Goal: Download file/media

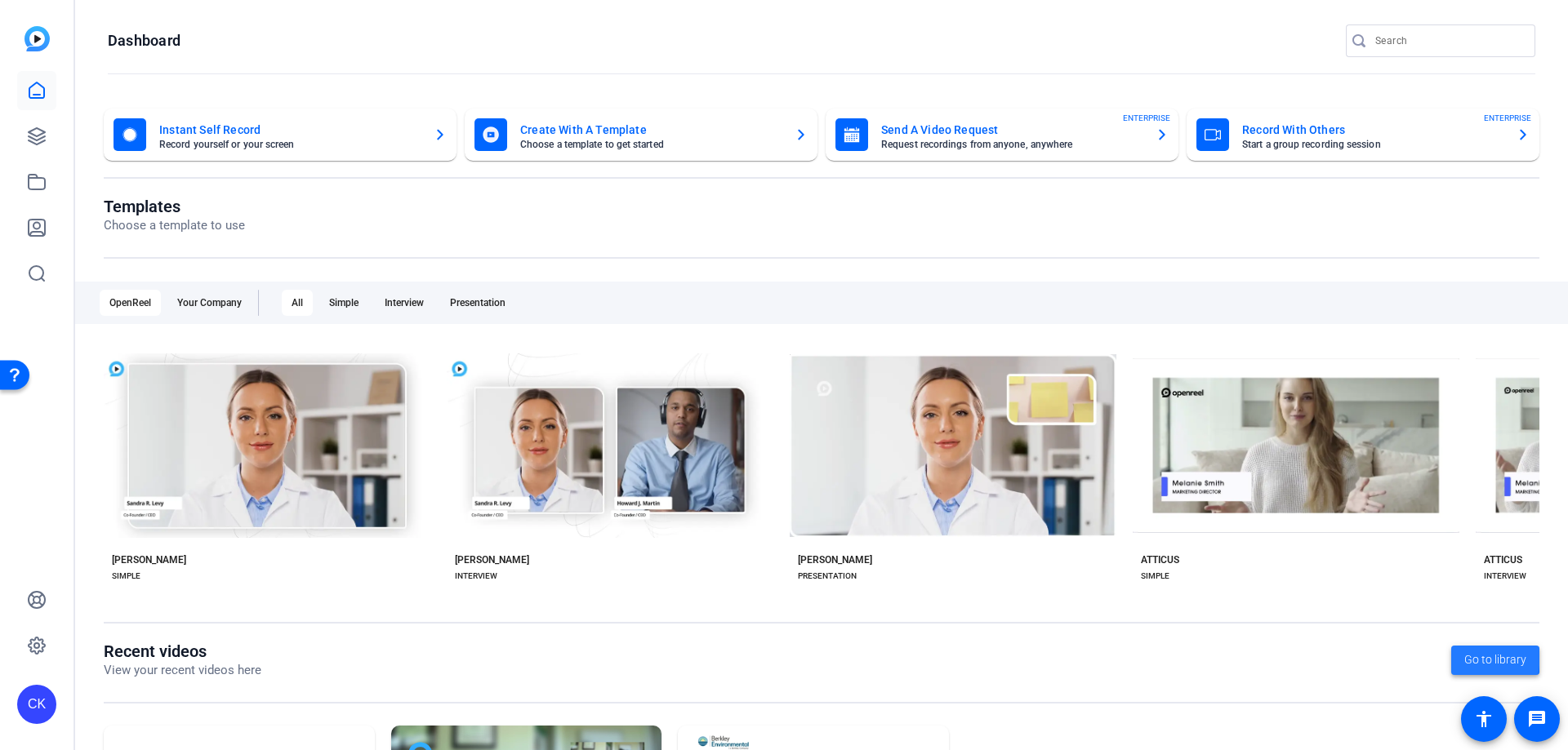
click at [1452, 655] on span at bounding box center [1495, 660] width 88 height 39
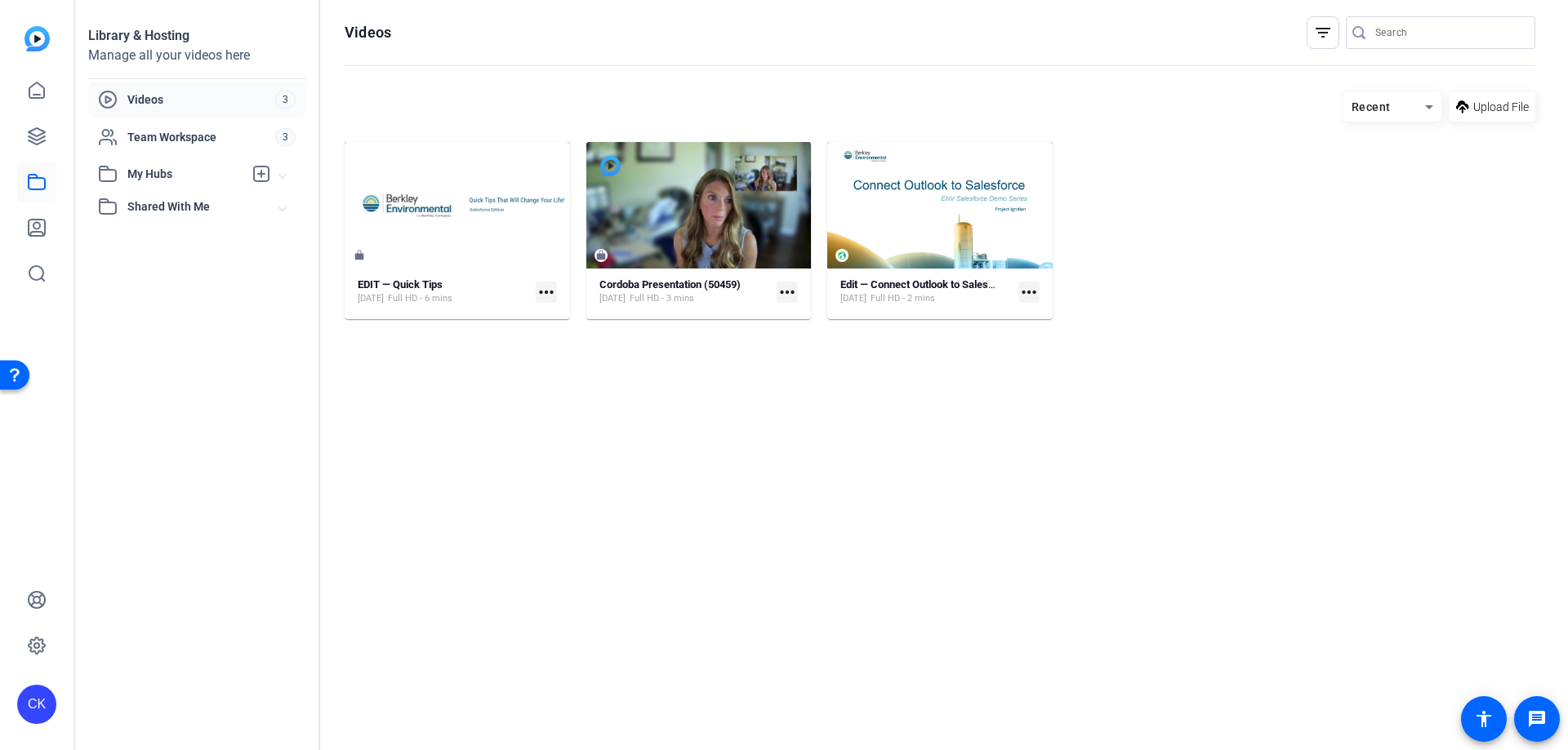
click at [162, 96] on span "Videos" at bounding box center [201, 100] width 148 height 17
click at [139, 149] on div "Team Workspace 3" at bounding box center [197, 136] width 218 height 34
click at [39, 132] on icon at bounding box center [37, 136] width 19 height 19
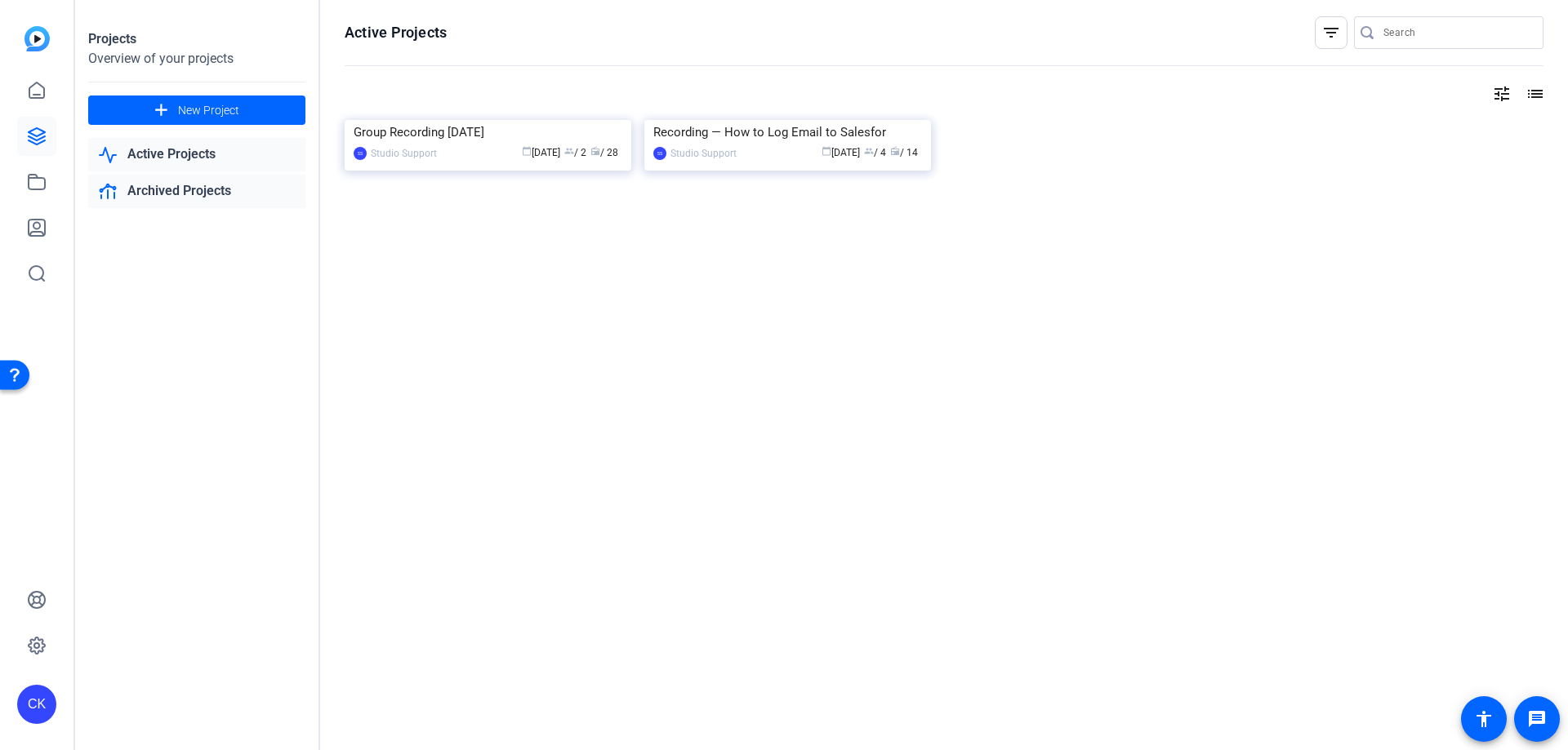
click at [211, 188] on link "Archived Projects" at bounding box center [197, 191] width 218 height 33
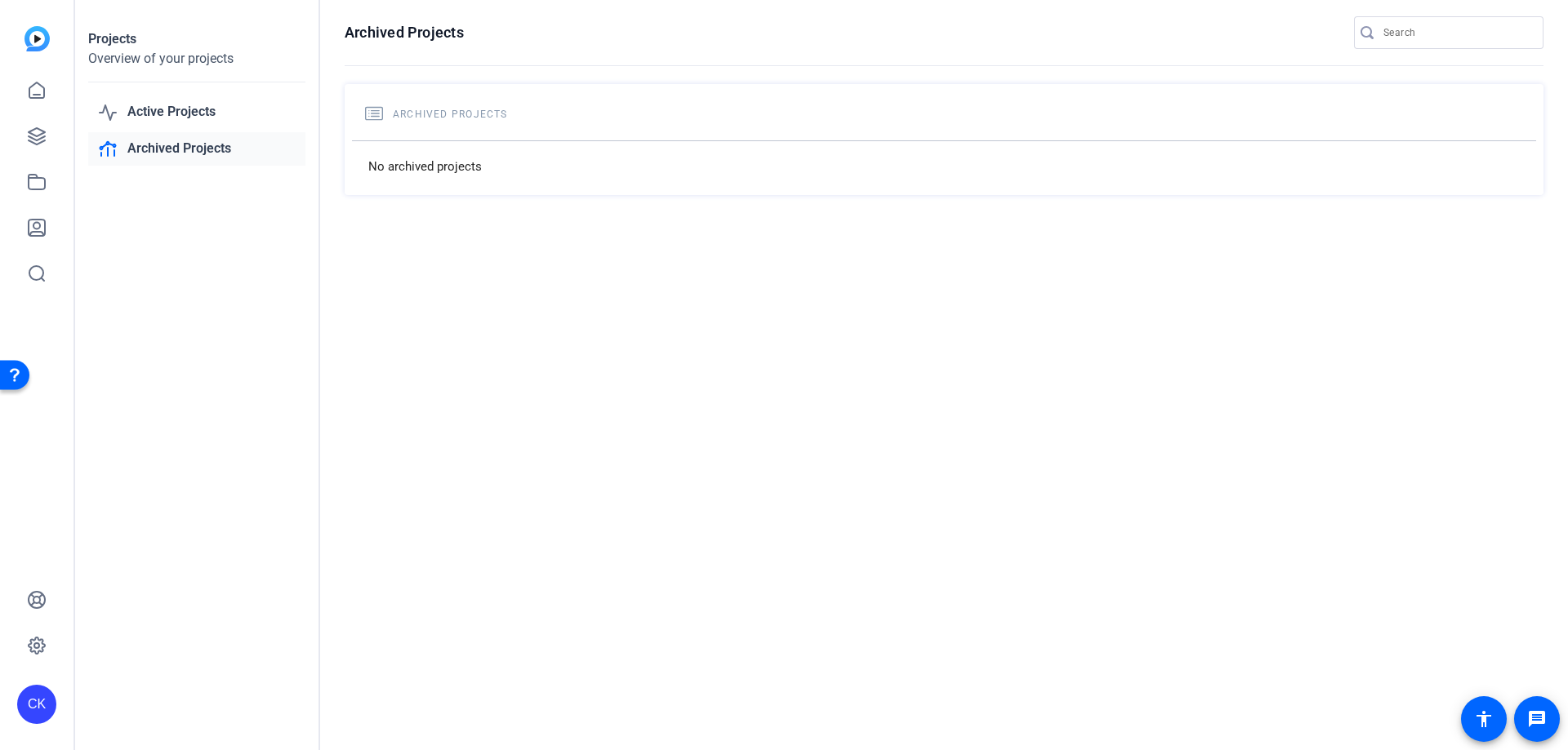
click at [195, 93] on div "Projects Overview of your projects Active Projects Archived Projects" at bounding box center [197, 375] width 245 height 750
click at [203, 104] on link "Active Projects" at bounding box center [197, 112] width 218 height 33
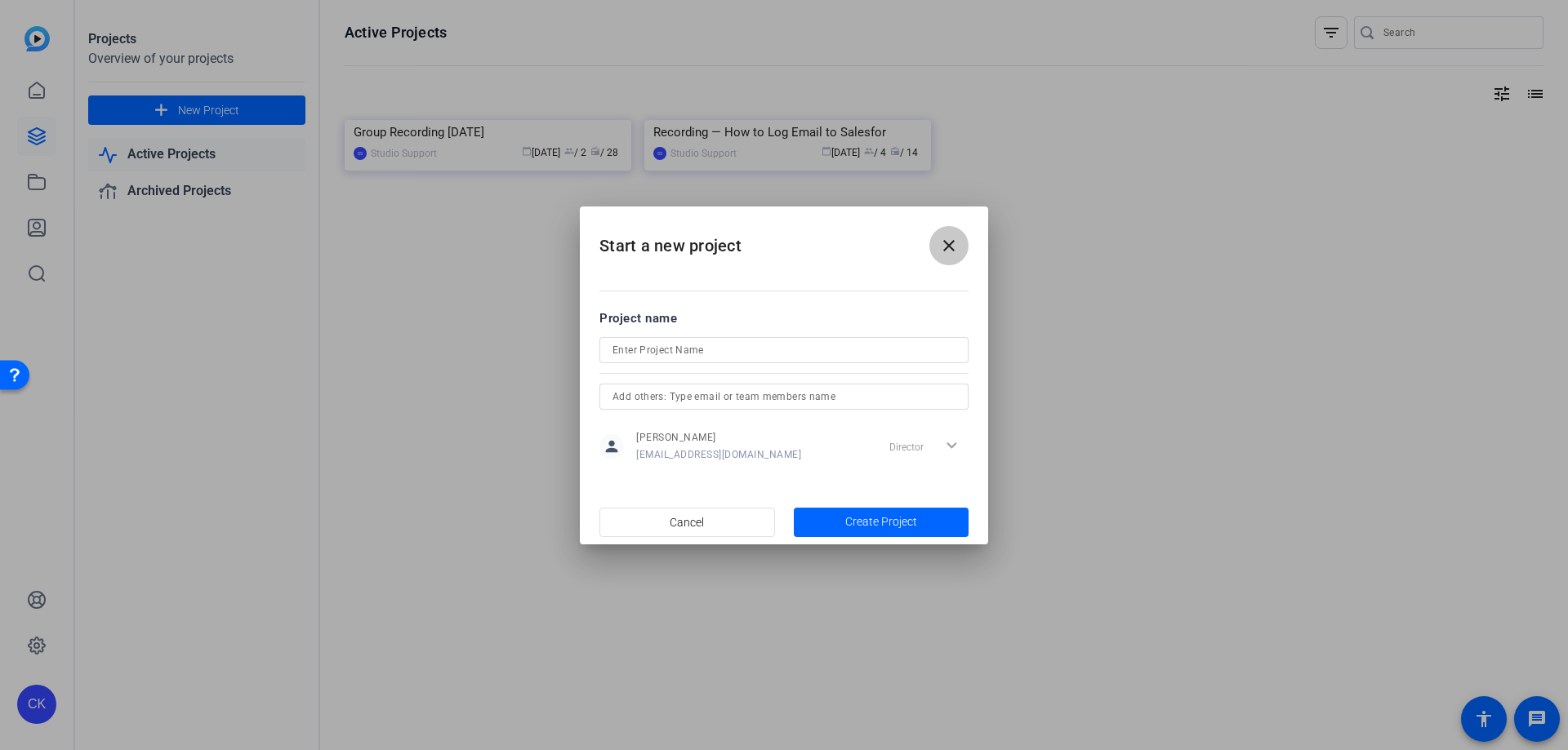
click at [952, 243] on mat-icon "close" at bounding box center [949, 245] width 19 height 19
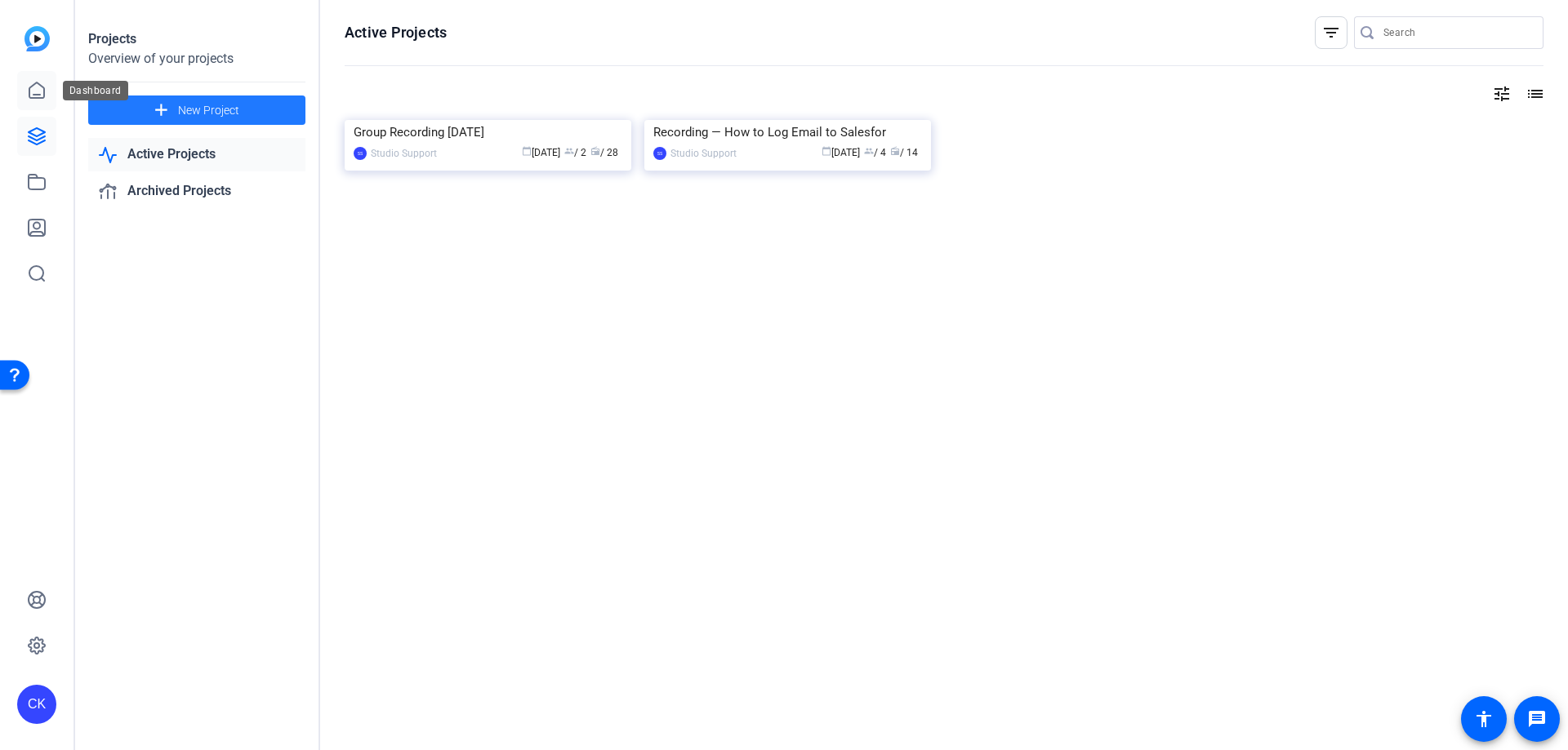
click at [39, 86] on icon at bounding box center [37, 91] width 19 height 19
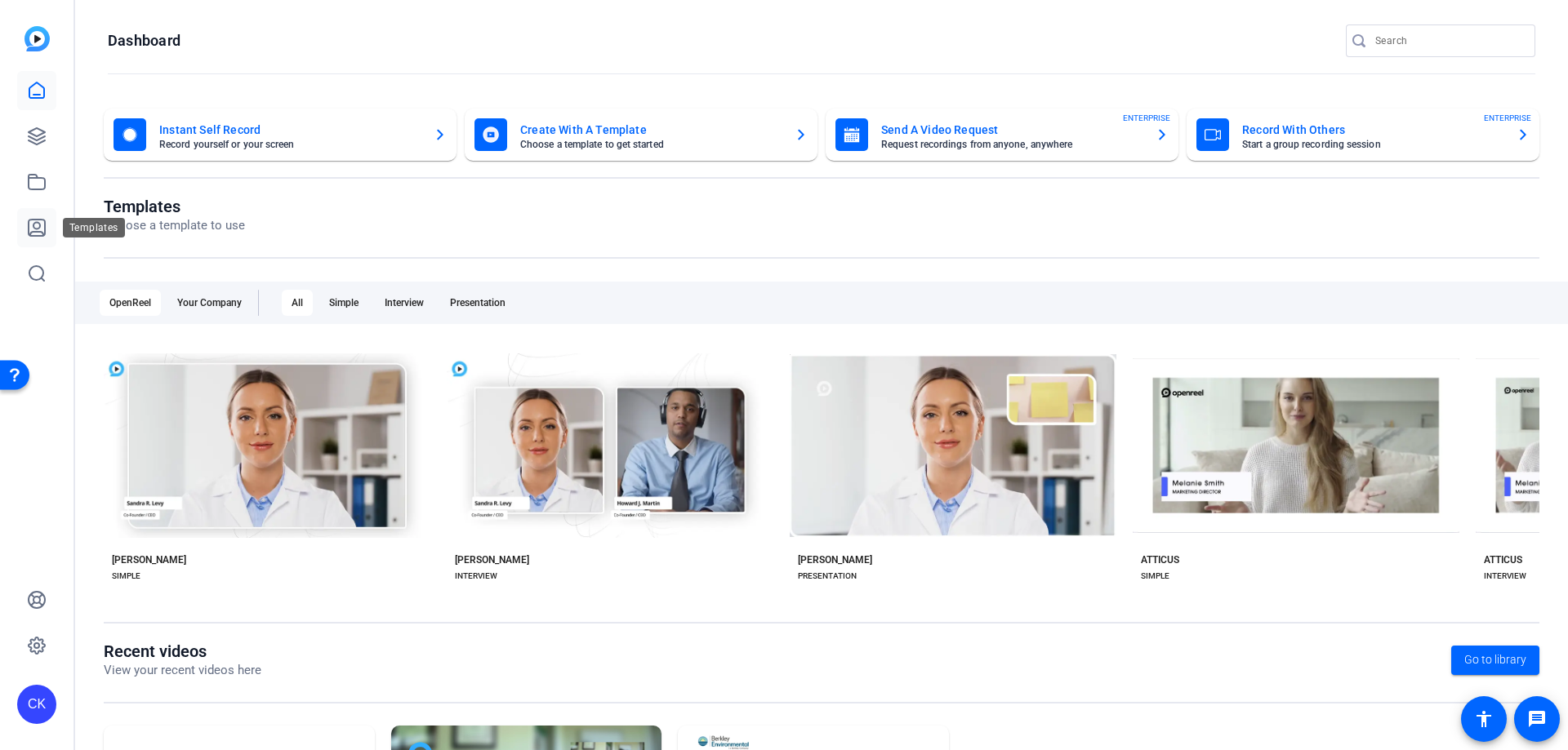
click at [37, 225] on icon at bounding box center [37, 228] width 19 height 19
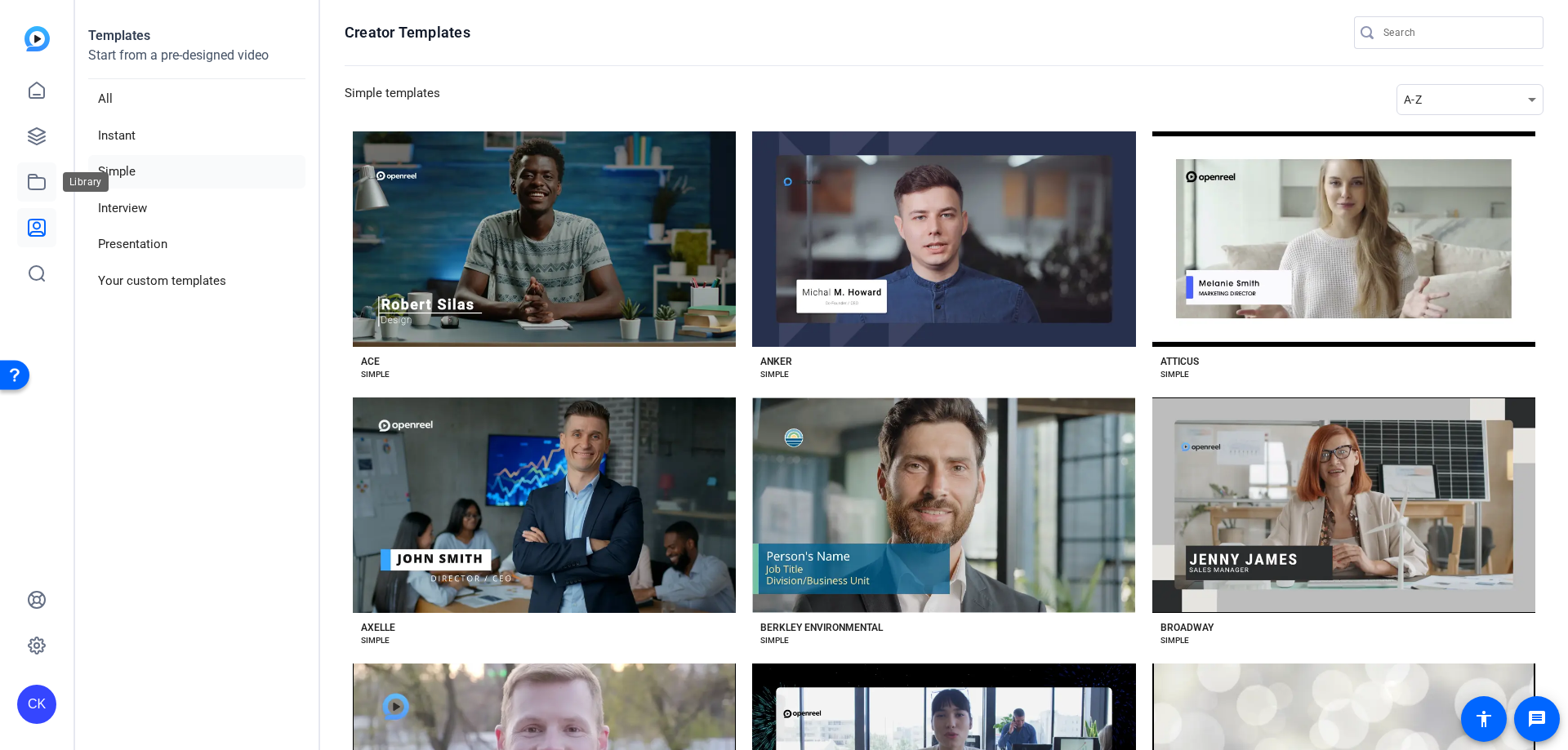
click at [31, 190] on icon at bounding box center [37, 182] width 19 height 19
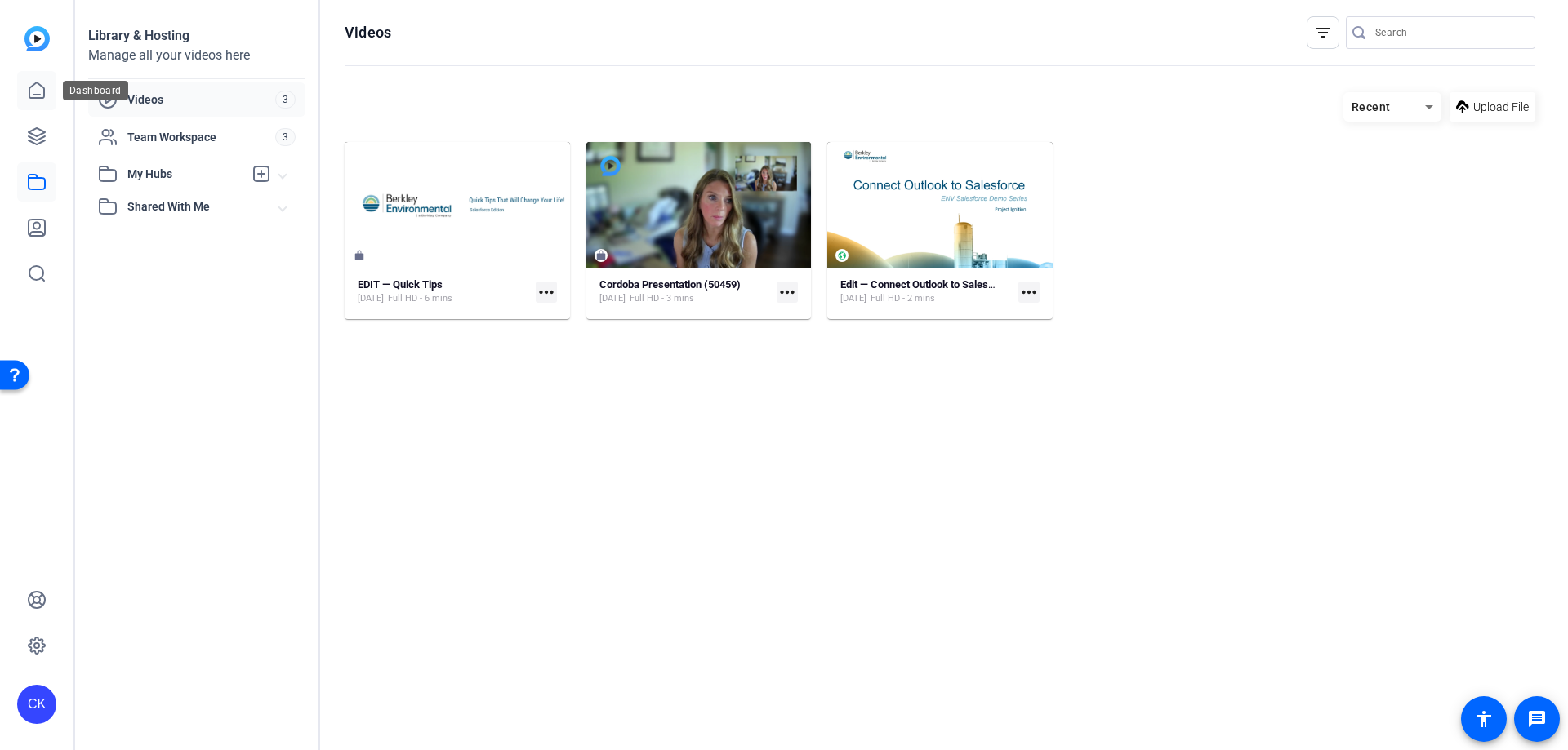
click at [25, 92] on link at bounding box center [37, 90] width 39 height 39
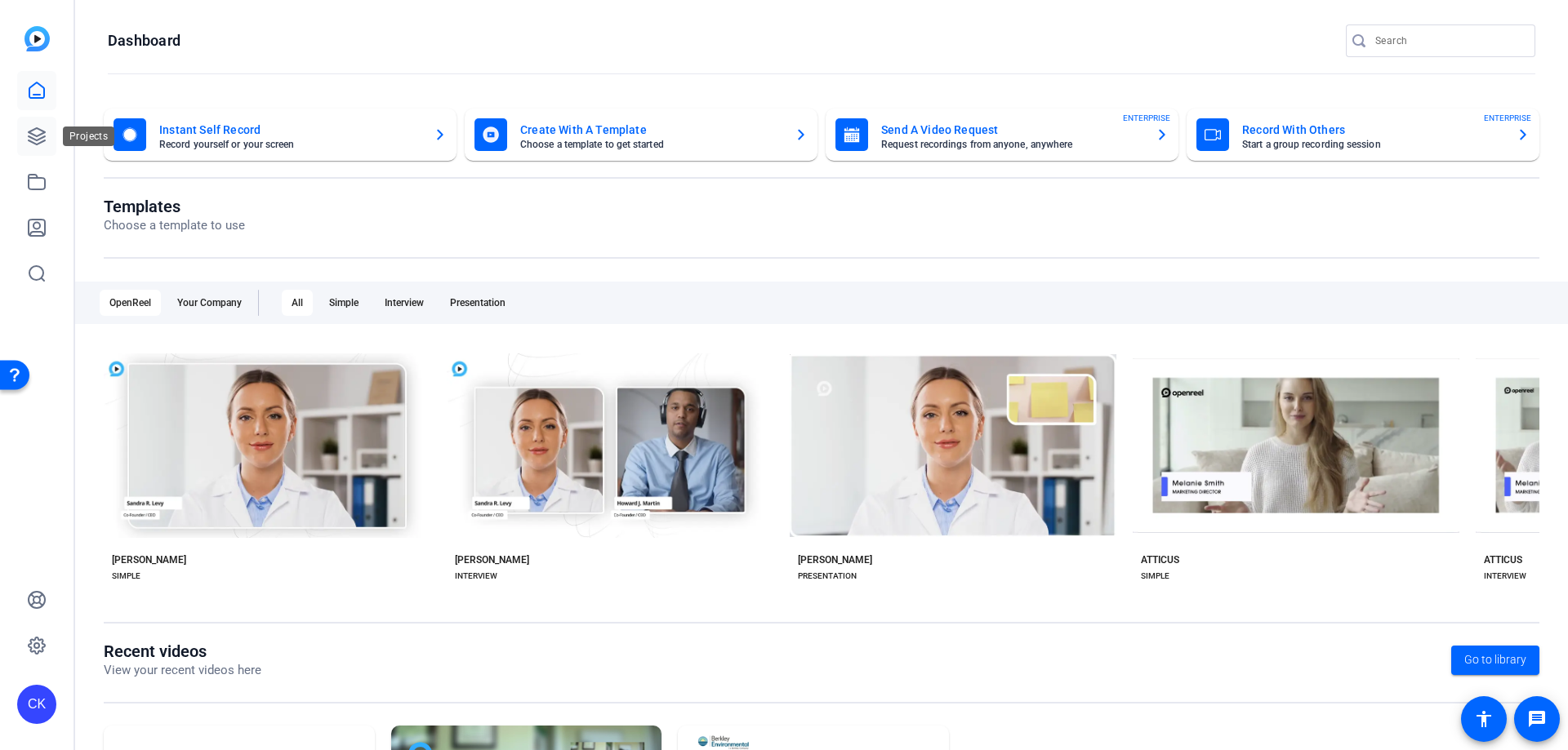
click at [24, 136] on link at bounding box center [37, 136] width 39 height 39
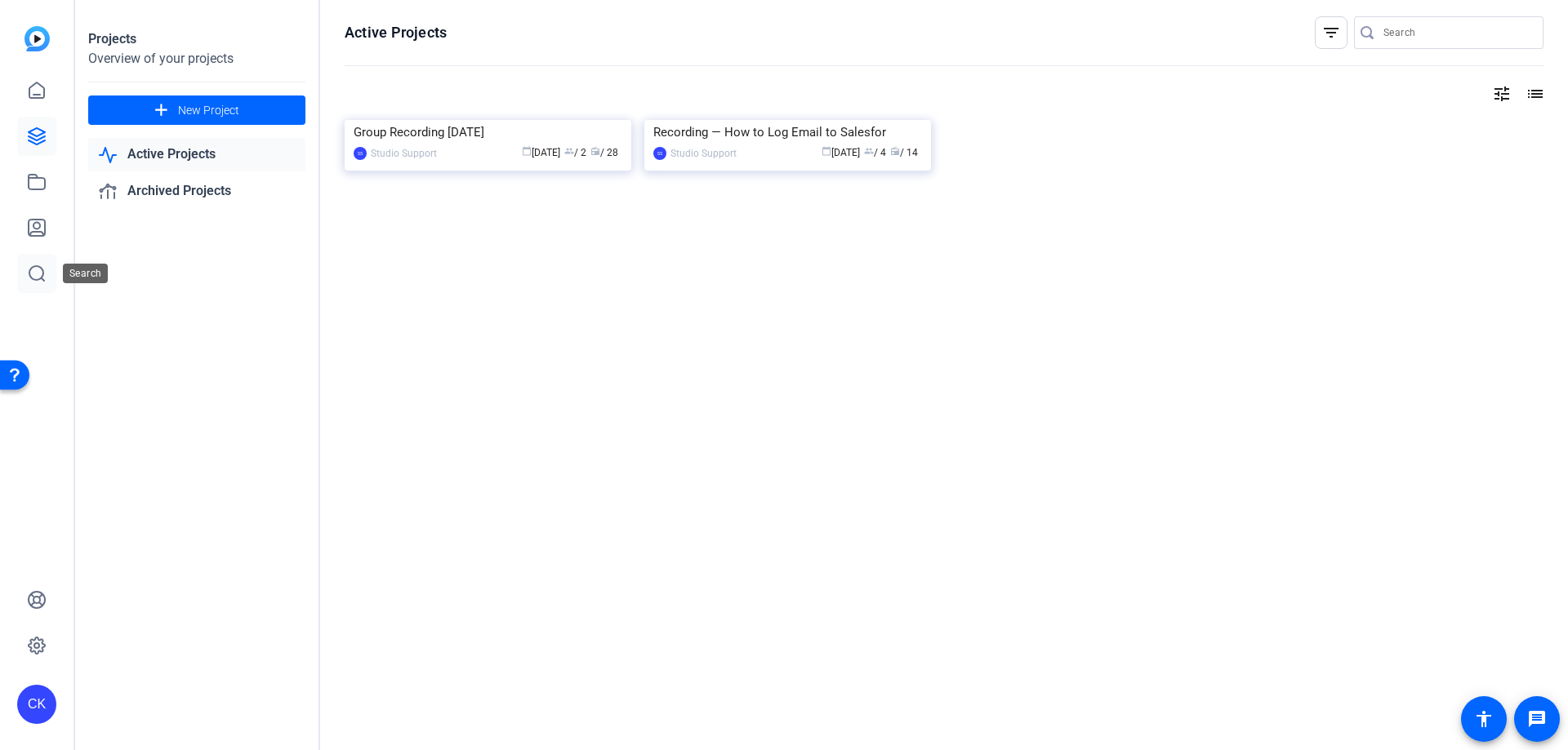
click at [35, 278] on icon at bounding box center [37, 273] width 19 height 19
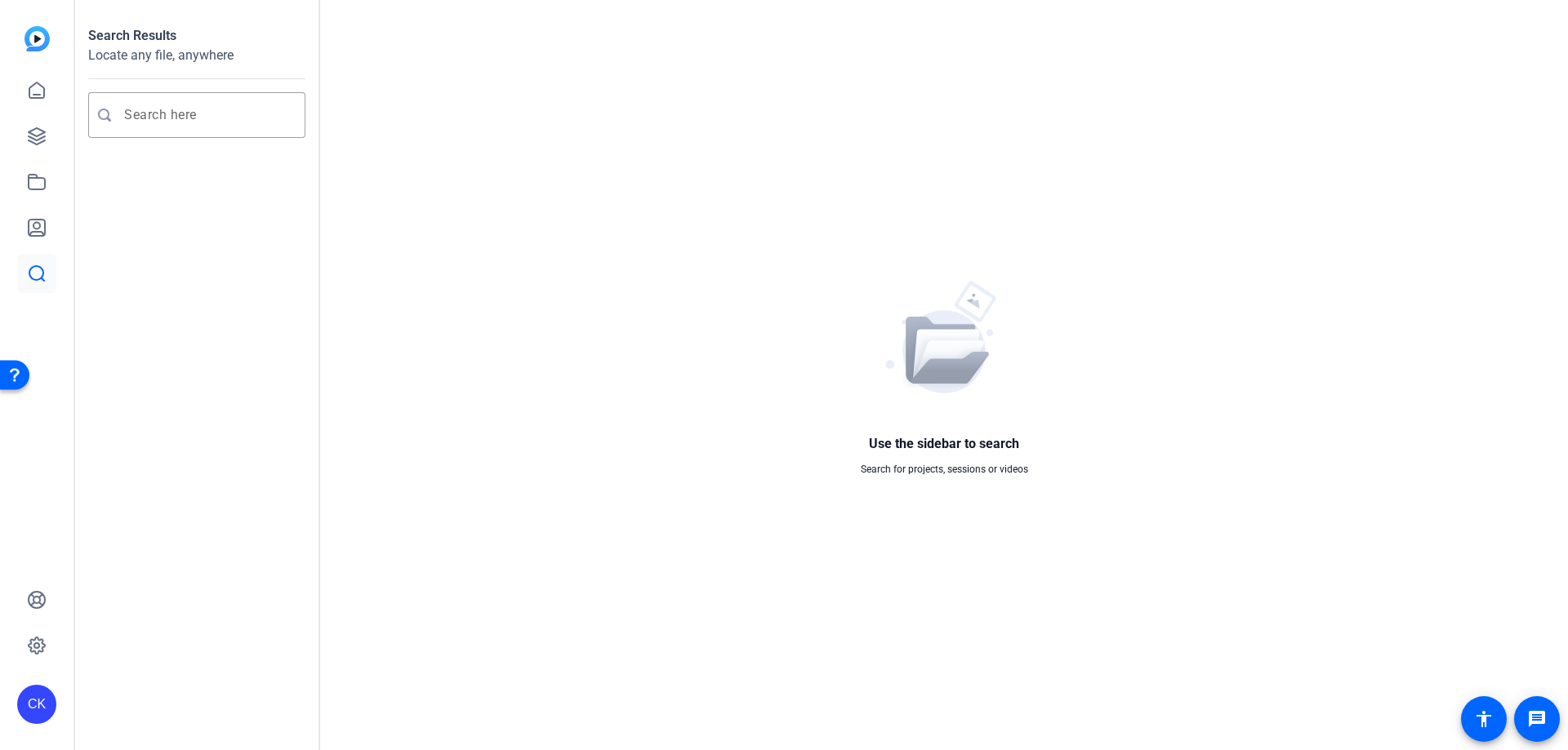
click at [35, 278] on icon at bounding box center [37, 273] width 19 height 19
click at [166, 107] on input "Enter search query" at bounding box center [204, 115] width 162 height 19
type input "w"
click at [45, 643] on icon at bounding box center [37, 645] width 19 height 19
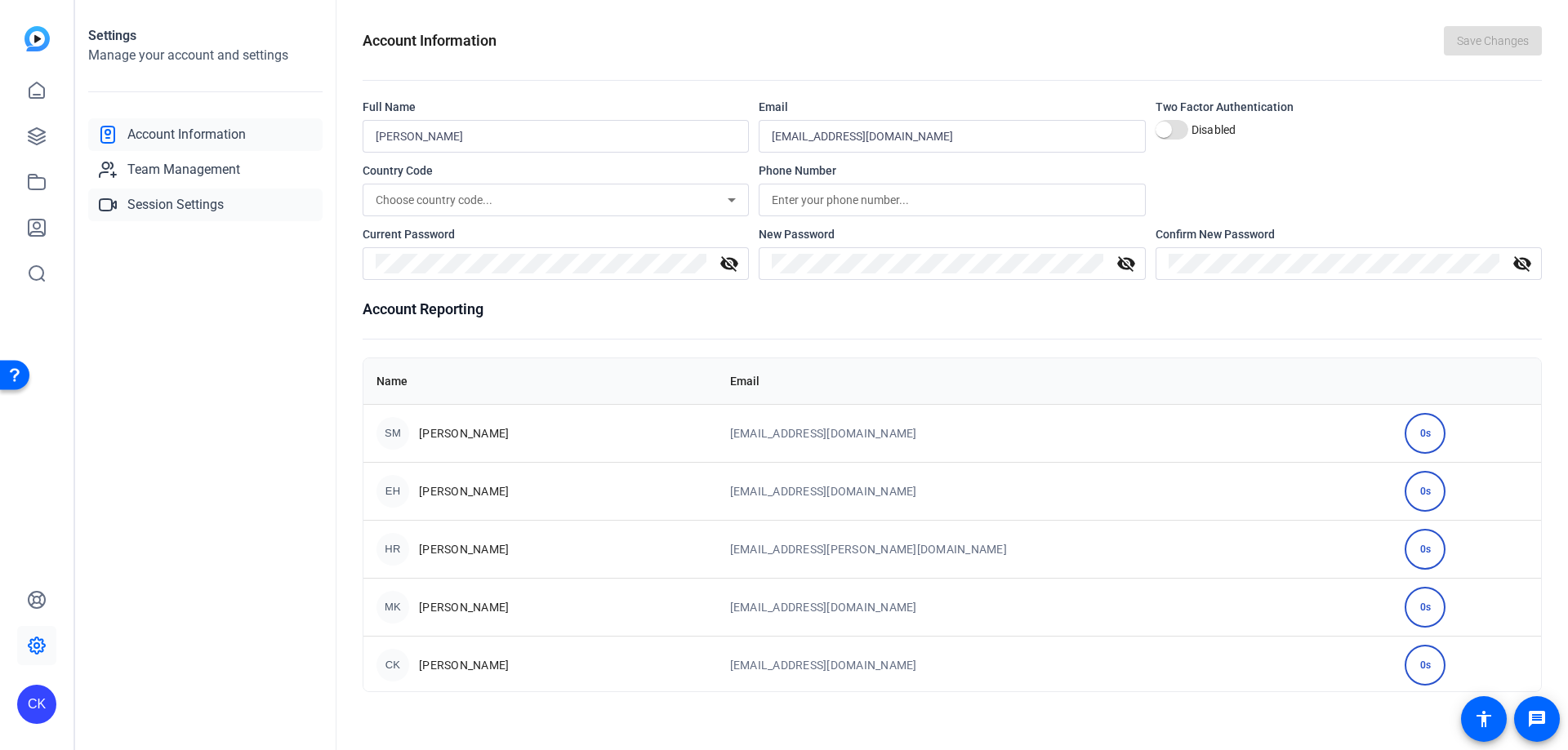
click at [204, 196] on span "Session Settings" at bounding box center [176, 204] width 96 height 19
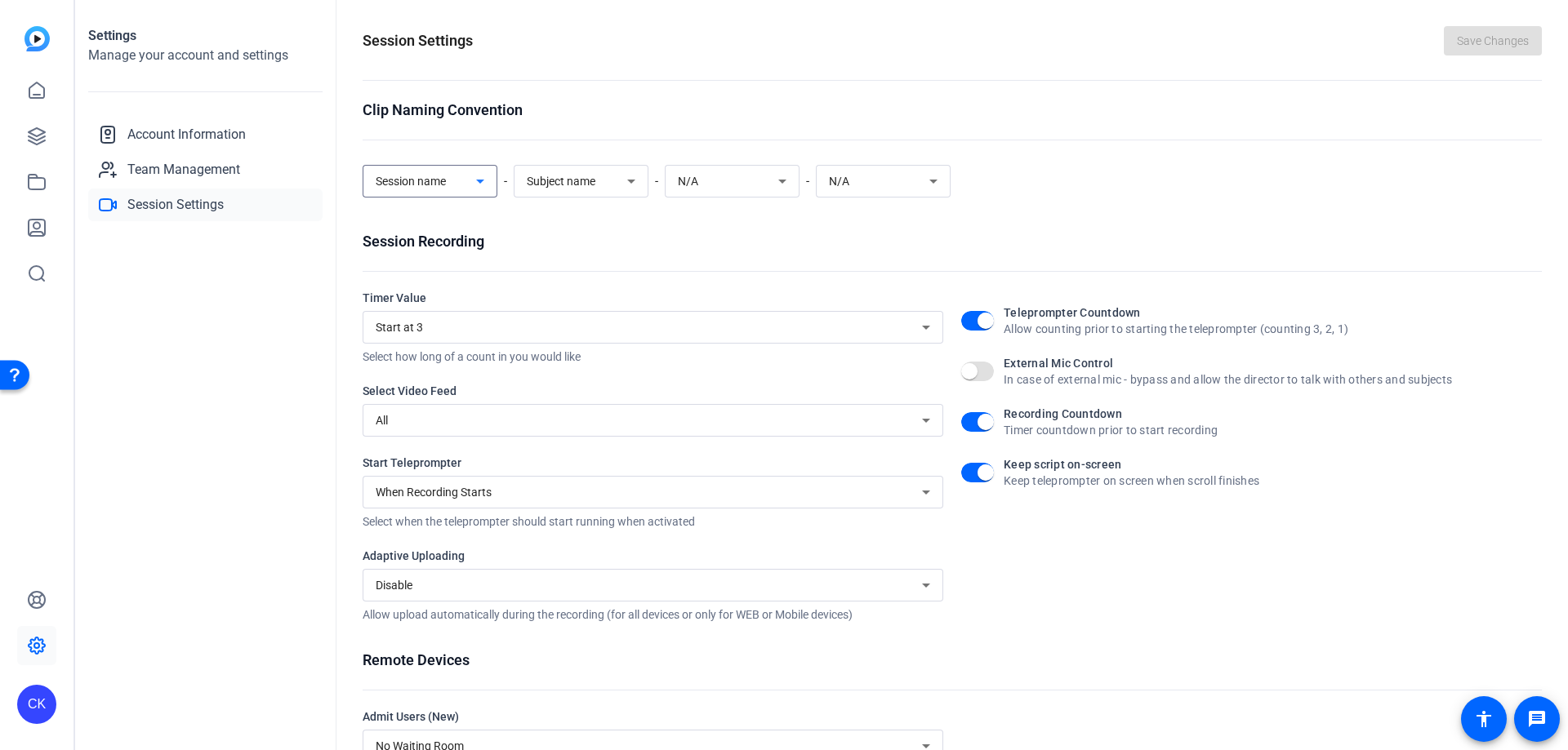
click at [427, 181] on span "Session name" at bounding box center [411, 181] width 70 height 13
click at [427, 181] on div at bounding box center [784, 375] width 1568 height 750
click at [44, 220] on icon at bounding box center [37, 228] width 17 height 17
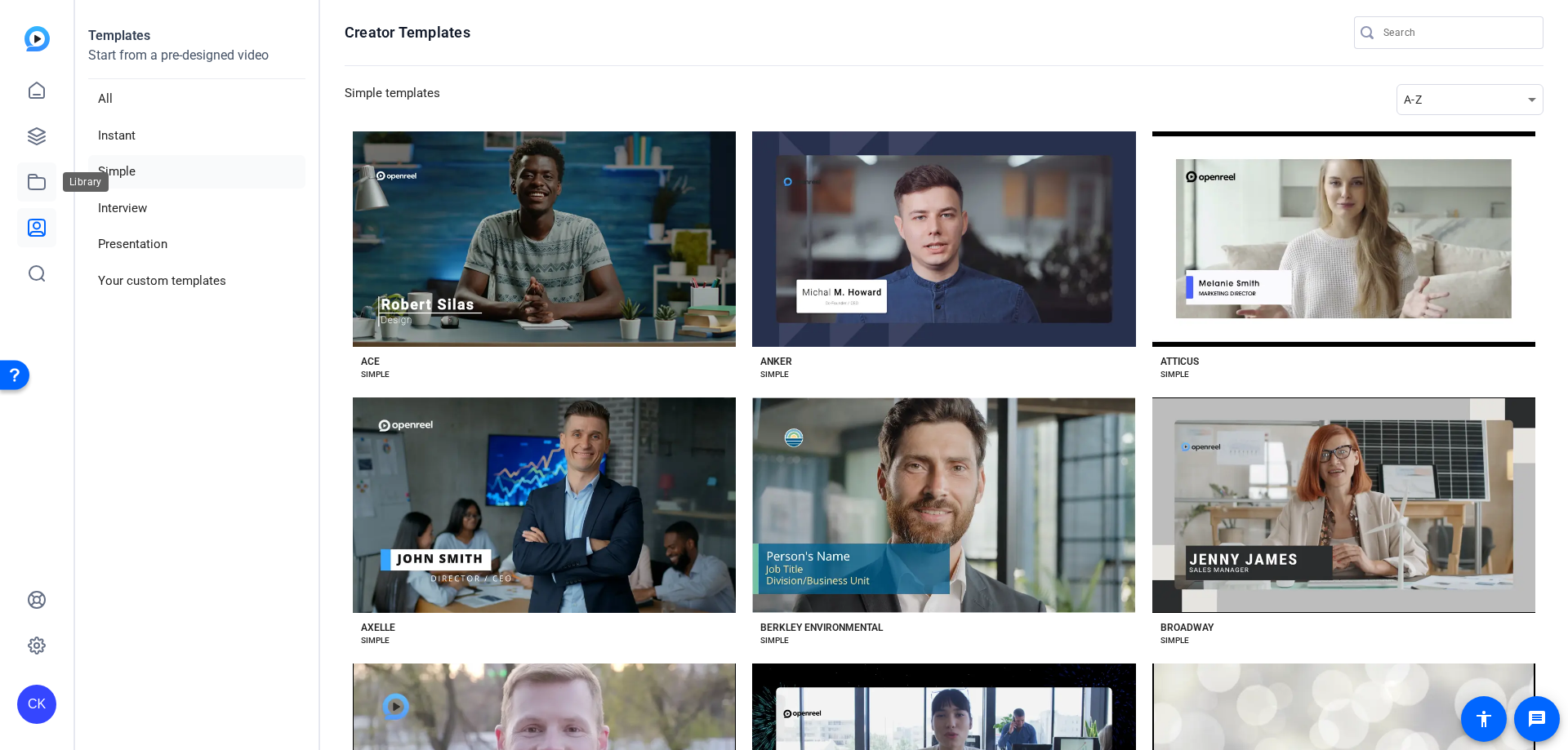
click at [41, 176] on icon at bounding box center [37, 182] width 19 height 19
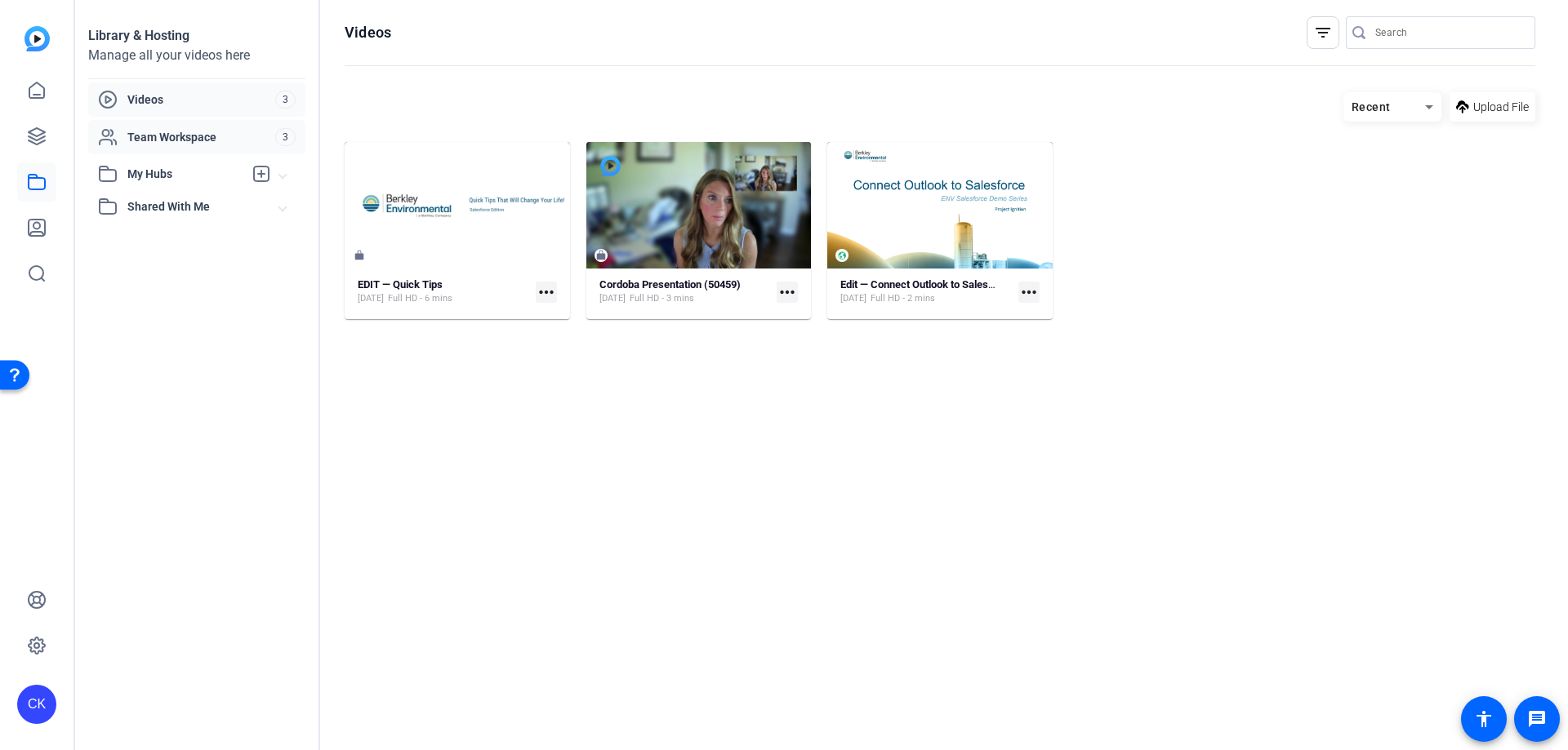
click at [179, 125] on div "Team Workspace 3" at bounding box center [197, 136] width 218 height 34
click at [176, 91] on div "Videos" at bounding box center [186, 100] width 177 height 19
click at [52, 121] on link at bounding box center [37, 136] width 39 height 39
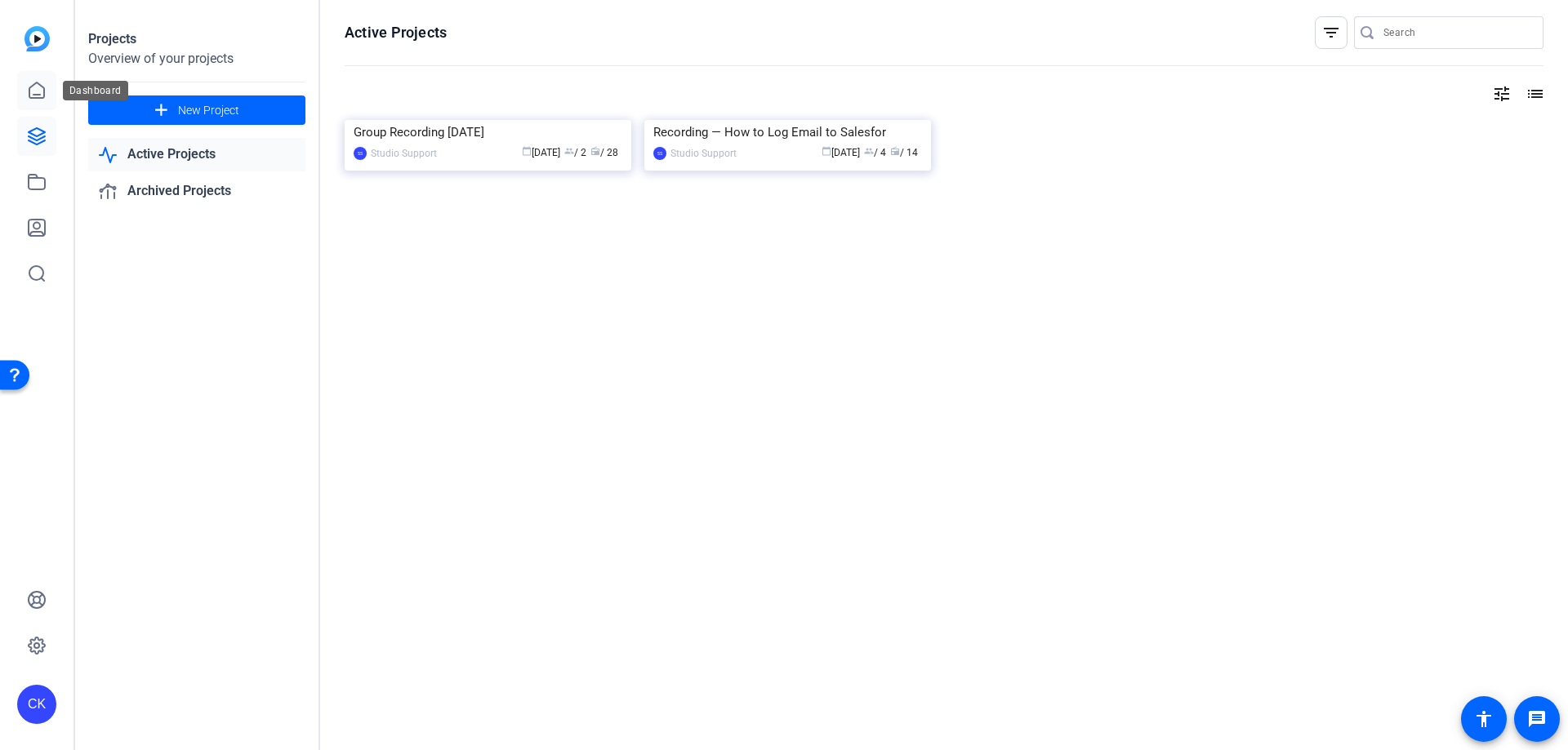
click at [40, 82] on icon at bounding box center [37, 91] width 19 height 19
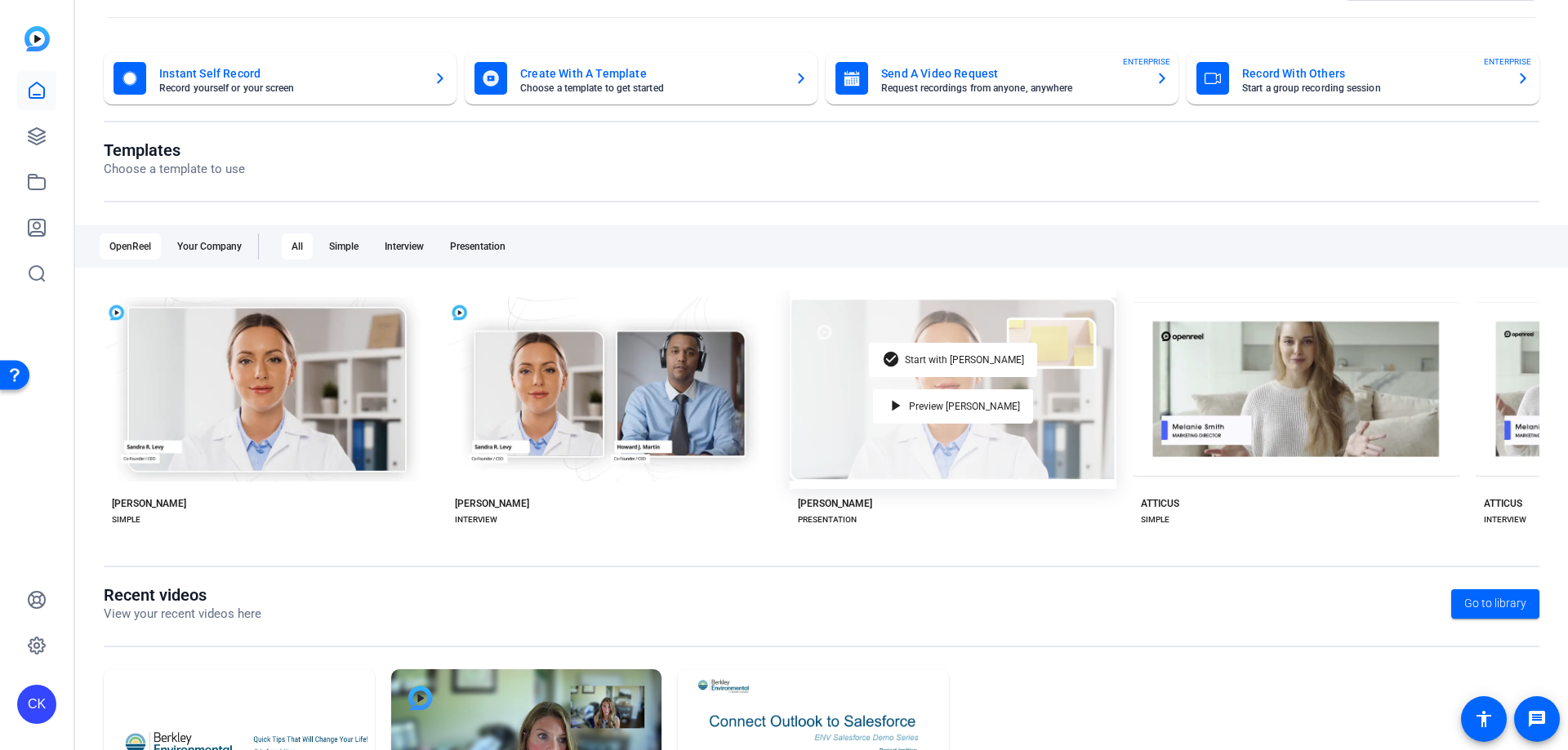
scroll to position [215, 0]
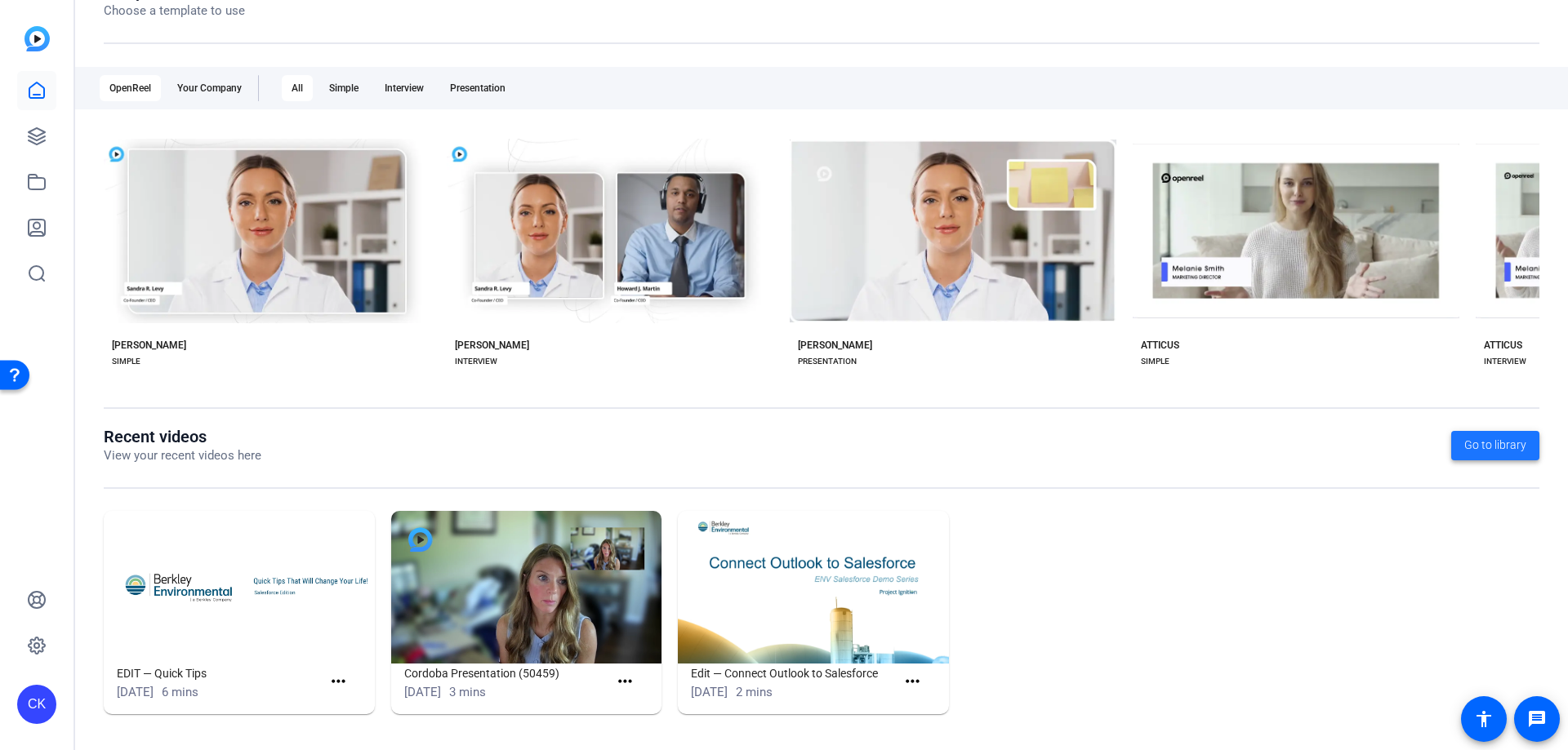
click at [1500, 445] on span "Go to library" at bounding box center [1495, 445] width 62 height 17
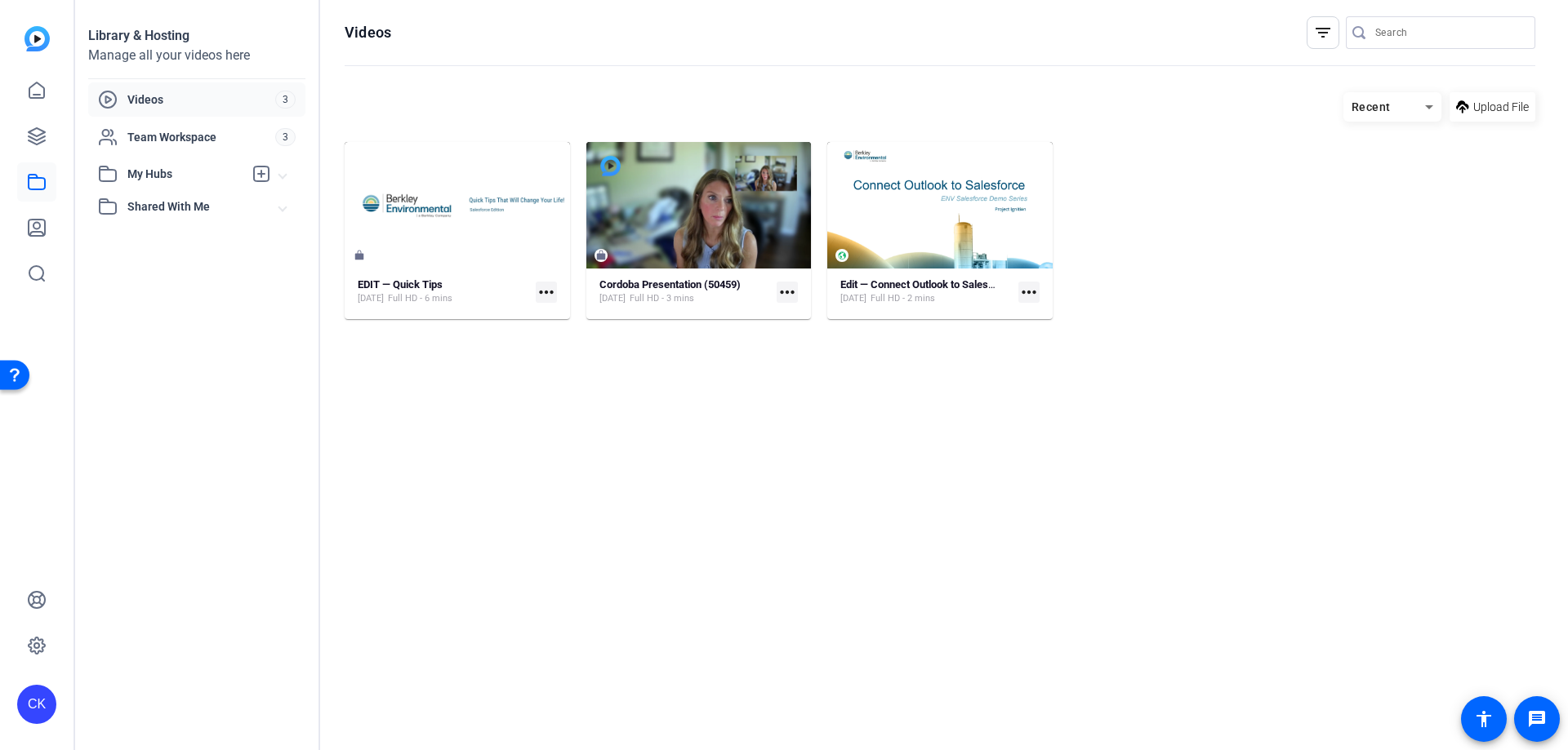
click at [172, 169] on span "My Hubs" at bounding box center [185, 175] width 116 height 17
click at [177, 240] on span "Shared With Me" at bounding box center [204, 243] width 152 height 17
click at [180, 243] on span "Shared With Me" at bounding box center [204, 243] width 152 height 17
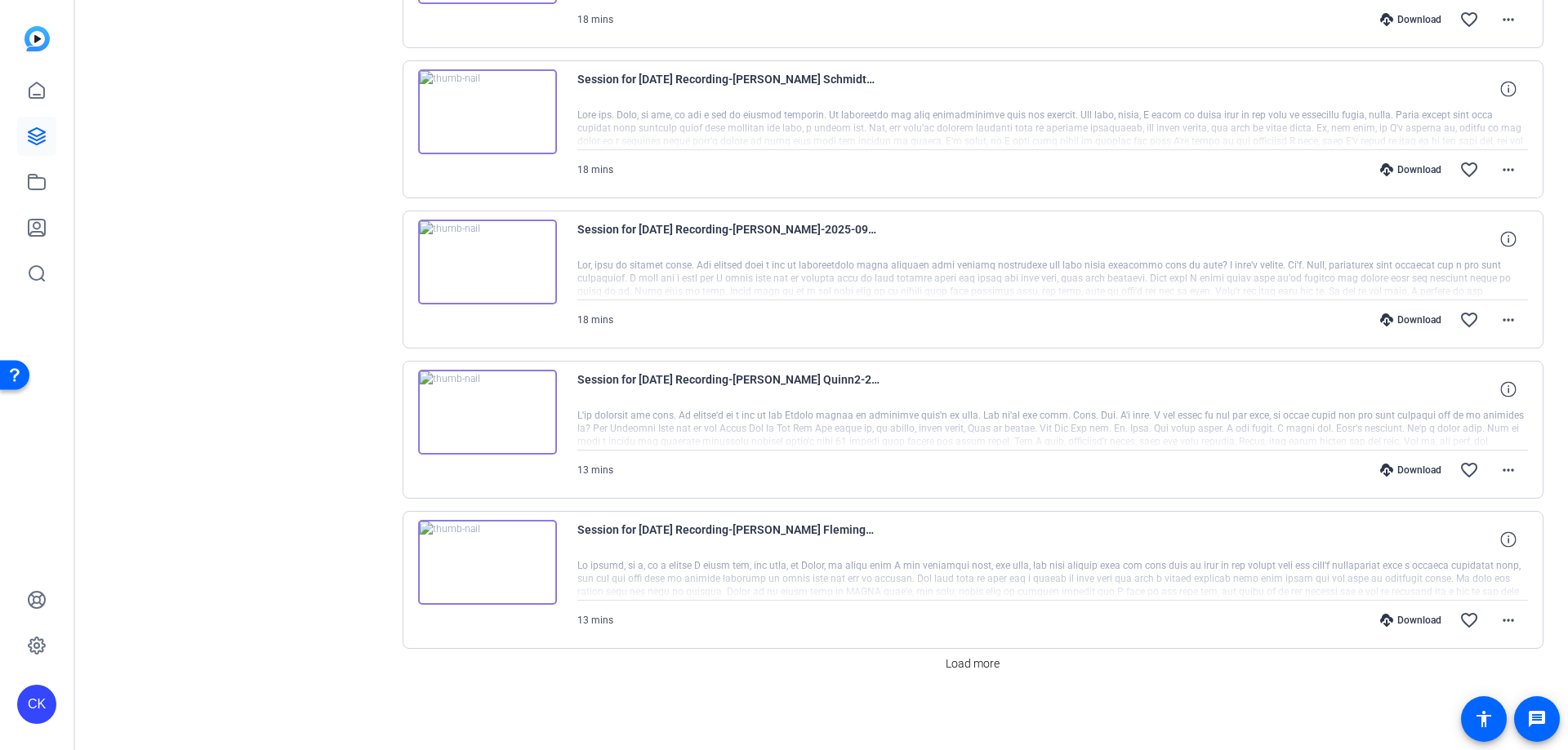
scroll to position [1201, 0]
click at [962, 667] on span "Load more" at bounding box center [973, 664] width 54 height 17
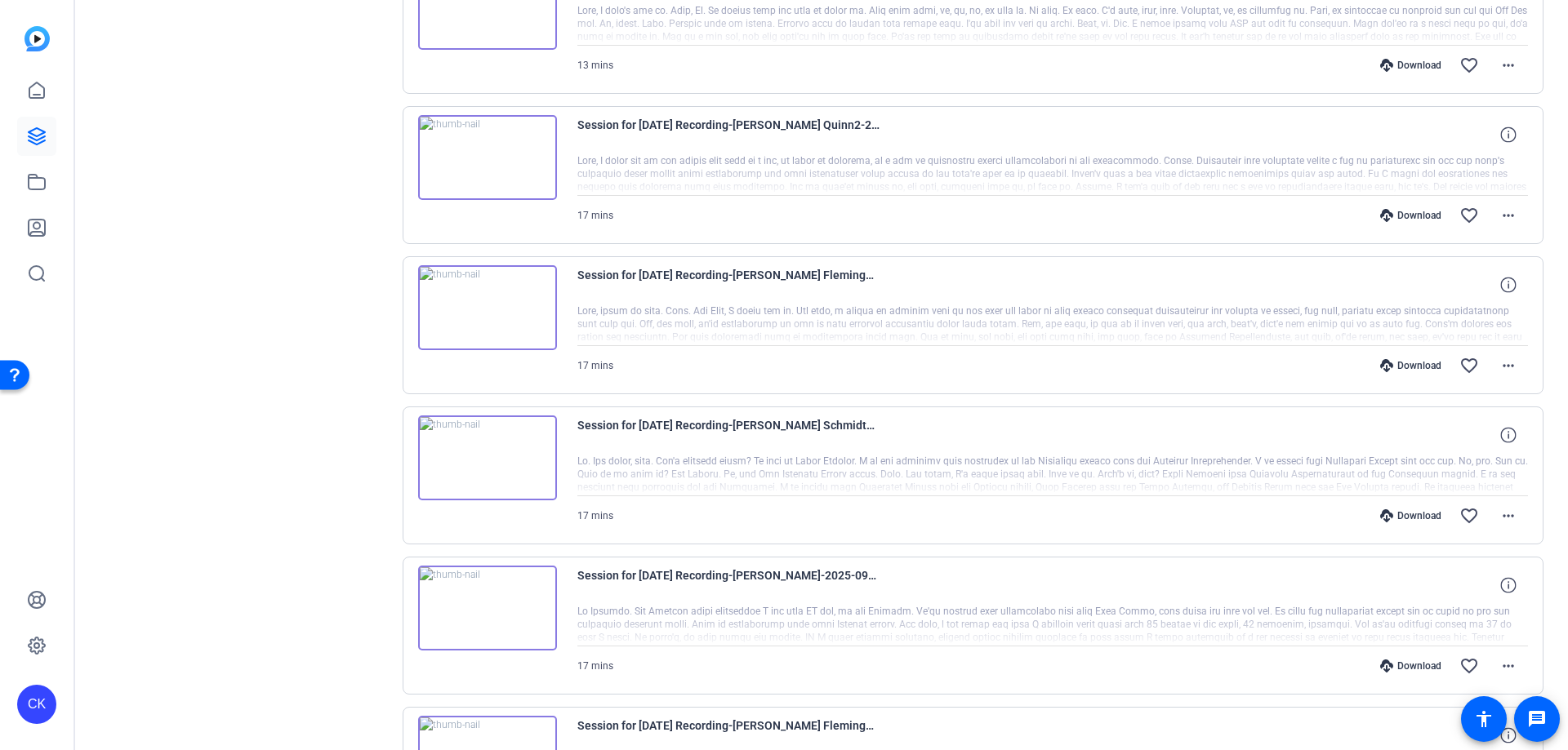
scroll to position [2050, 0]
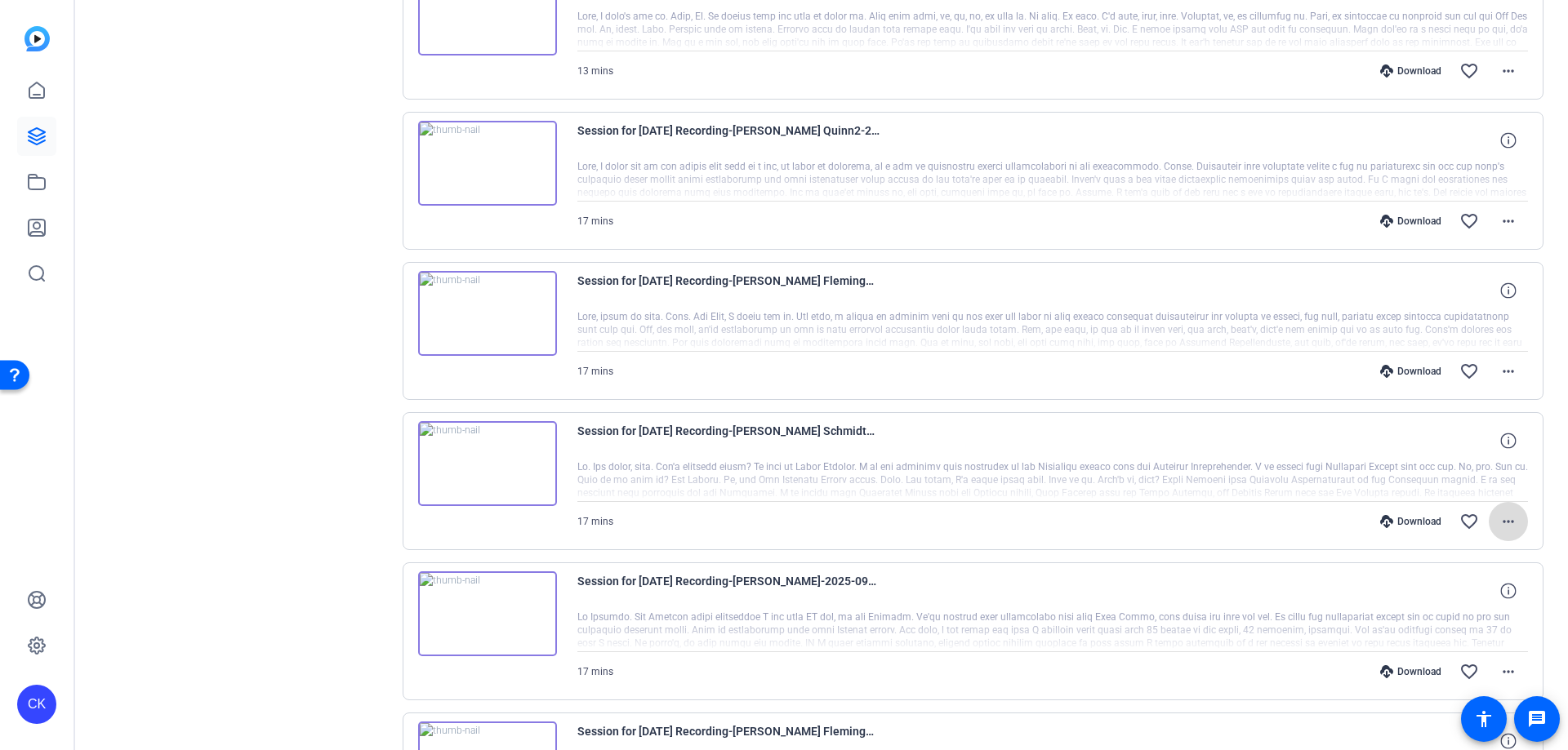
click at [1501, 519] on mat-icon "more_horiz" at bounding box center [1509, 521] width 19 height 19
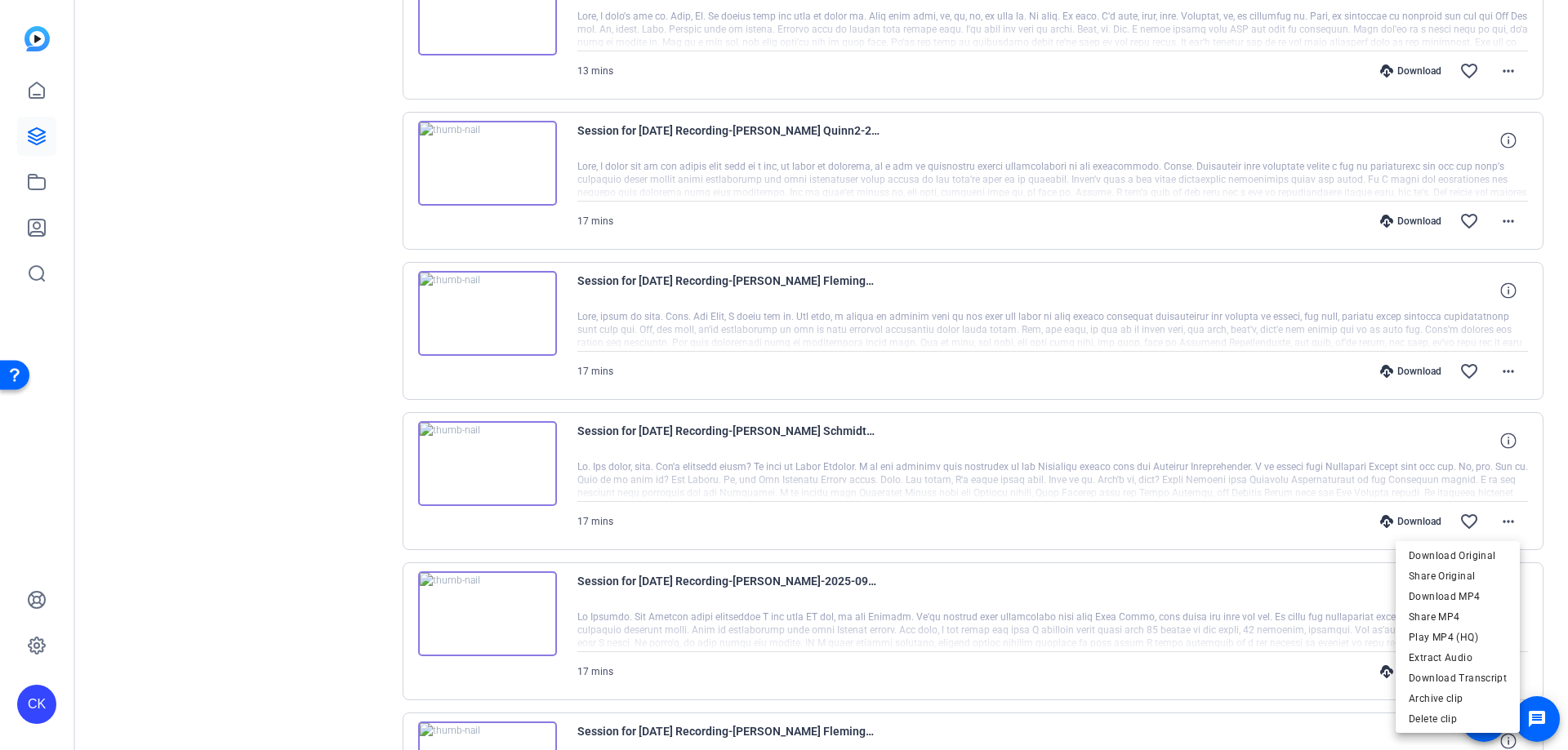
click at [296, 401] on div at bounding box center [784, 375] width 1568 height 750
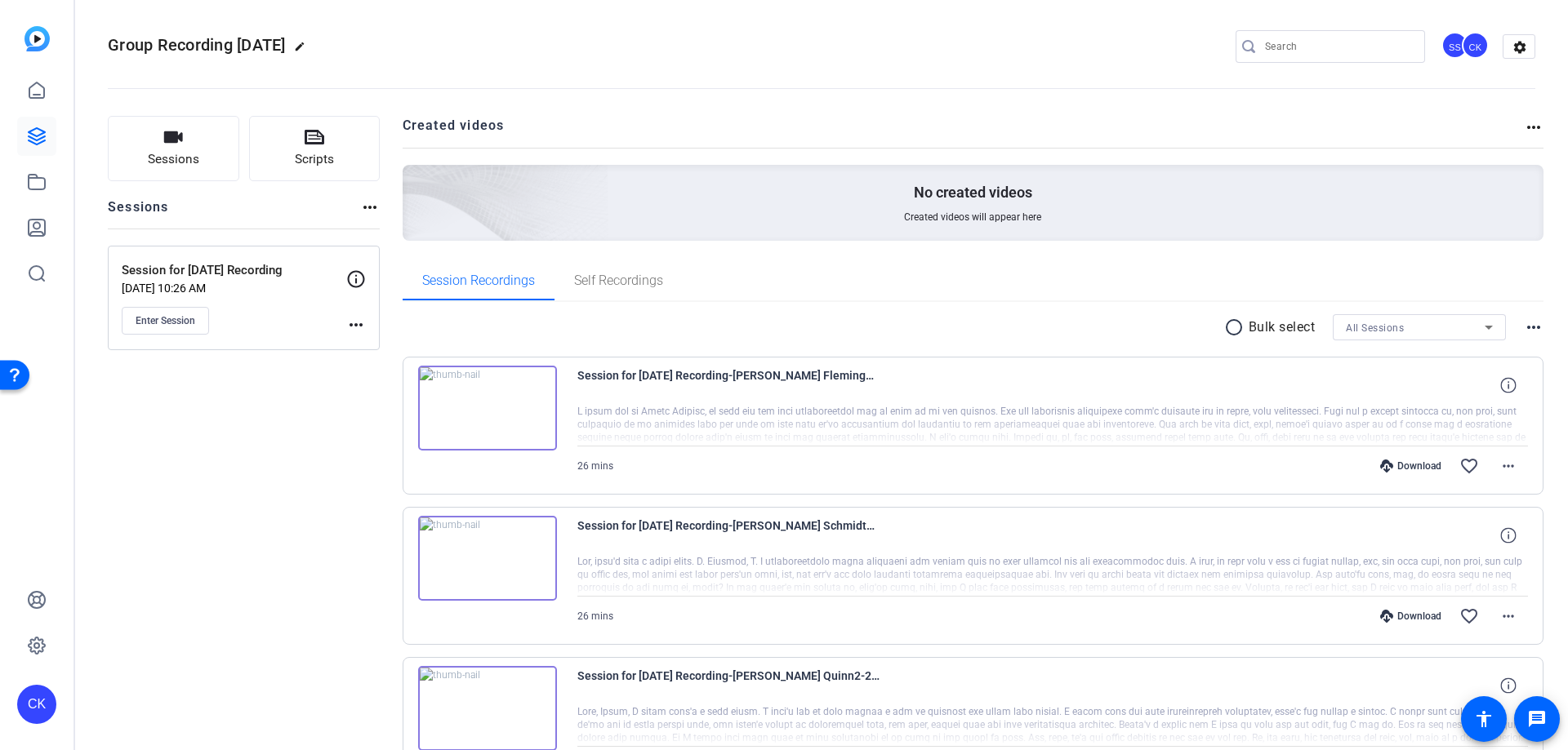
scroll to position [0, 0]
click at [1228, 332] on mat-icon "radio_button_unchecked" at bounding box center [1237, 330] width 24 height 19
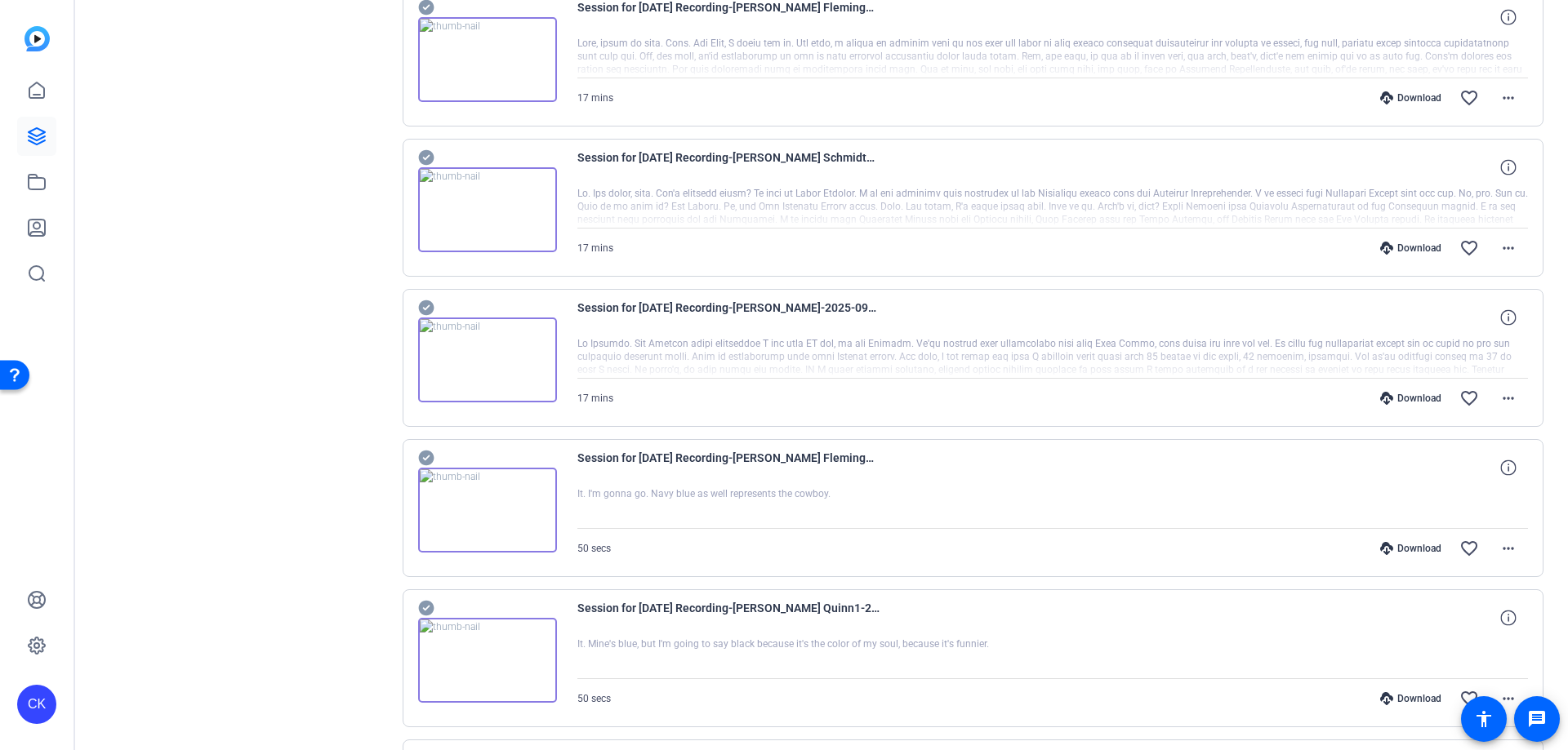
scroll to position [2295, 0]
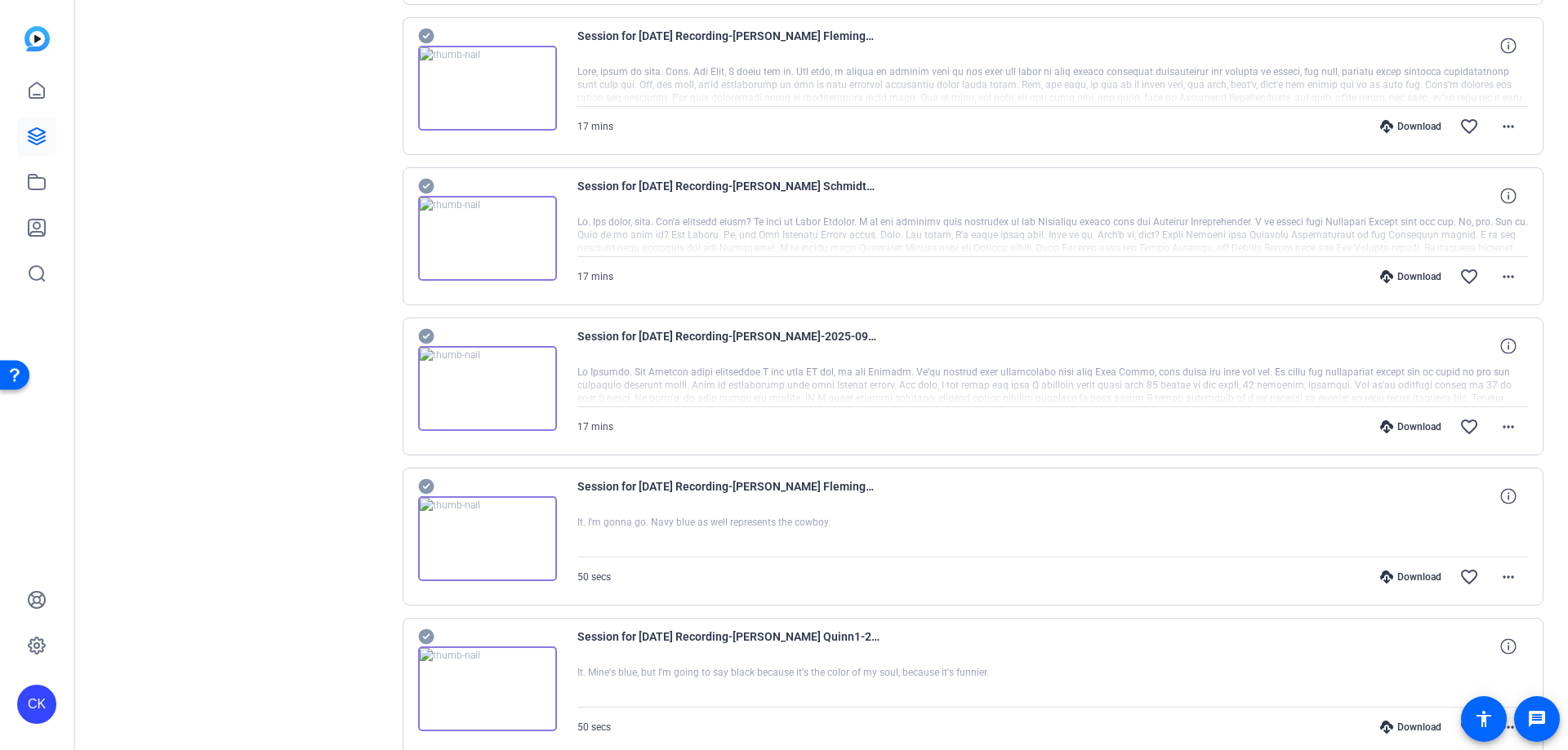
click at [639, 386] on div at bounding box center [1053, 386] width 951 height 41
click at [422, 338] on icon at bounding box center [426, 337] width 16 height 16
click at [422, 181] on icon at bounding box center [426, 187] width 16 height 16
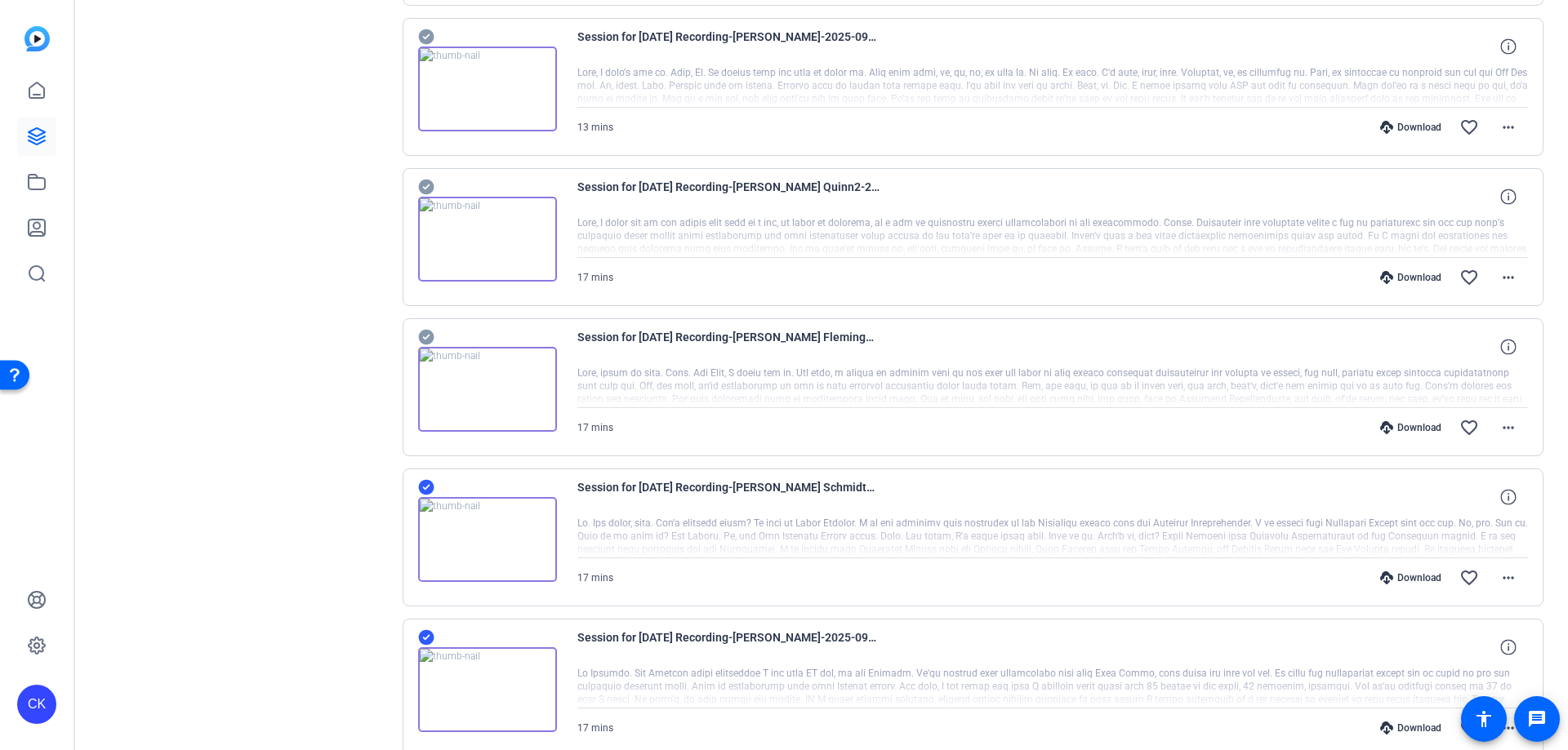
scroll to position [1969, 0]
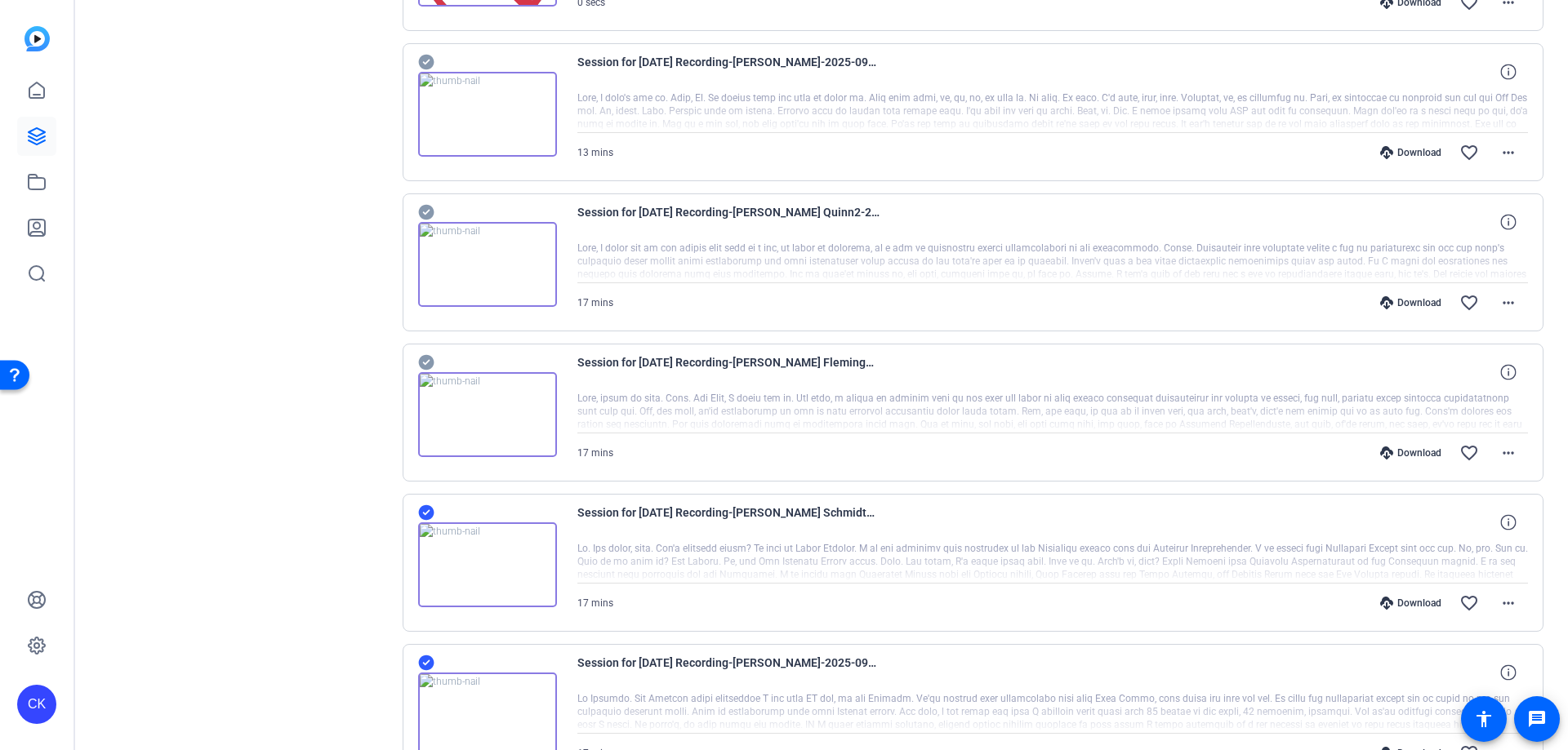
click at [422, 362] on icon at bounding box center [426, 363] width 16 height 16
click at [423, 208] on icon at bounding box center [426, 213] width 16 height 16
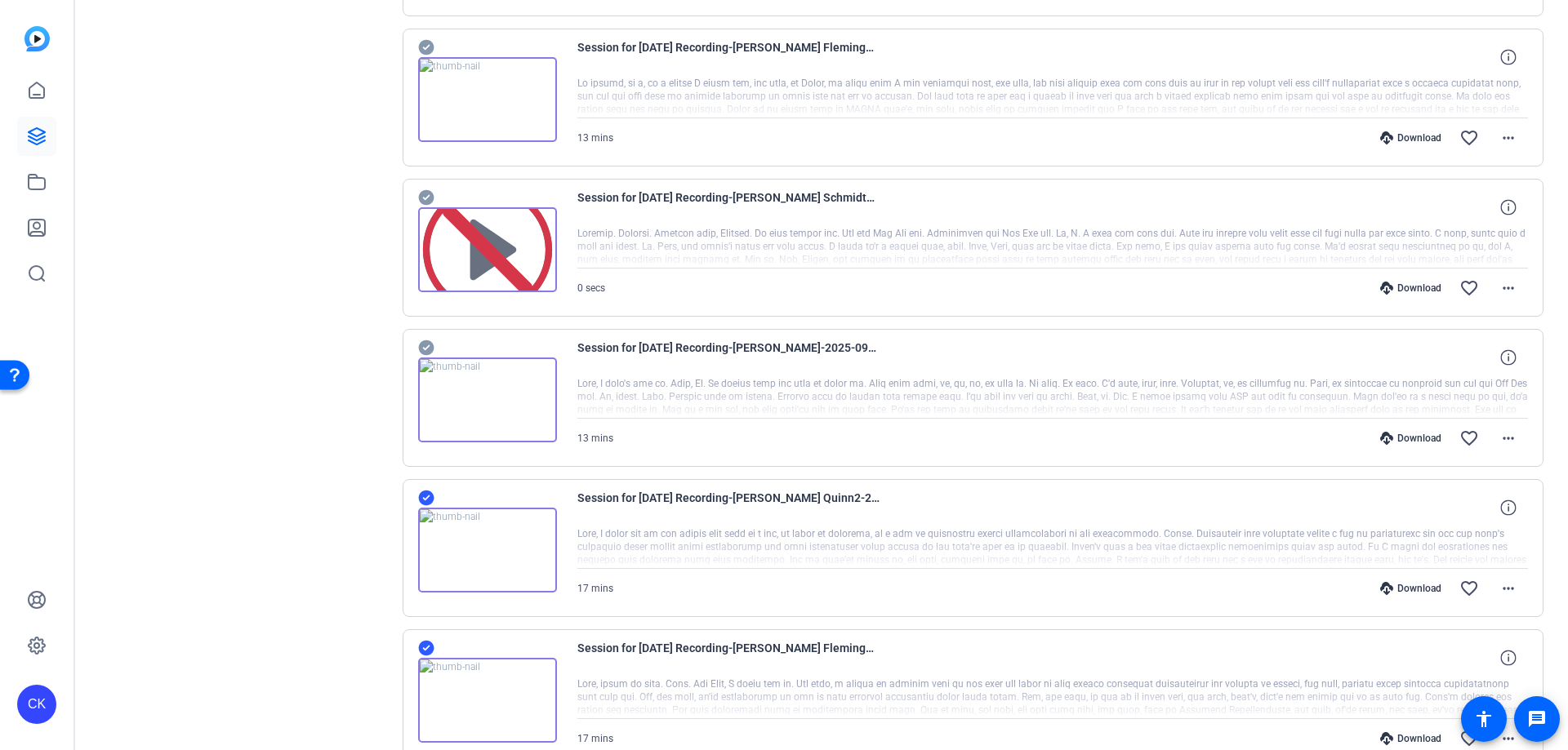
scroll to position [1642, 0]
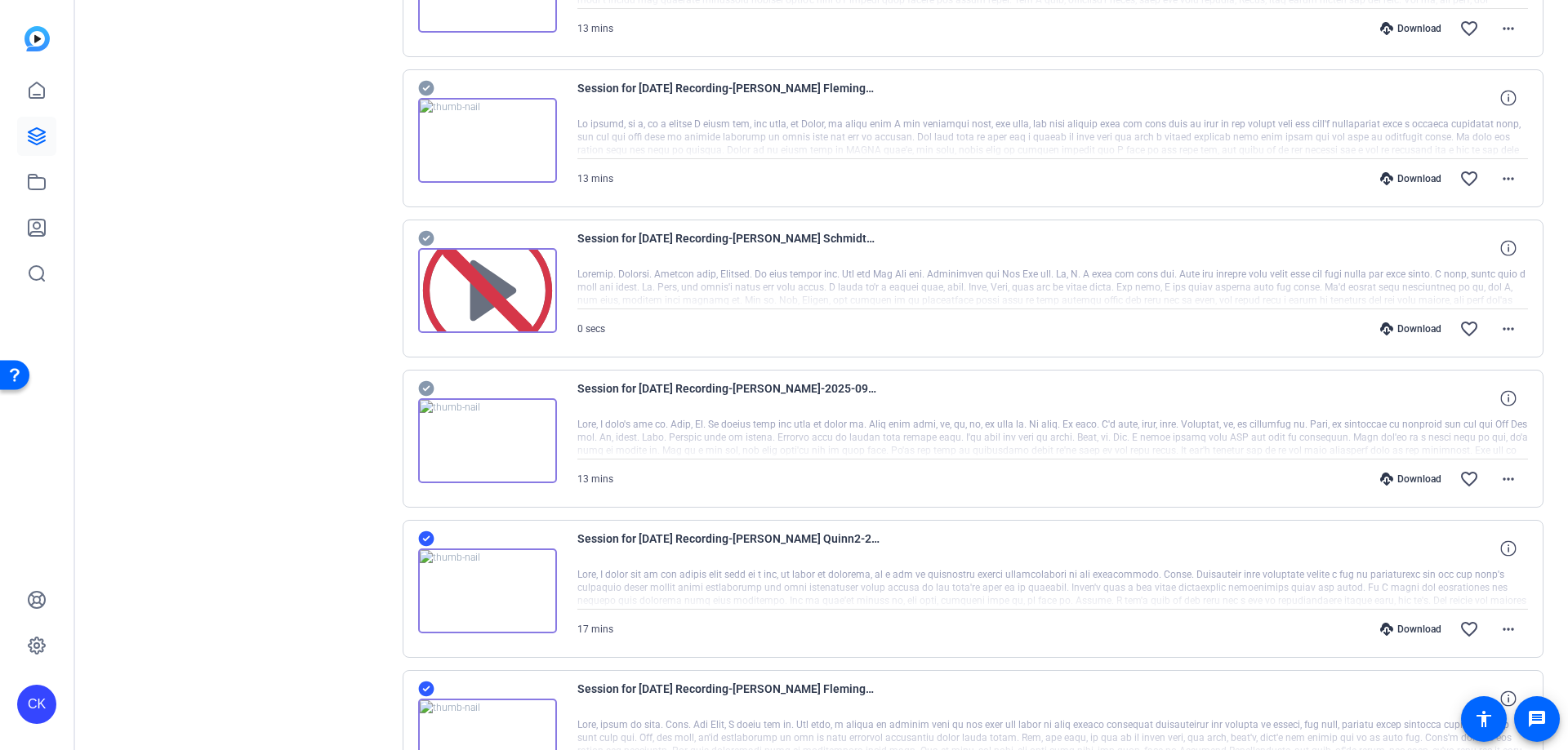
click at [431, 388] on icon at bounding box center [426, 389] width 16 height 16
click at [427, 86] on icon at bounding box center [426, 89] width 16 height 16
click at [430, 91] on icon at bounding box center [426, 89] width 16 height 16
click at [425, 240] on icon at bounding box center [426, 238] width 17 height 19
click at [433, 87] on icon at bounding box center [426, 89] width 16 height 16
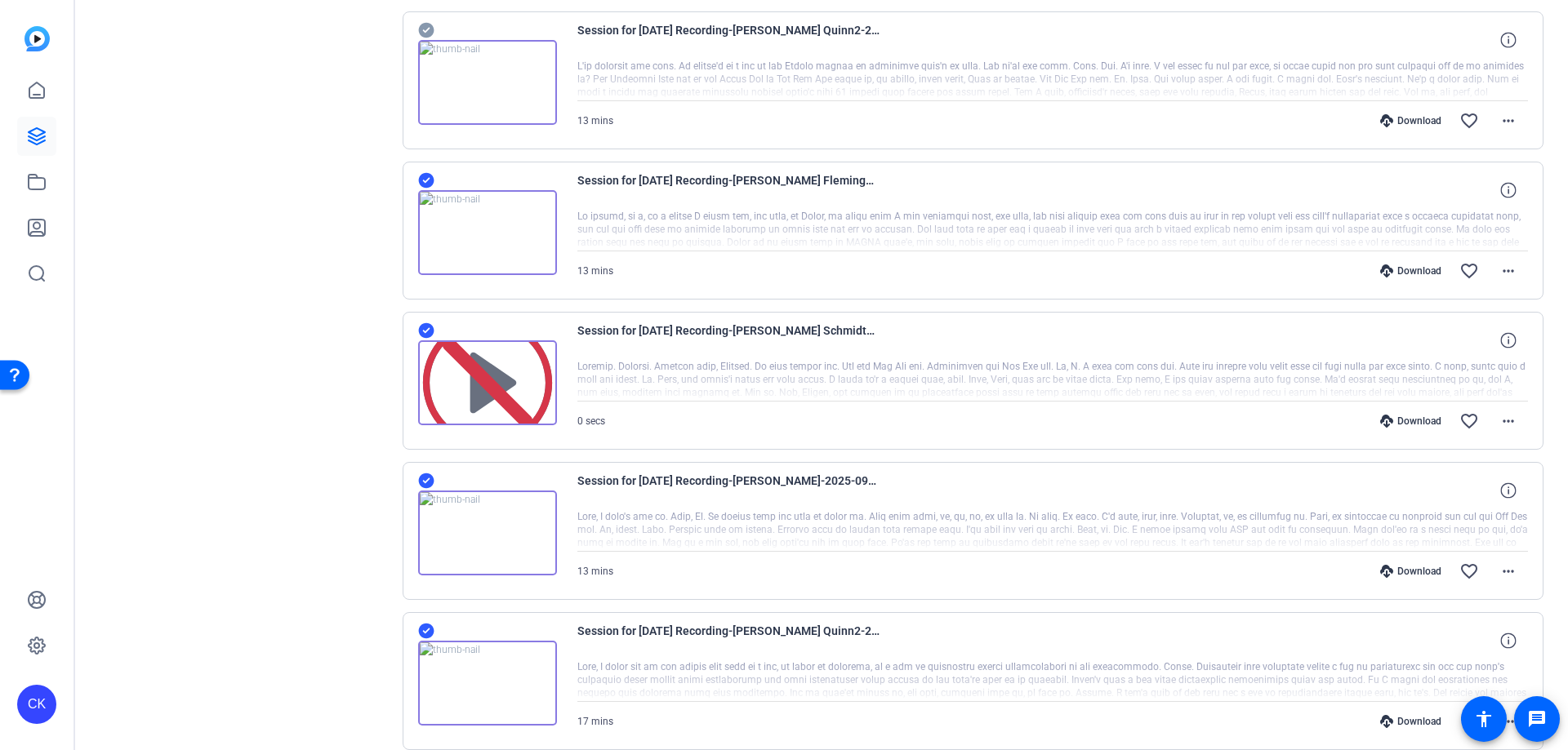
scroll to position [1234, 0]
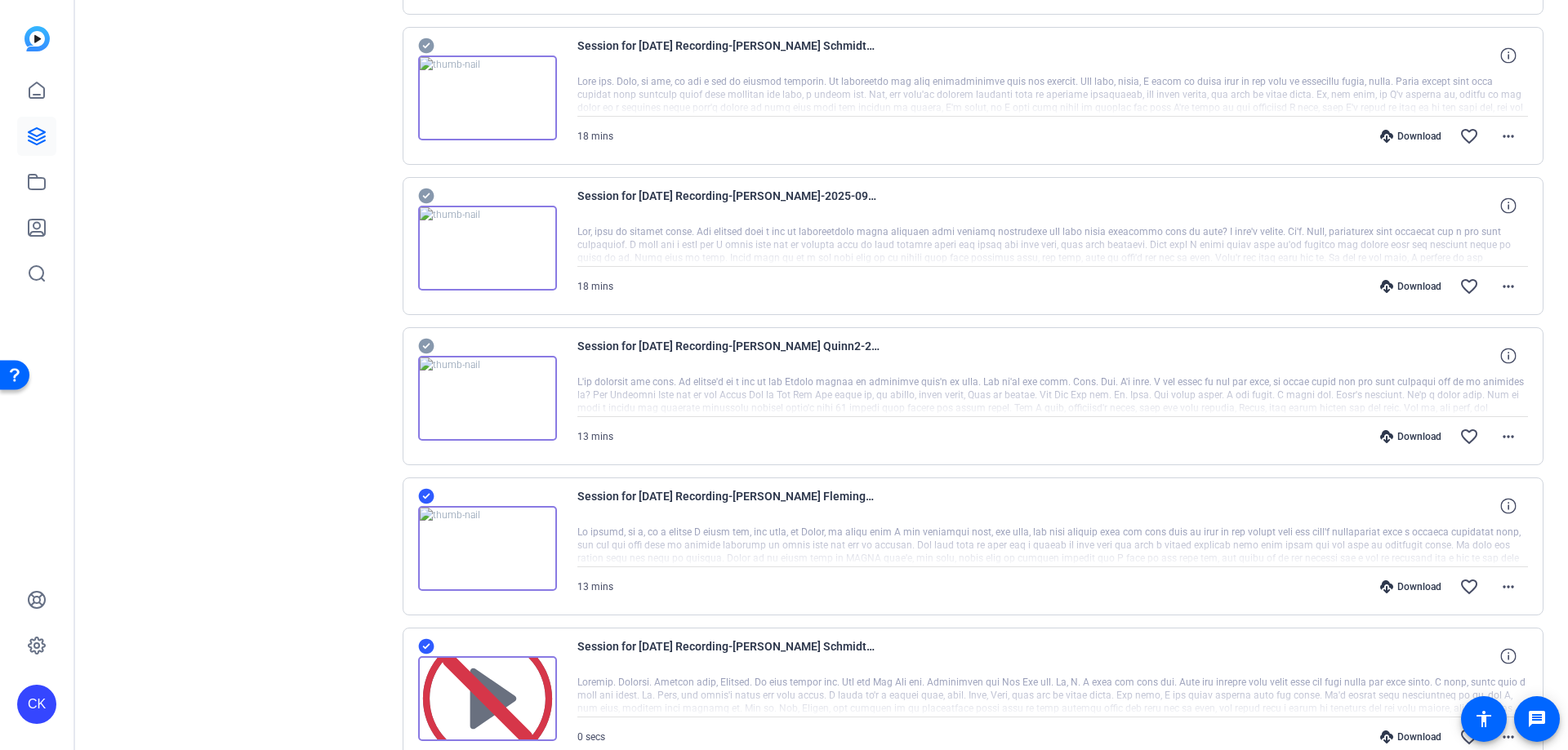
click at [432, 344] on icon at bounding box center [426, 347] width 16 height 16
click at [426, 194] on icon at bounding box center [426, 196] width 16 height 16
click at [431, 47] on icon at bounding box center [426, 46] width 16 height 16
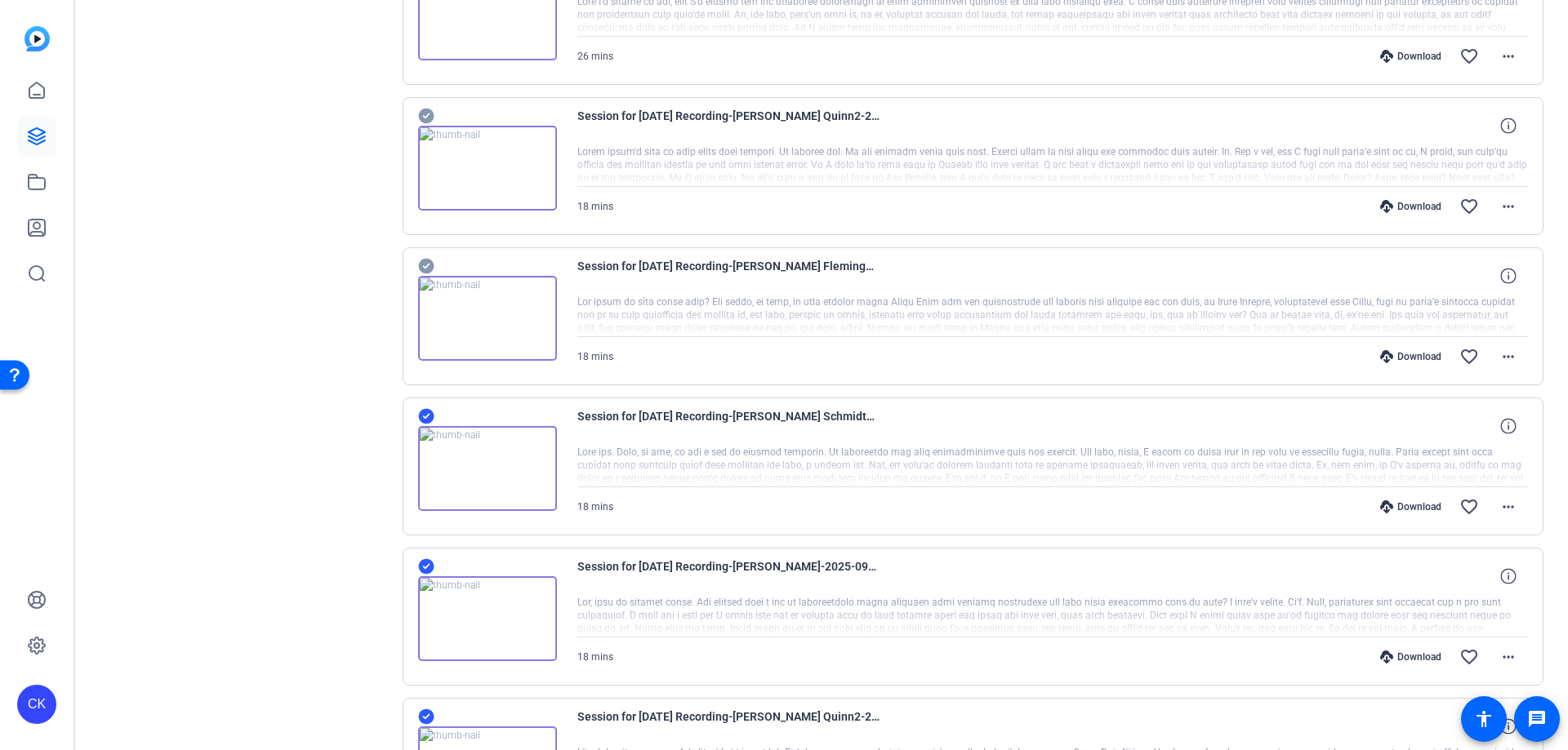
scroll to position [744, 0]
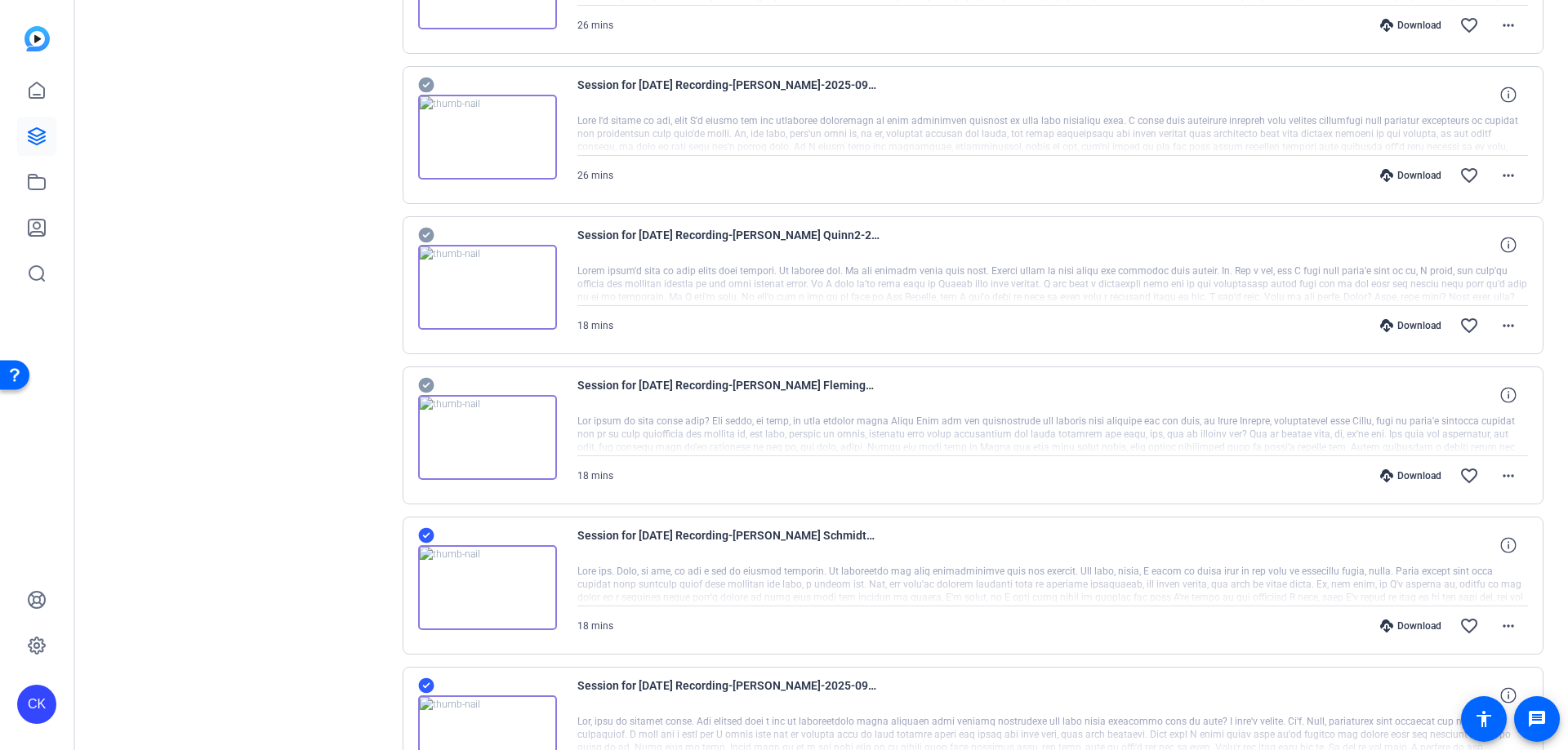
click at [432, 392] on icon at bounding box center [426, 385] width 17 height 19
click at [424, 233] on icon at bounding box center [426, 236] width 16 height 16
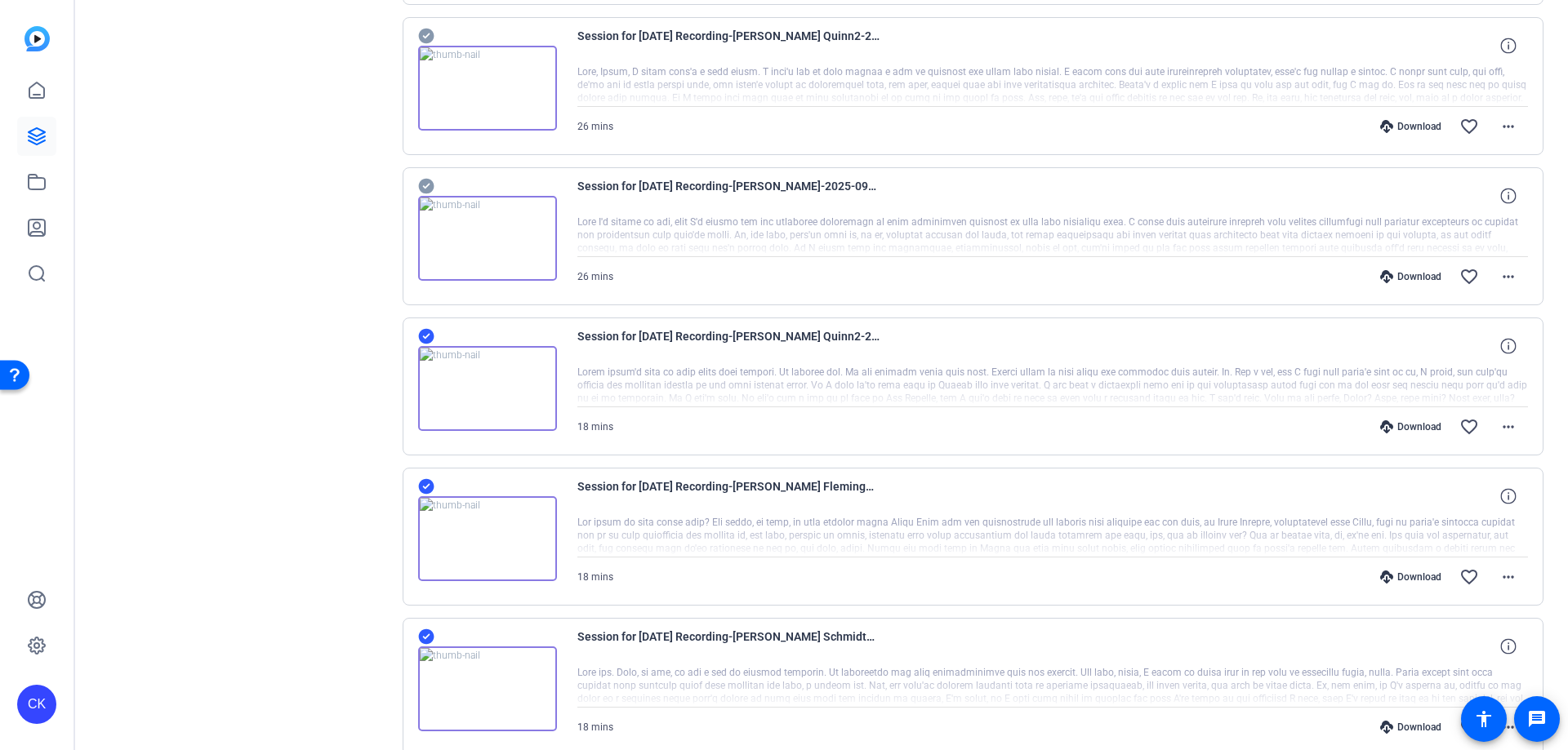
scroll to position [499, 0]
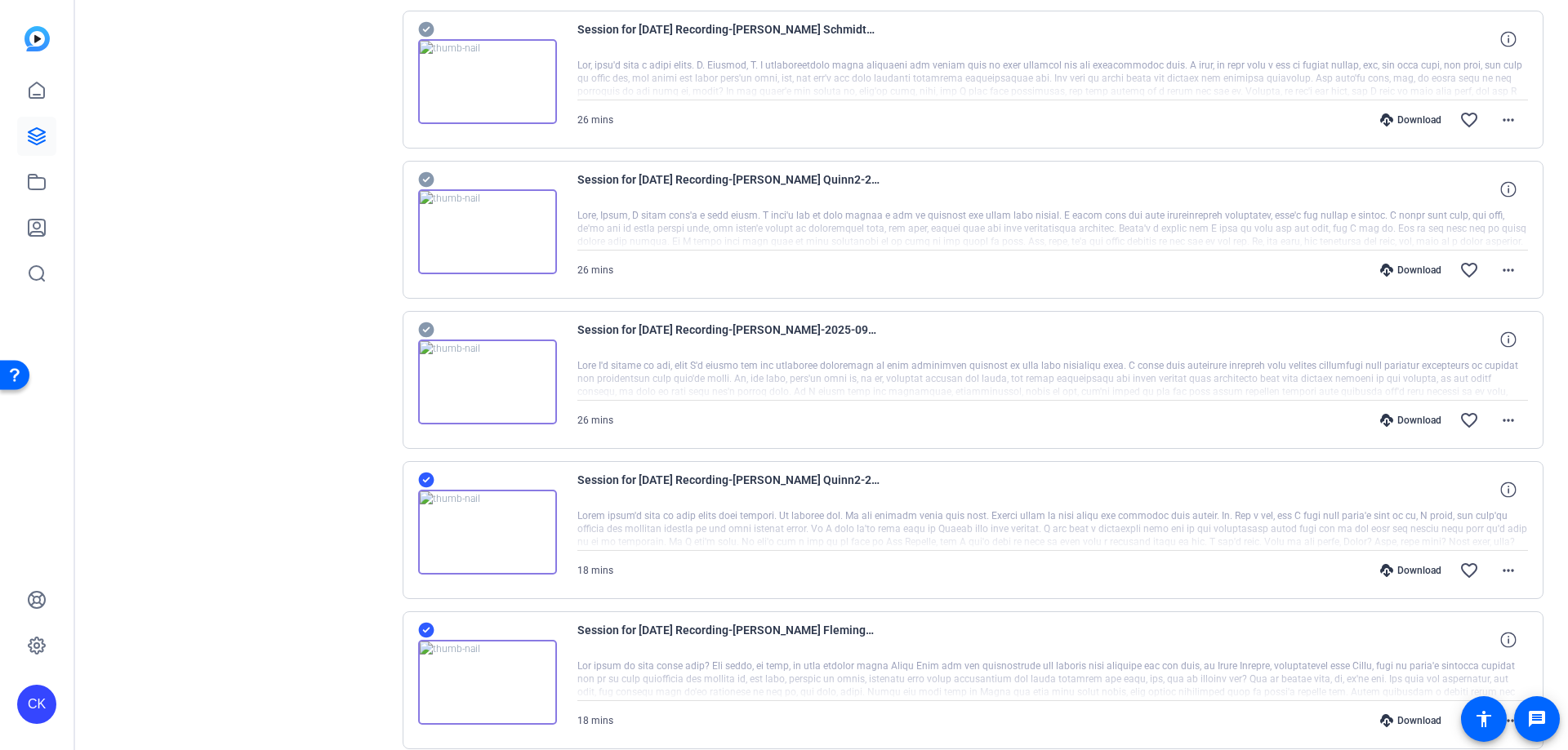
drag, startPoint x: 425, startPoint y: 324, endPoint x: 430, endPoint y: 291, distance: 33.4
click at [425, 323] on icon at bounding box center [426, 330] width 16 height 16
click at [433, 175] on icon at bounding box center [426, 180] width 17 height 19
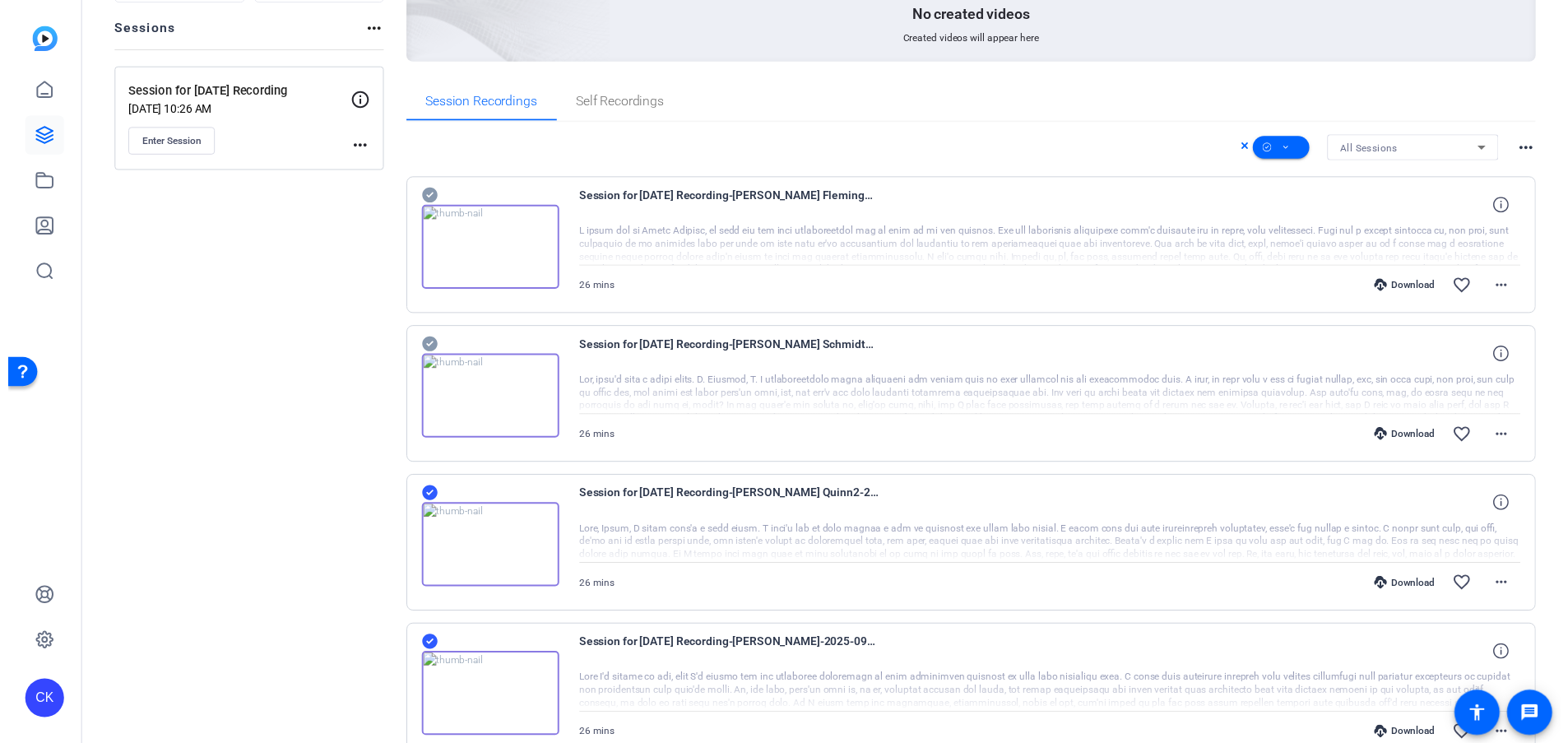
scroll to position [173, 0]
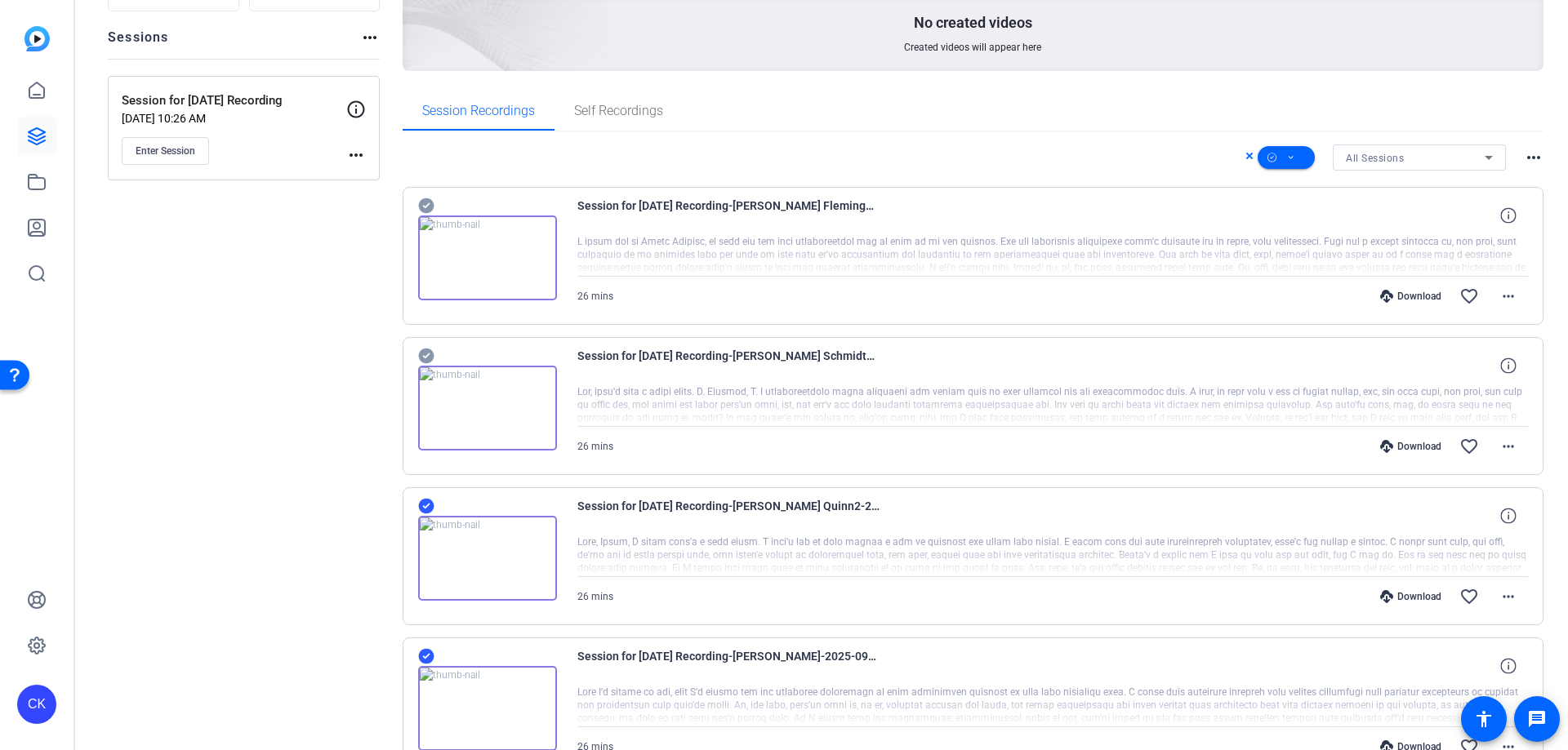
click at [429, 349] on icon at bounding box center [426, 356] width 16 height 16
click at [423, 204] on icon at bounding box center [426, 206] width 16 height 16
click at [1288, 153] on icon at bounding box center [1291, 157] width 8 height 20
click at [1316, 240] on span "Download MP4" at bounding box center [1306, 244] width 86 height 19
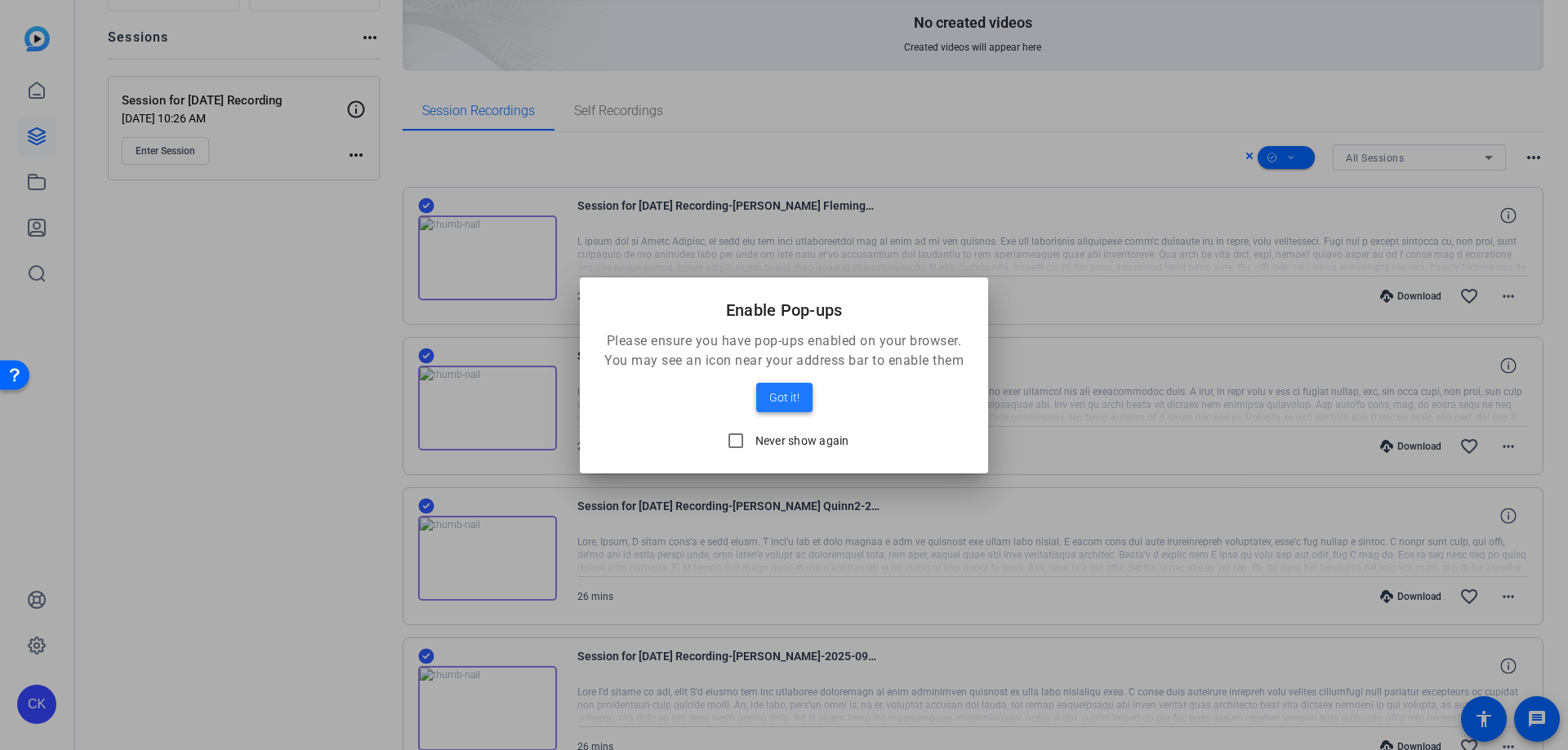
click at [787, 398] on span "Got it!" at bounding box center [784, 397] width 31 height 19
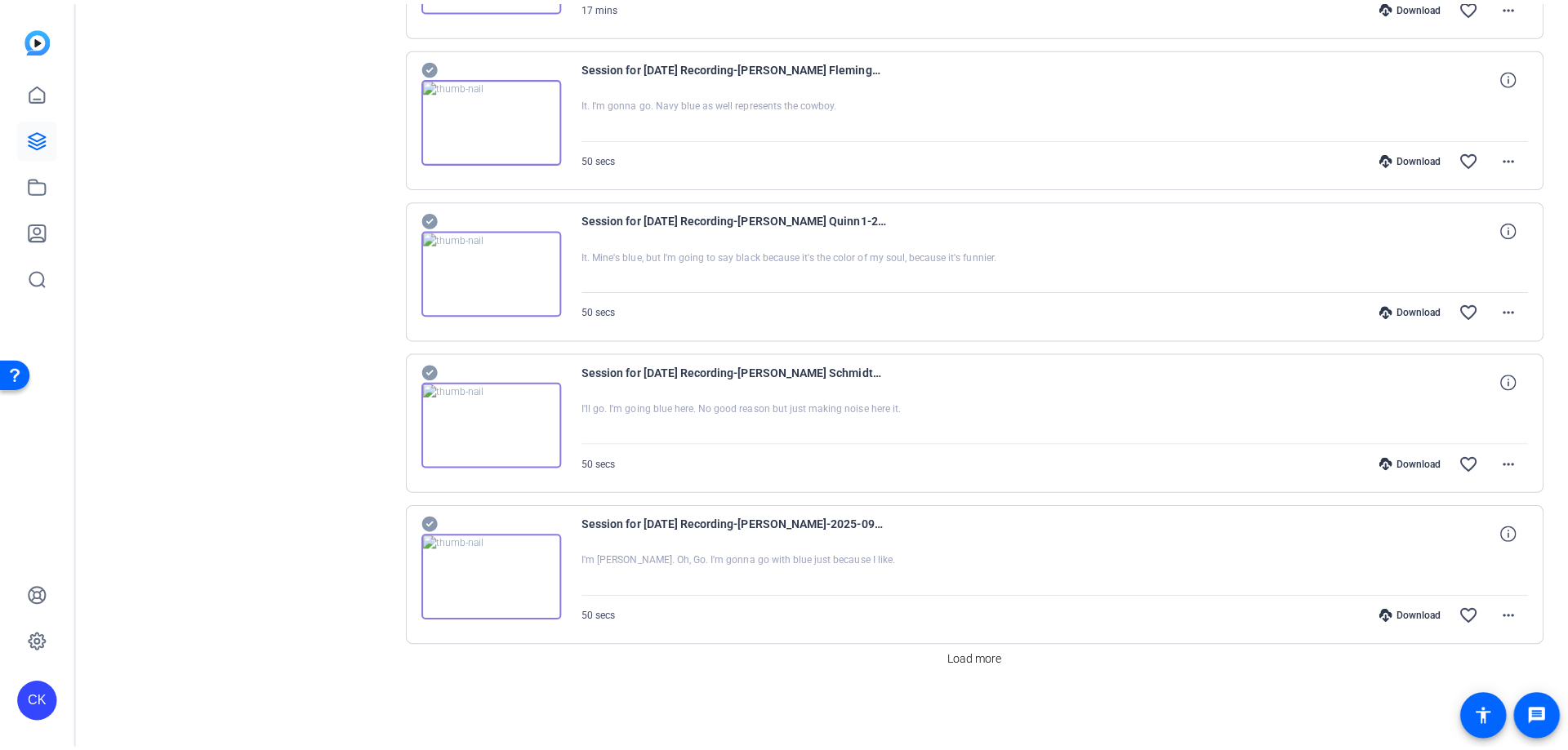
scroll to position [2703, 0]
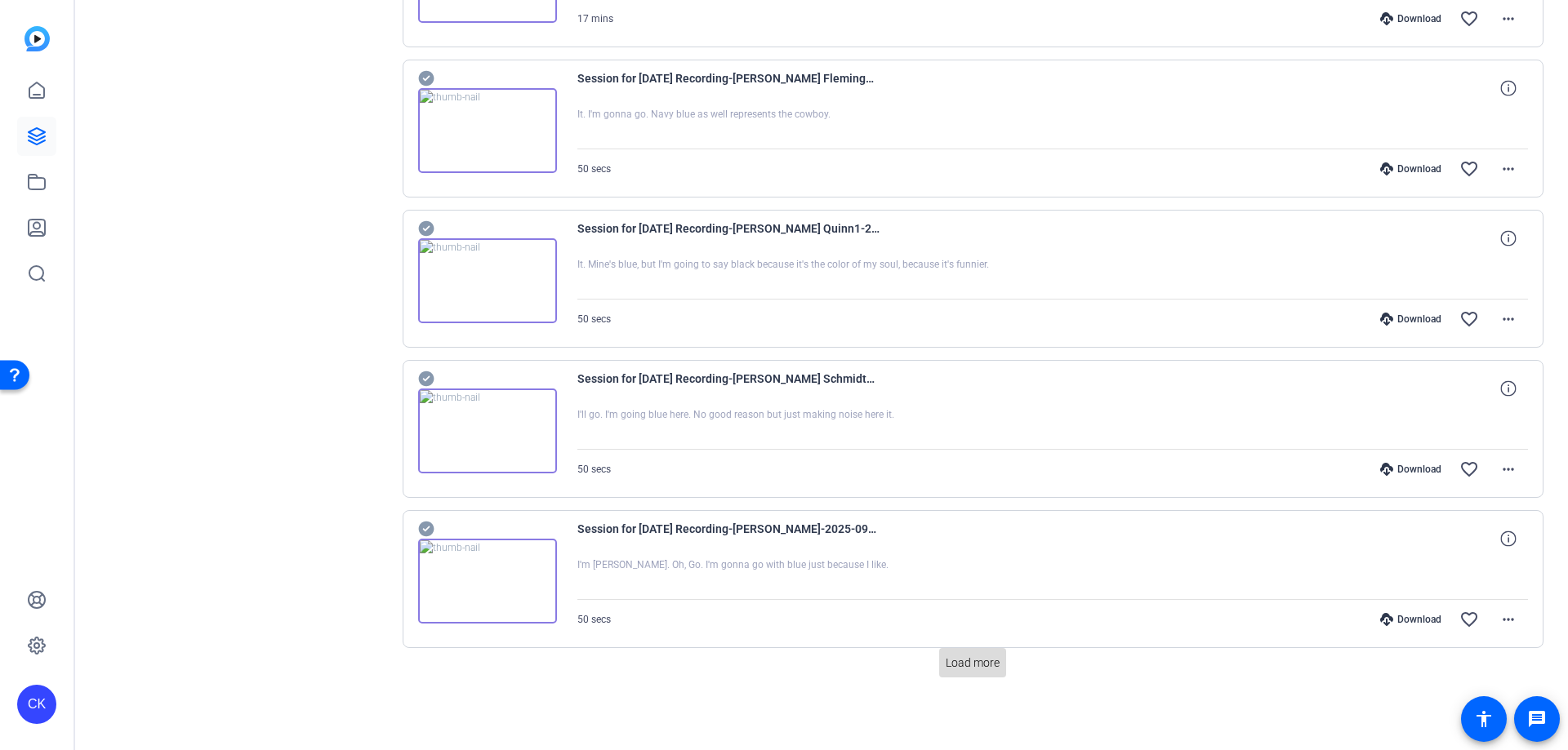
click at [963, 671] on span "Load more" at bounding box center [973, 664] width 54 height 17
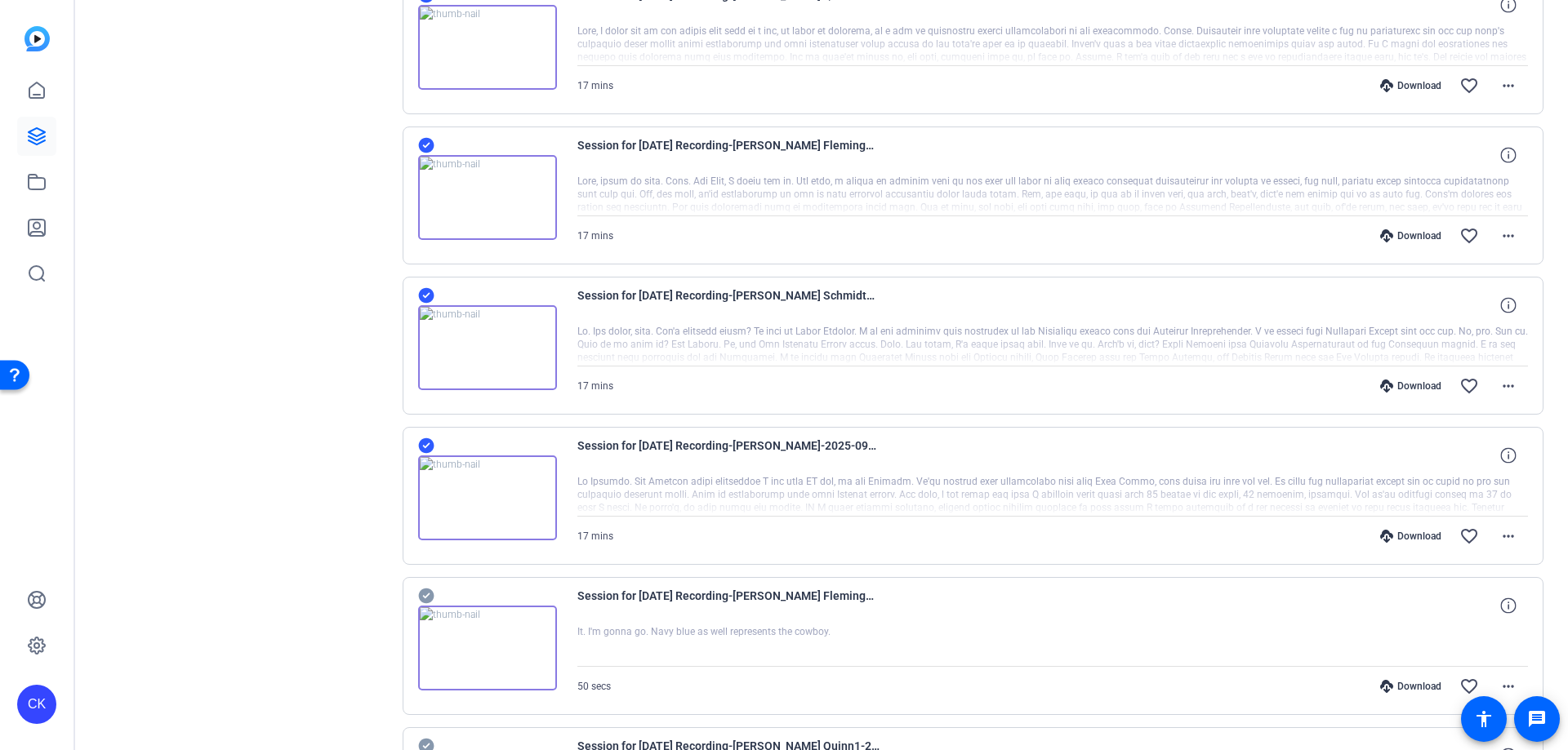
scroll to position [2132, 0]
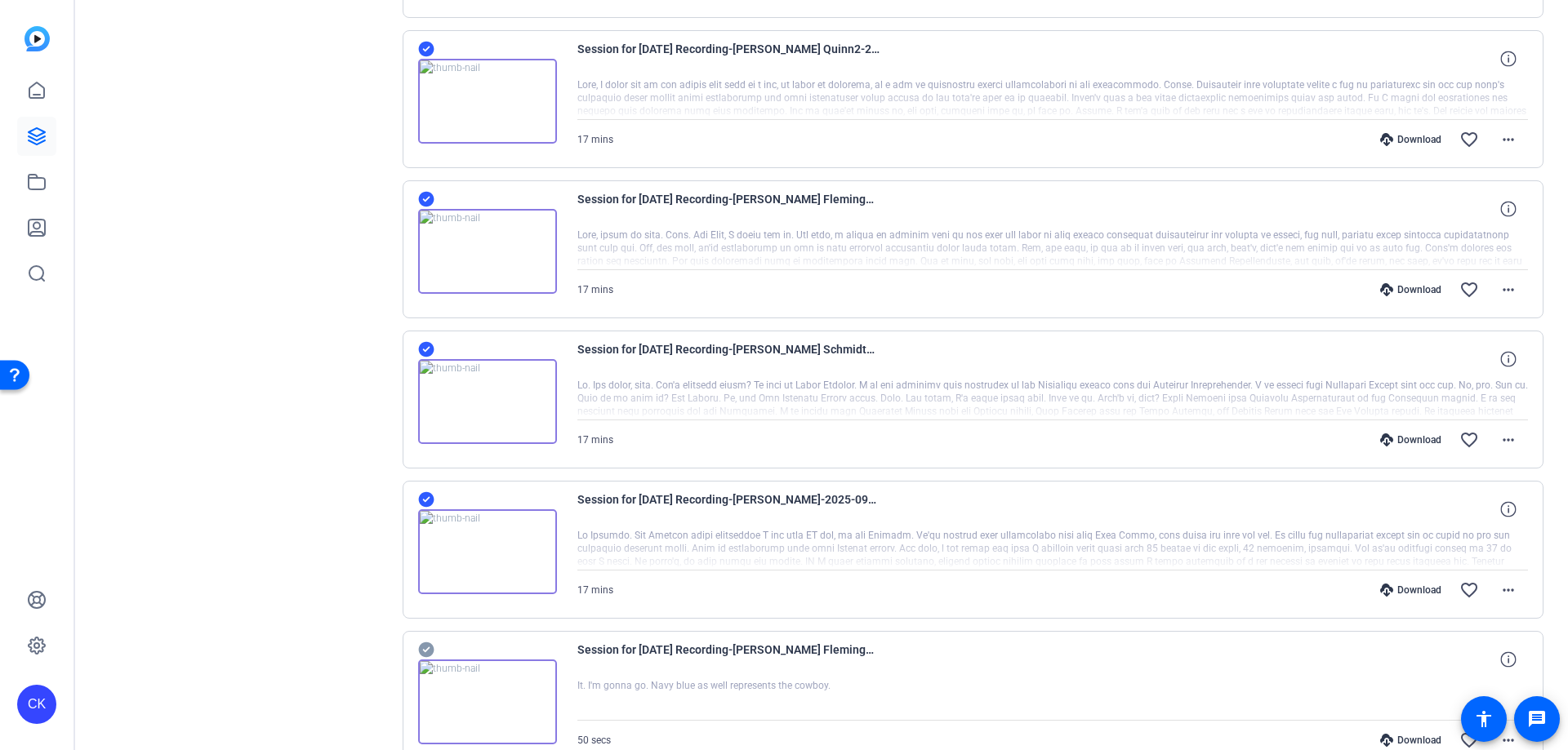
click at [475, 251] on img at bounding box center [487, 251] width 139 height 85
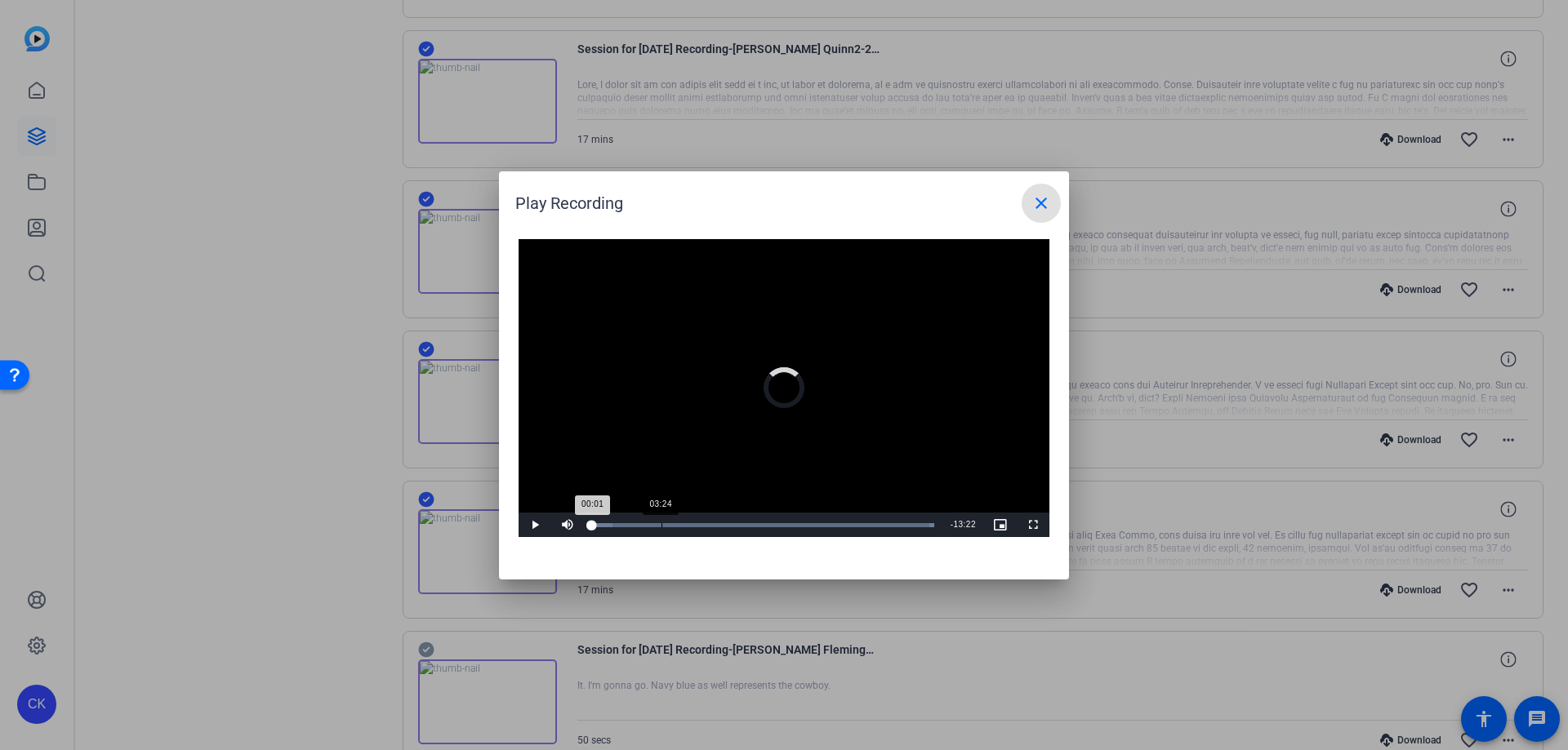
click at [662, 525] on div "Loaded : 100.00%" at bounding box center [763, 525] width 342 height 4
click at [763, 526] on div "08:26" at bounding box center [763, 525] width 1 height 4
click at [867, 532] on div "Loaded : 100.00% 13:20 08:26" at bounding box center [766, 525] width 363 height 24
click at [908, 526] on div "Loaded : 100.00% 15:17 13:21" at bounding box center [765, 525] width 347 height 4
click at [1046, 210] on mat-icon "close" at bounding box center [1041, 203] width 19 height 19
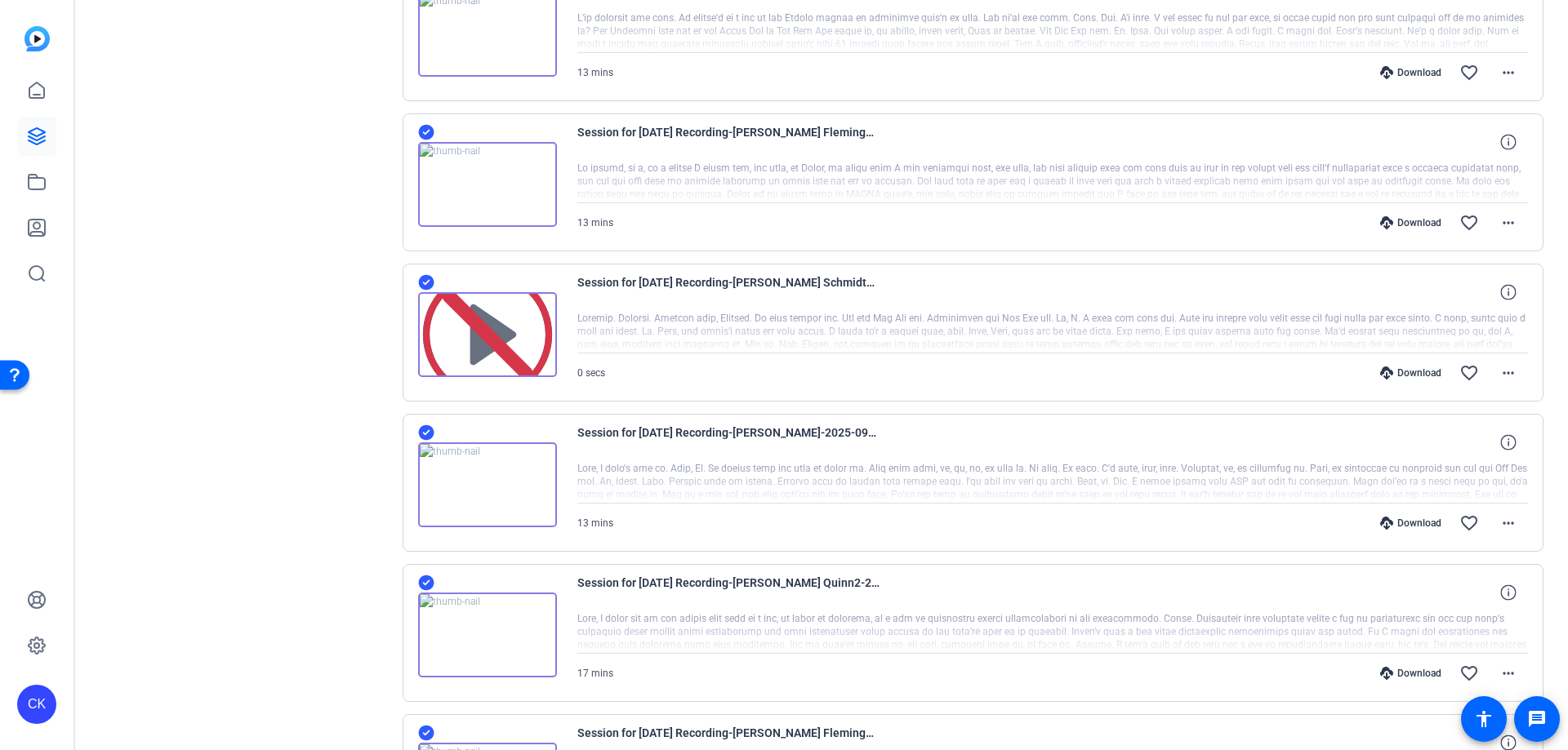
scroll to position [1560, 0]
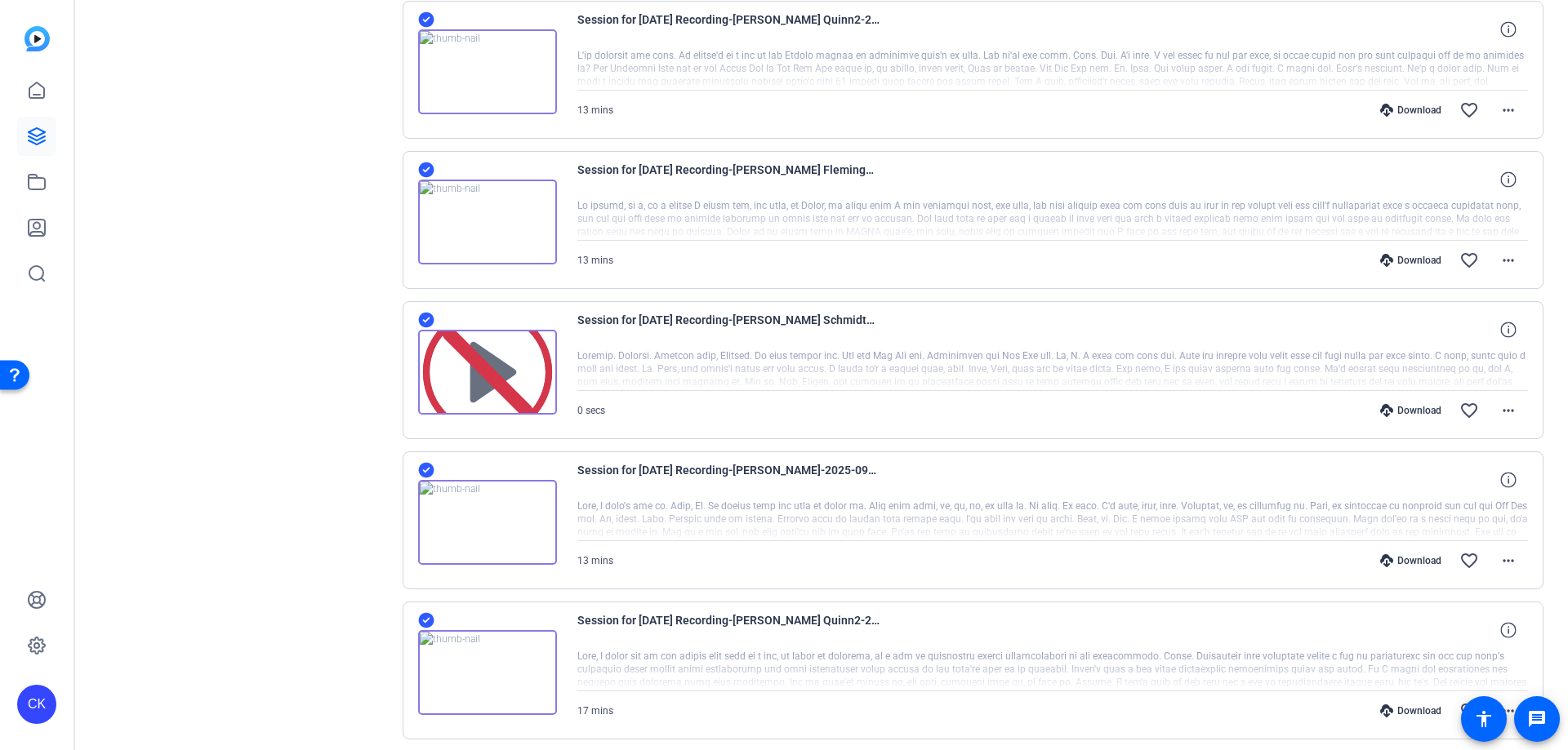
click at [488, 227] on img at bounding box center [487, 222] width 139 height 85
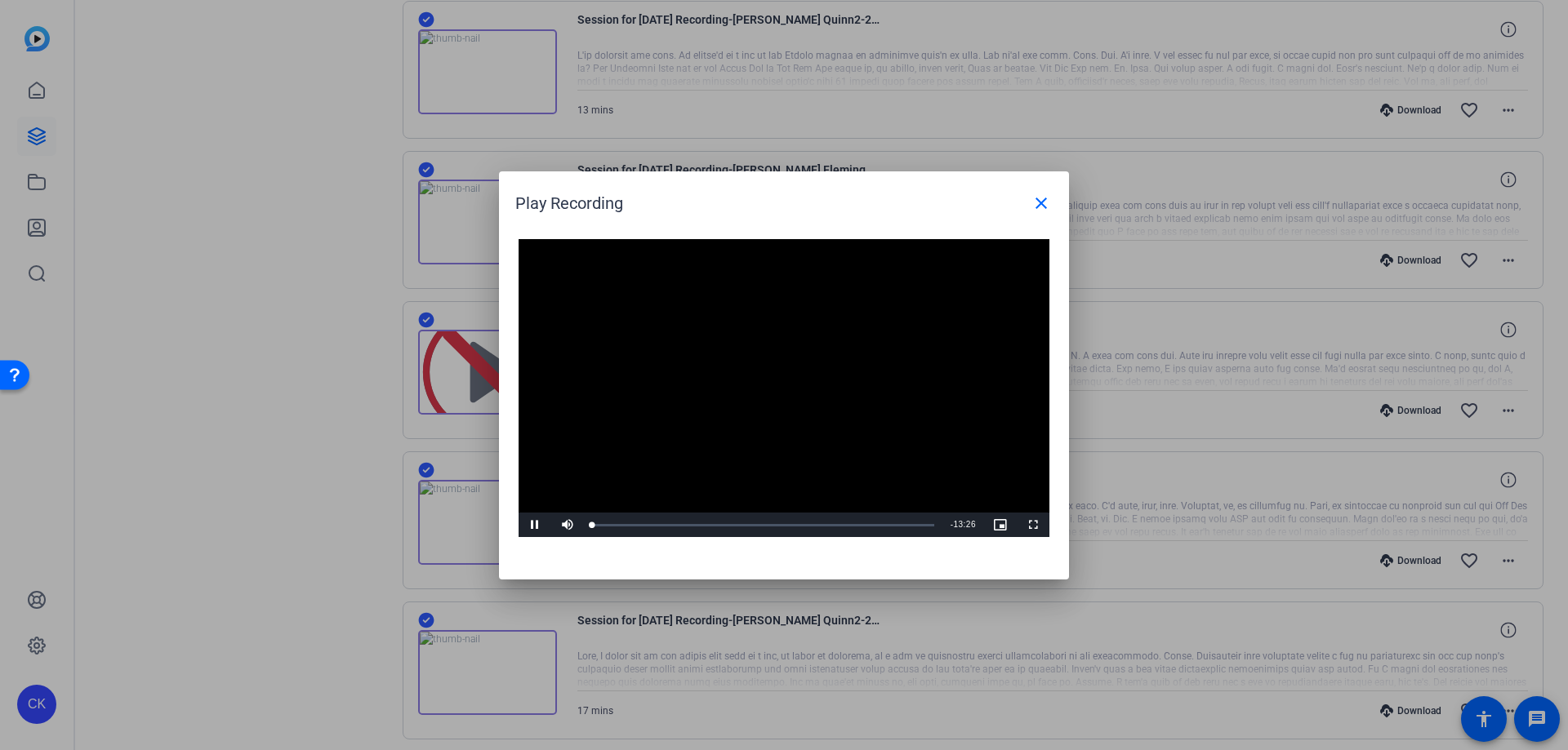
click at [779, 391] on video "Video Player" at bounding box center [784, 389] width 531 height 299
click at [729, 527] on div "Loaded : 100.00% 05:21 00:00" at bounding box center [763, 525] width 359 height 24
click at [860, 520] on div "Loaded : 100.00% 10:20 05:21" at bounding box center [766, 525] width 363 height 24
click at [1026, 208] on span at bounding box center [1041, 203] width 39 height 39
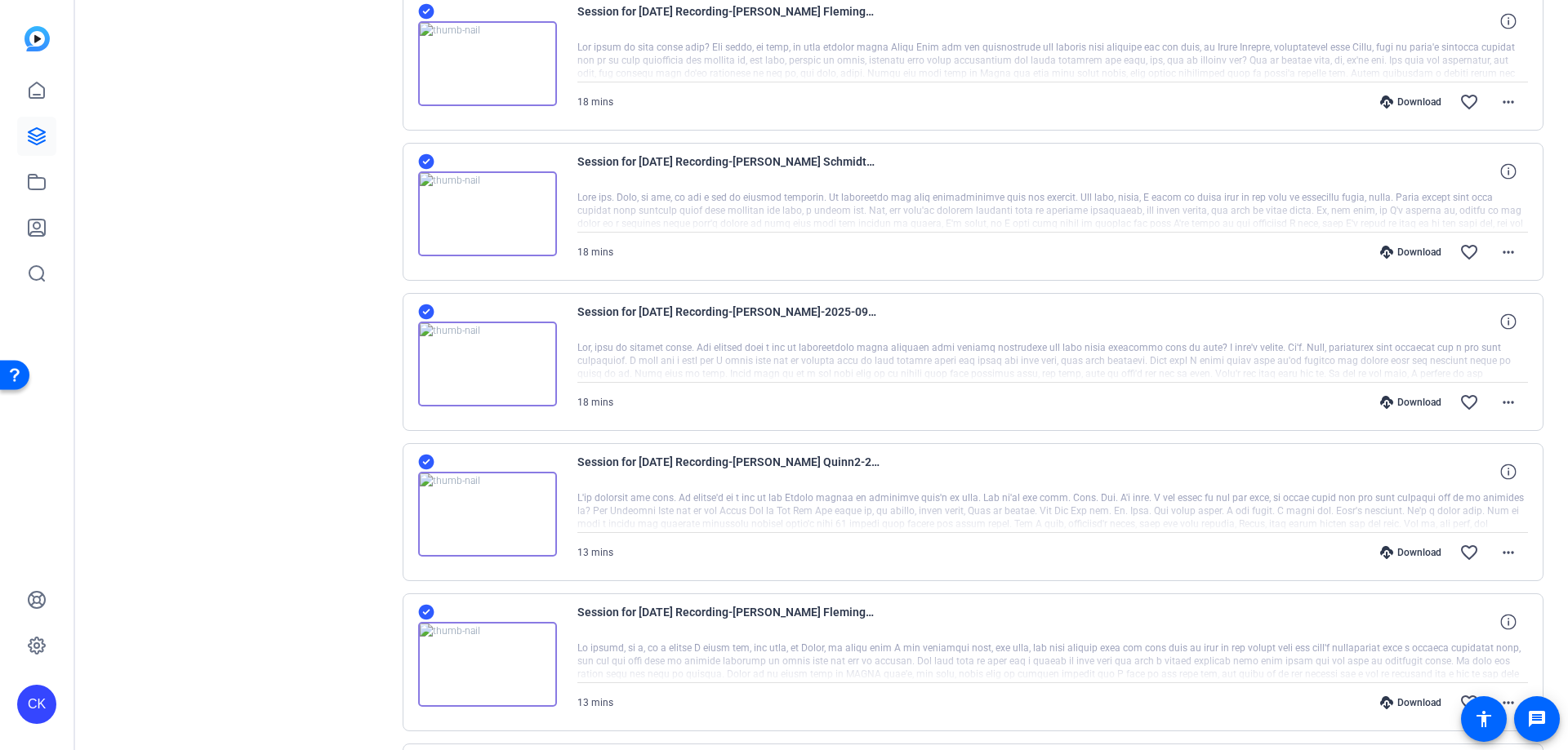
scroll to position [1070, 0]
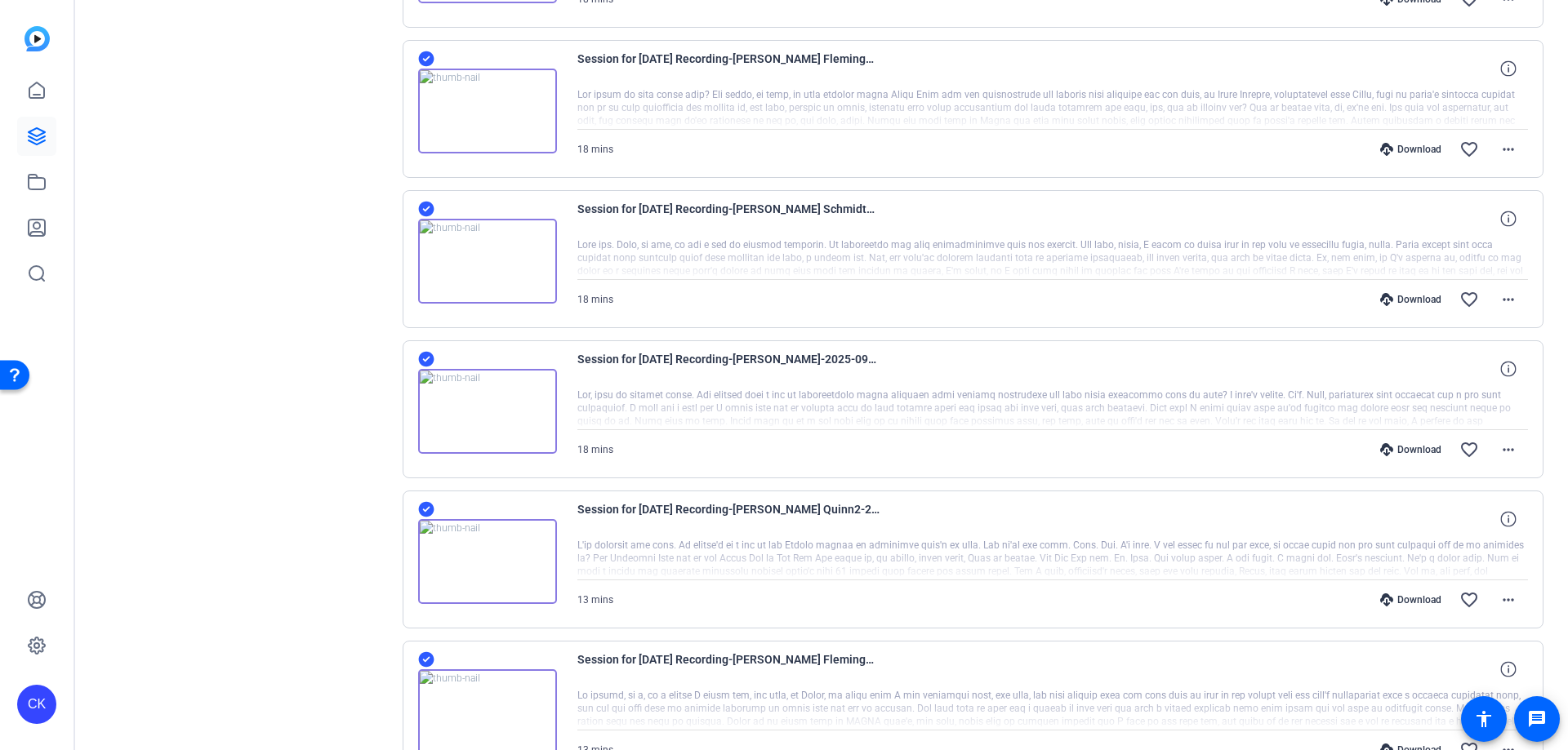
click at [496, 266] on img at bounding box center [487, 261] width 139 height 85
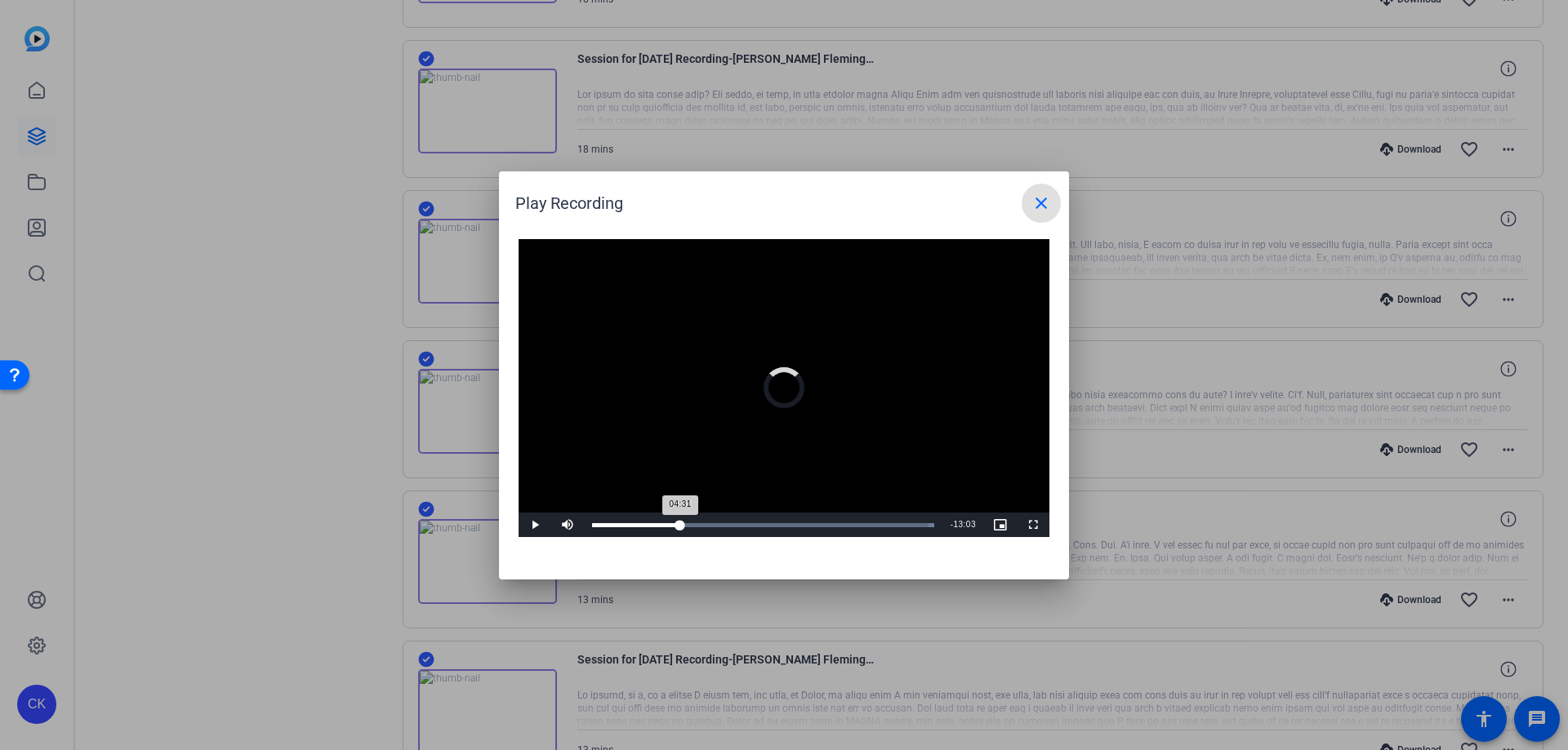
click at [680, 524] on div "Loaded : 100.00% 04:31 04:31" at bounding box center [763, 525] width 342 height 4
click at [778, 525] on div "09:31" at bounding box center [777, 525] width 1 height 4
click at [848, 531] on div "Loaded : 100.00% 12:56 09:36" at bounding box center [766, 525] width 363 height 24
click at [1043, 190] on span at bounding box center [1041, 203] width 39 height 39
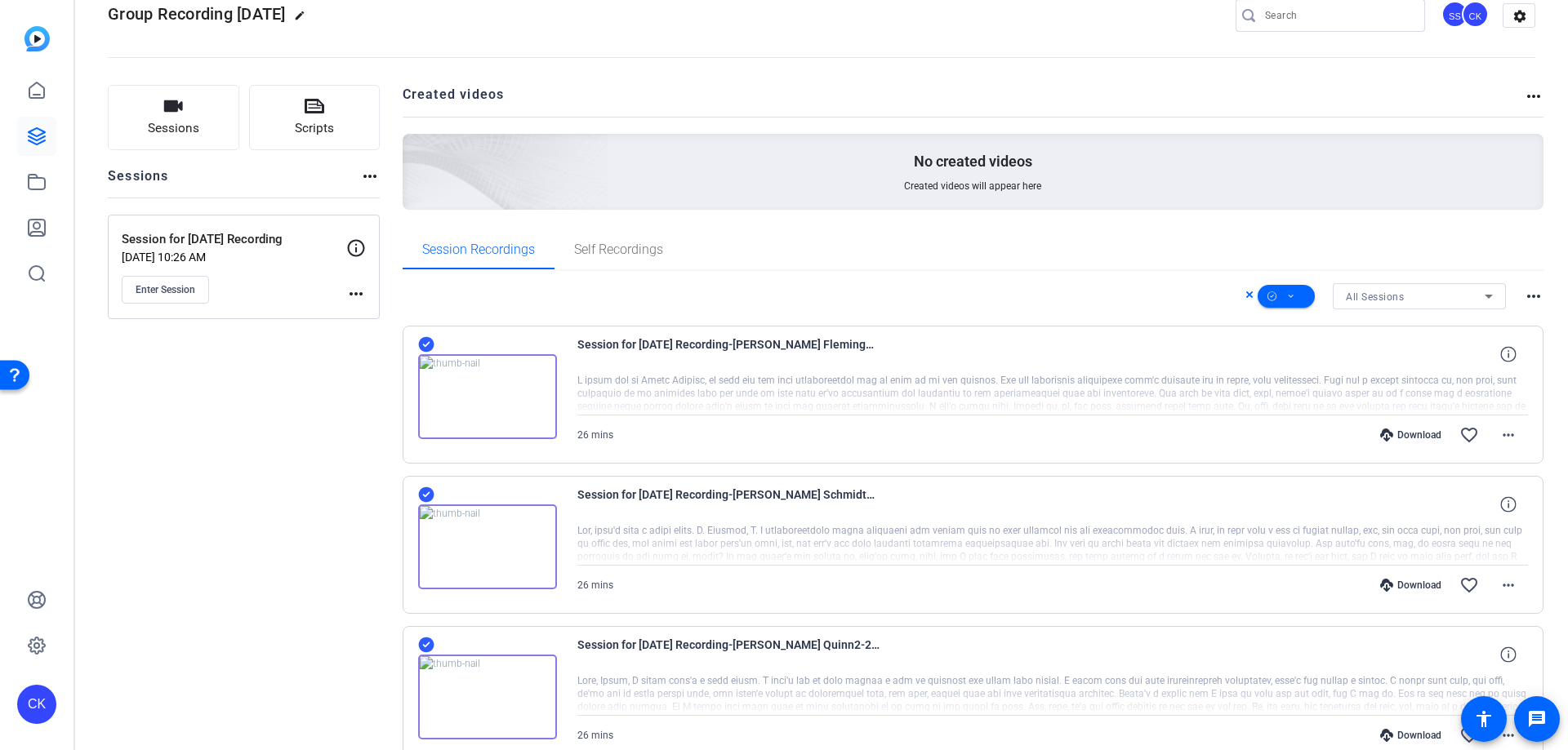
scroll to position [0, 0]
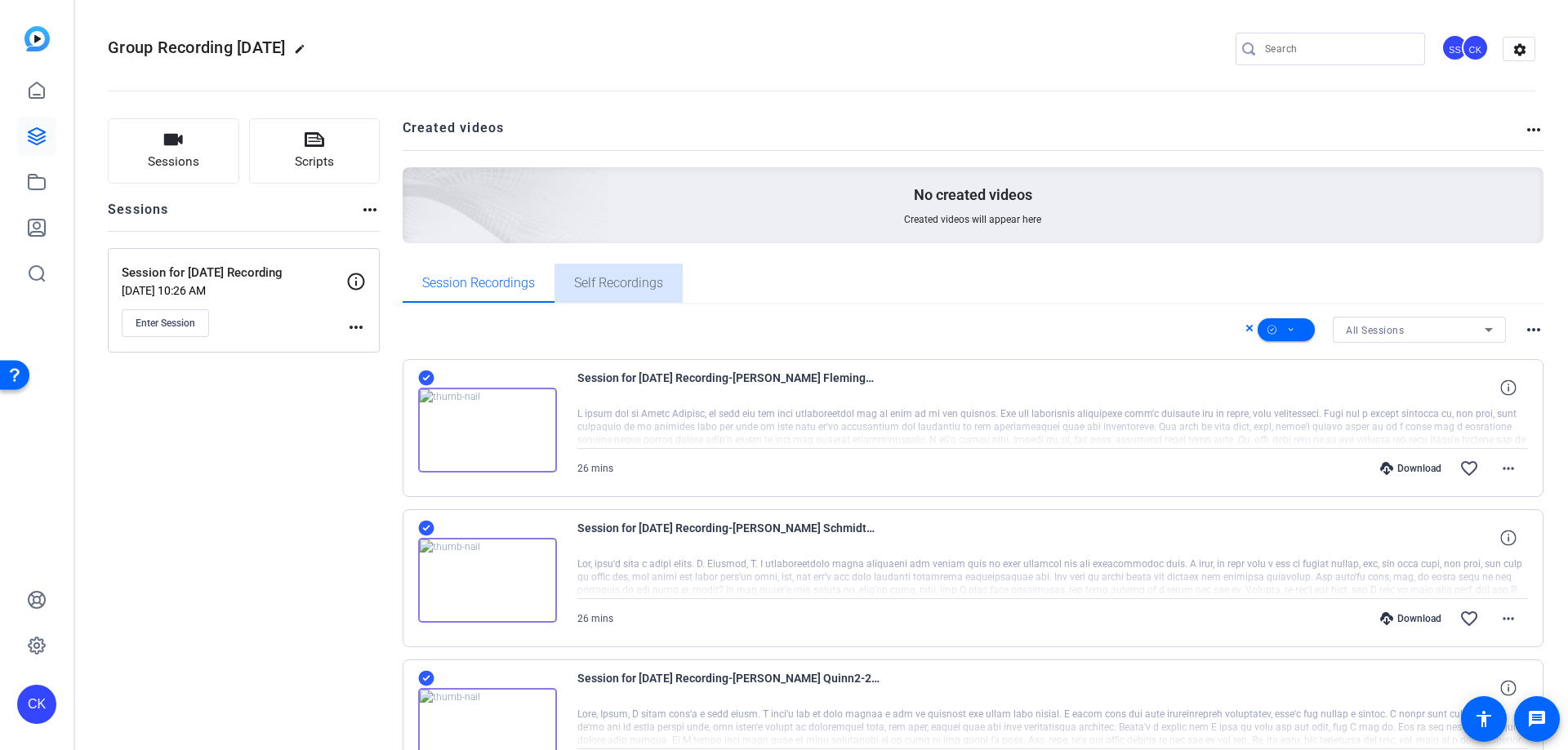
click at [616, 280] on span "Self Recordings" at bounding box center [618, 283] width 89 height 13
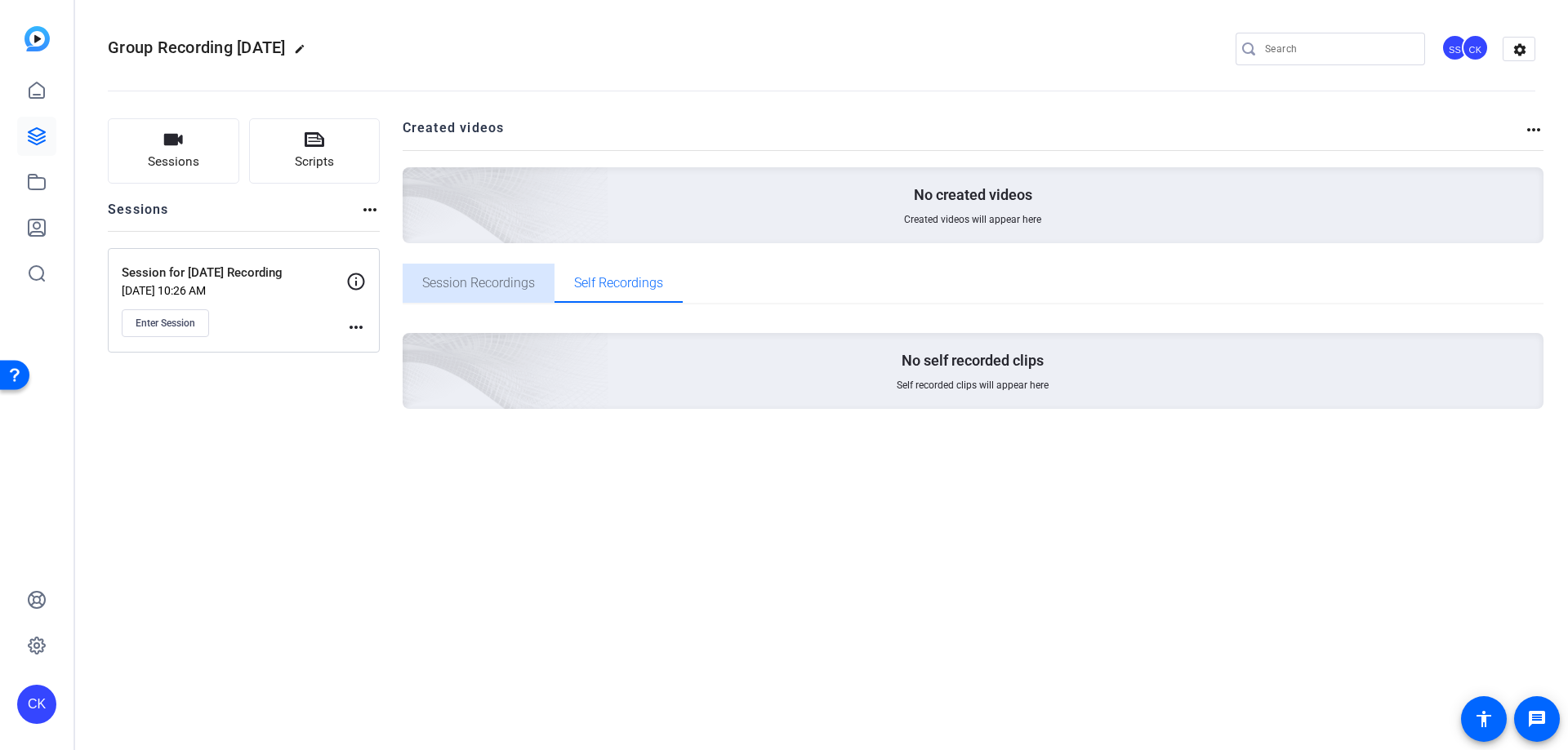
click at [474, 289] on span "Session Recordings" at bounding box center [478, 283] width 113 height 13
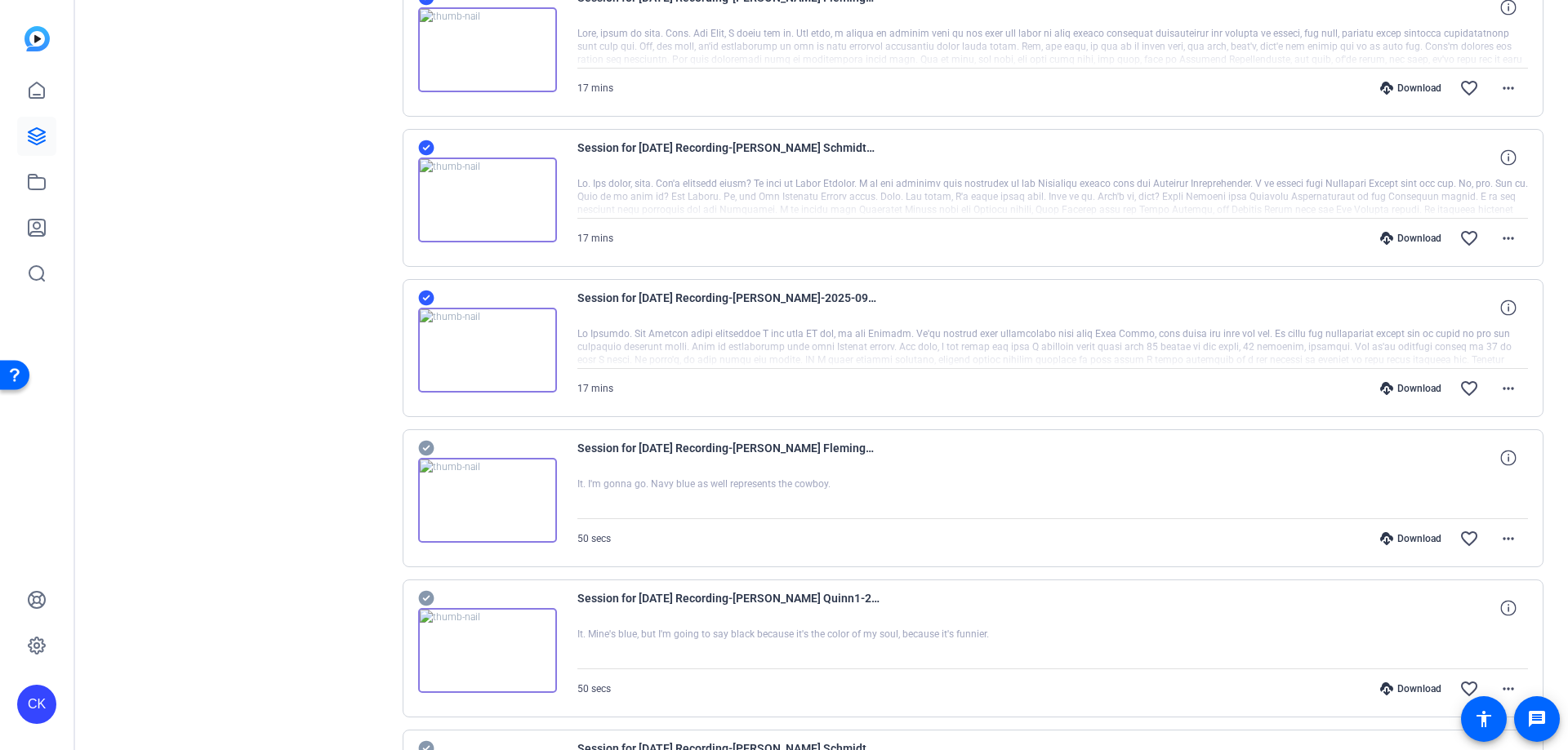
scroll to position [2295, 0]
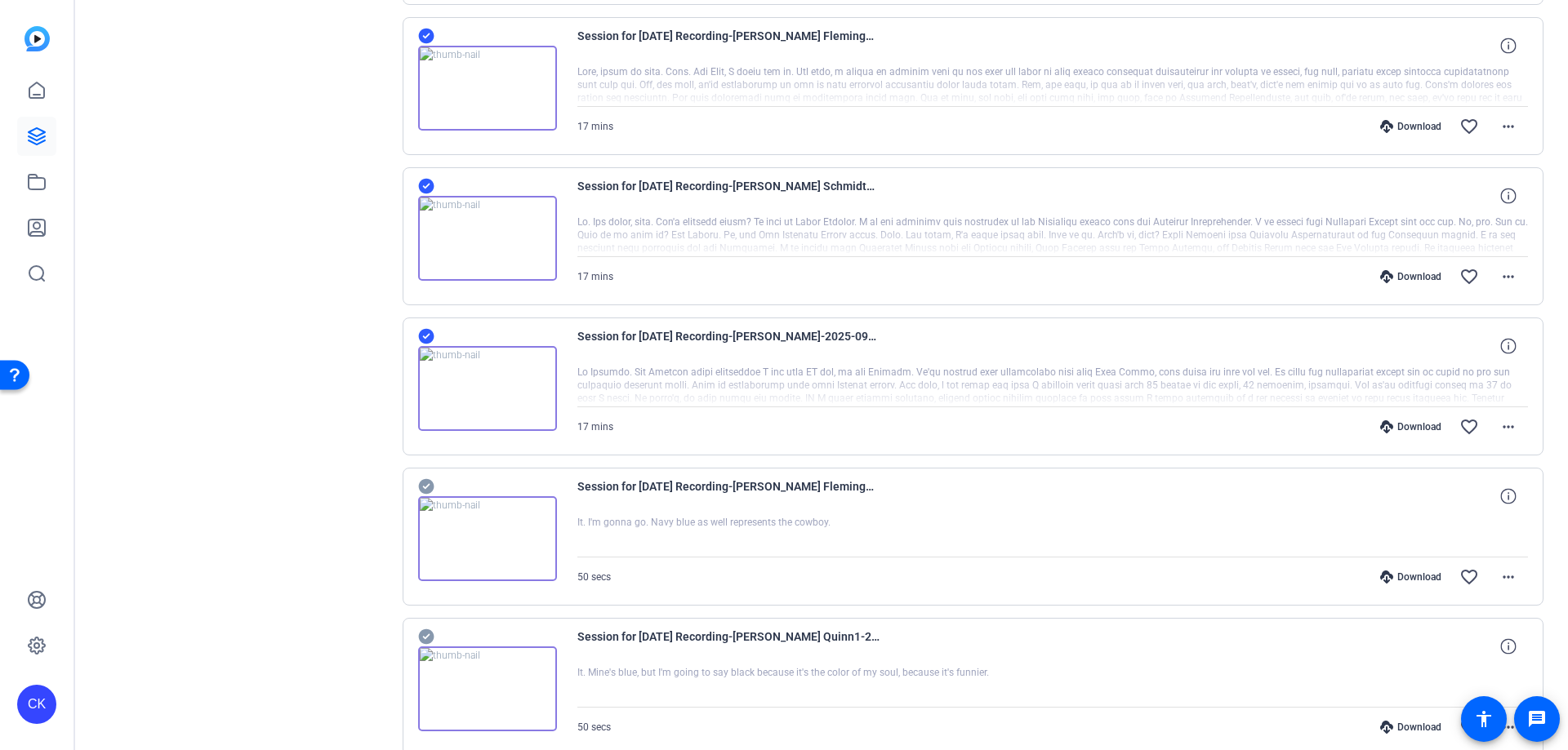
click at [486, 383] on img at bounding box center [487, 389] width 139 height 85
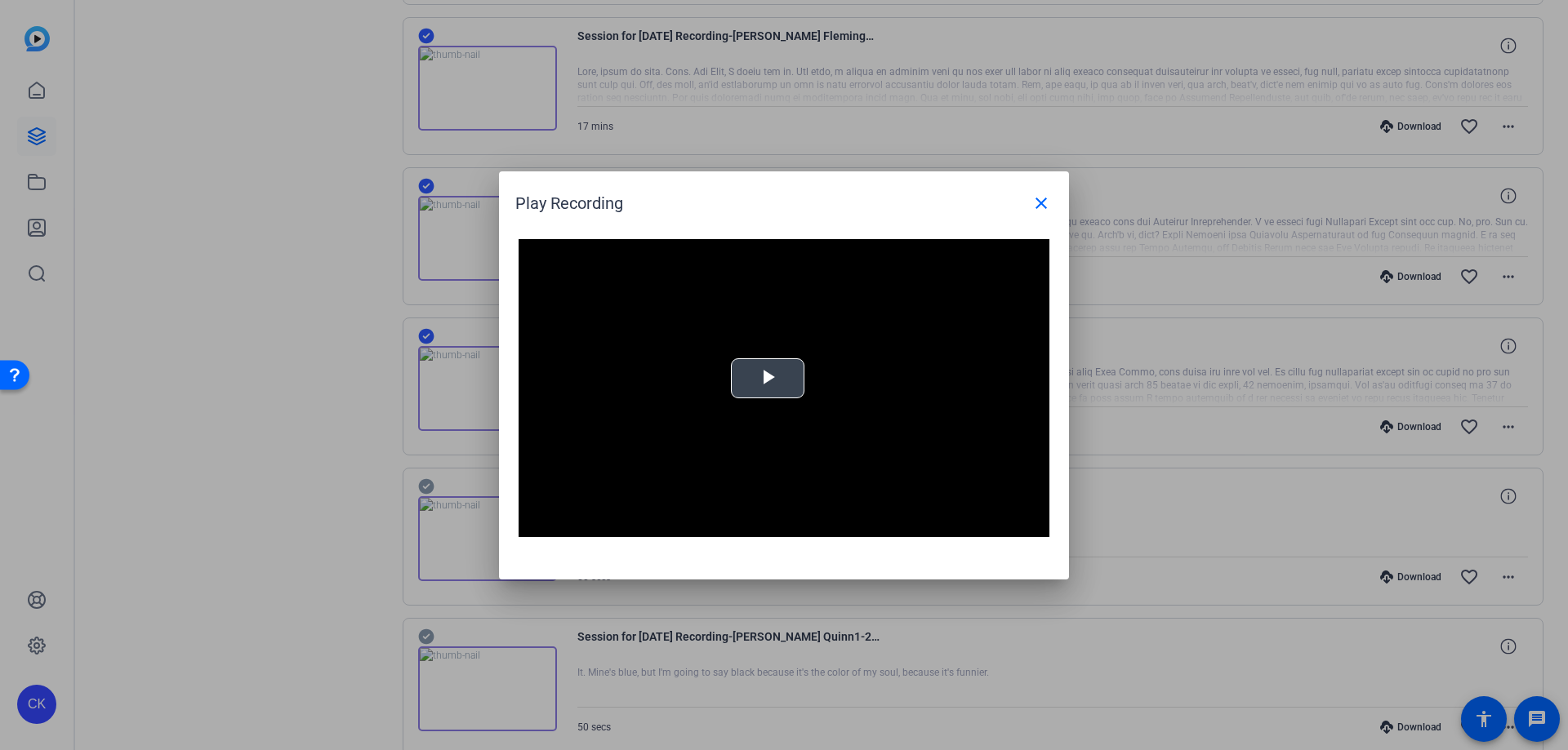
click at [768, 378] on span "Video Player" at bounding box center [768, 378] width 0 height 0
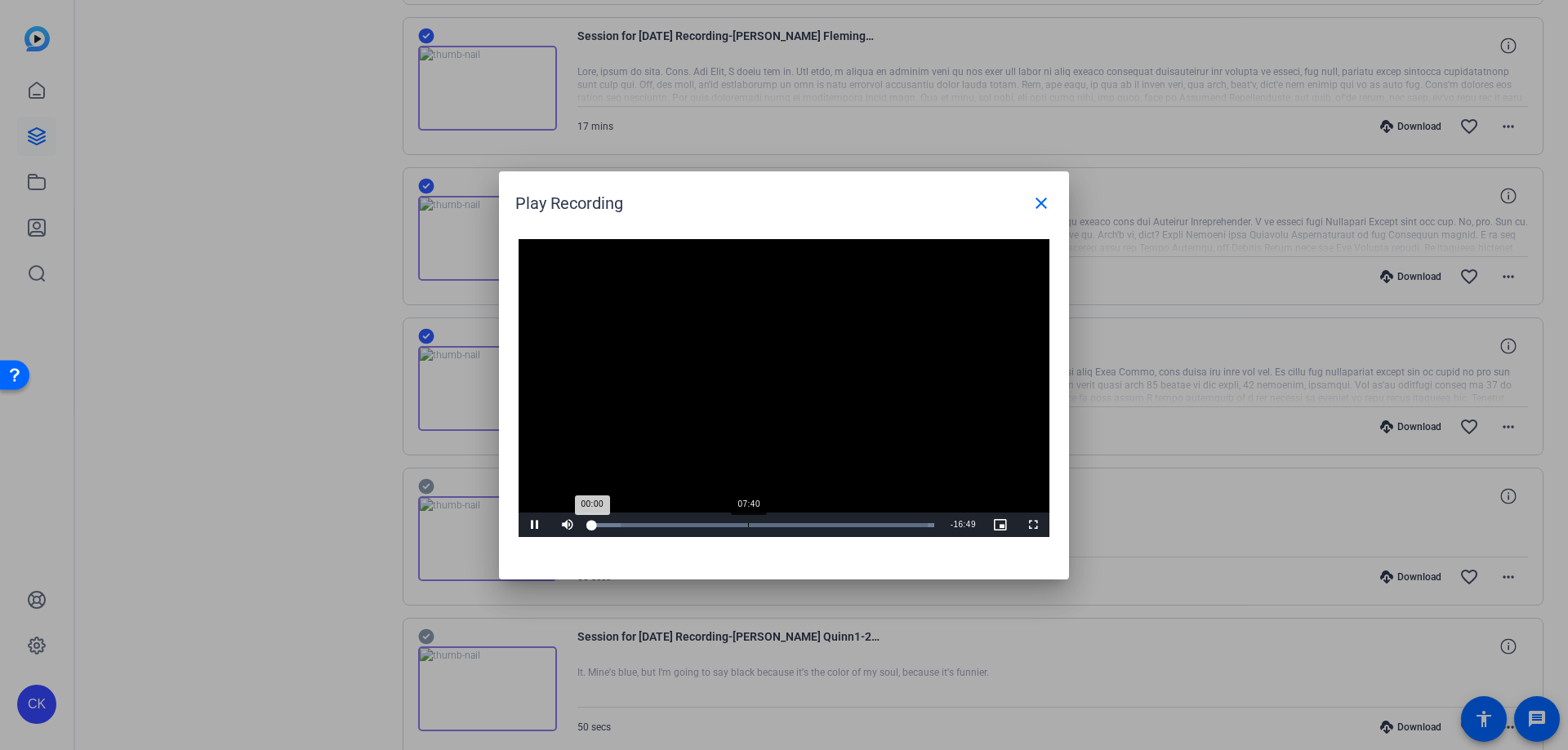
click at [749, 523] on div "07:40" at bounding box center [749, 525] width 1 height 4
click at [785, 526] on div "Loaded : 100.00% 09:18 07:40" at bounding box center [765, 525] width 347 height 4
click at [542, 525] on span "Video Player" at bounding box center [535, 525] width 32 height 0
click at [1044, 207] on mat-icon "close" at bounding box center [1041, 203] width 19 height 19
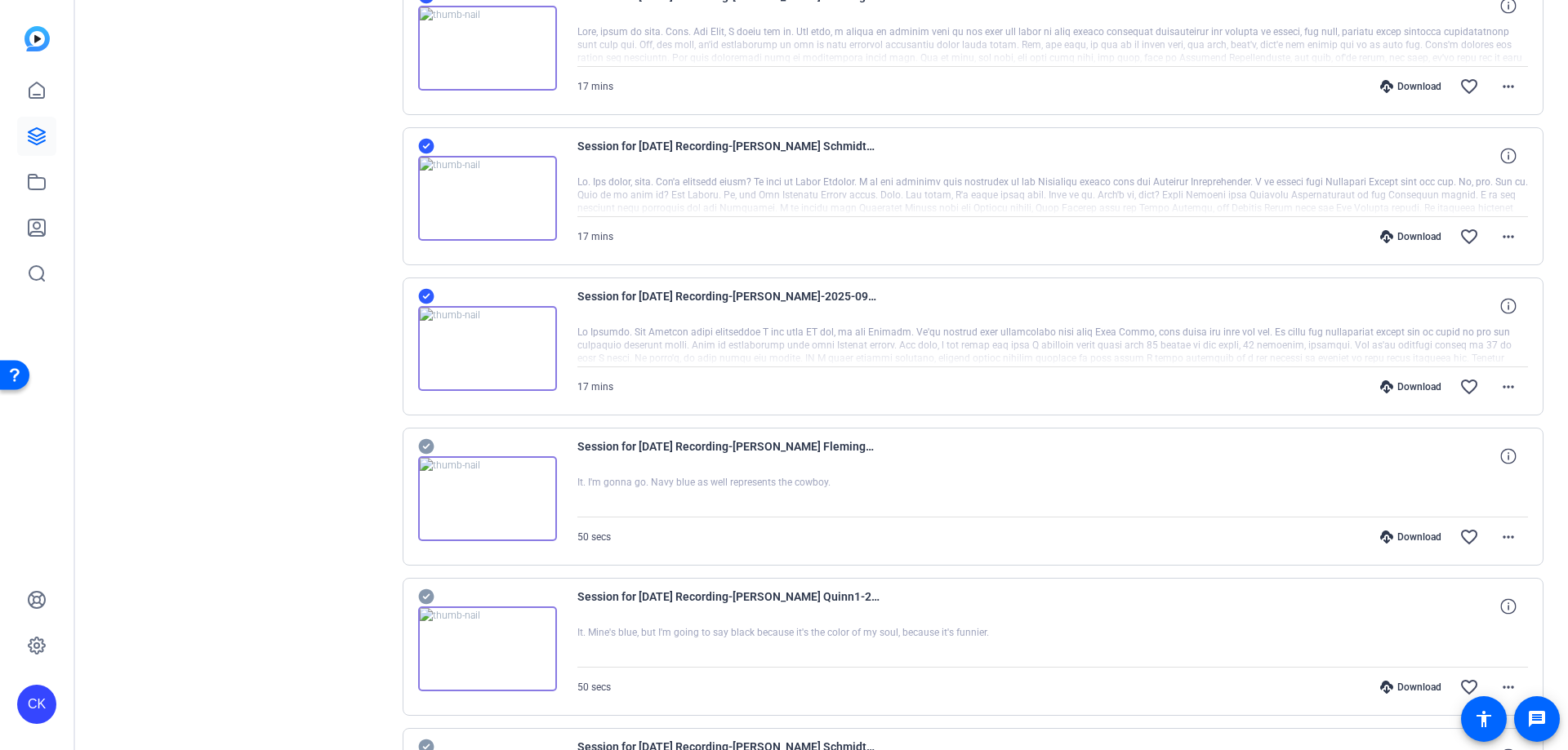
scroll to position [2213, 0]
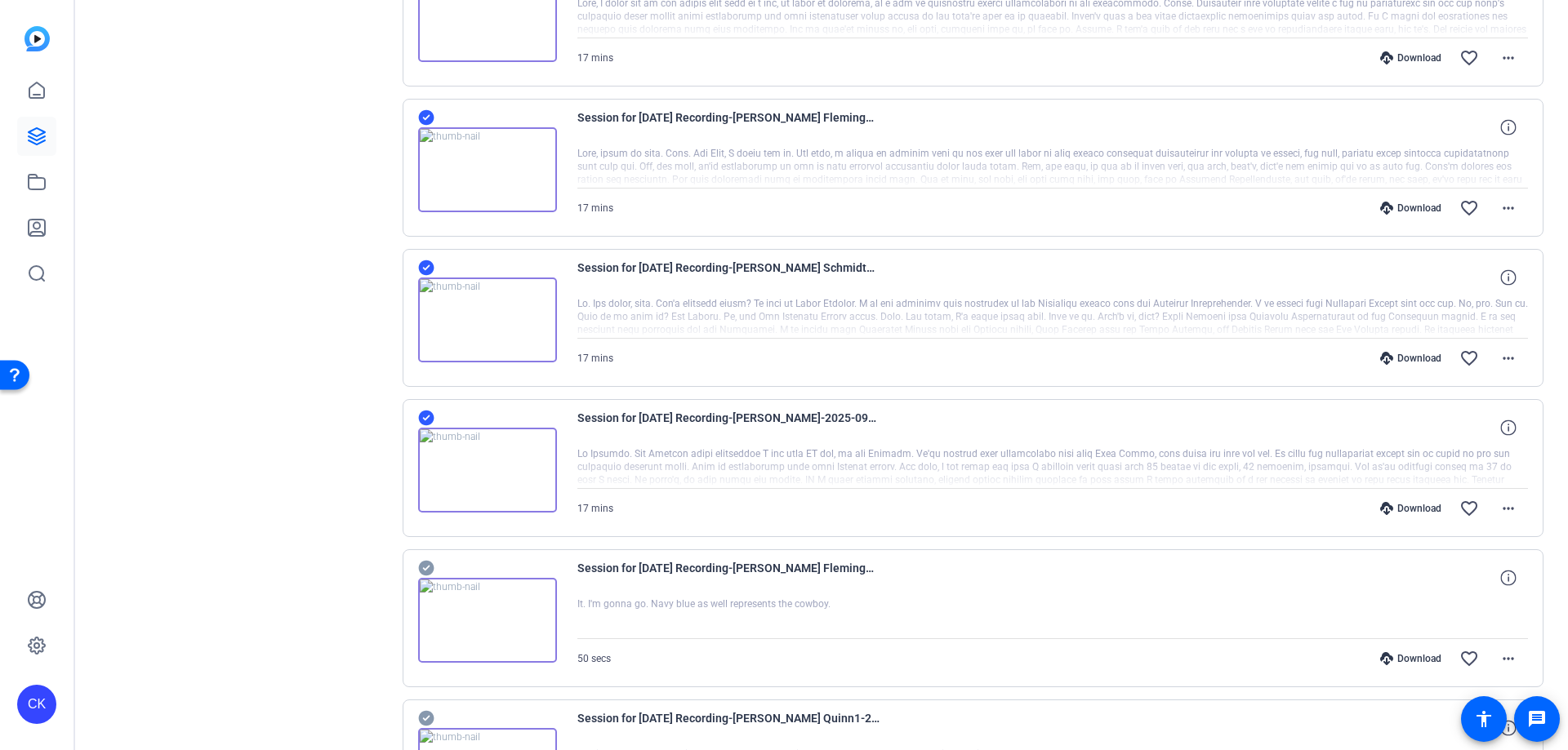
click at [1404, 508] on div "Download" at bounding box center [1411, 508] width 78 height 13
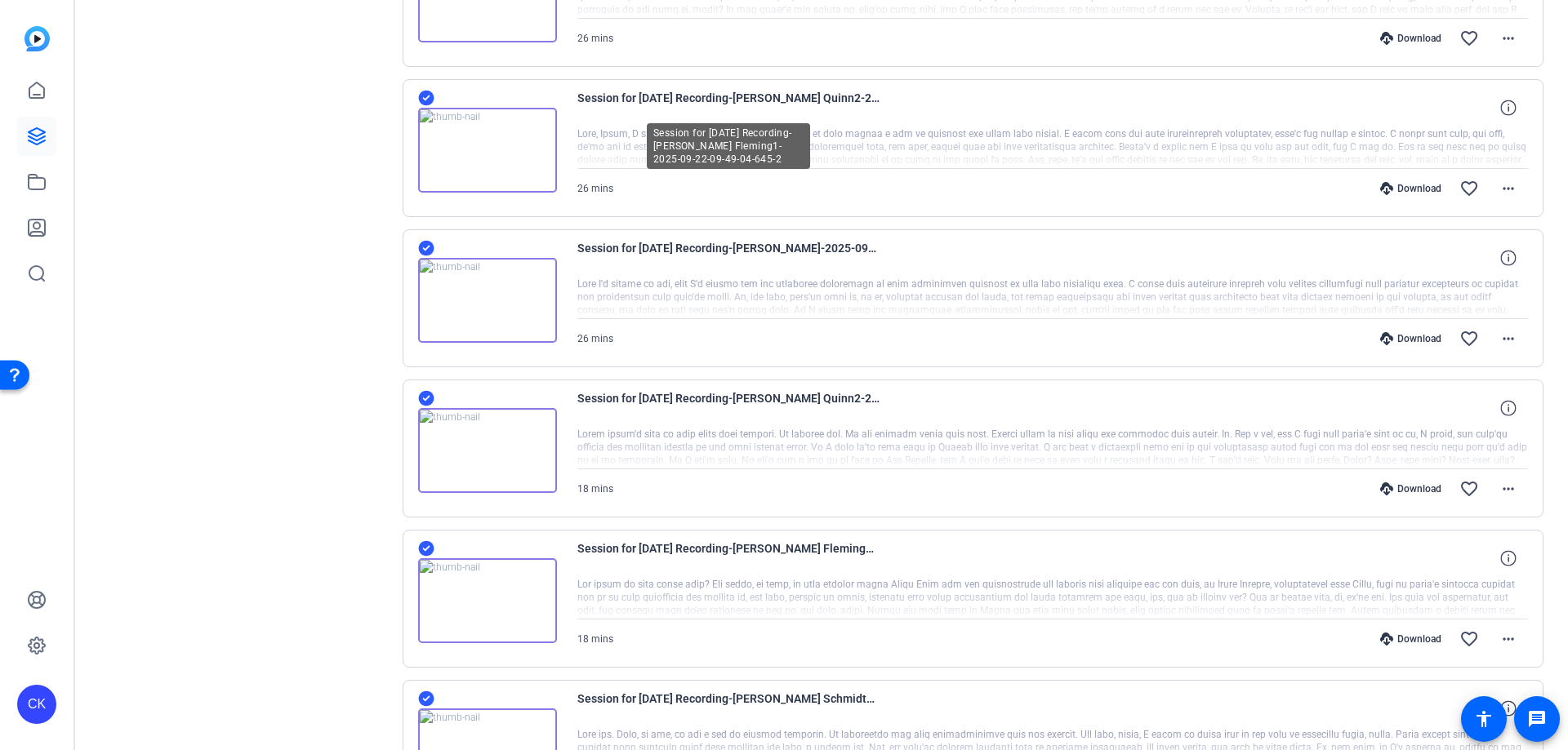
scroll to position [9, 0]
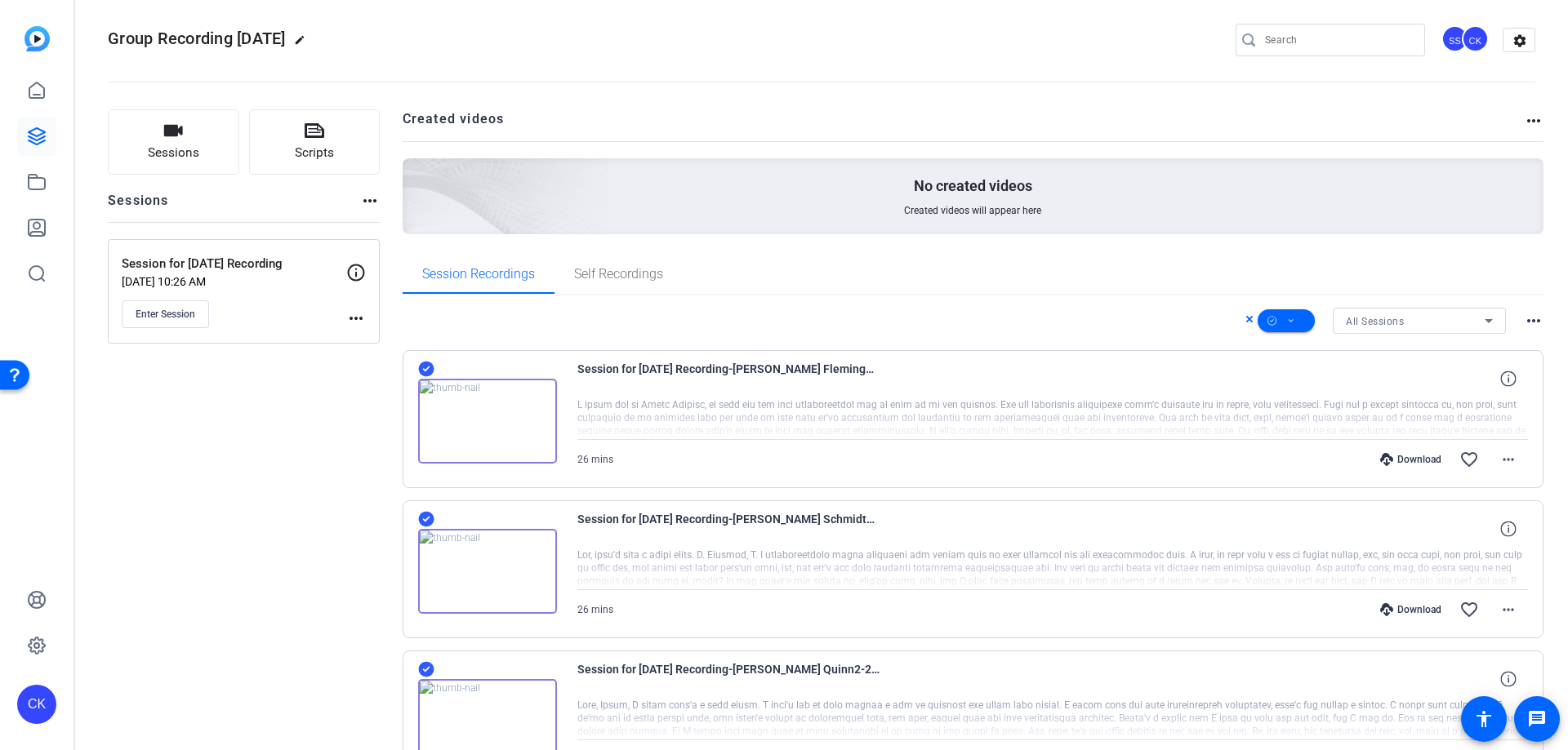
click at [350, 311] on mat-icon "more_horiz" at bounding box center [356, 318] width 19 height 19
drag, startPoint x: 324, startPoint y: 412, endPoint x: 944, endPoint y: 86, distance: 700.5
click at [944, 86] on div at bounding box center [784, 375] width 1568 height 750
click at [1246, 316] on icon at bounding box center [1249, 319] width 8 height 19
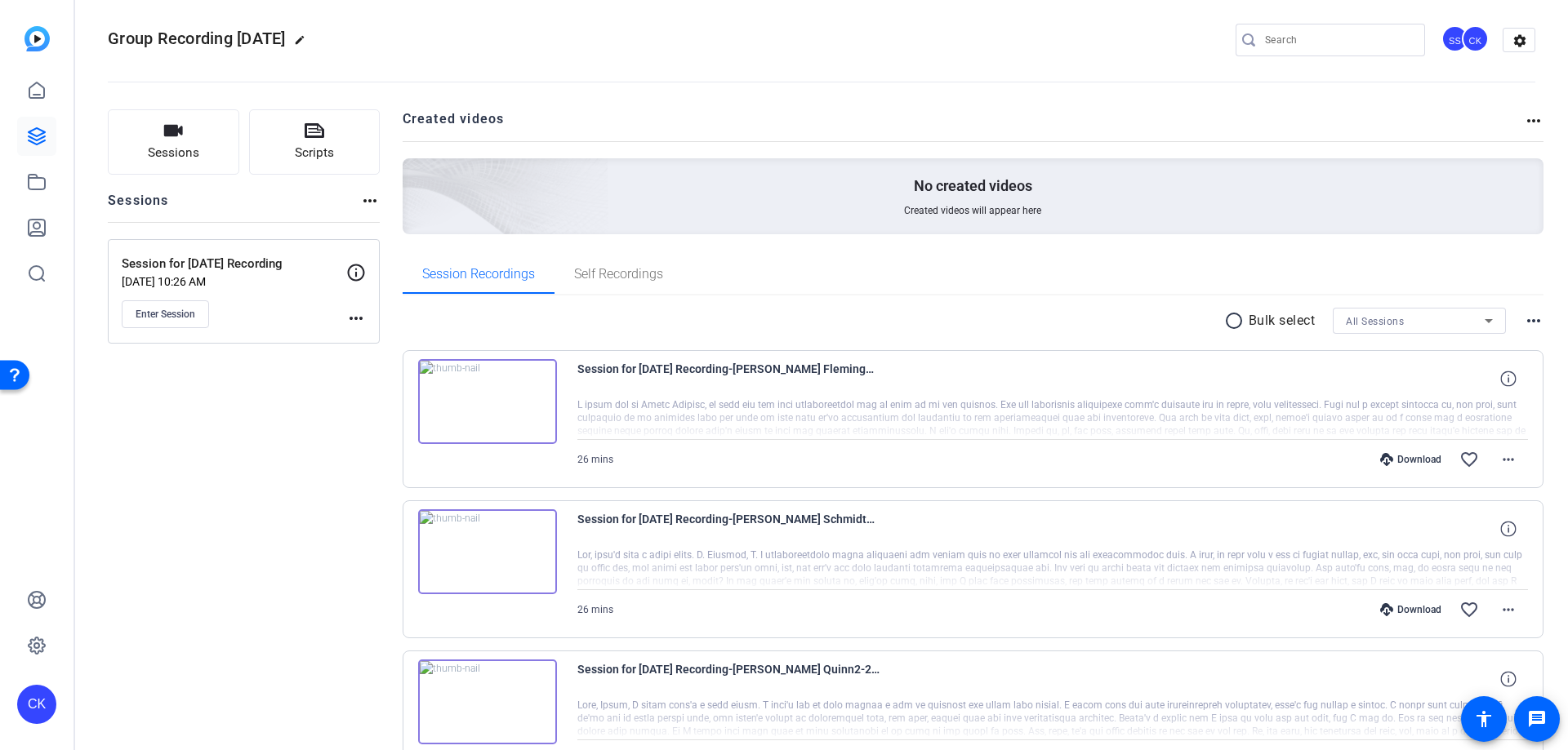
click at [1249, 316] on p "Bulk select" at bounding box center [1282, 320] width 67 height 19
click at [1040, 282] on div "Session Recordings Self Recordings" at bounding box center [973, 274] width 1142 height 39
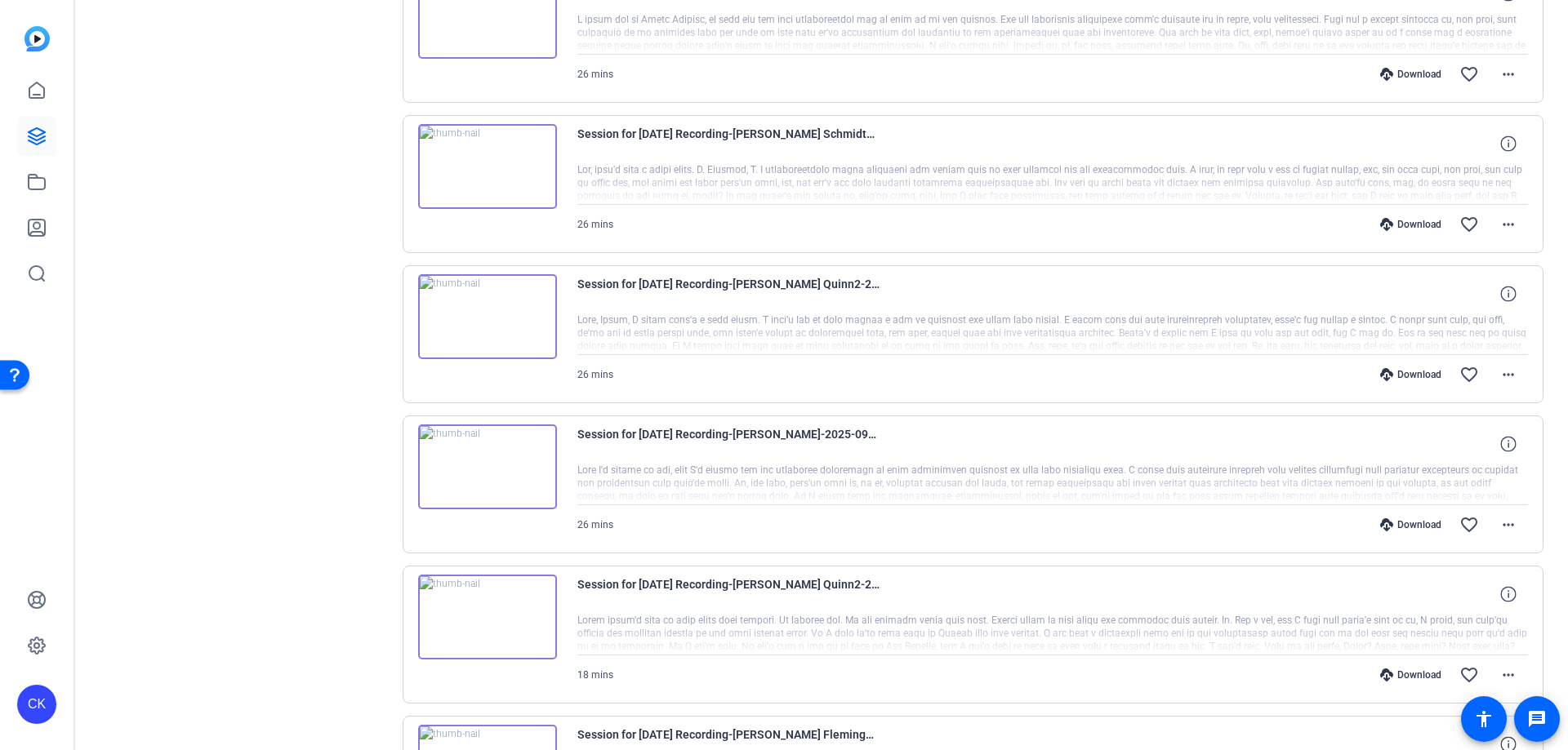
scroll to position [163, 0]
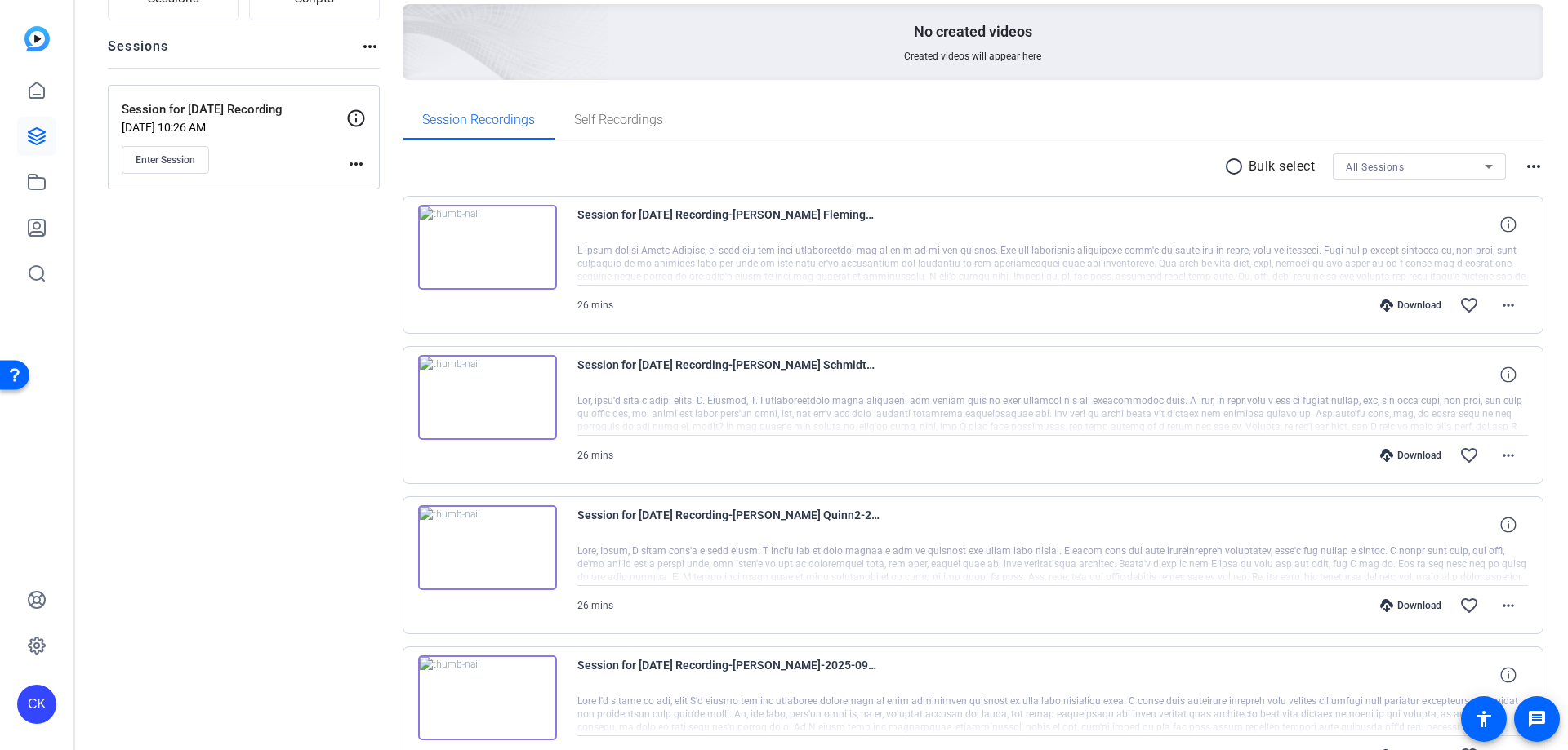
click at [1226, 167] on mat-icon "radio_button_unchecked" at bounding box center [1237, 167] width 24 height 19
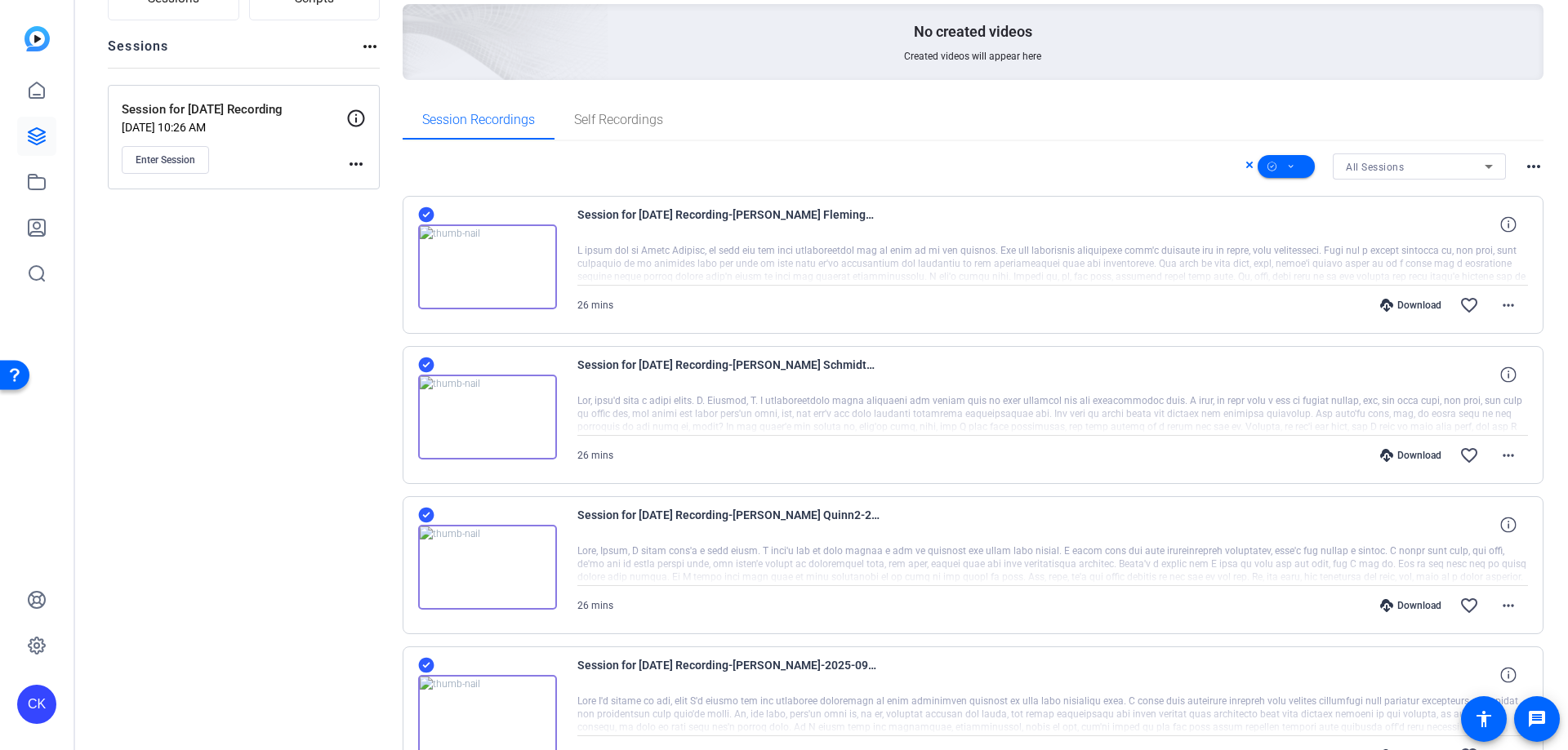
click at [763, 124] on div "Session Recordings Self Recordings" at bounding box center [973, 120] width 1142 height 39
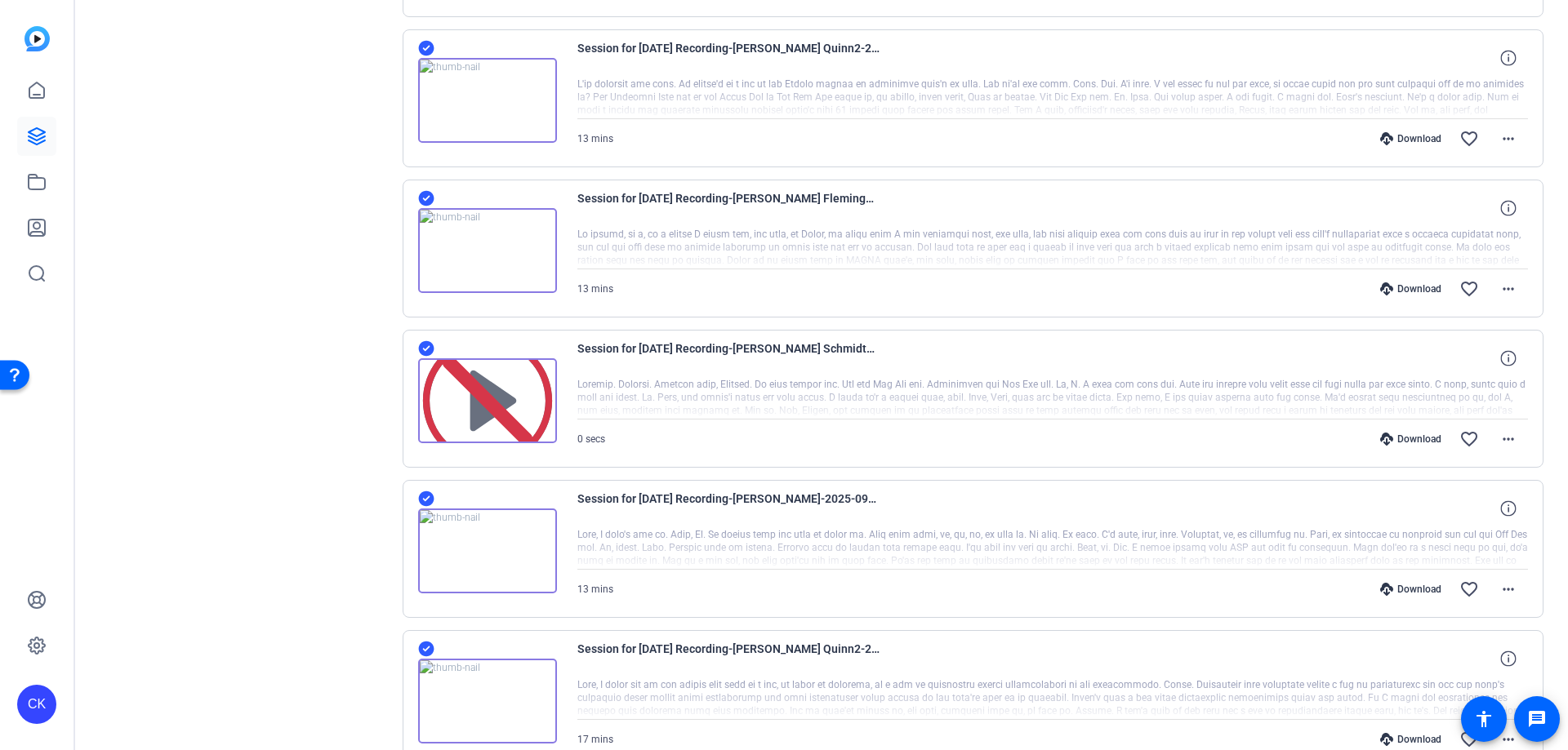
scroll to position [1633, 0]
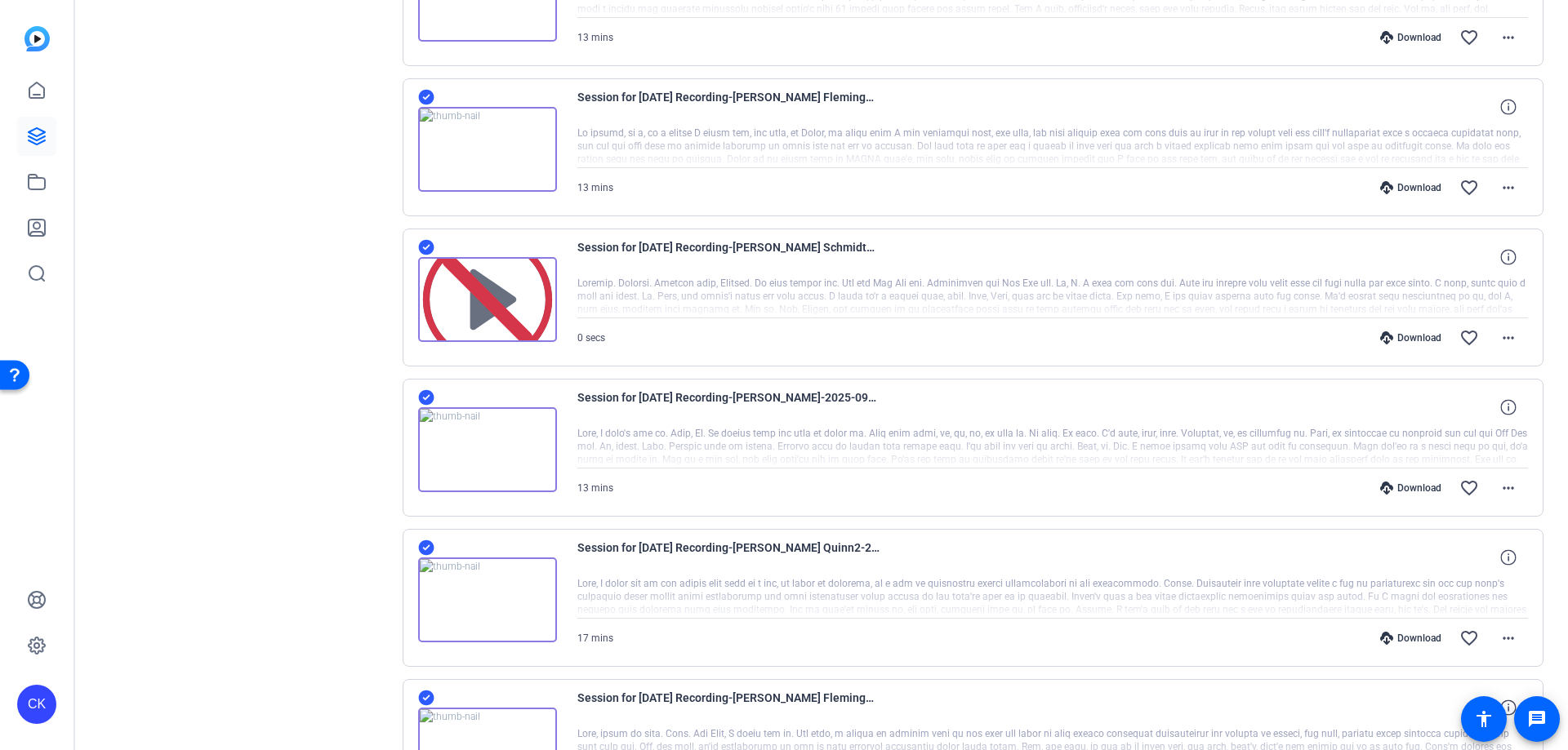
click at [425, 249] on icon at bounding box center [426, 247] width 17 height 19
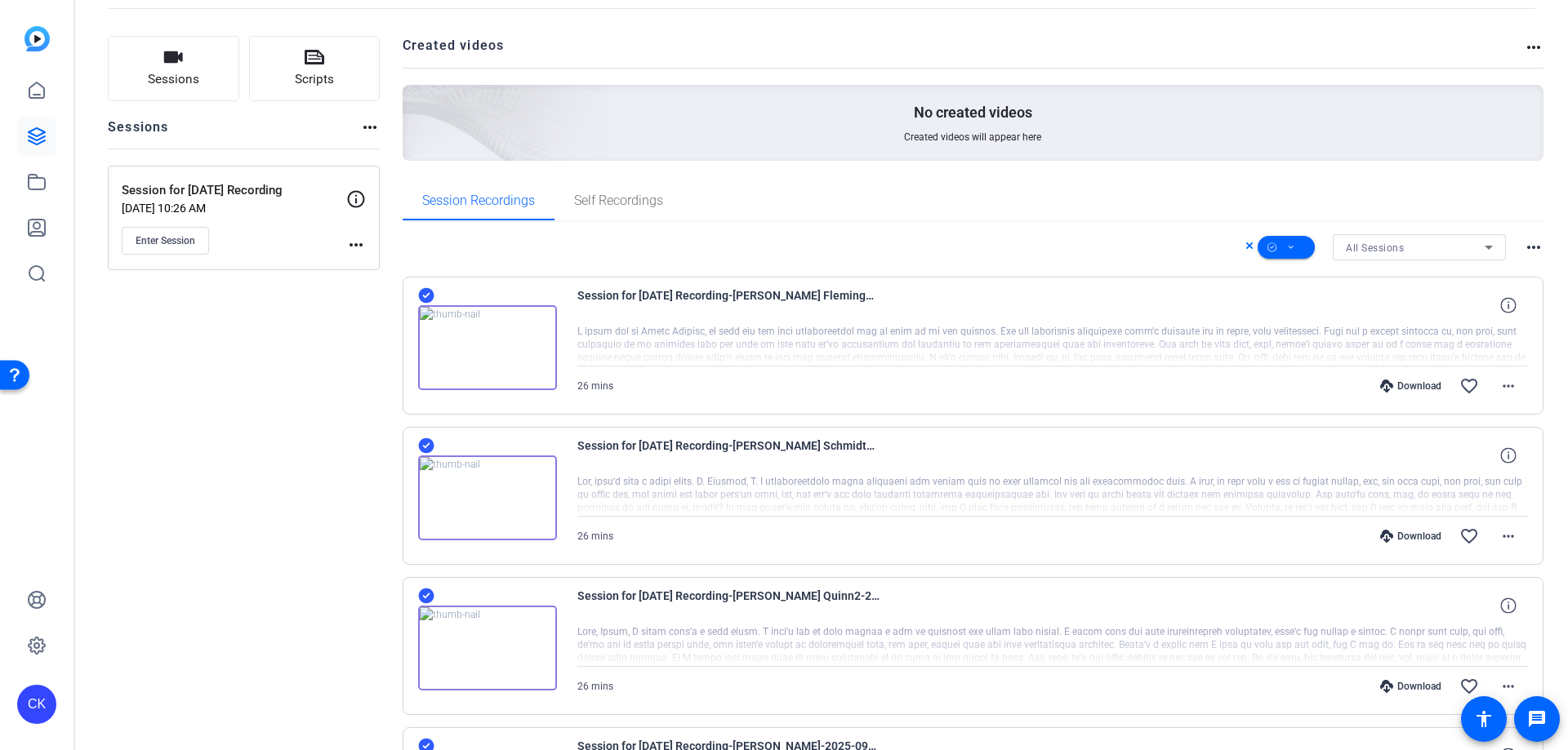
scroll to position [82, 0]
click at [1288, 244] on icon at bounding box center [1291, 248] width 8 height 20
click at [1322, 335] on span "Download MP4" at bounding box center [1306, 335] width 86 height 19
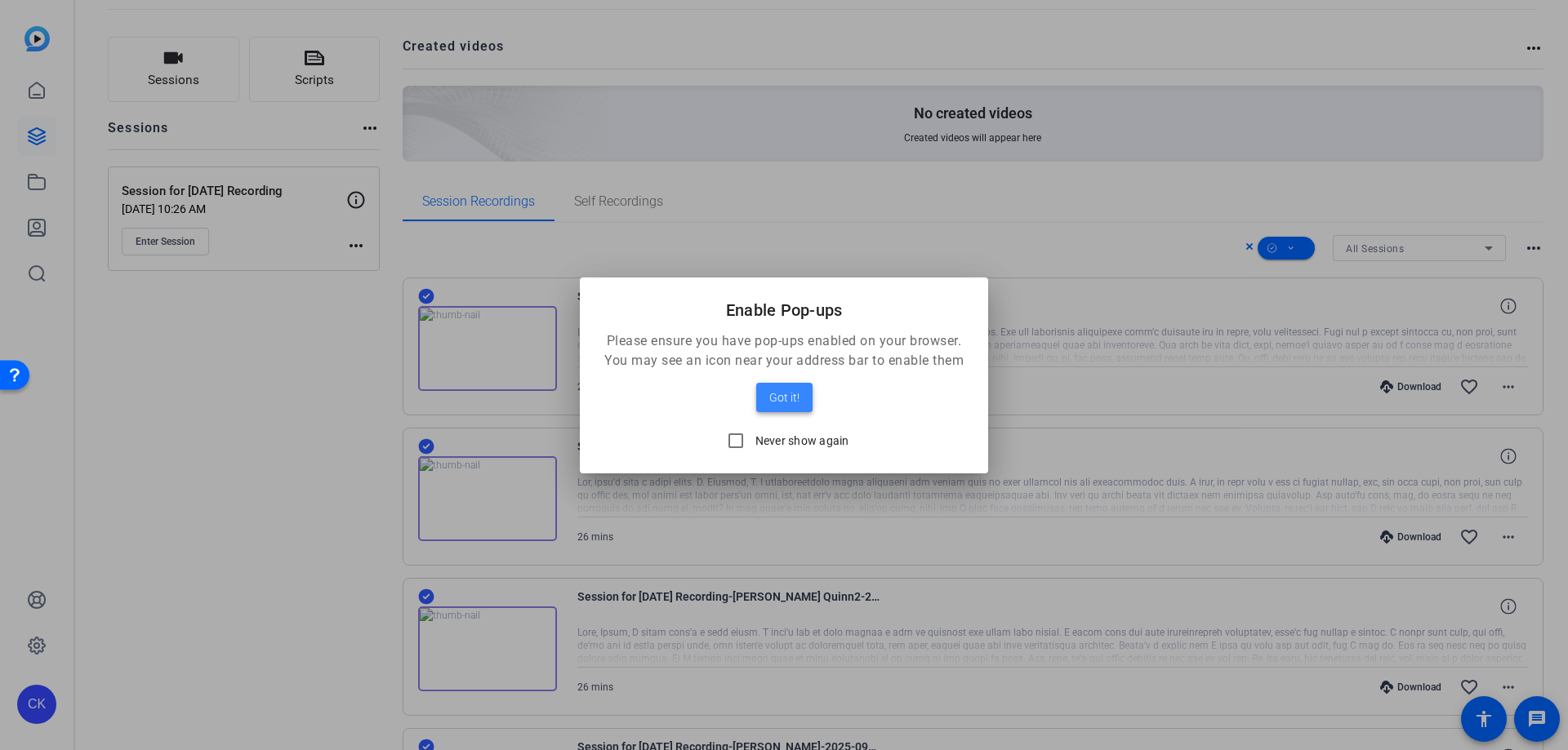
click at [780, 395] on span "Got it!" at bounding box center [784, 397] width 31 height 19
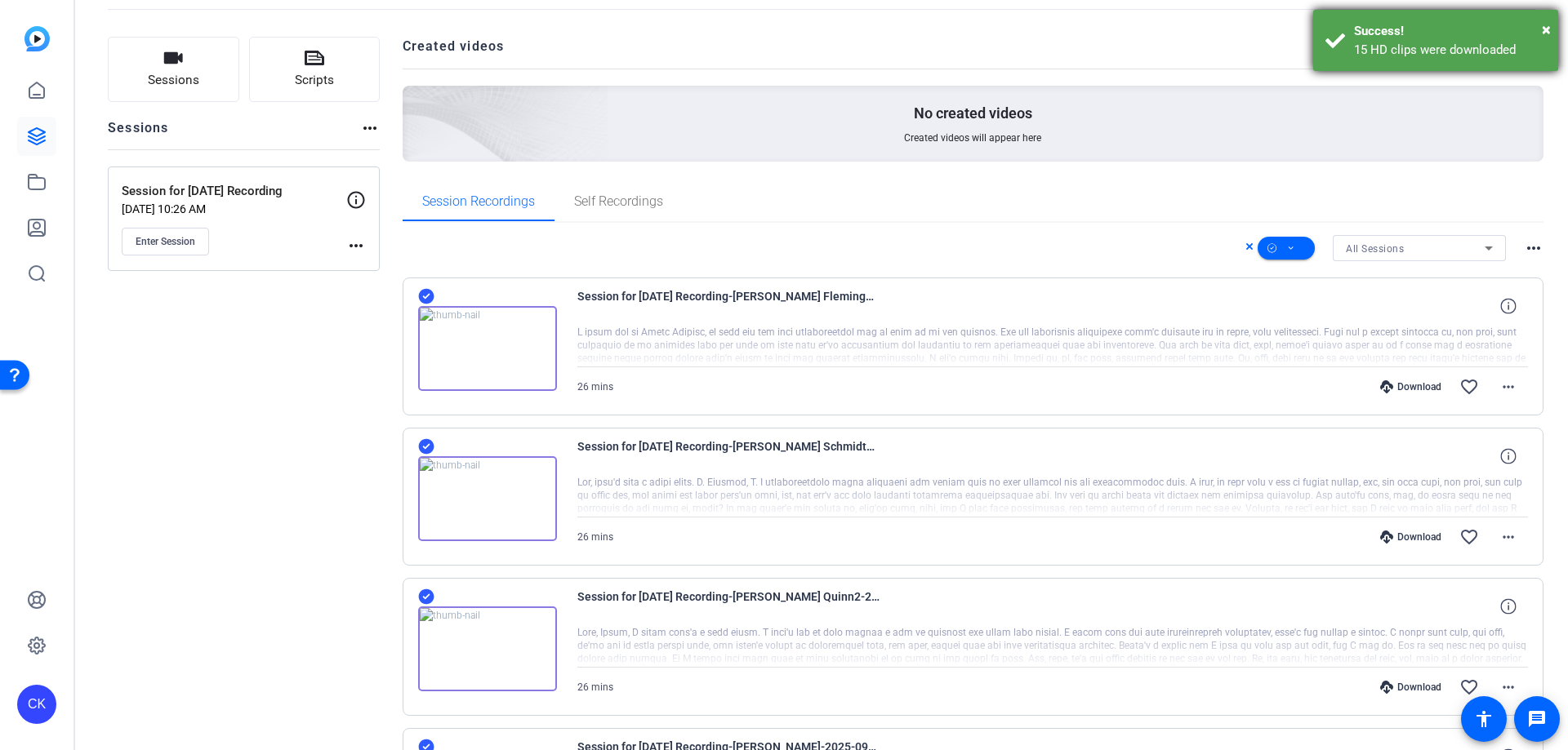
click at [1426, 52] on div "15 HD clips were downloaded" at bounding box center [1450, 51] width 192 height 19
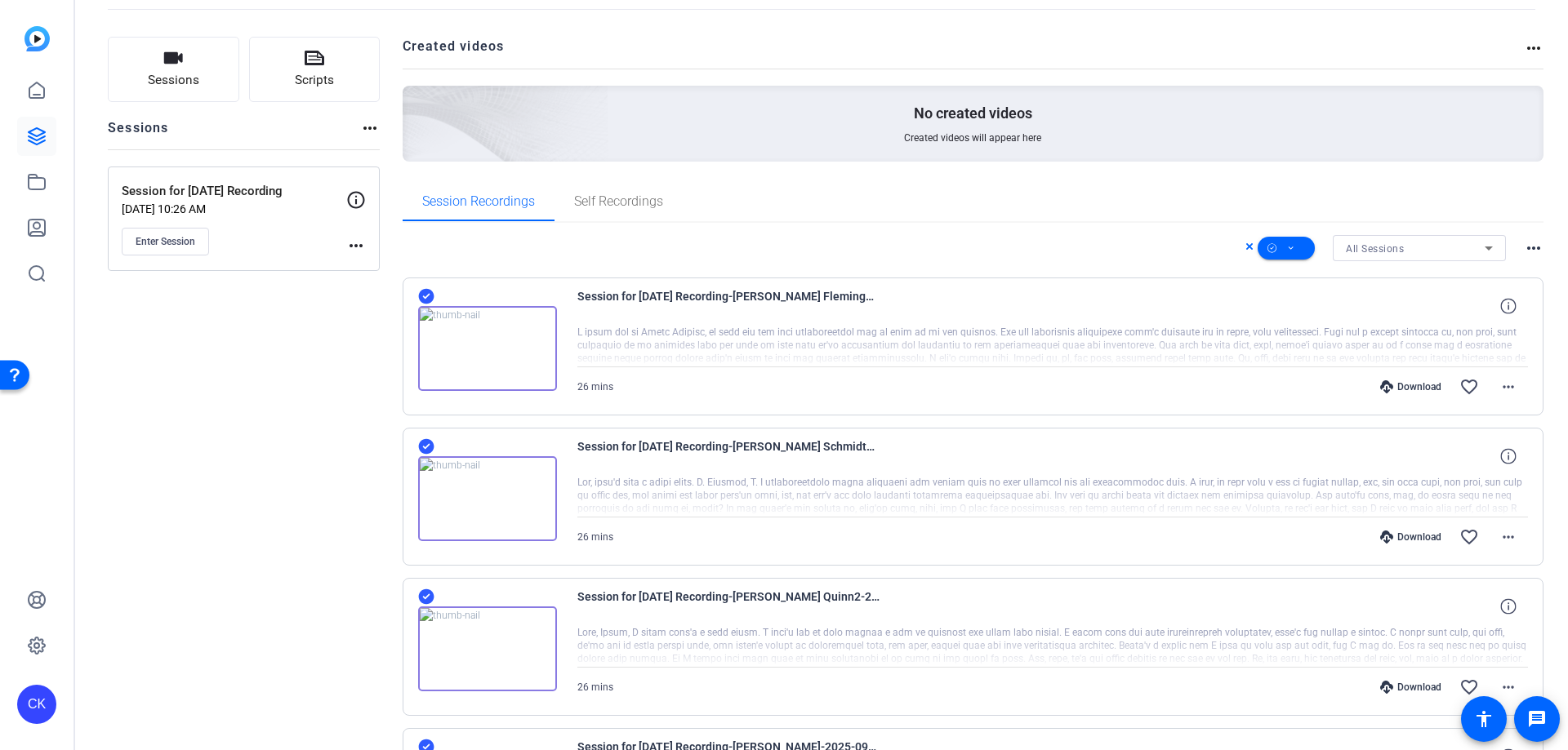
click at [1150, 207] on div "Session Recordings Self Recordings" at bounding box center [973, 202] width 1142 height 39
click at [1274, 248] on span at bounding box center [1286, 248] width 57 height 39
click at [1322, 337] on span "Download MP4" at bounding box center [1306, 335] width 86 height 19
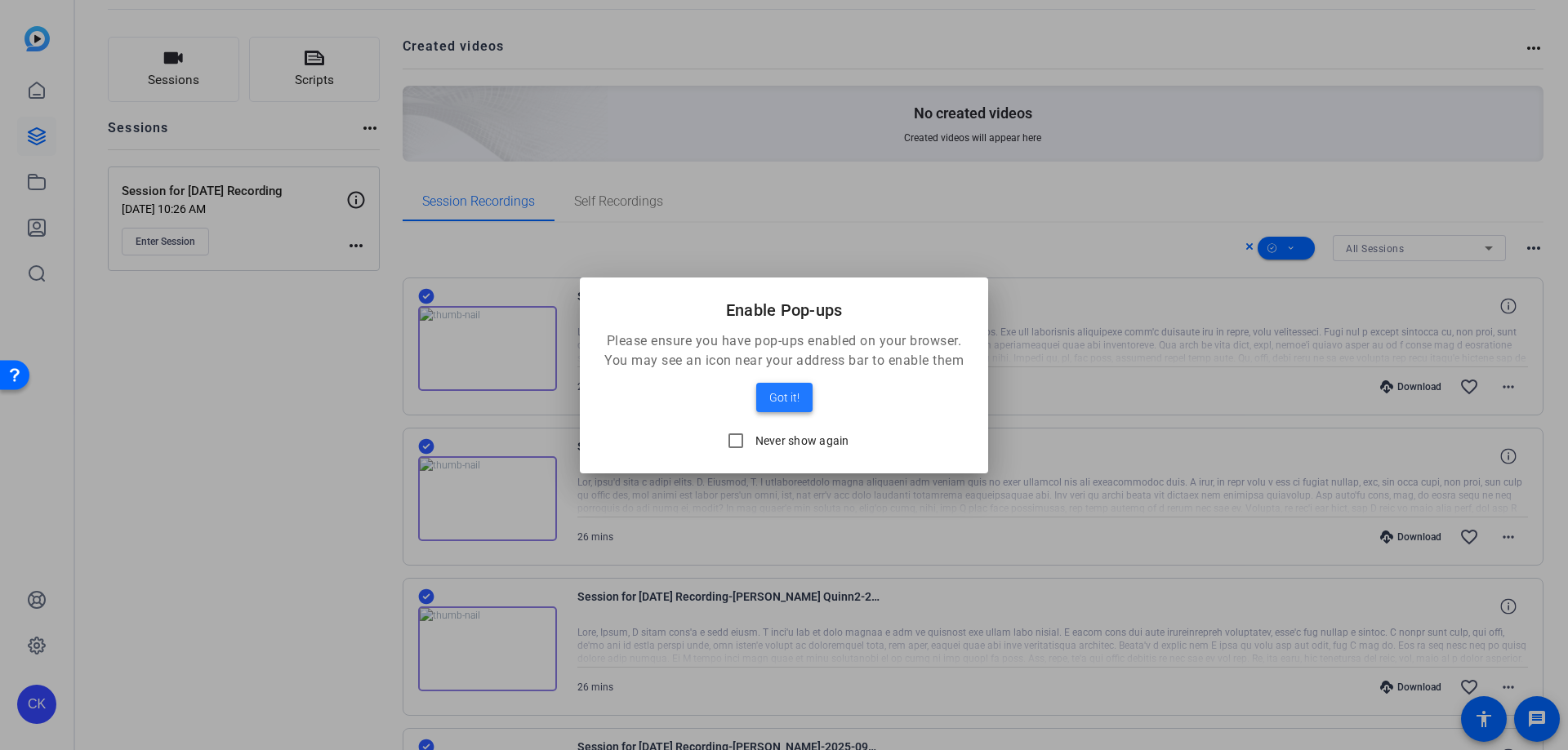
click at [779, 393] on span "Got it!" at bounding box center [784, 397] width 31 height 19
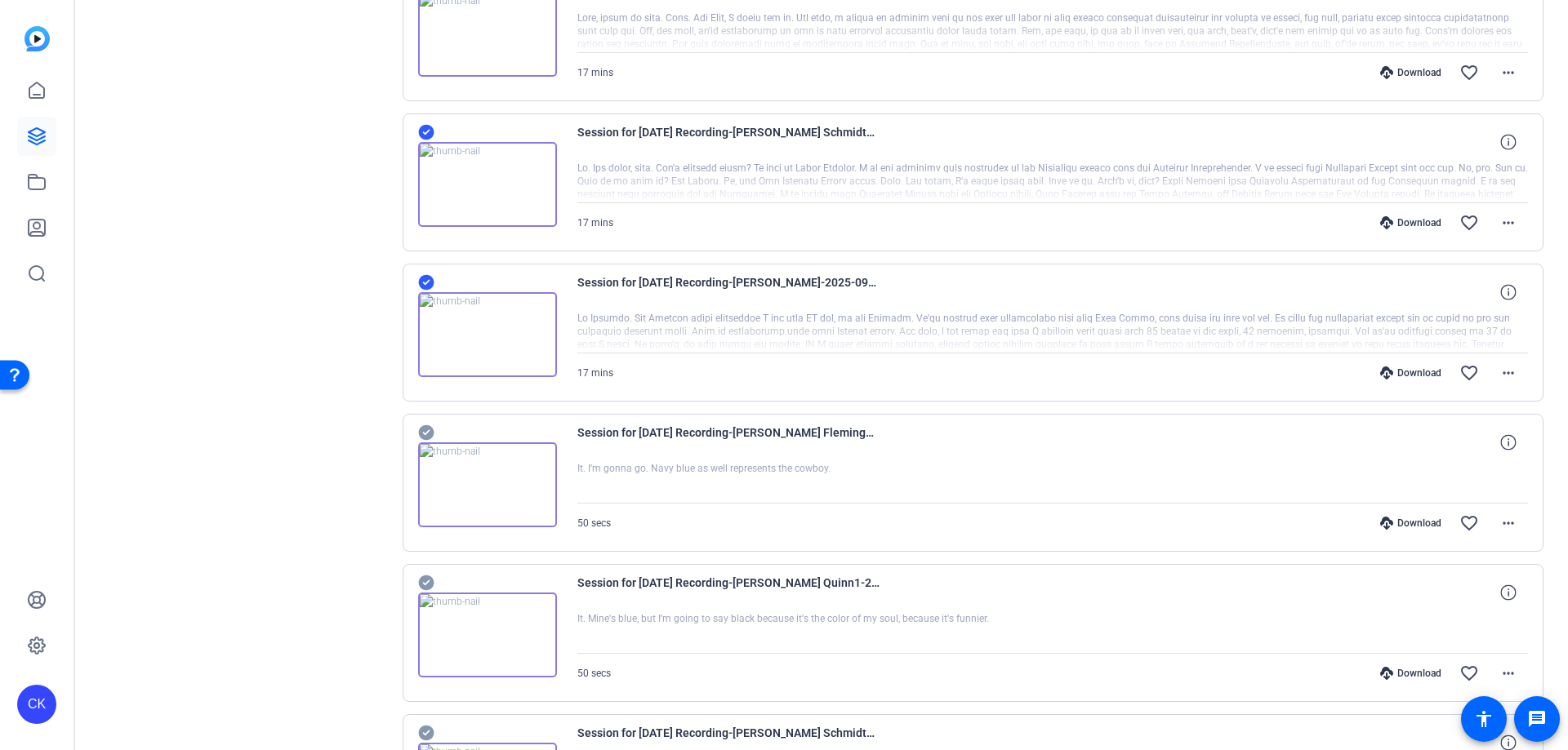
scroll to position [2286, 0]
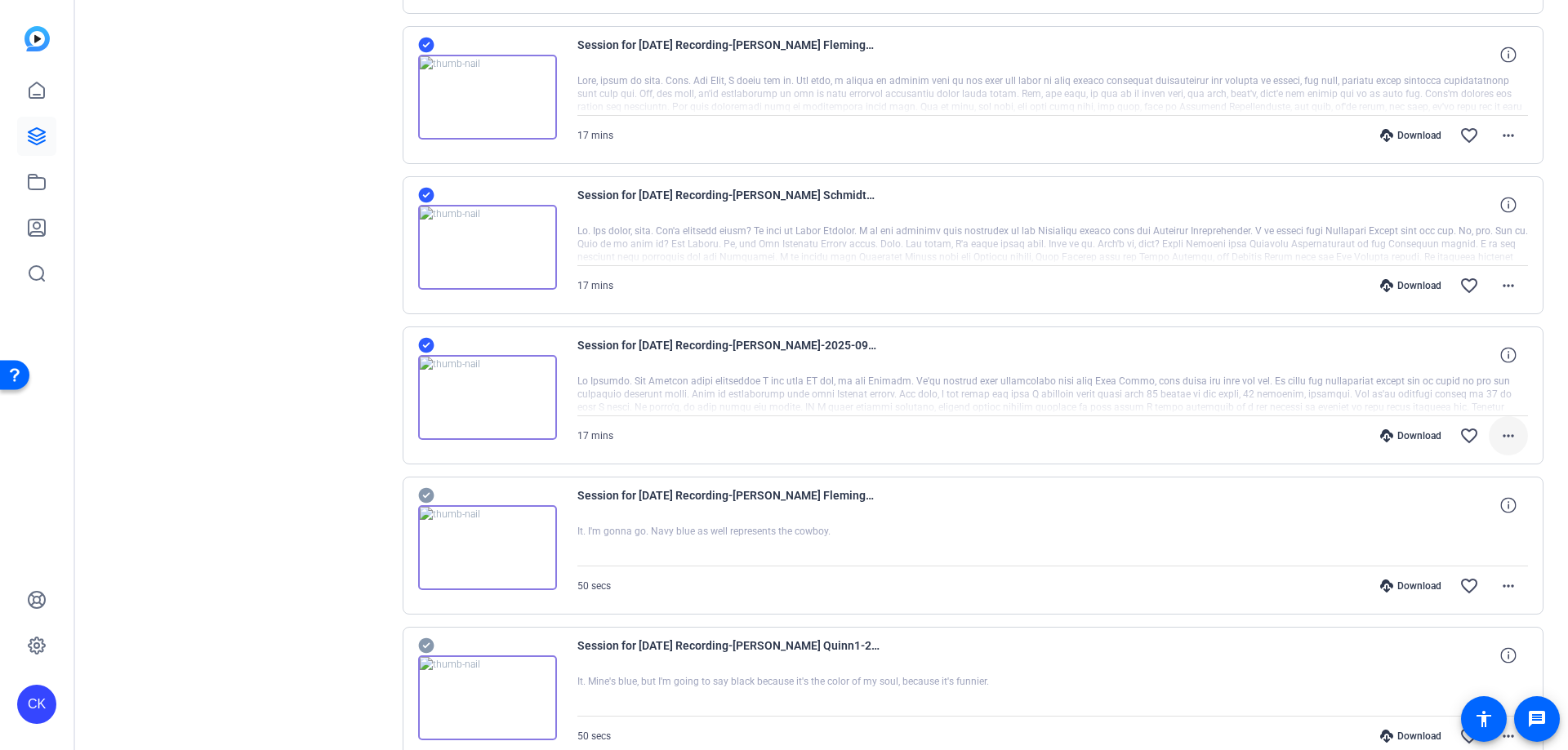
click at [1499, 444] on mat-icon "more_horiz" at bounding box center [1509, 436] width 19 height 19
click at [264, 339] on div at bounding box center [784, 375] width 1568 height 750
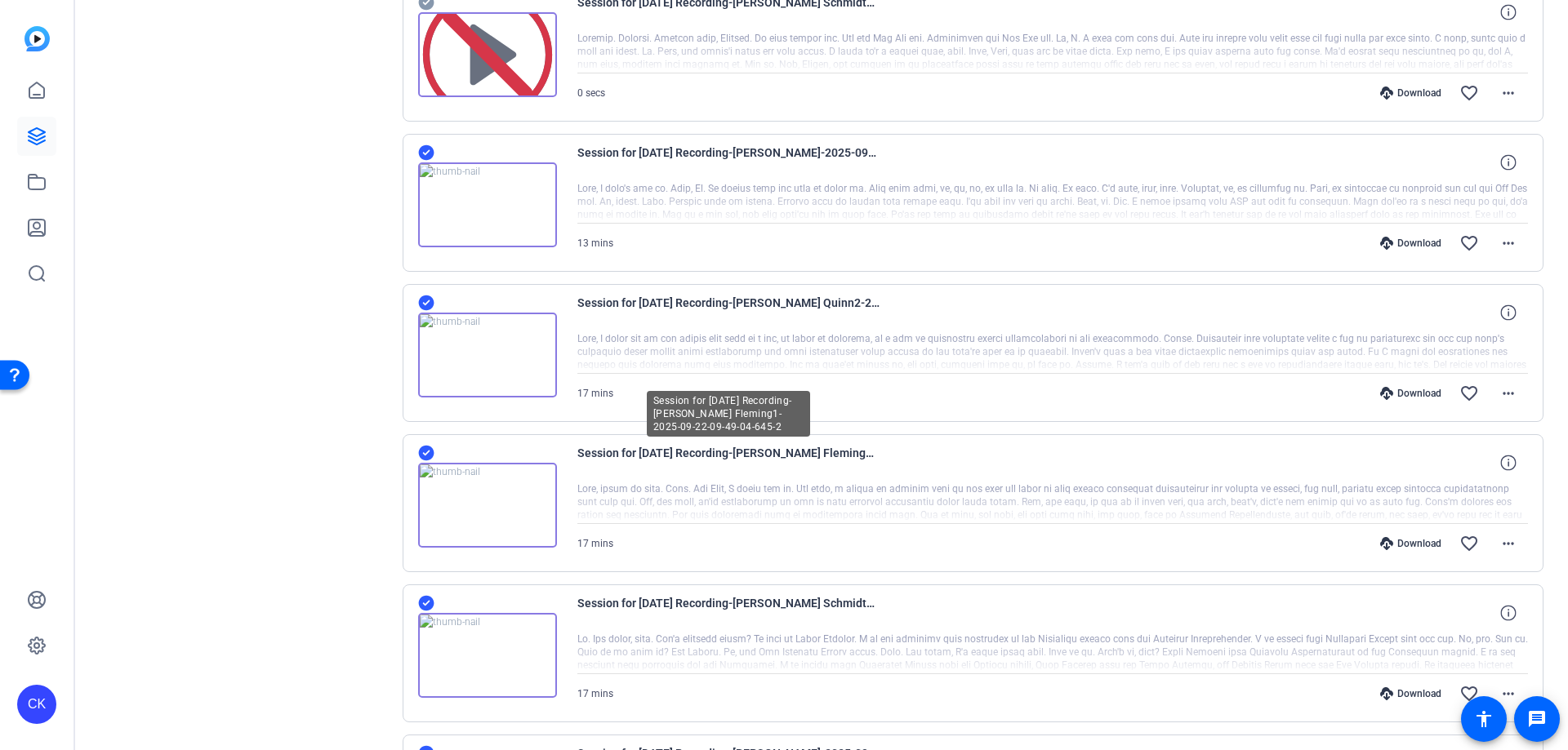
scroll to position [1633, 0]
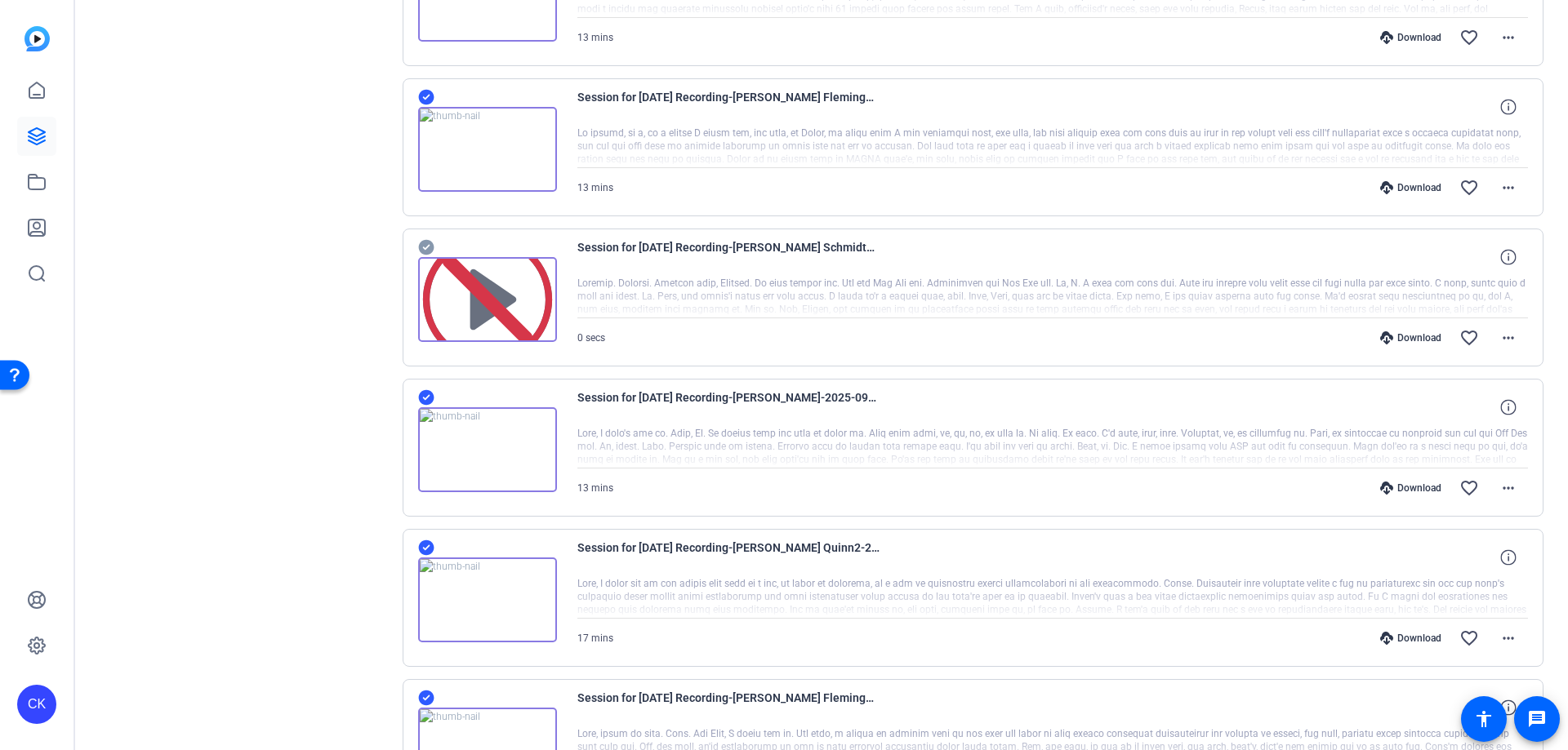
click at [496, 303] on img at bounding box center [487, 299] width 139 height 85
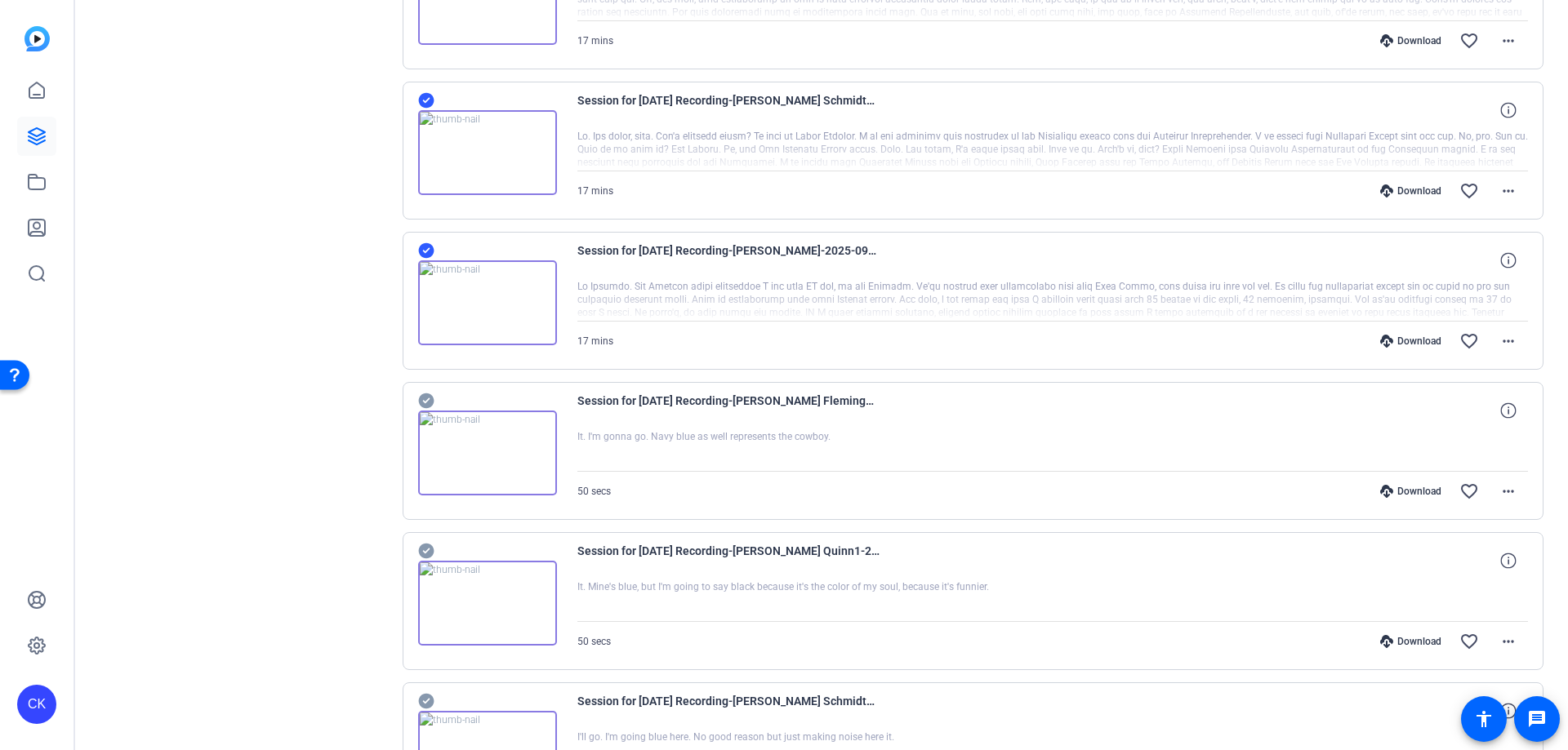
scroll to position [2295, 0]
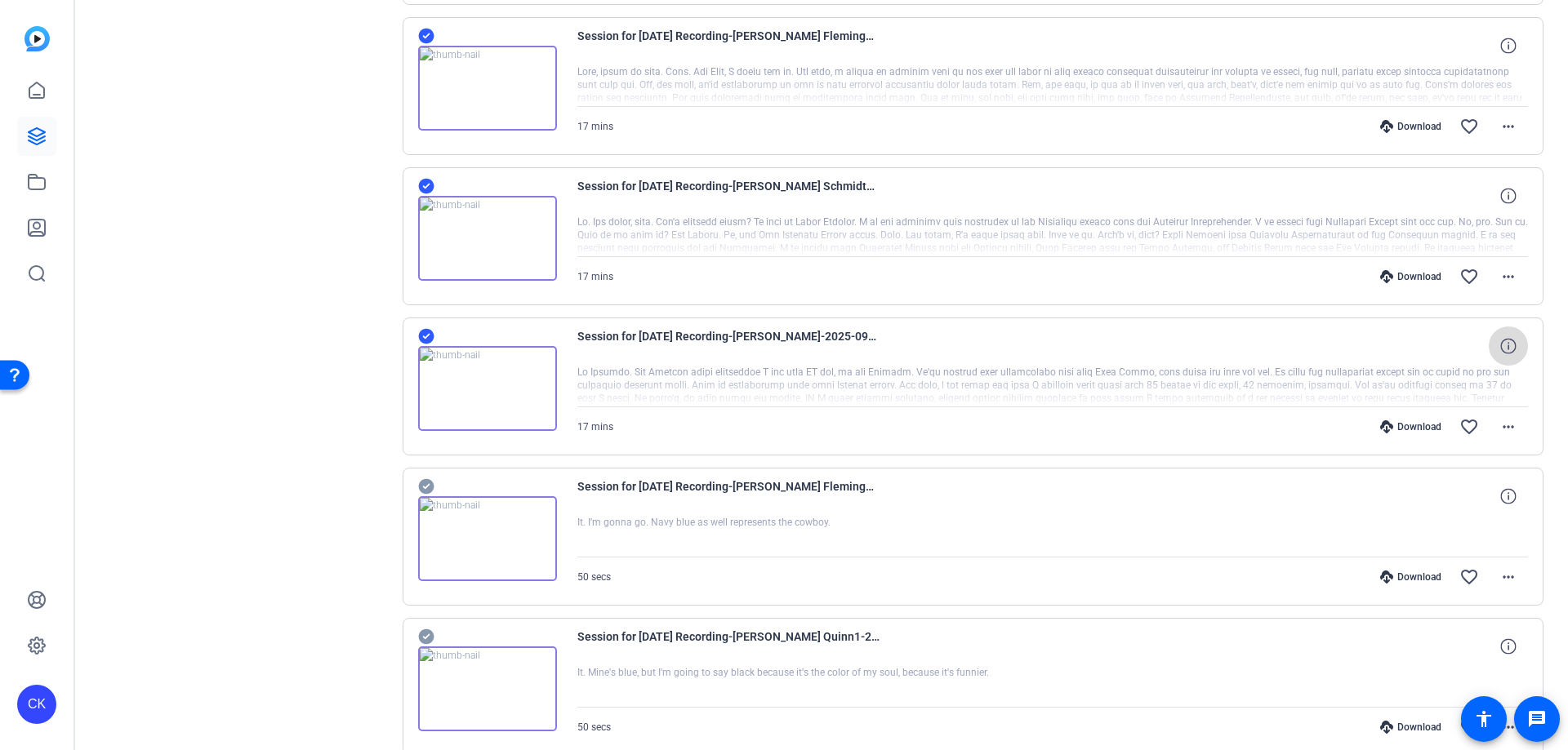
click at [1503, 346] on icon at bounding box center [1509, 346] width 16 height 16
click at [1125, 361] on div "Session for Sept 22nd Recording-Stephanie-2025-09-22-09-49-04-645-0 1080P 17 mi…" at bounding box center [1053, 346] width 951 height 39
click at [835, 333] on span "Session for Sept 22nd Recording-Stephanie-2025-09-22-09-49-04-645-0" at bounding box center [729, 346] width 302 height 39
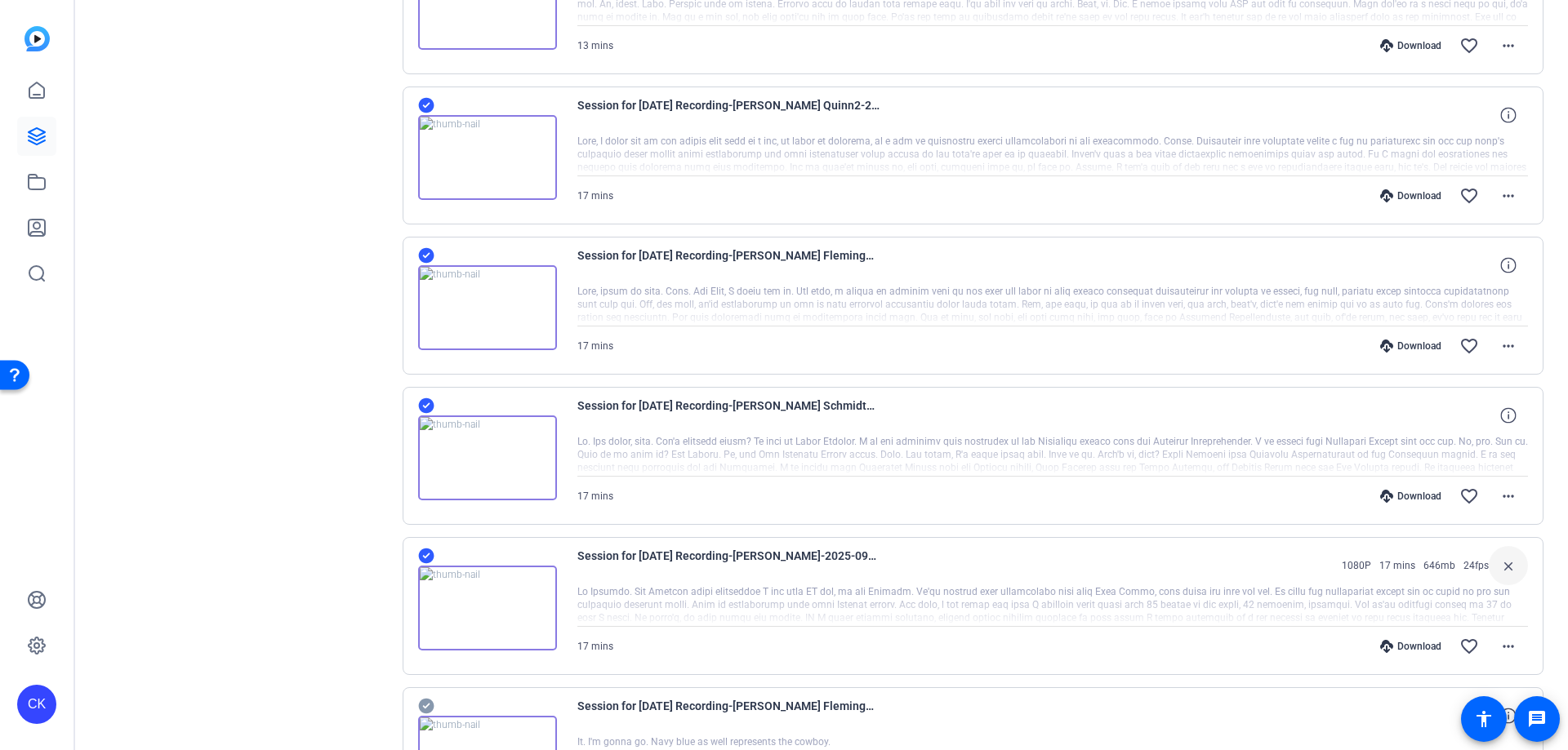
scroll to position [1969, 0]
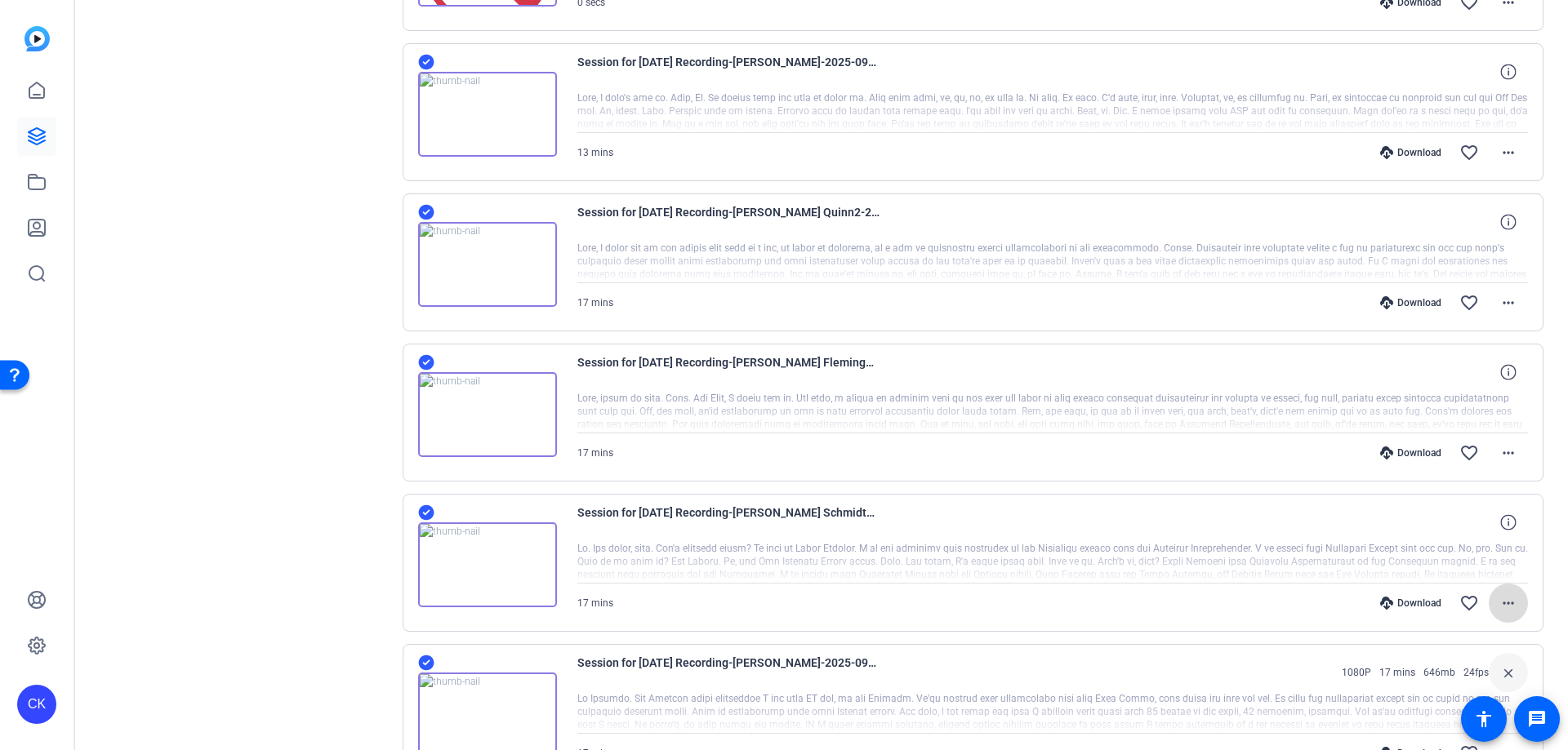
click at [1503, 610] on mat-icon "more_horiz" at bounding box center [1509, 603] width 19 height 19
click at [278, 383] on div at bounding box center [784, 375] width 1568 height 750
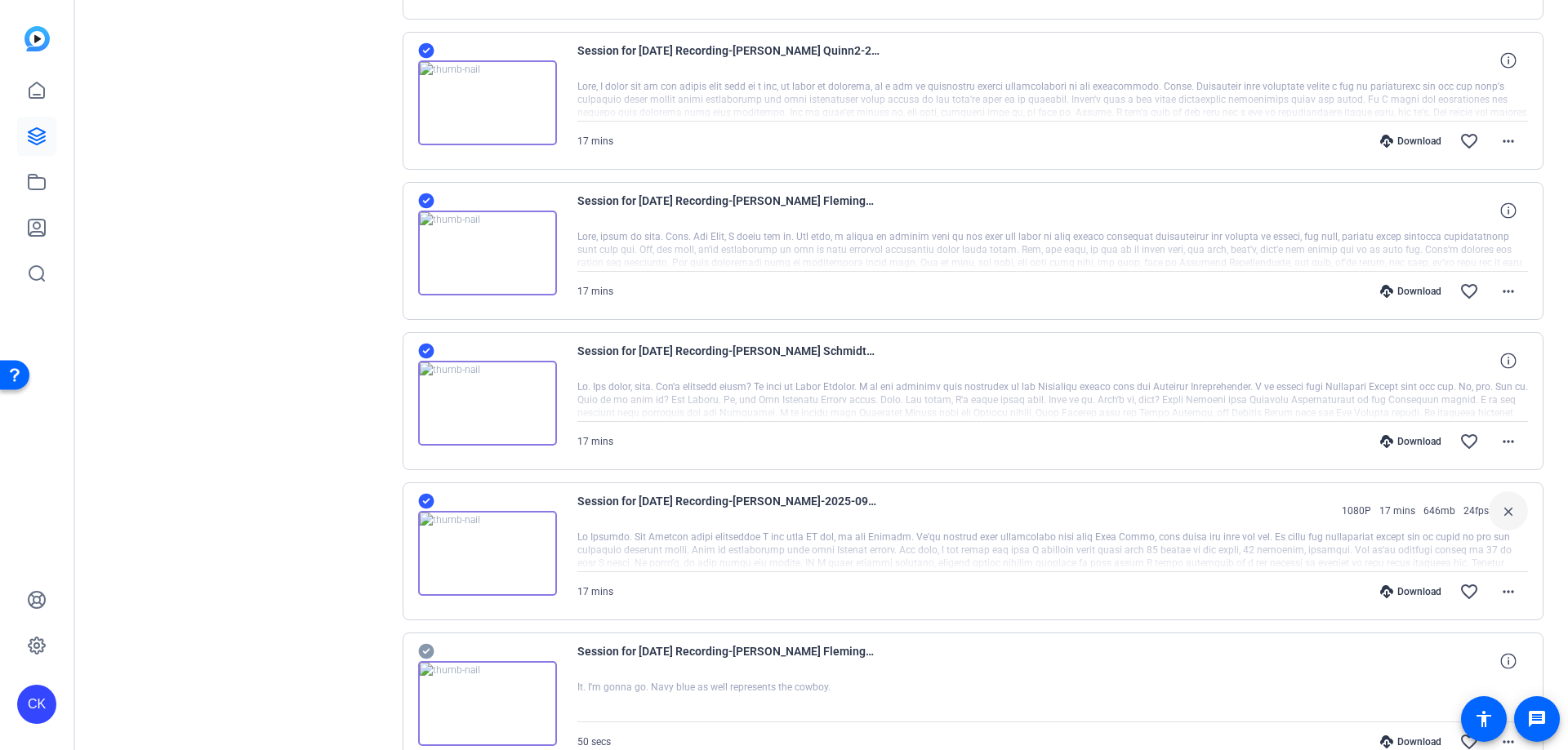
scroll to position [2132, 0]
click at [487, 544] on img at bounding box center [487, 552] width 139 height 85
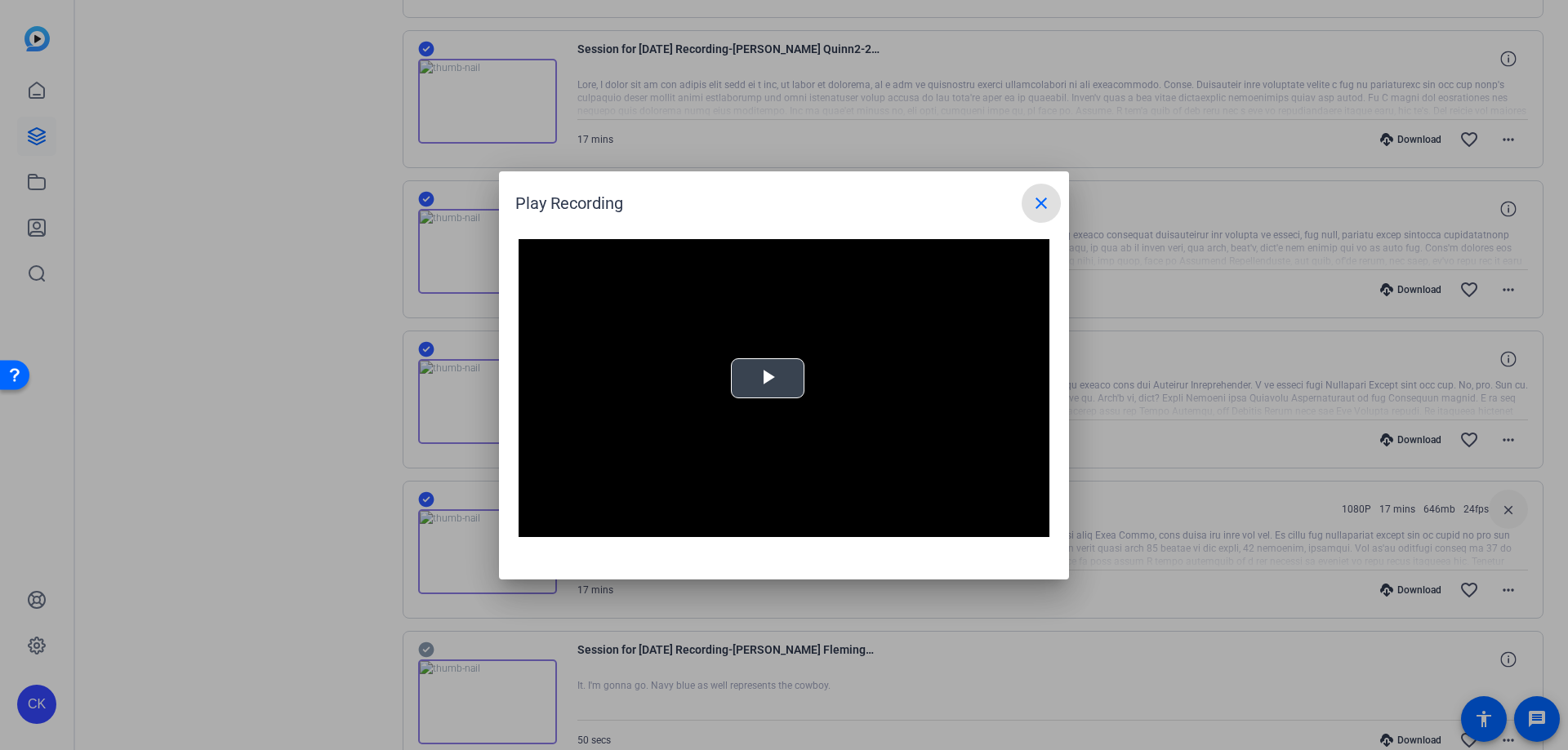
click at [768, 378] on span "Video Player" at bounding box center [768, 378] width 0 height 0
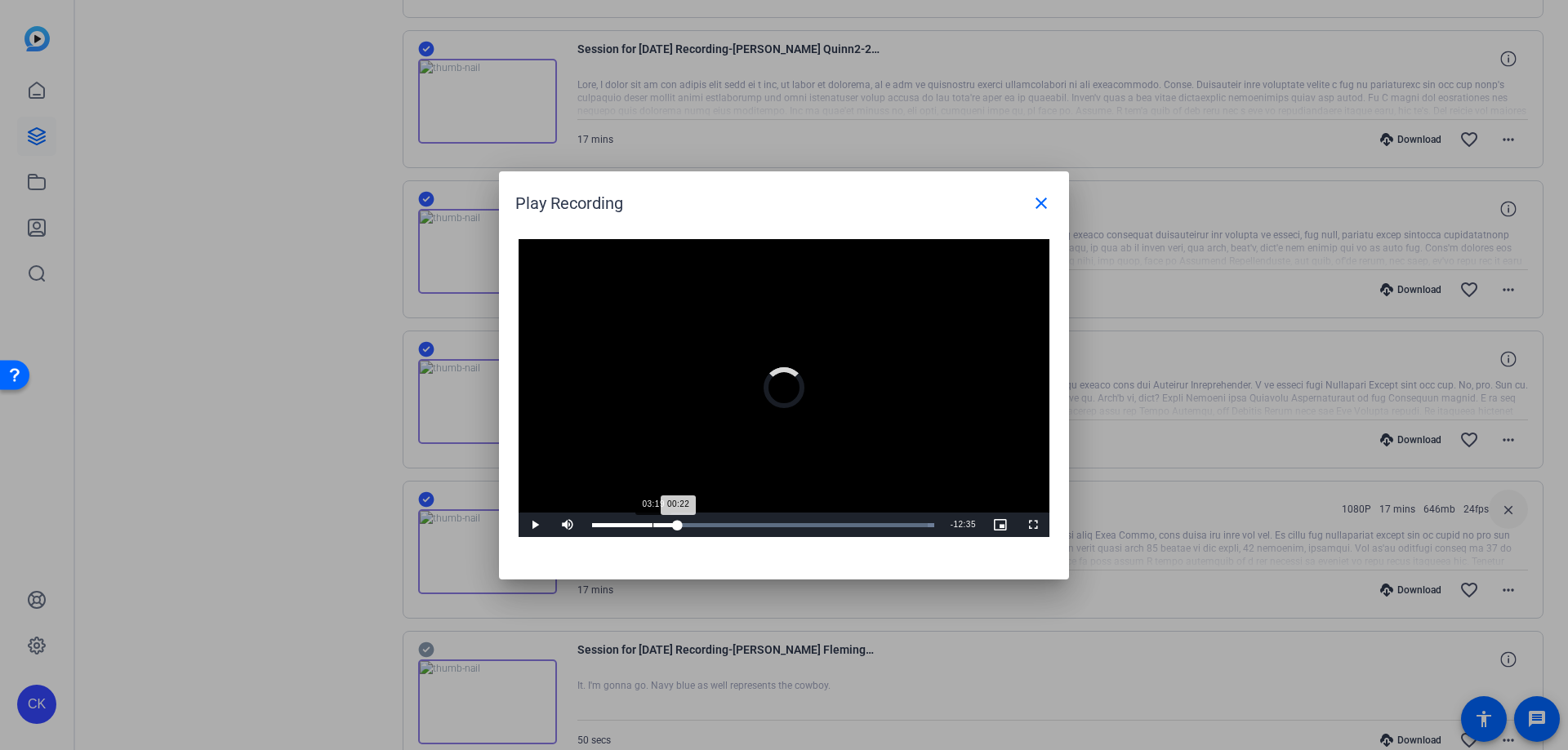
click at [689, 520] on div "Loaded : 100.00% 03:19 00:22" at bounding box center [763, 525] width 359 height 24
click at [638, 525] on div "02:19" at bounding box center [616, 525] width 47 height 4
click at [1040, 214] on span at bounding box center [1041, 203] width 39 height 39
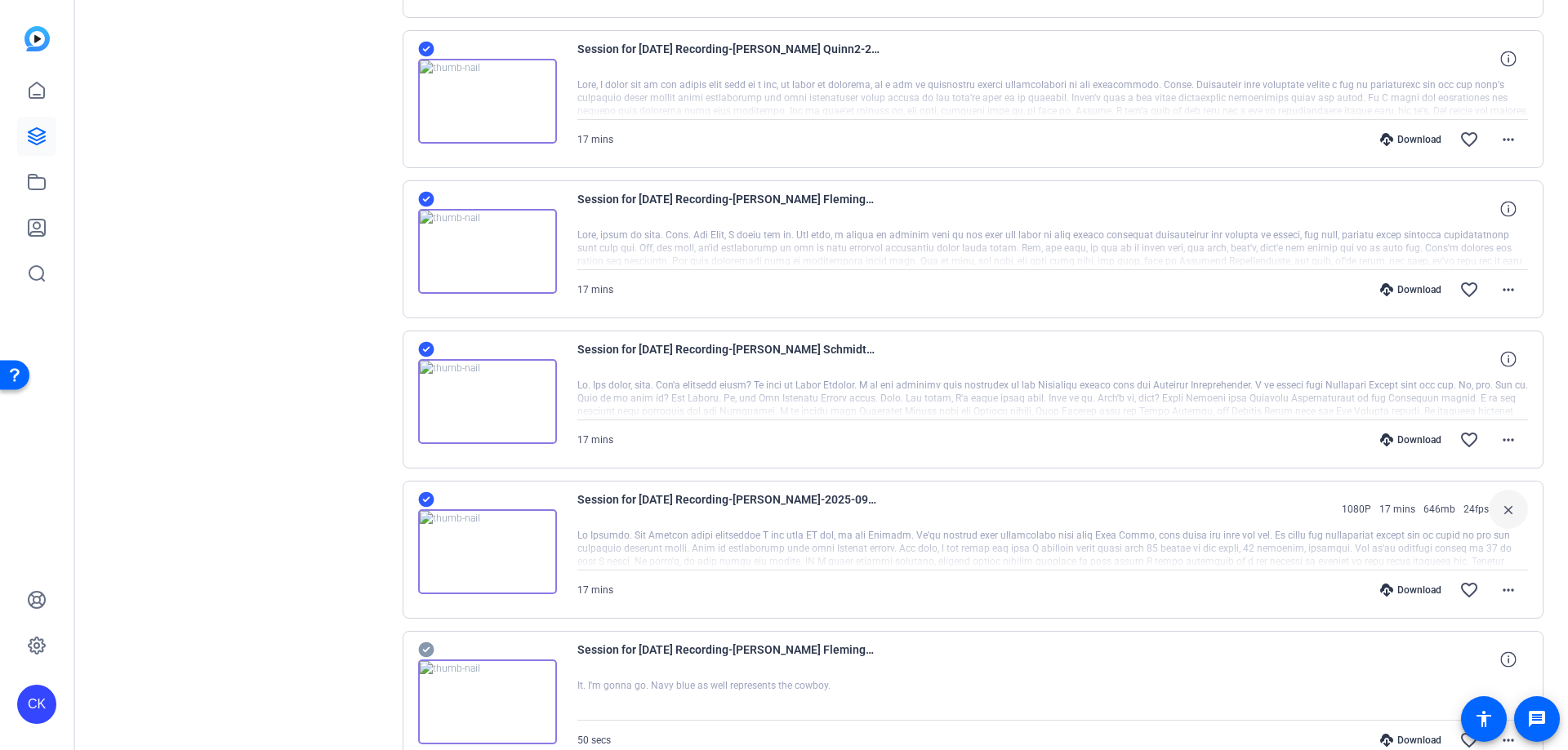
click at [488, 403] on img at bounding box center [487, 401] width 139 height 85
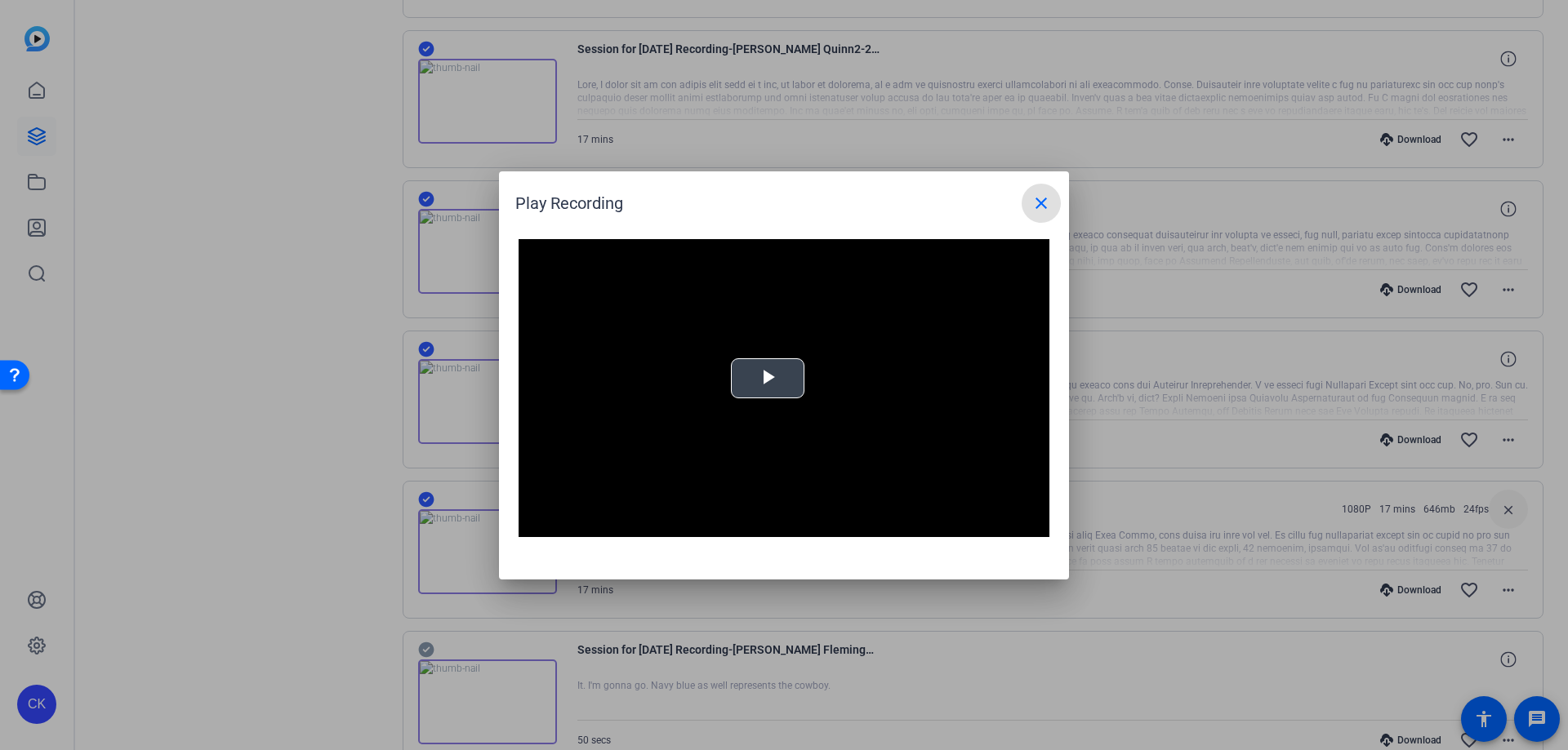
click at [768, 378] on span "Video Player" at bounding box center [768, 378] width 0 height 0
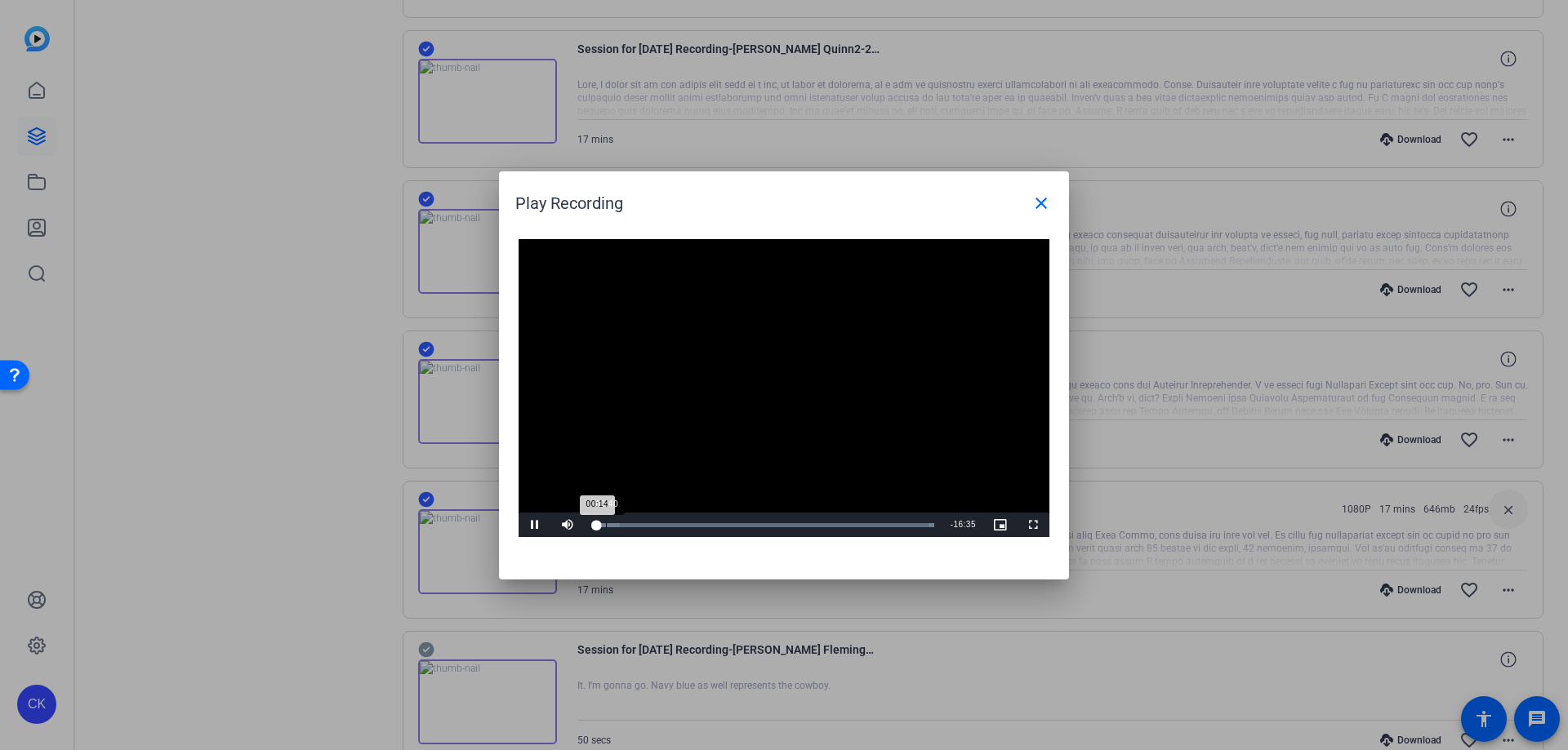
click at [605, 526] on div "Loaded : 100.00% 00:40 00:14" at bounding box center [763, 525] width 342 height 4
click at [599, 524] on div "00:26" at bounding box center [596, 525] width 7 height 4
click at [602, 522] on div "44%" at bounding box center [604, 525] width 41 height 24
drag, startPoint x: 617, startPoint y: 525, endPoint x: 597, endPoint y: 519, distance: 20.9
click at [597, 519] on div "27%" at bounding box center [604, 525] width 41 height 24
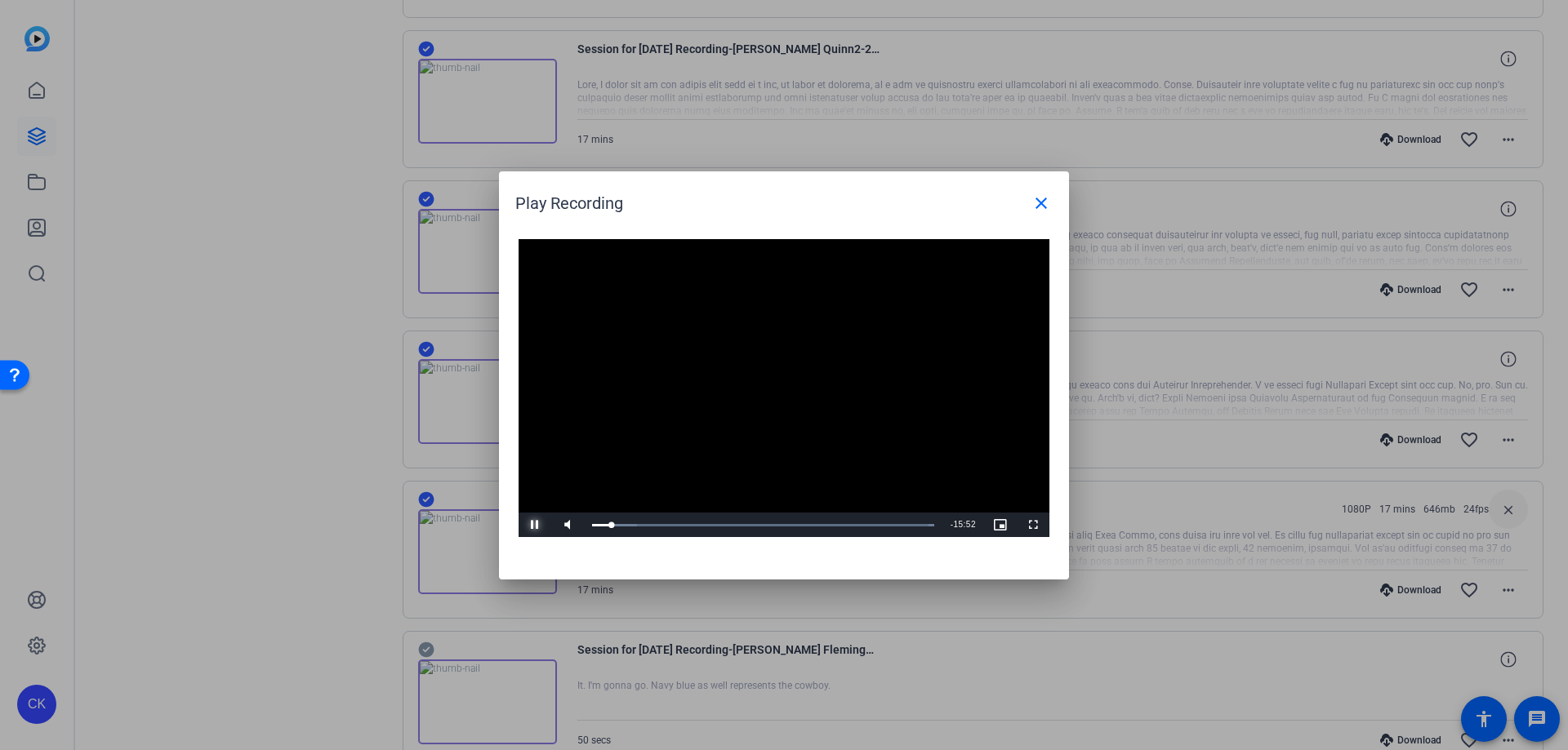
click at [535, 525] on span "Video Player" at bounding box center [535, 525] width 32 height 0
click at [1043, 203] on mat-icon "close" at bounding box center [1041, 203] width 19 height 19
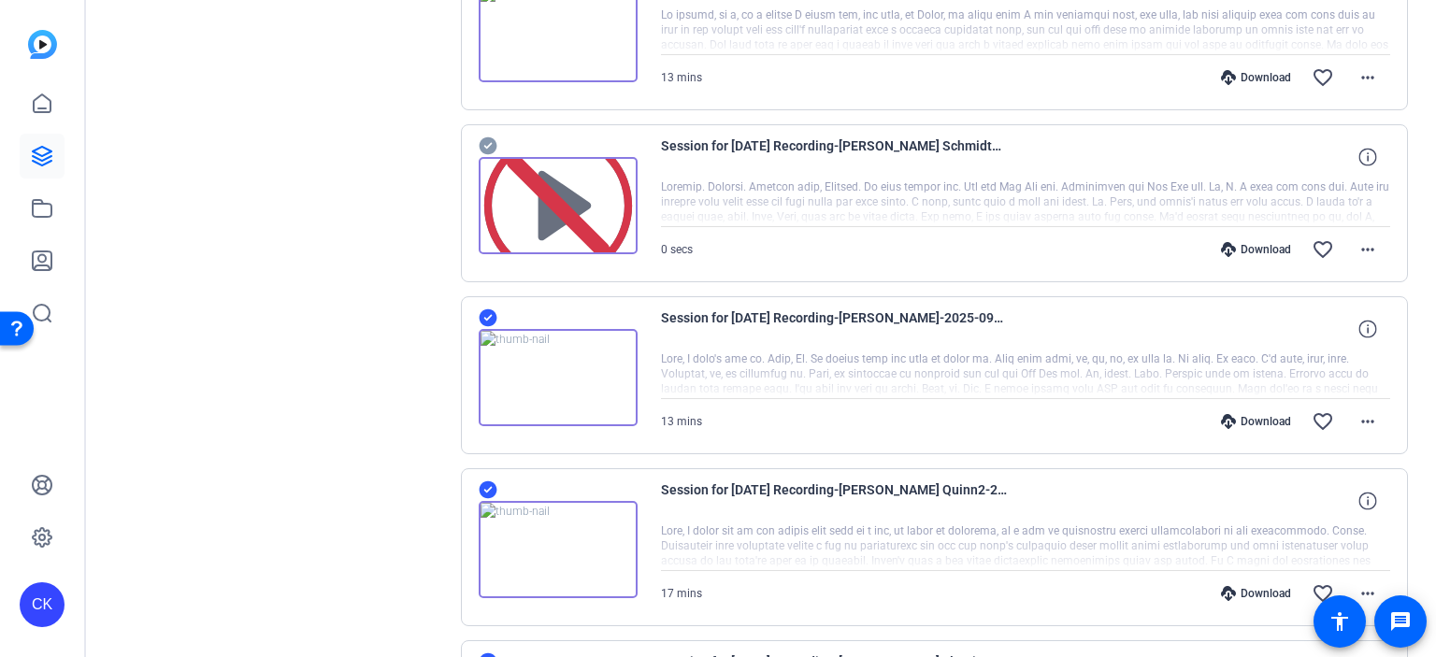
scroll to position [2344, 0]
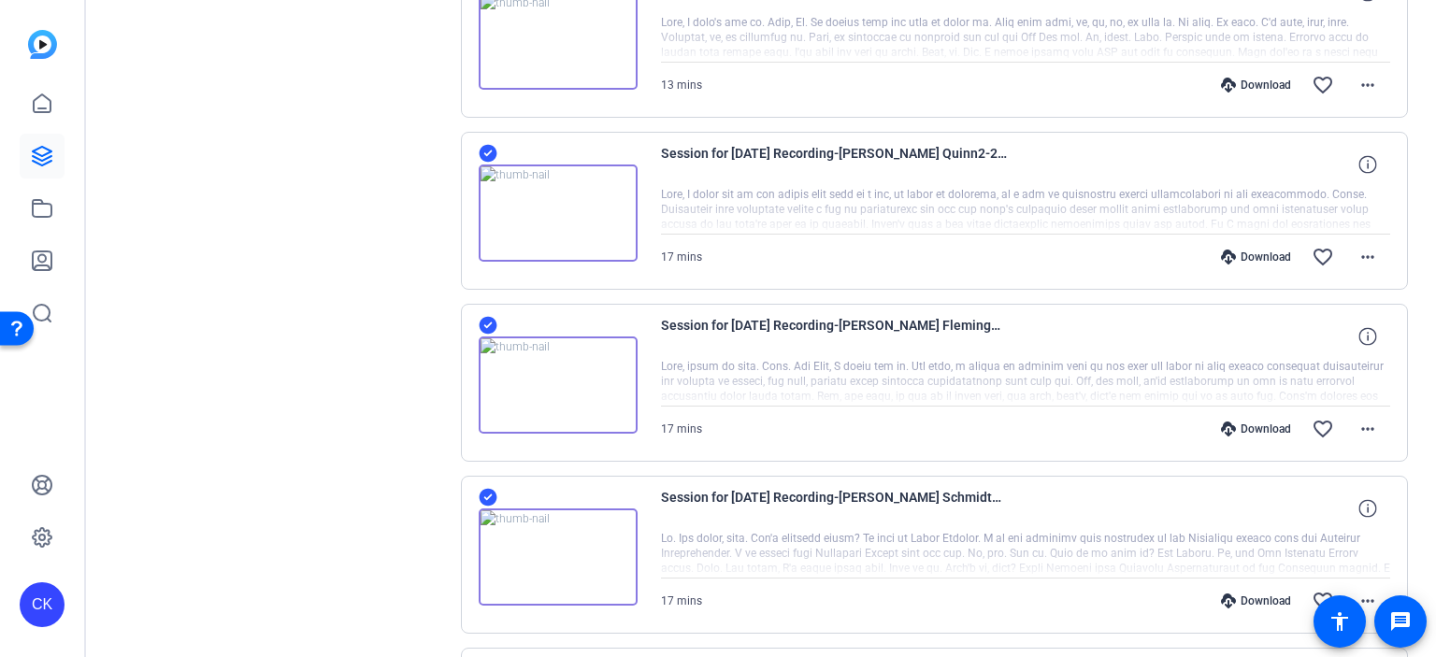
click at [554, 367] on img at bounding box center [558, 385] width 159 height 97
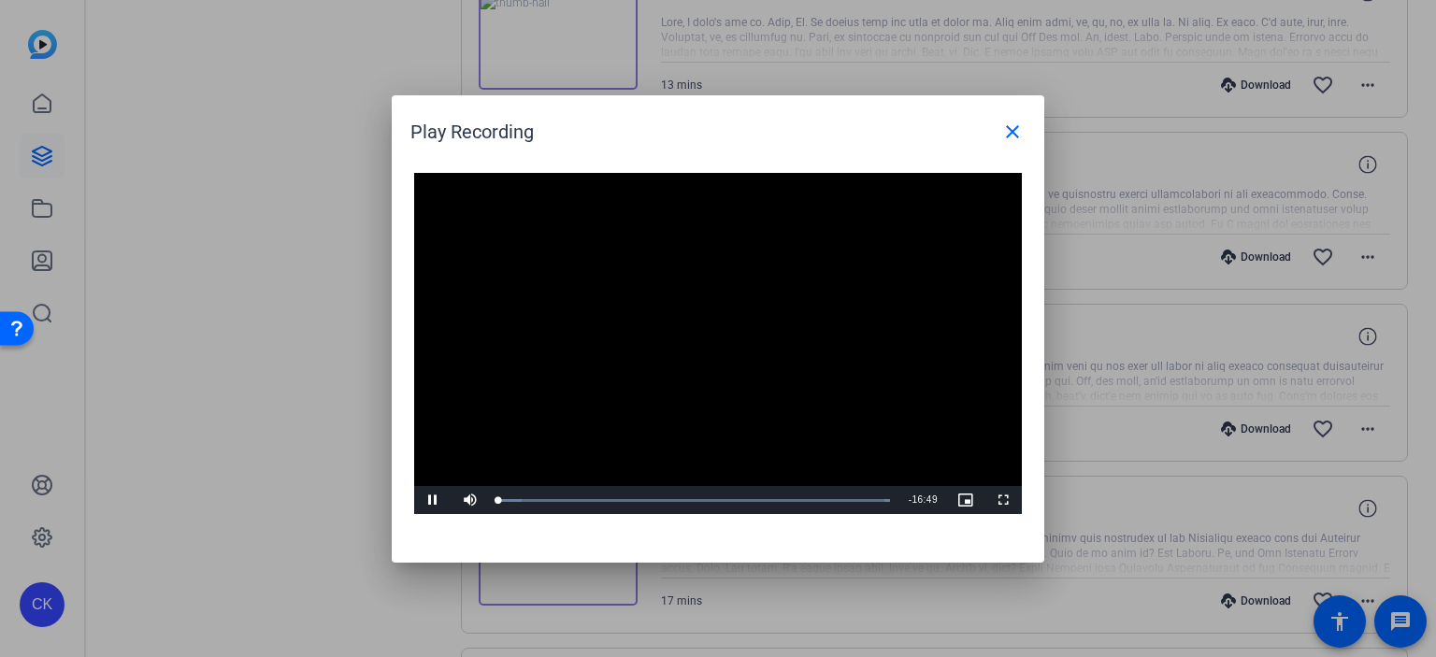
click at [703, 335] on video "Video Player" at bounding box center [718, 344] width 608 height 342
click at [434, 500] on span "Video Player" at bounding box center [432, 500] width 37 height 0
click at [570, 500] on div "03:05" at bounding box center [570, 500] width 1 height 5
click at [704, 506] on div "Loaded : 100.00% 08:52 08:52" at bounding box center [697, 500] width 416 height 28
click at [752, 497] on div "Loaded : 100.00% 10:36 08:53" at bounding box center [697, 500] width 416 height 28
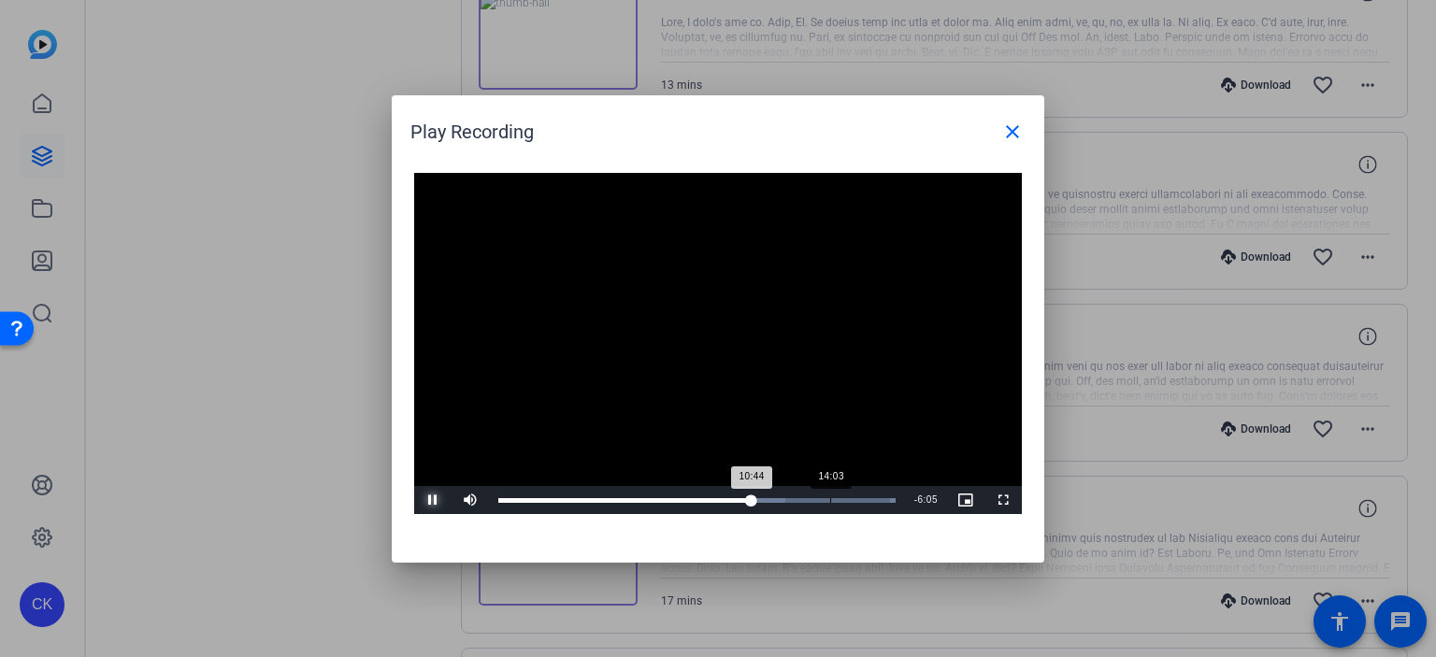
click at [830, 497] on div "Loaded : 100.00% 14:03 10:44" at bounding box center [697, 500] width 416 height 28
click at [500, 492] on div "Loaded : 100.00% 00:04 00:04" at bounding box center [694, 500] width 411 height 28
click at [540, 501] on div "Loaded : 100.00% 01:48 01:48" at bounding box center [694, 500] width 392 height 5
click at [569, 500] on div "Loaded : 100.00% 03:03 01:48" at bounding box center [694, 500] width 392 height 5
click at [599, 501] on div "Loaded : 100.00% 04:22 04:22" at bounding box center [694, 500] width 392 height 5
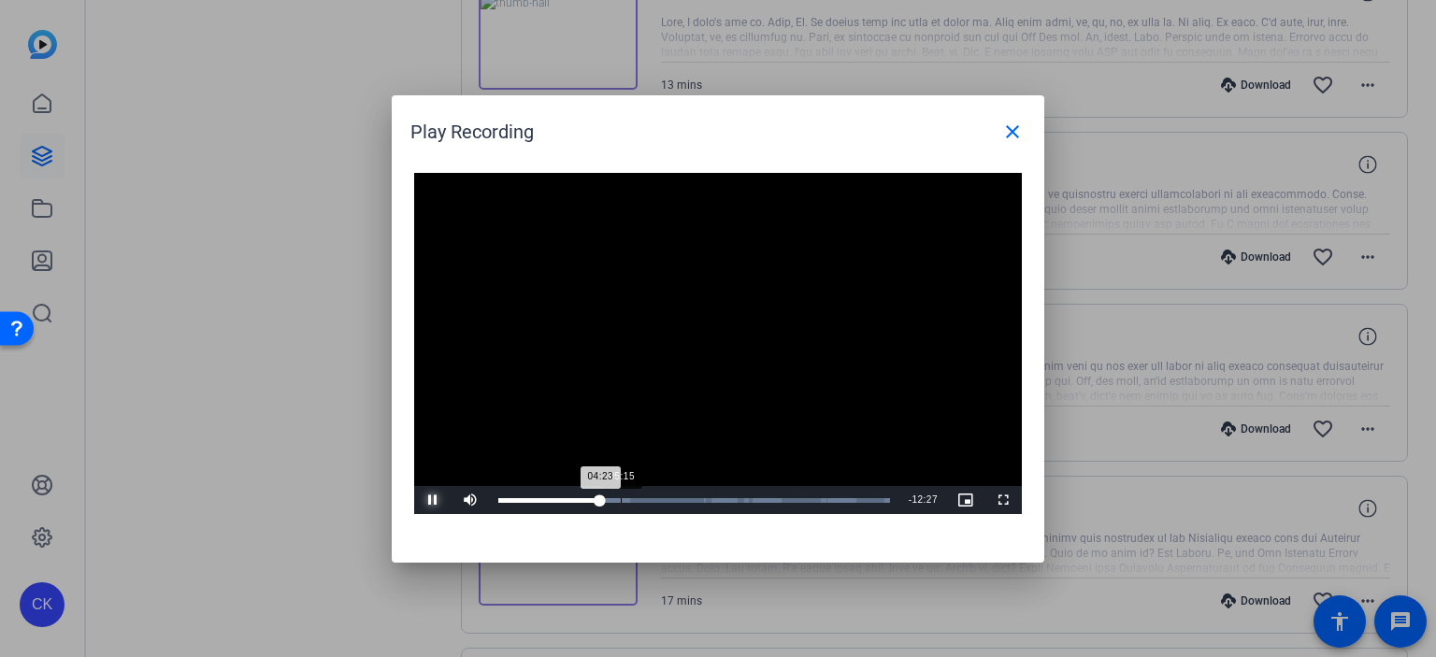
click at [625, 499] on div "Loaded : 100.00% 05:15 04:23" at bounding box center [694, 500] width 392 height 5
click at [683, 500] on div "Loaded : 100.00% 07:54 07:54" at bounding box center [696, 500] width 397 height 5
click at [435, 500] on span "Video Player" at bounding box center [432, 500] width 37 height 0
click at [1021, 123] on mat-icon "close" at bounding box center [1013, 132] width 22 height 22
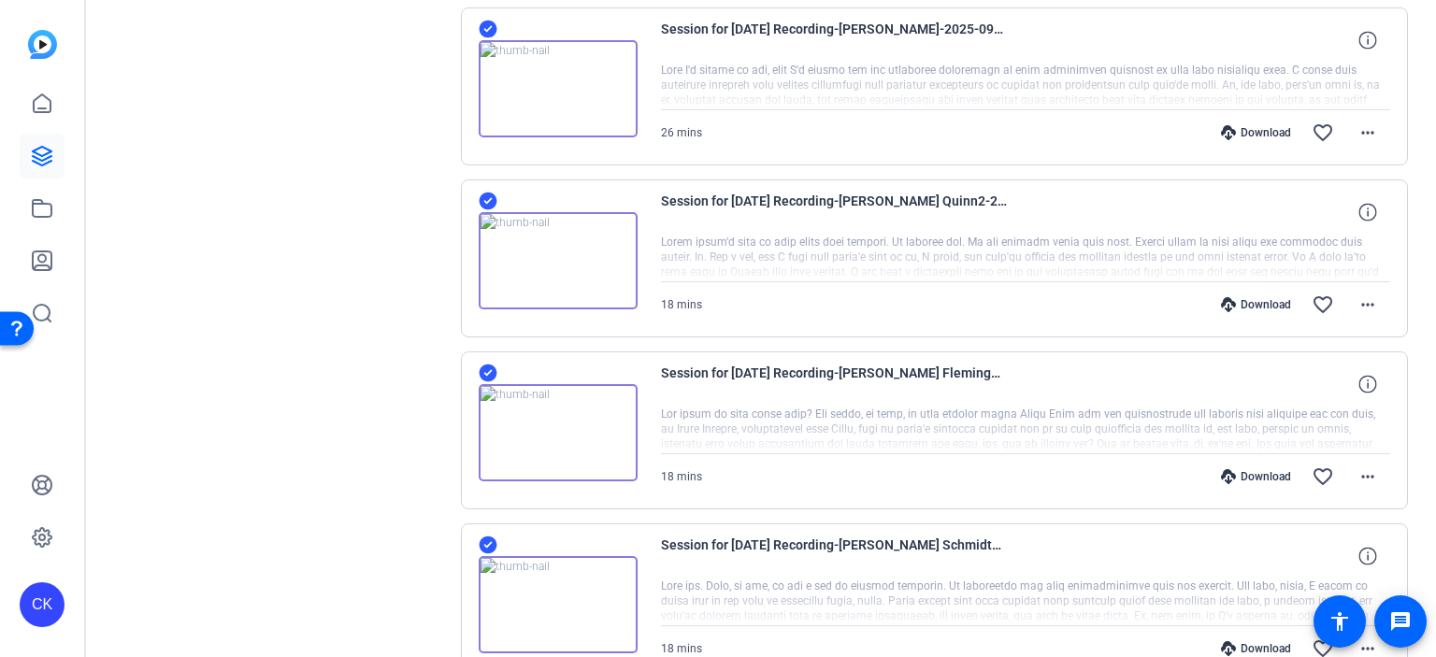
scroll to position [915, 0]
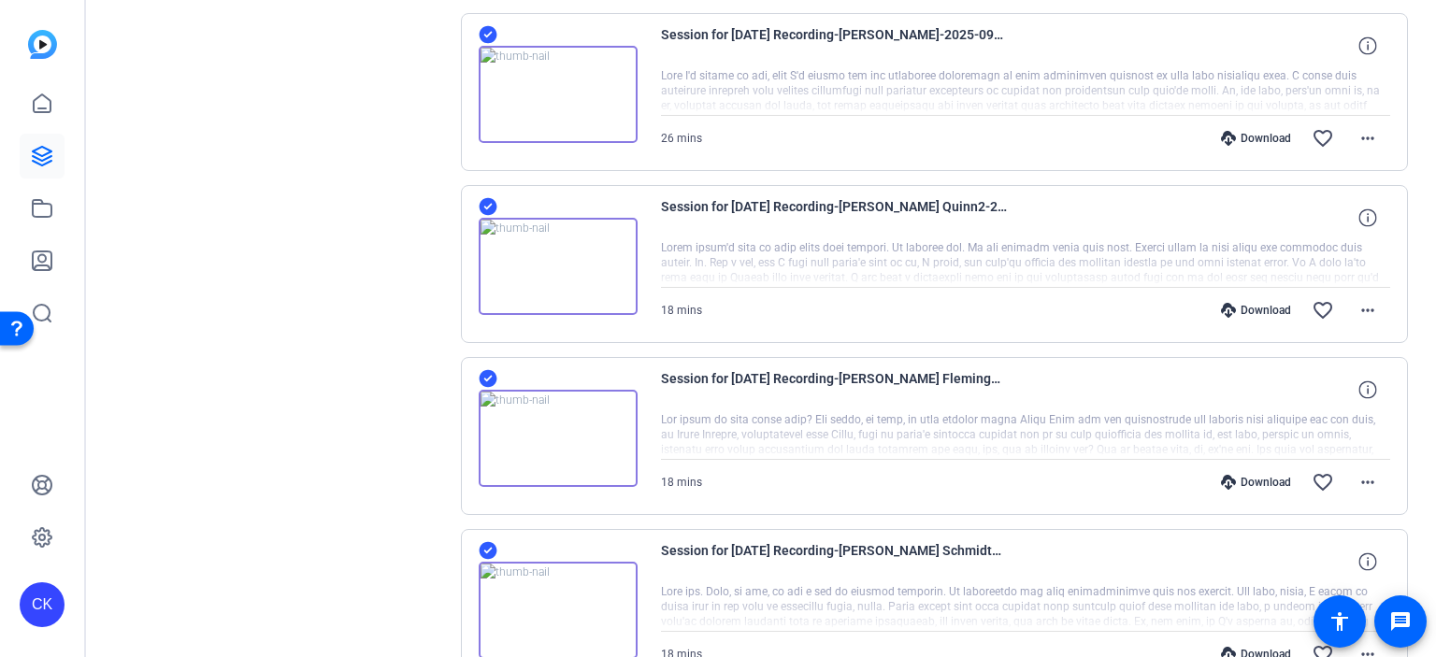
click at [555, 264] on img at bounding box center [558, 266] width 159 height 97
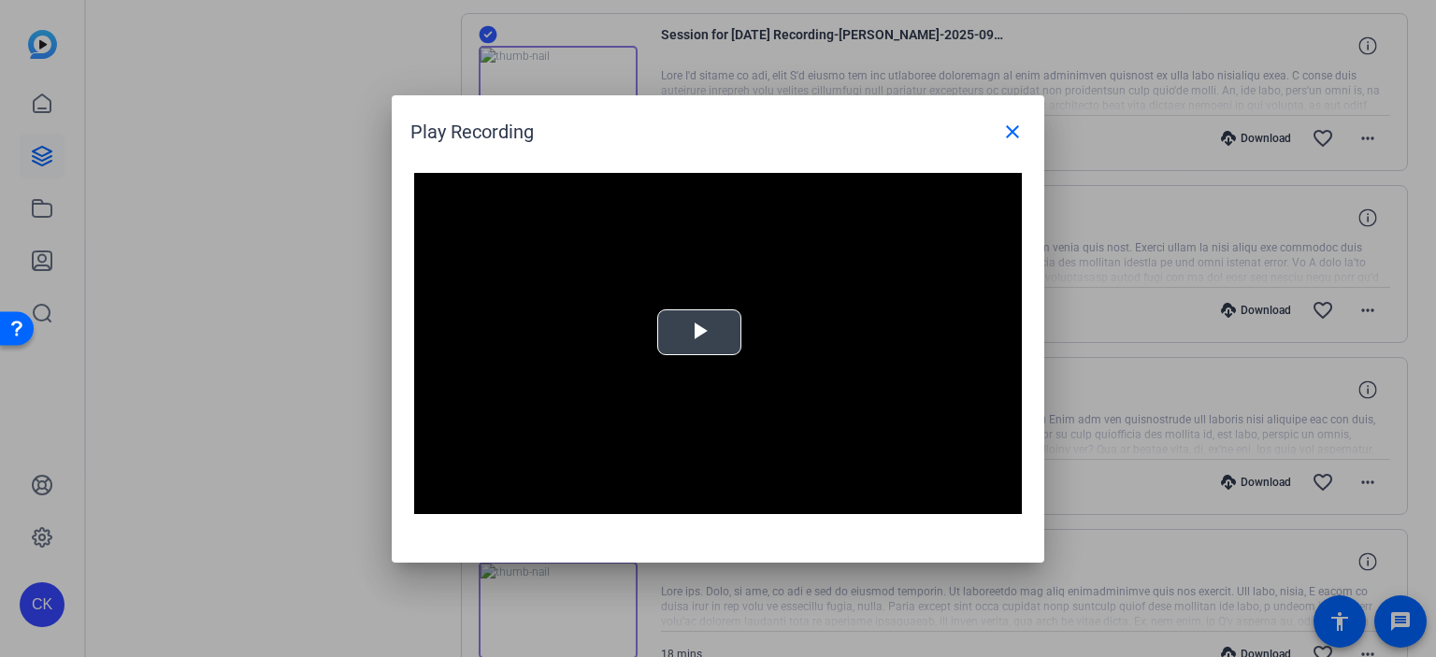
click at [699, 332] on span "Video Player" at bounding box center [699, 332] width 0 height 0
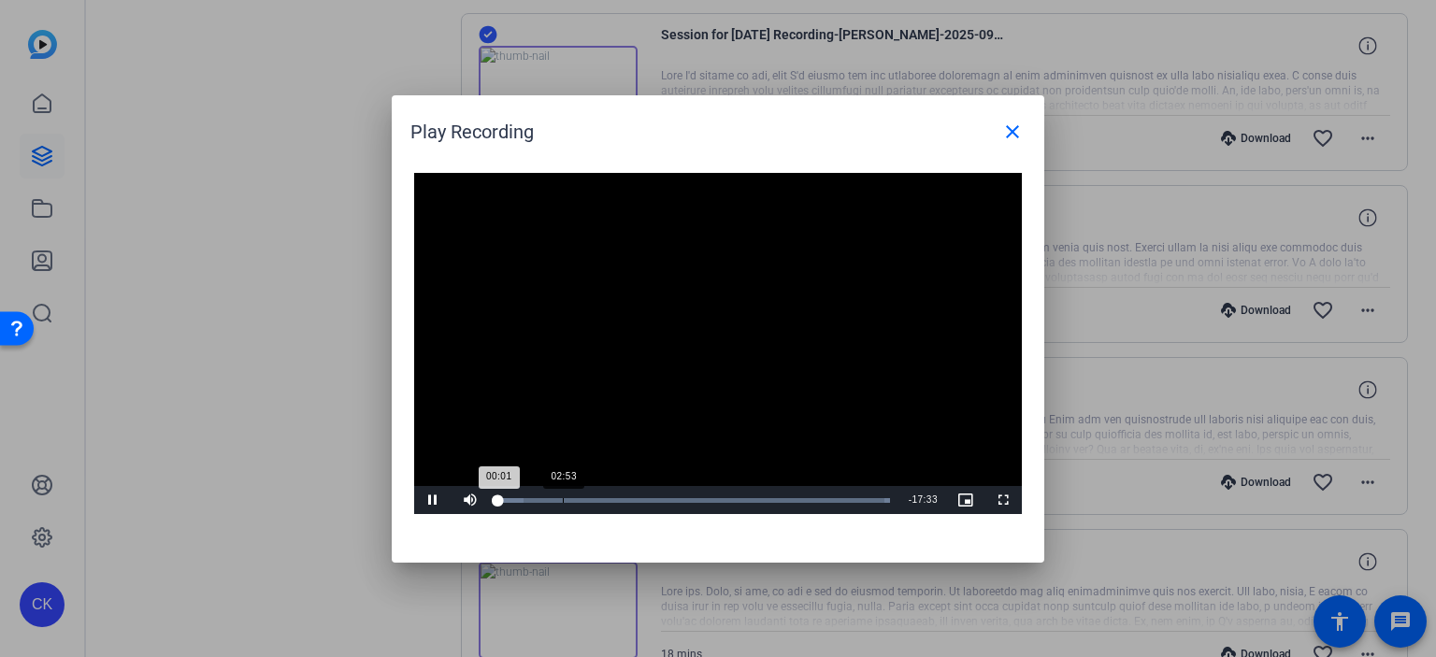
click at [567, 506] on div "Loaded : 100.00% 02:53 00:01" at bounding box center [694, 500] width 411 height 28
click at [601, 500] on div "Loaded : 100.00% 04:36 04:36" at bounding box center [694, 500] width 392 height 5
click at [627, 500] on div "Loaded : 100.00% 05:44 05:44" at bounding box center [694, 500] width 392 height 5
click at [665, 502] on div "Loaded : 100.00% 07:28 05:45" at bounding box center [694, 500] width 392 height 5
click at [436, 500] on span "Video Player" at bounding box center [432, 500] width 37 height 0
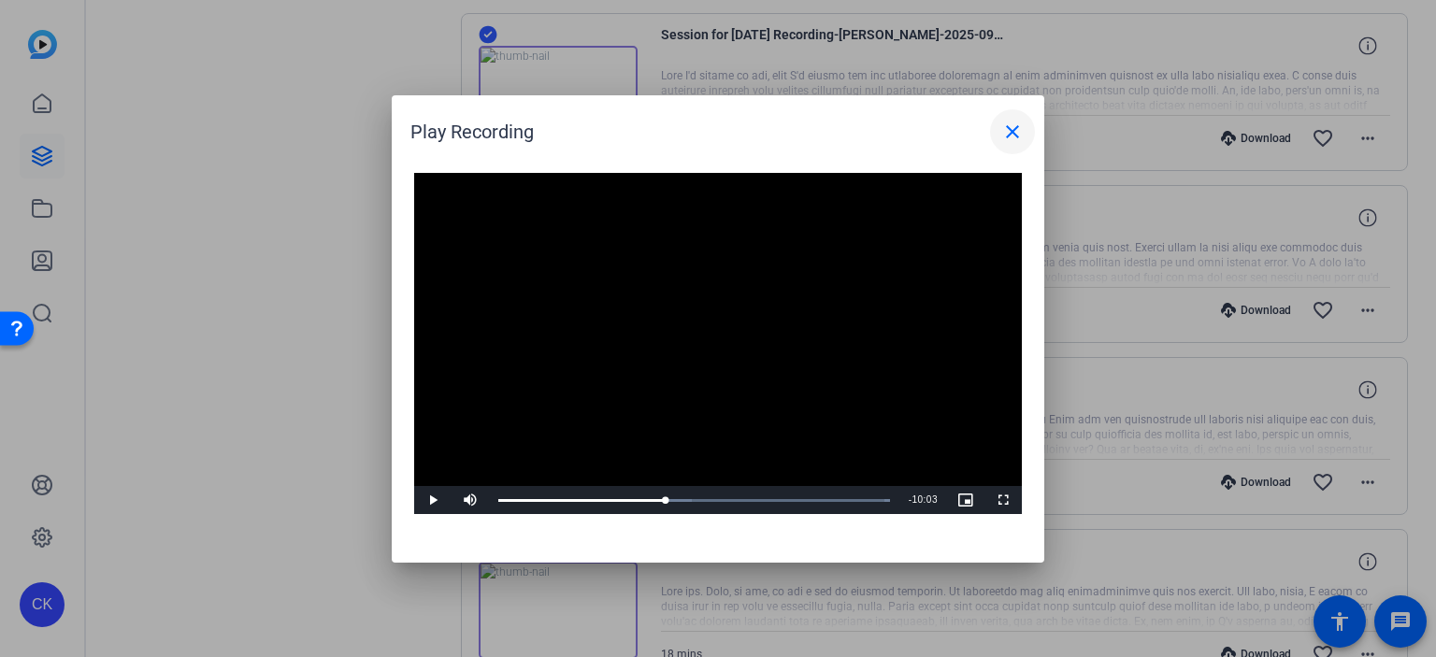
click at [1014, 137] on mat-icon "close" at bounding box center [1013, 132] width 22 height 22
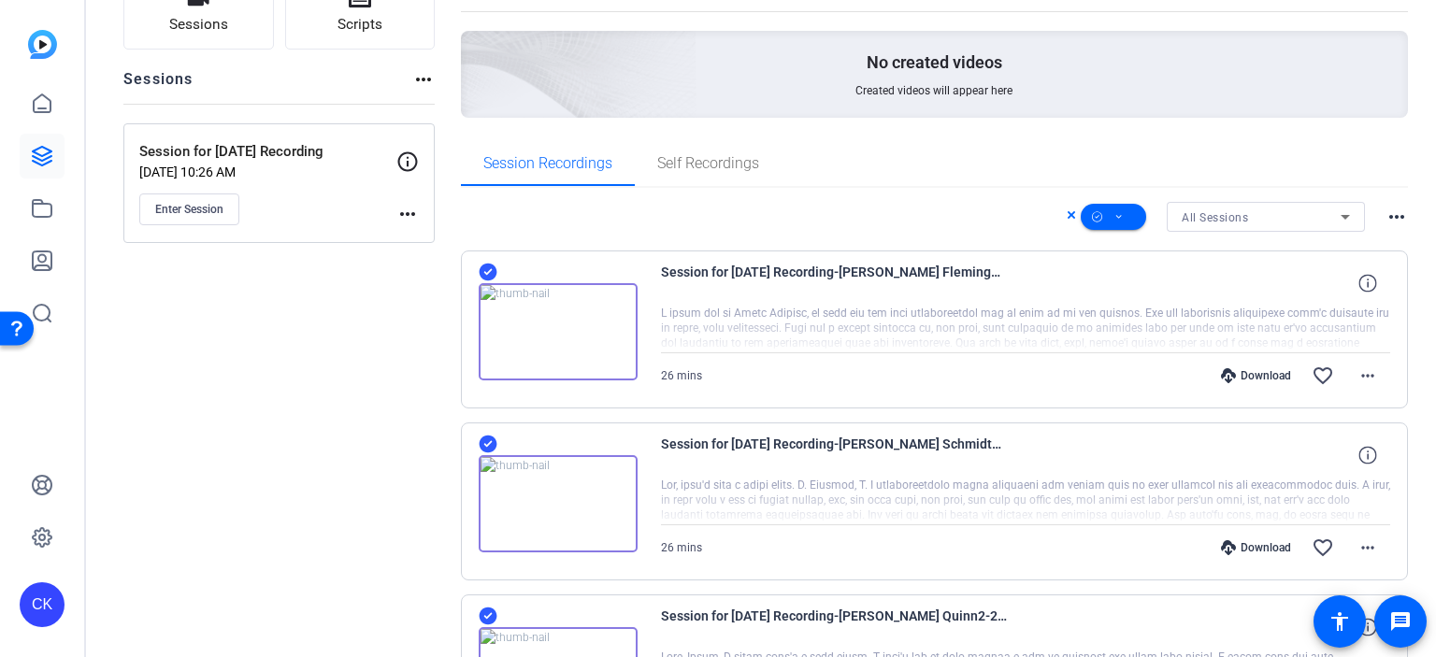
scroll to position [160, 0]
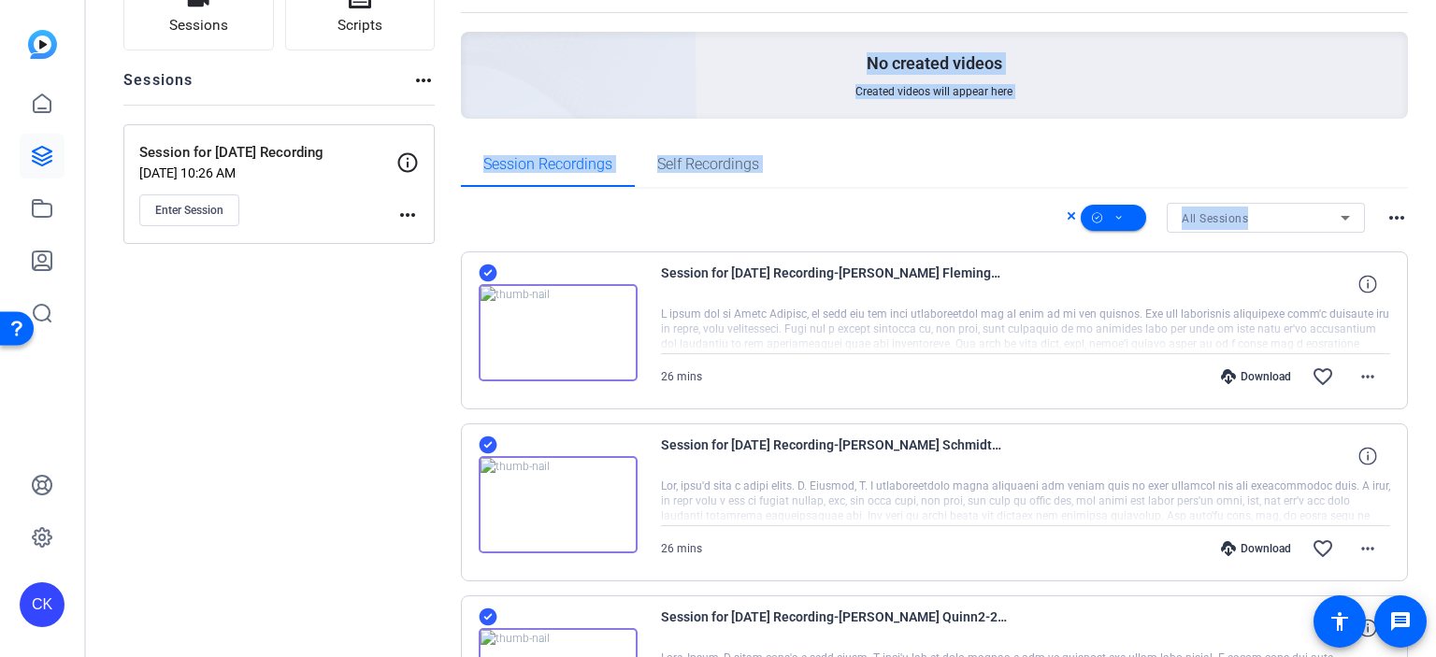
drag, startPoint x: 400, startPoint y: 354, endPoint x: 507, endPoint y: 299, distance: 120.0
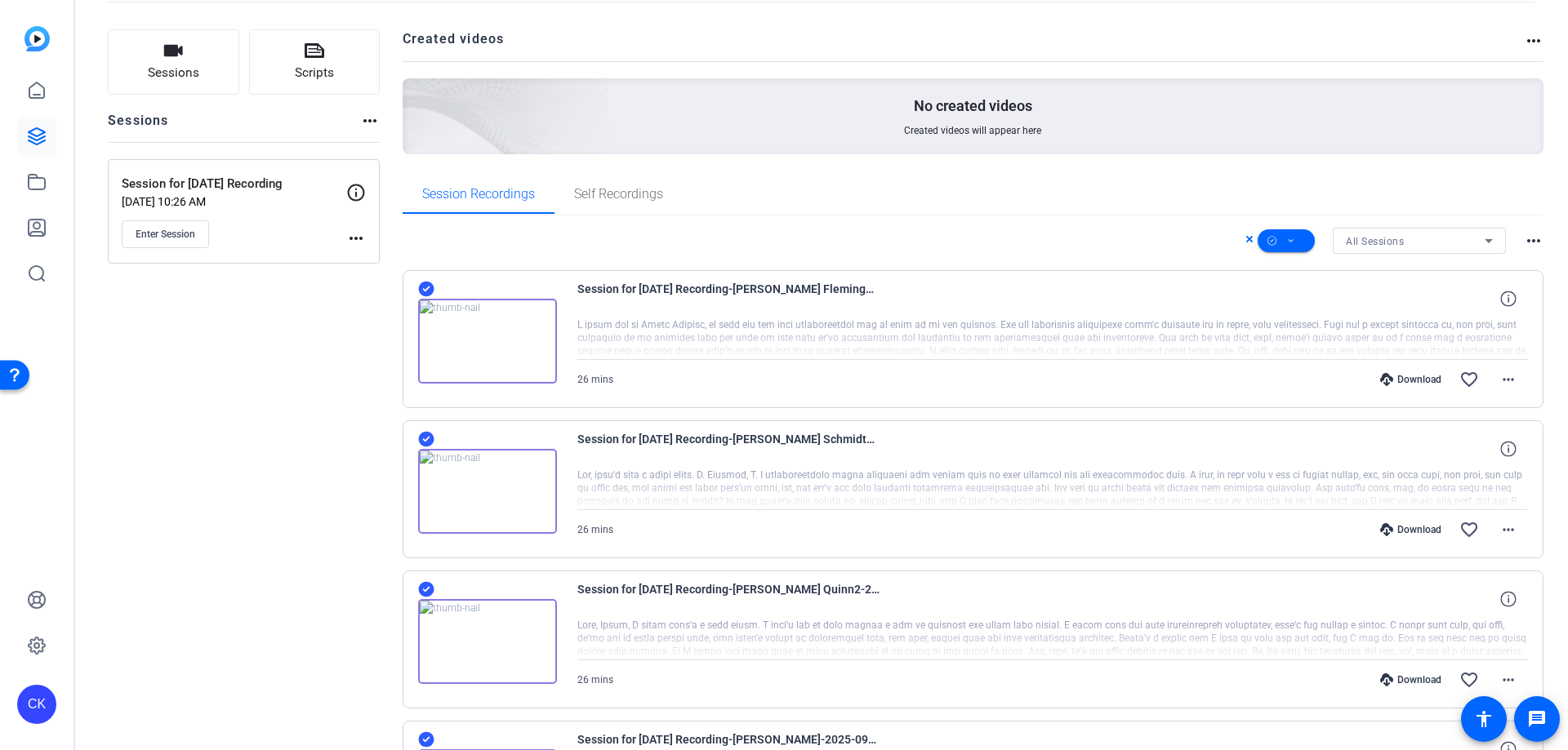
scroll to position [87, 0]
click at [427, 288] on icon at bounding box center [426, 291] width 16 height 16
click at [426, 437] on icon at bounding box center [426, 442] width 16 height 16
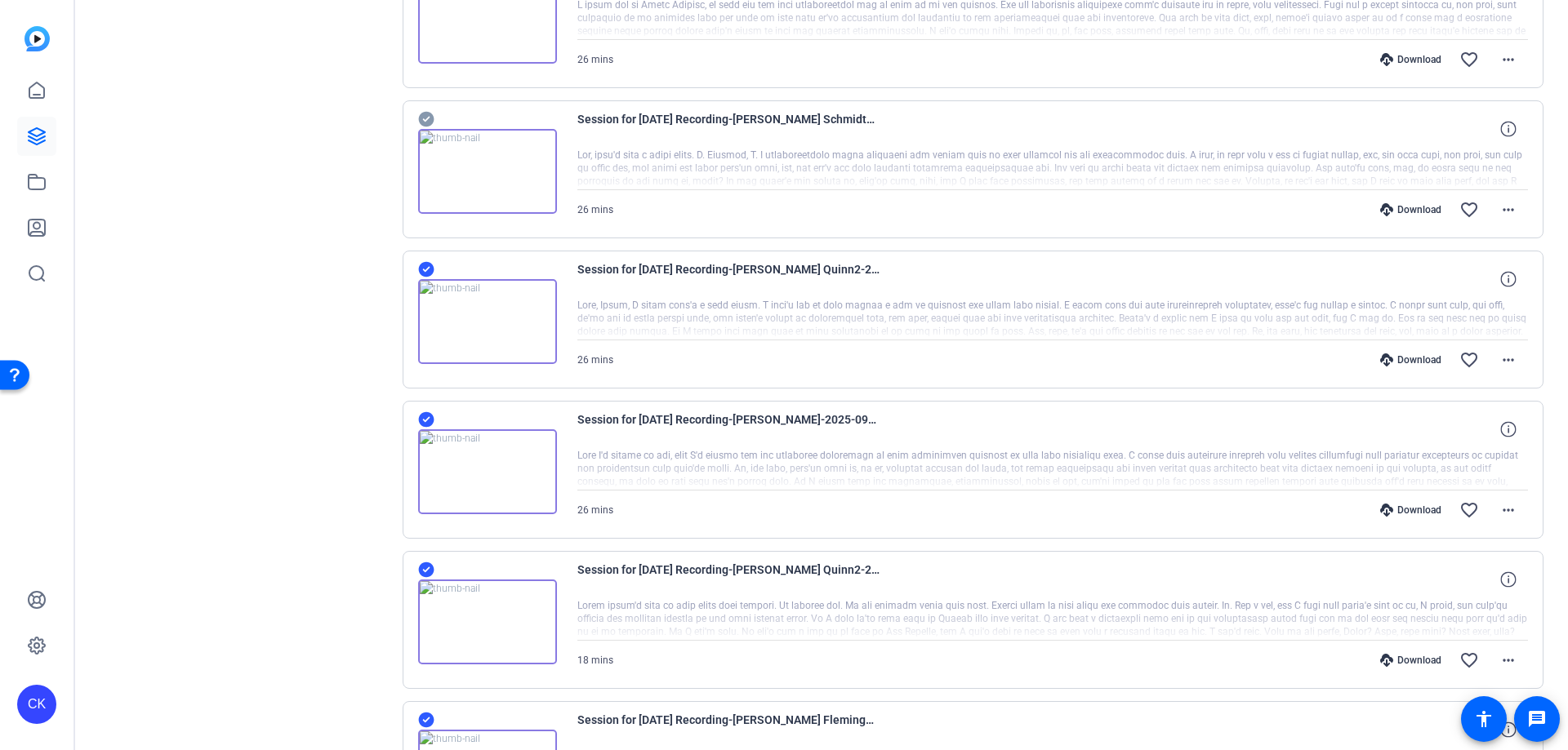
scroll to position [414, 0]
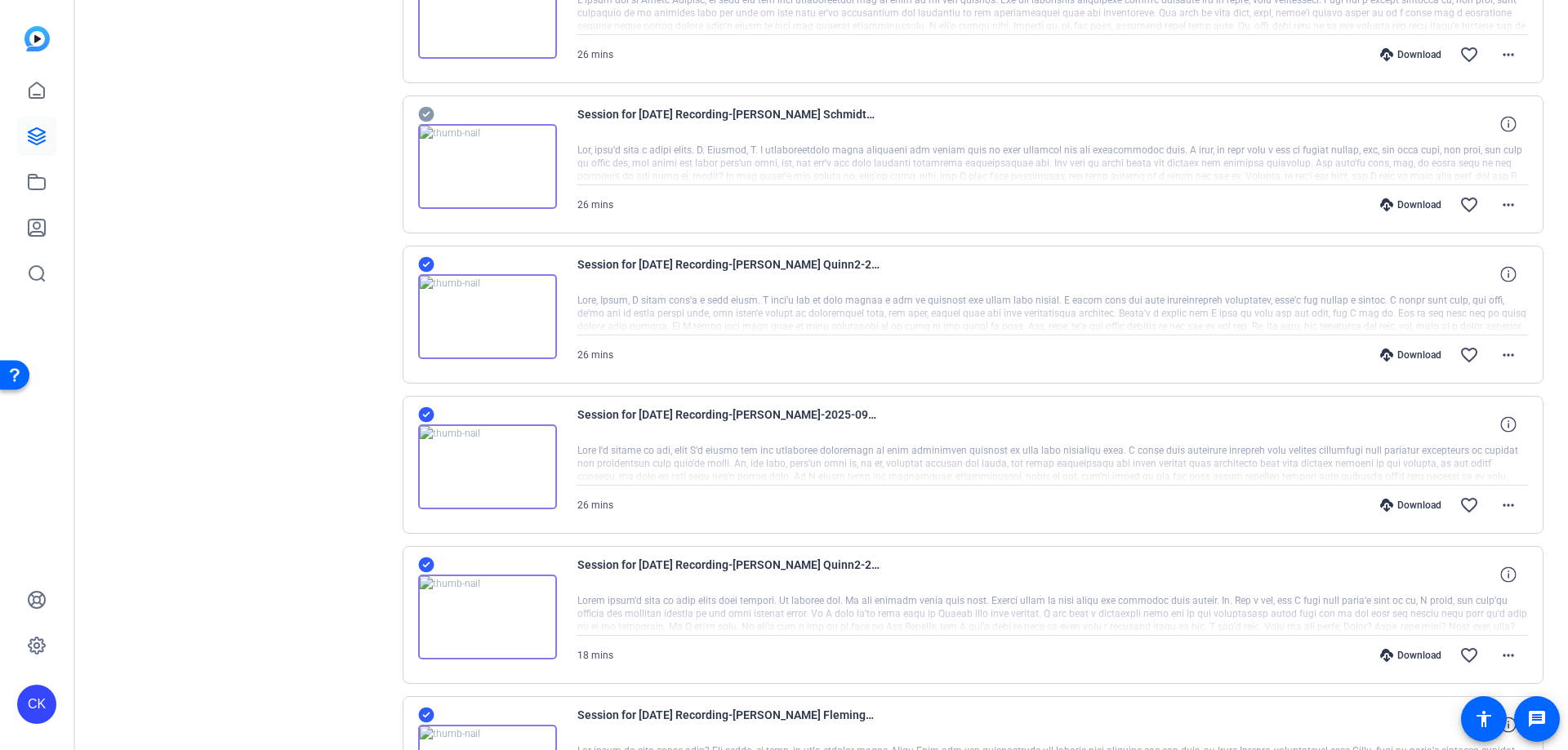
click at [429, 266] on icon at bounding box center [426, 265] width 16 height 16
click at [427, 416] on icon at bounding box center [426, 416] width 16 height 16
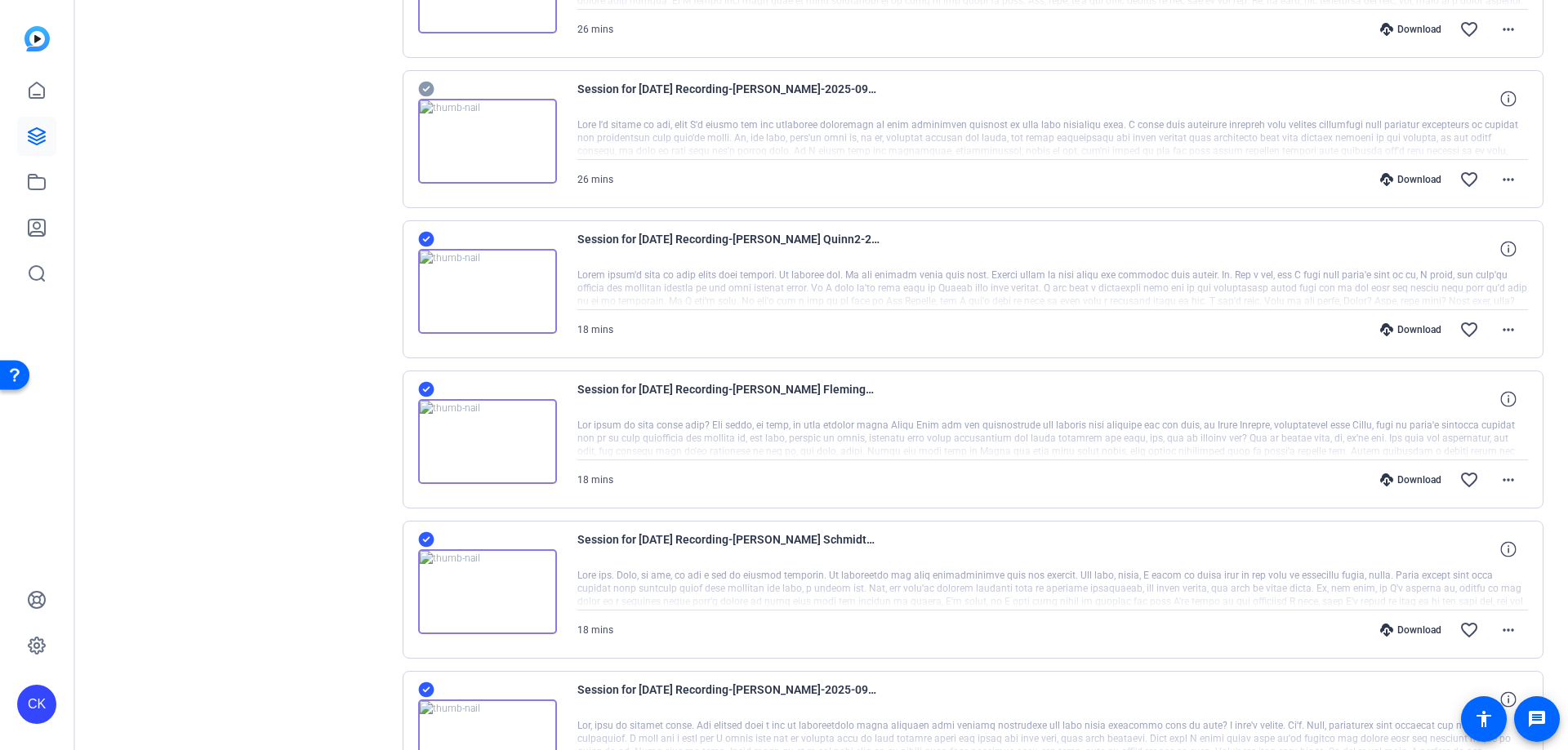
scroll to position [740, 0]
click at [428, 236] on icon at bounding box center [426, 239] width 16 height 16
click at [424, 392] on icon at bounding box center [426, 389] width 16 height 16
click at [432, 537] on icon at bounding box center [426, 540] width 16 height 16
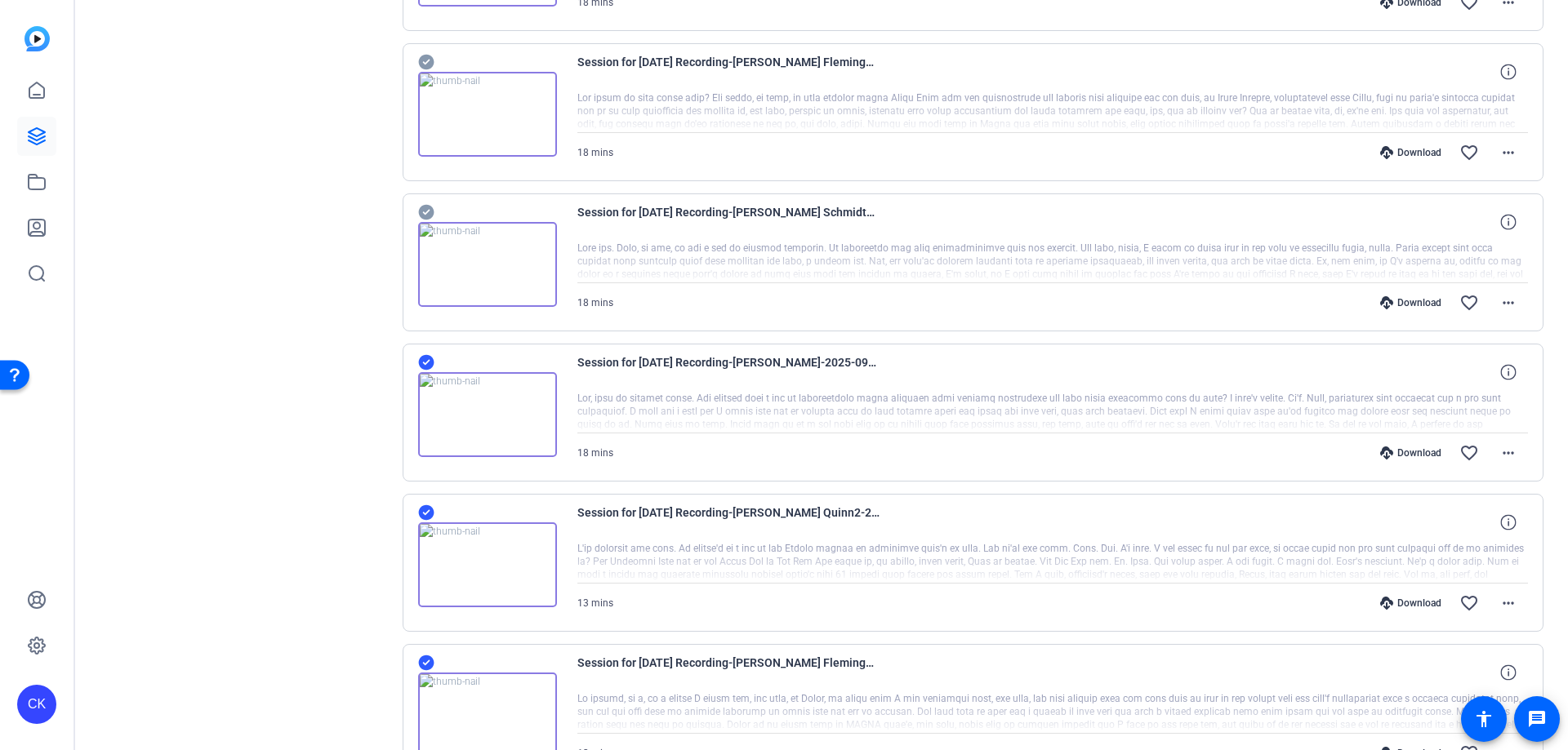
click at [426, 365] on icon at bounding box center [426, 363] width 16 height 16
click at [428, 516] on icon at bounding box center [426, 513] width 16 height 16
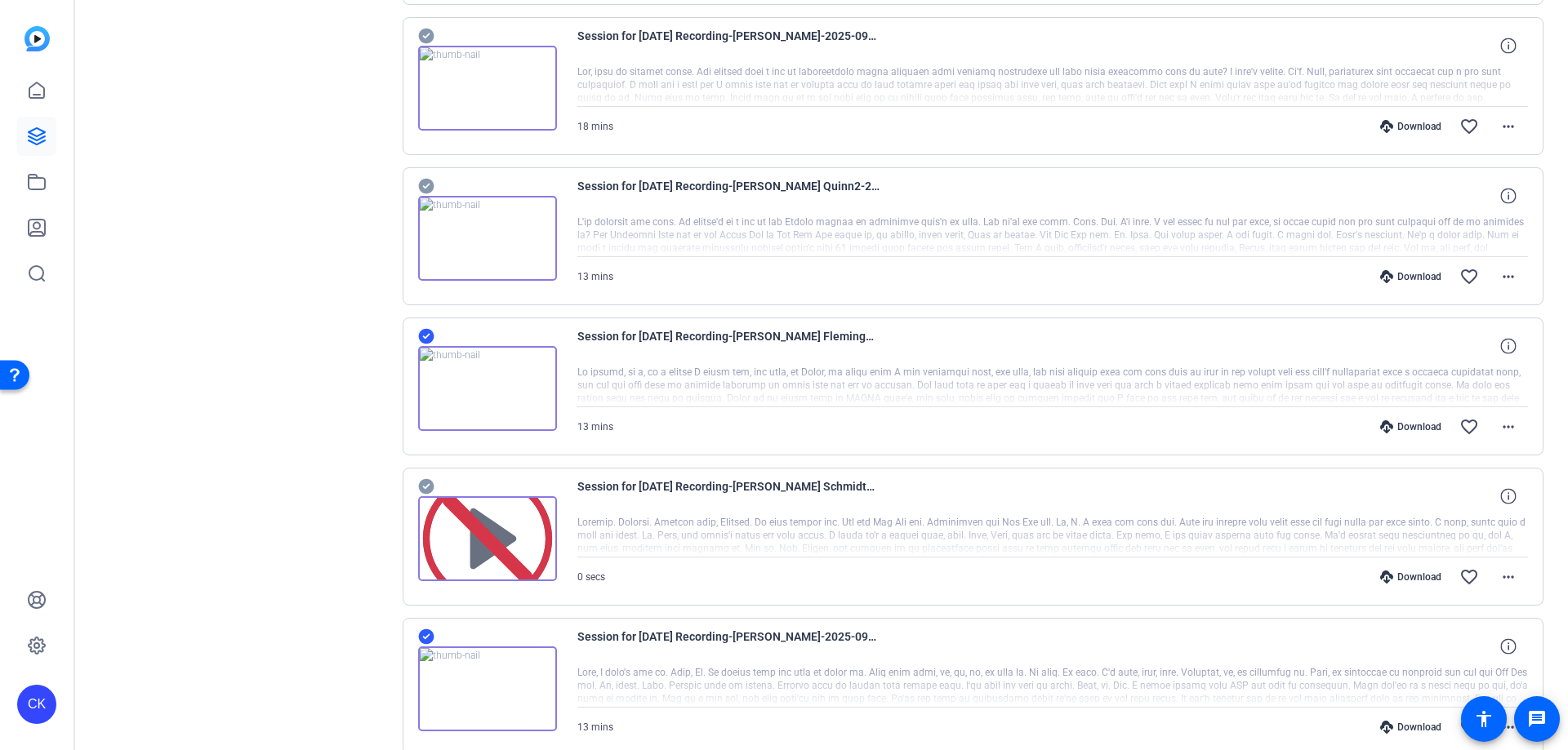
click at [425, 336] on icon at bounding box center [426, 337] width 16 height 16
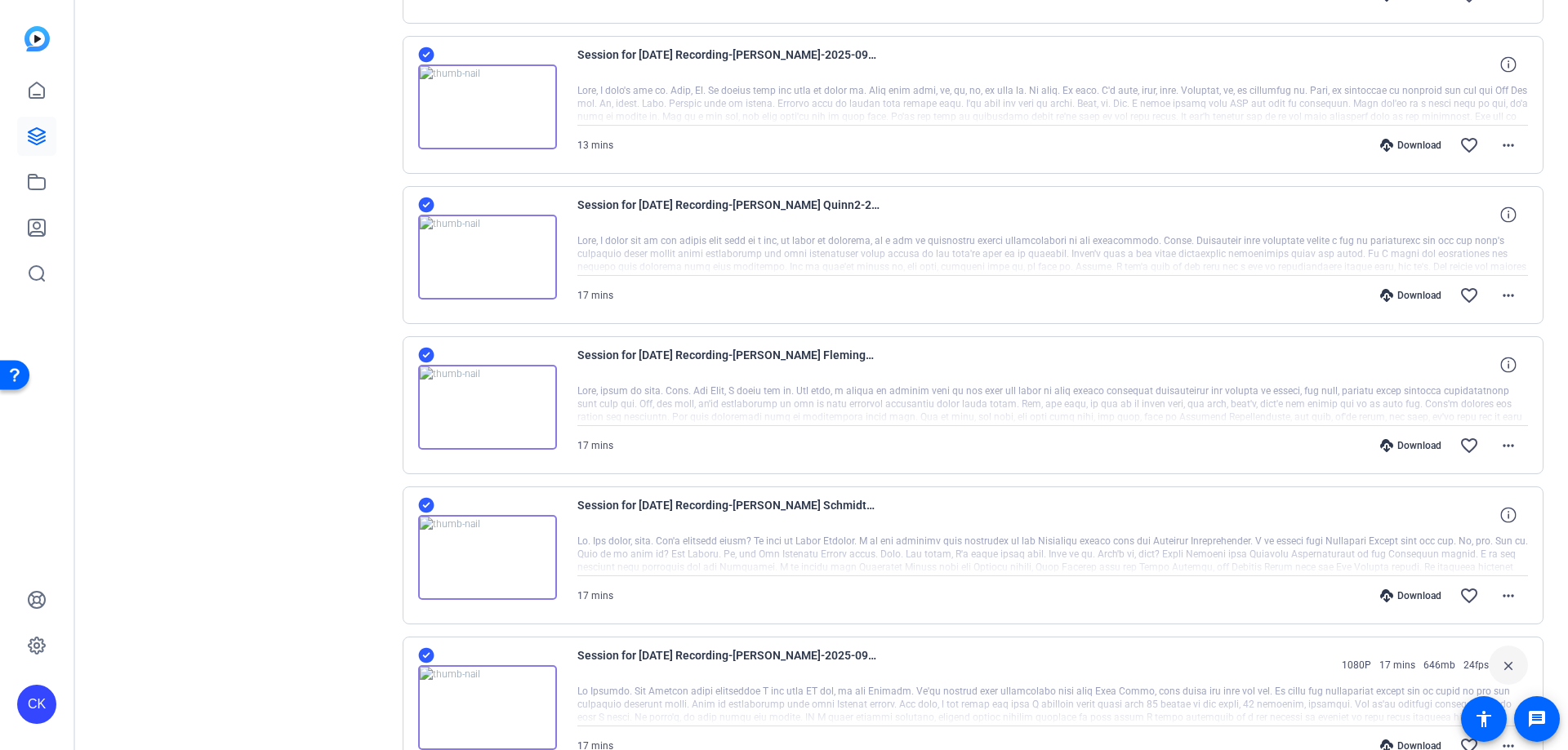
scroll to position [1965, 0]
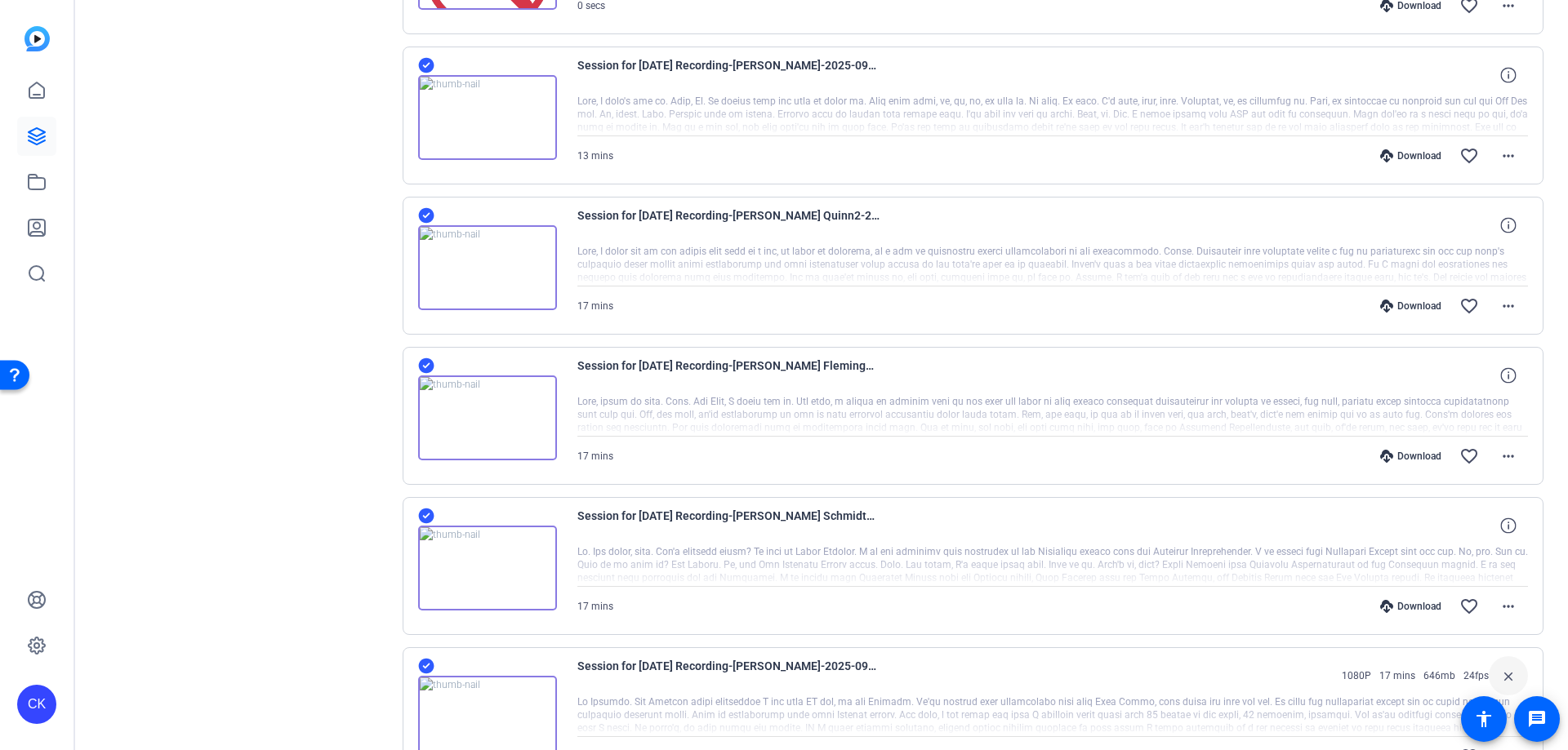
click at [434, 63] on div at bounding box center [487, 108] width 139 height 105
click at [427, 59] on icon at bounding box center [426, 65] width 16 height 16
click at [422, 62] on icon at bounding box center [426, 65] width 16 height 16
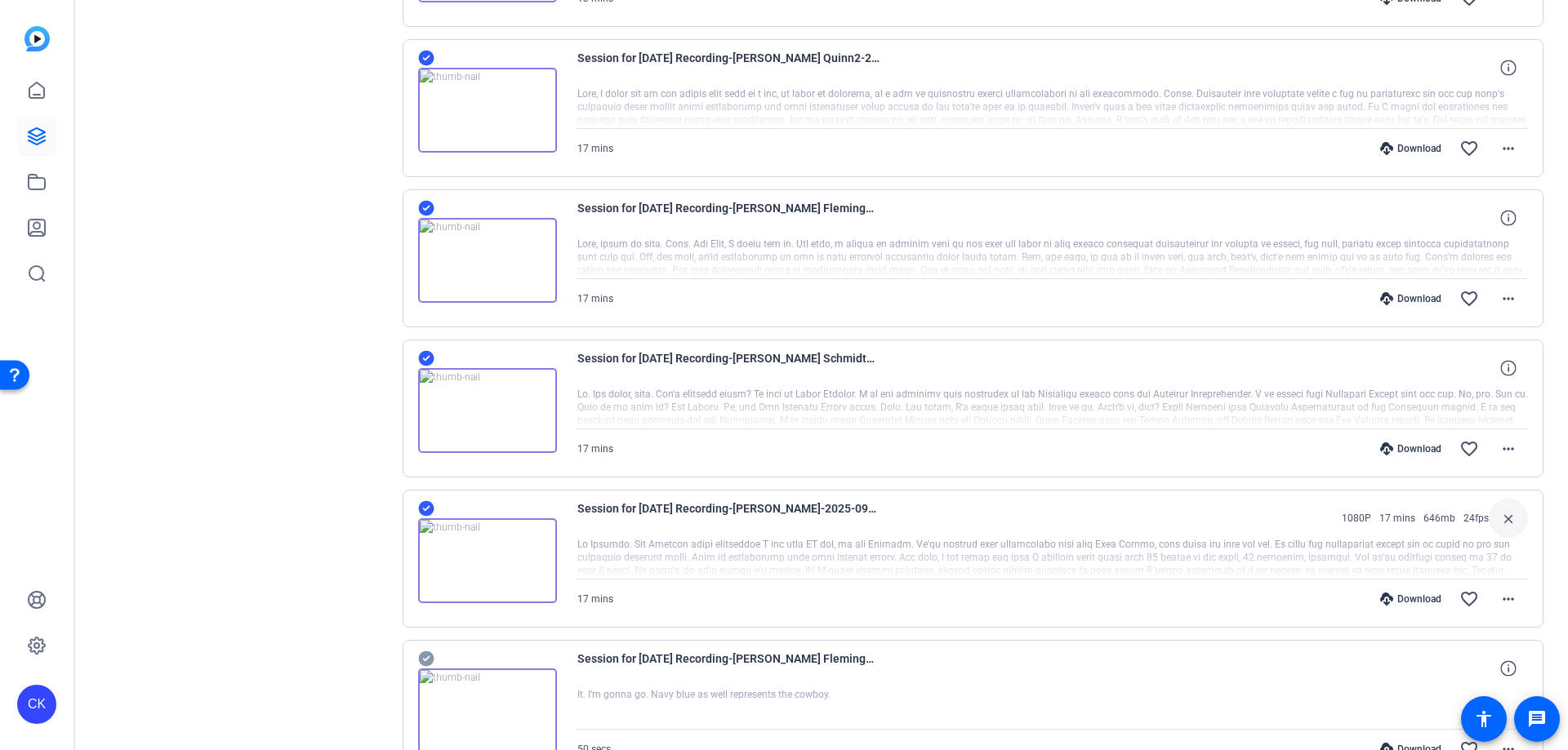
scroll to position [2129, 0]
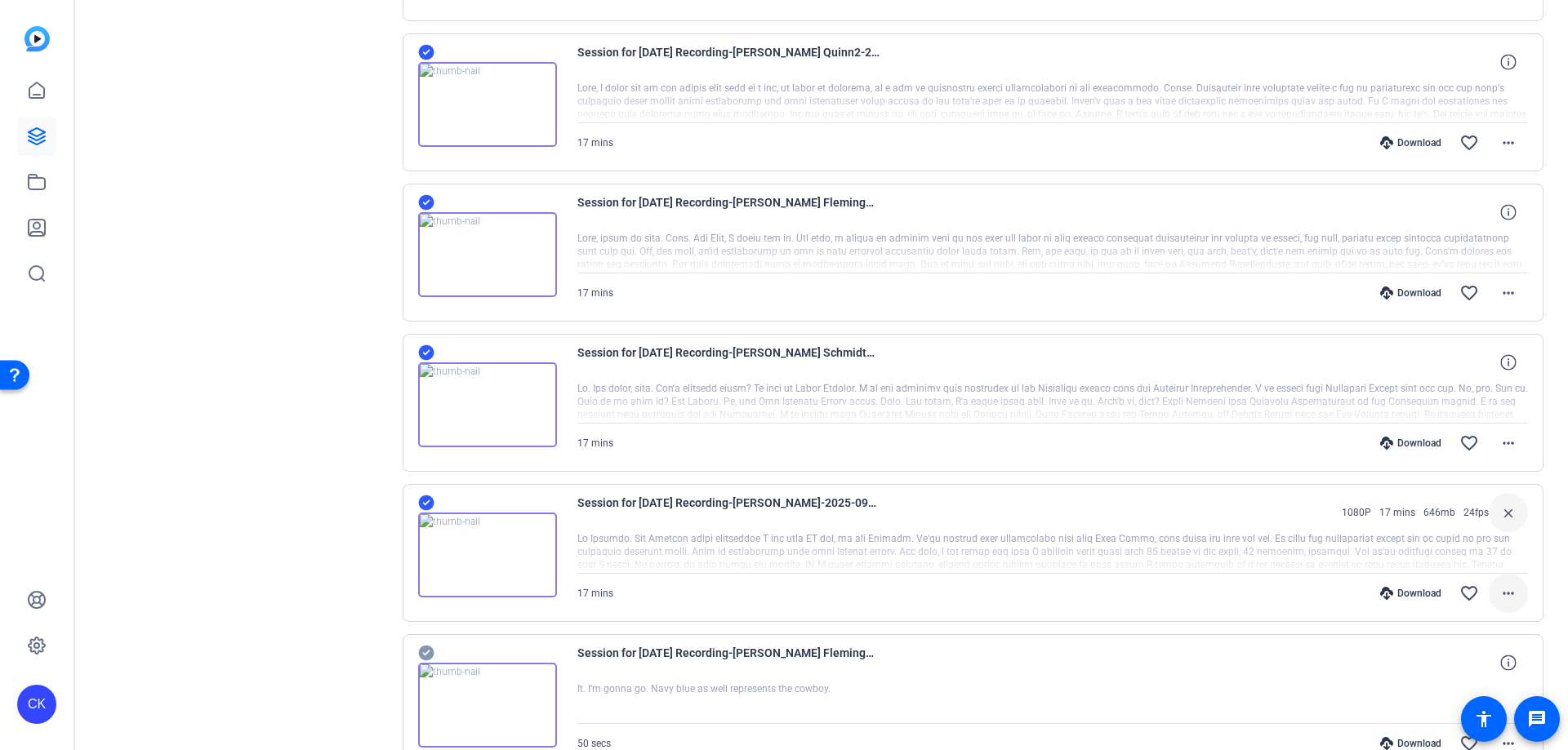
click at [1505, 590] on mat-icon "more_horiz" at bounding box center [1509, 594] width 19 height 19
click at [195, 307] on div at bounding box center [784, 375] width 1568 height 750
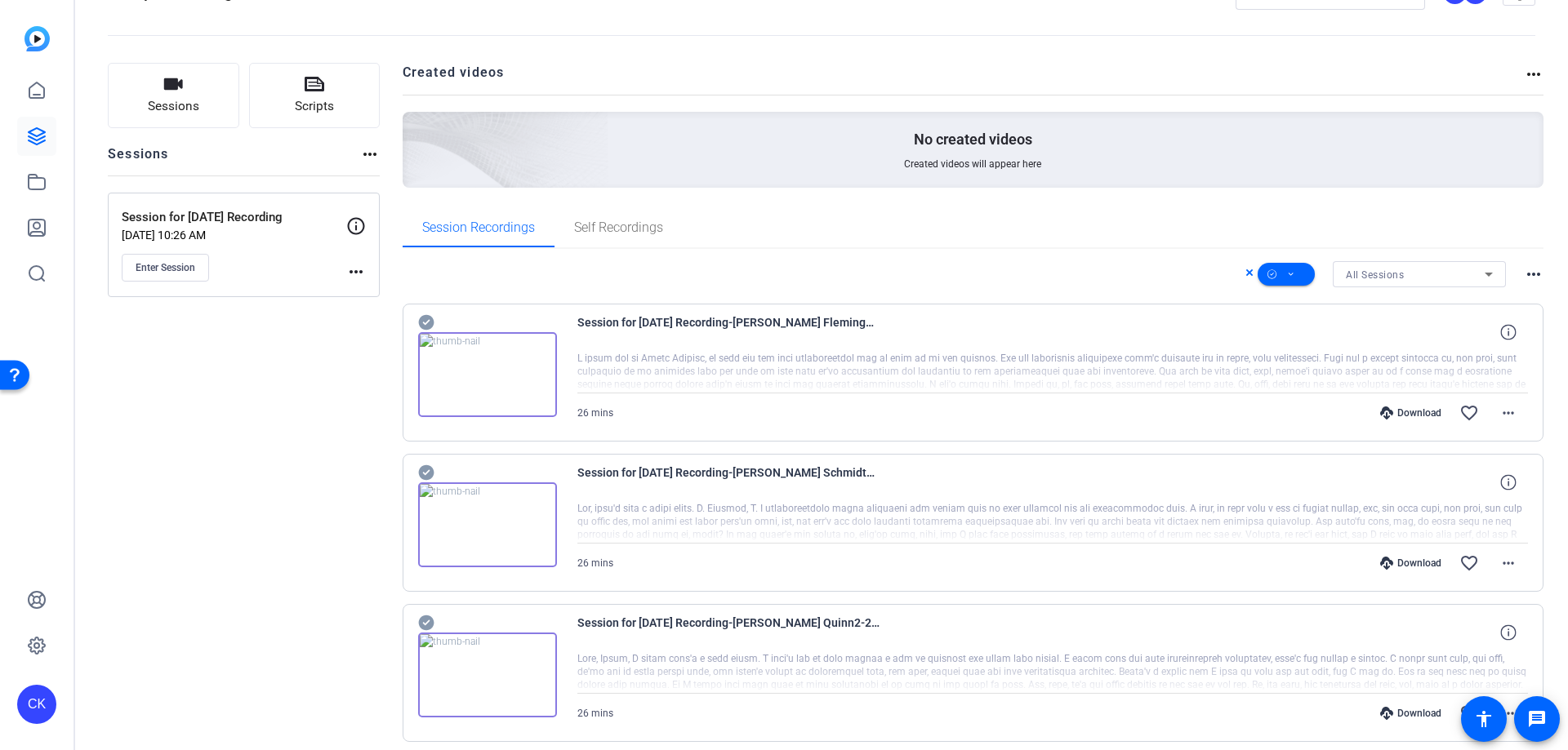
scroll to position [6, 0]
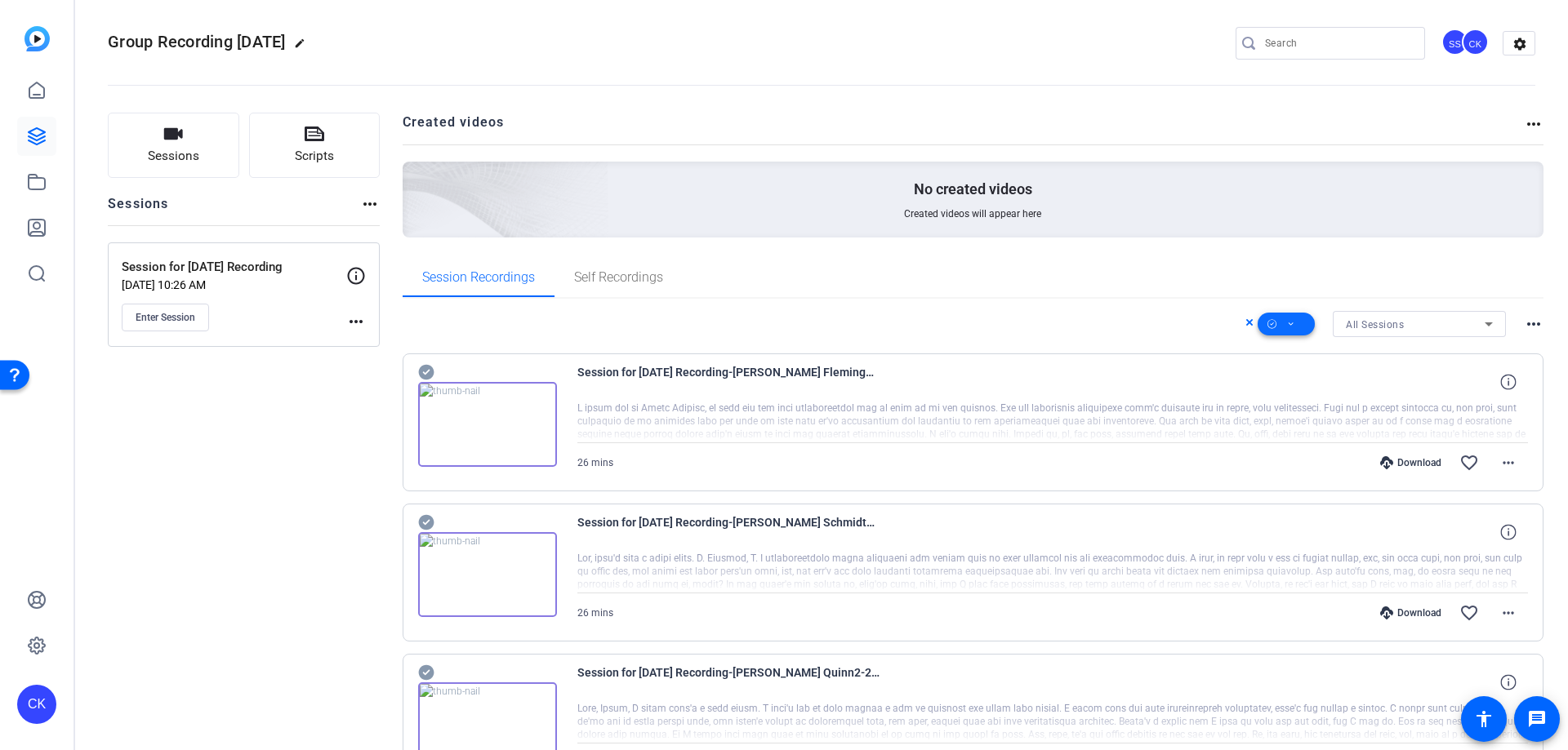
click at [1288, 319] on icon at bounding box center [1291, 324] width 8 height 20
click at [1305, 405] on span "Download MP4" at bounding box center [1306, 411] width 86 height 19
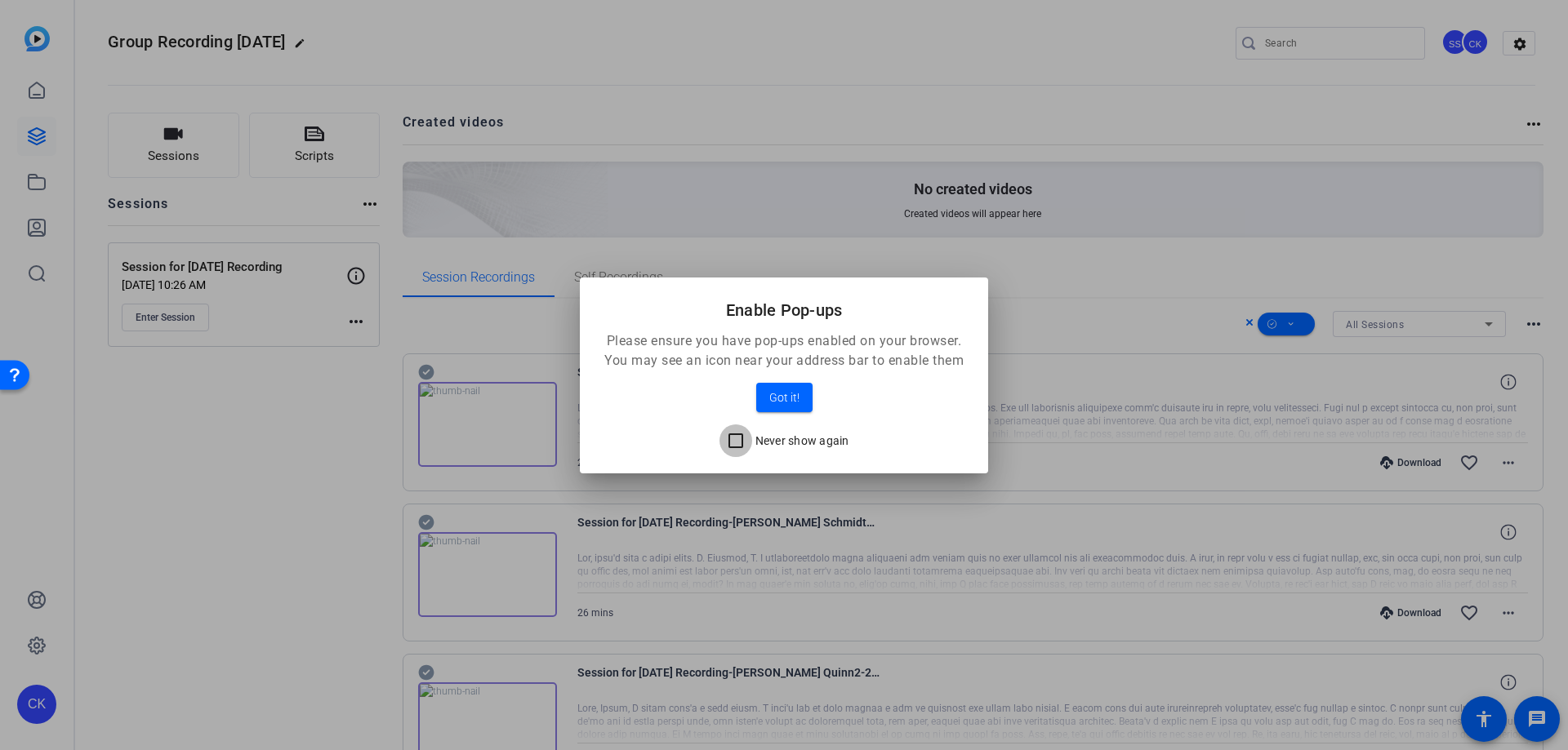
click at [736, 444] on input "Never show again" at bounding box center [736, 440] width 32 height 32
checkbox input "true"
click at [779, 401] on span "Got it!" at bounding box center [784, 397] width 31 height 19
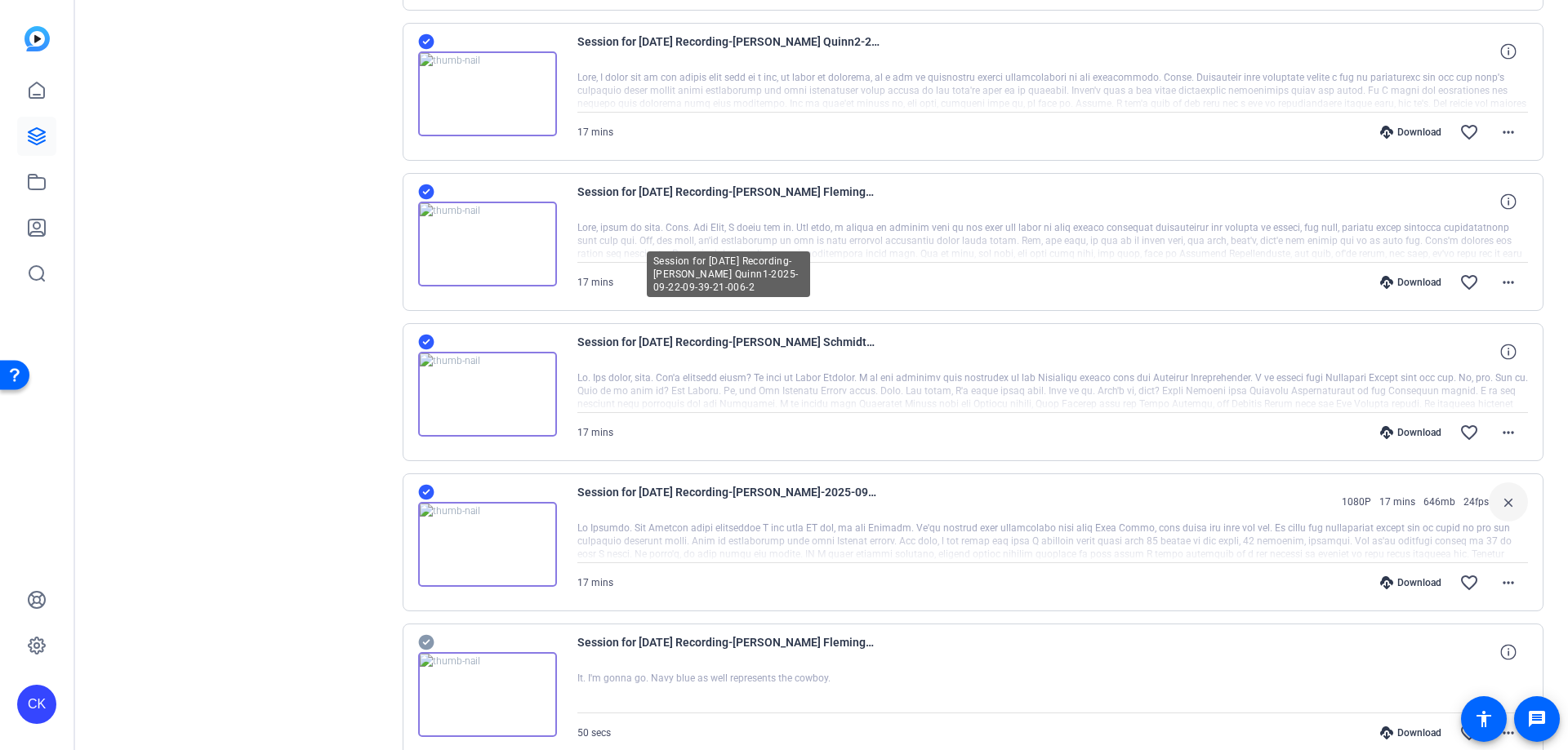
scroll to position [2129, 0]
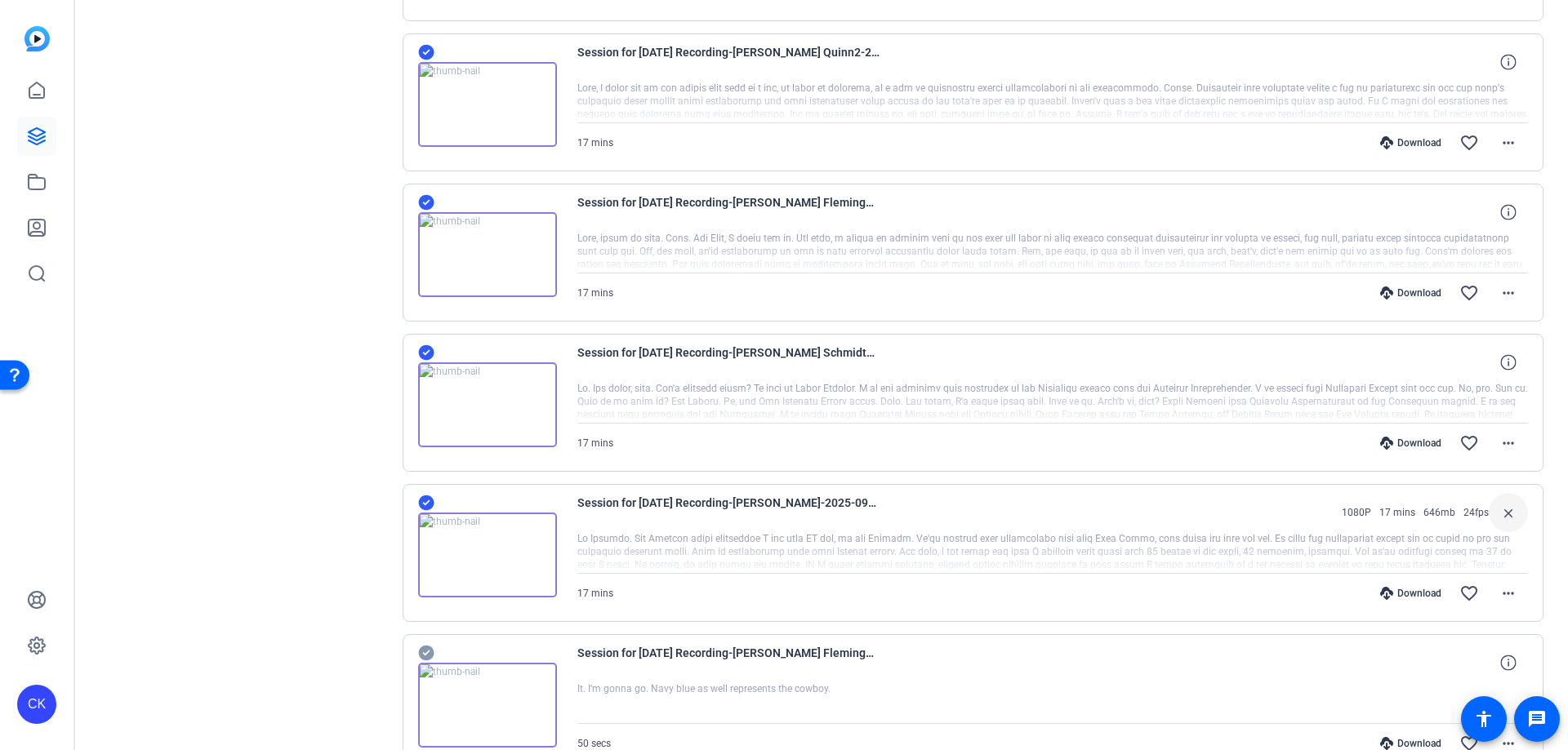
click at [434, 503] on icon at bounding box center [426, 503] width 17 height 19
click at [434, 350] on div at bounding box center [487, 396] width 139 height 105
click at [430, 353] on icon at bounding box center [426, 354] width 16 height 16
click at [425, 197] on icon at bounding box center [426, 203] width 16 height 16
click at [422, 52] on icon at bounding box center [426, 52] width 16 height 16
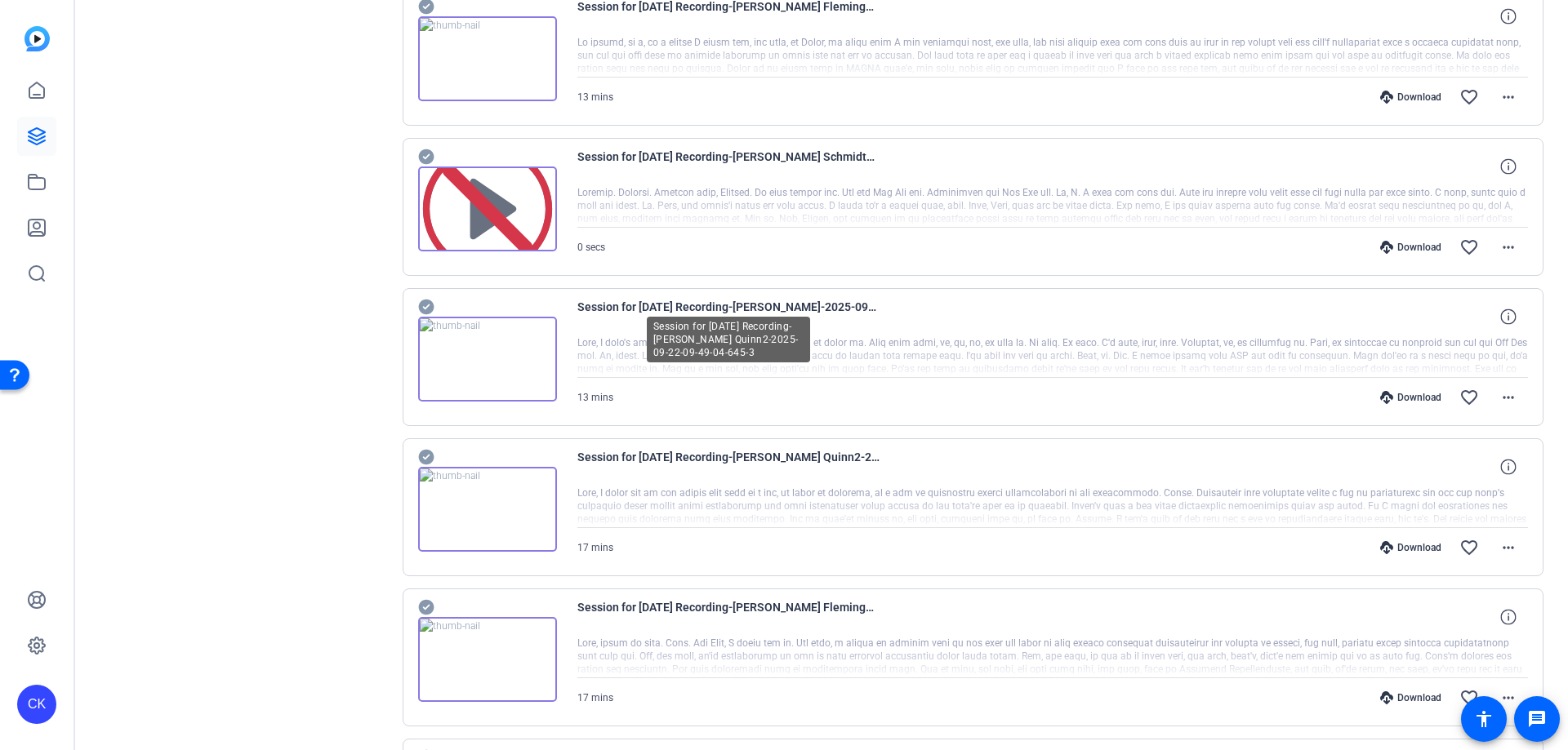
scroll to position [1639, 0]
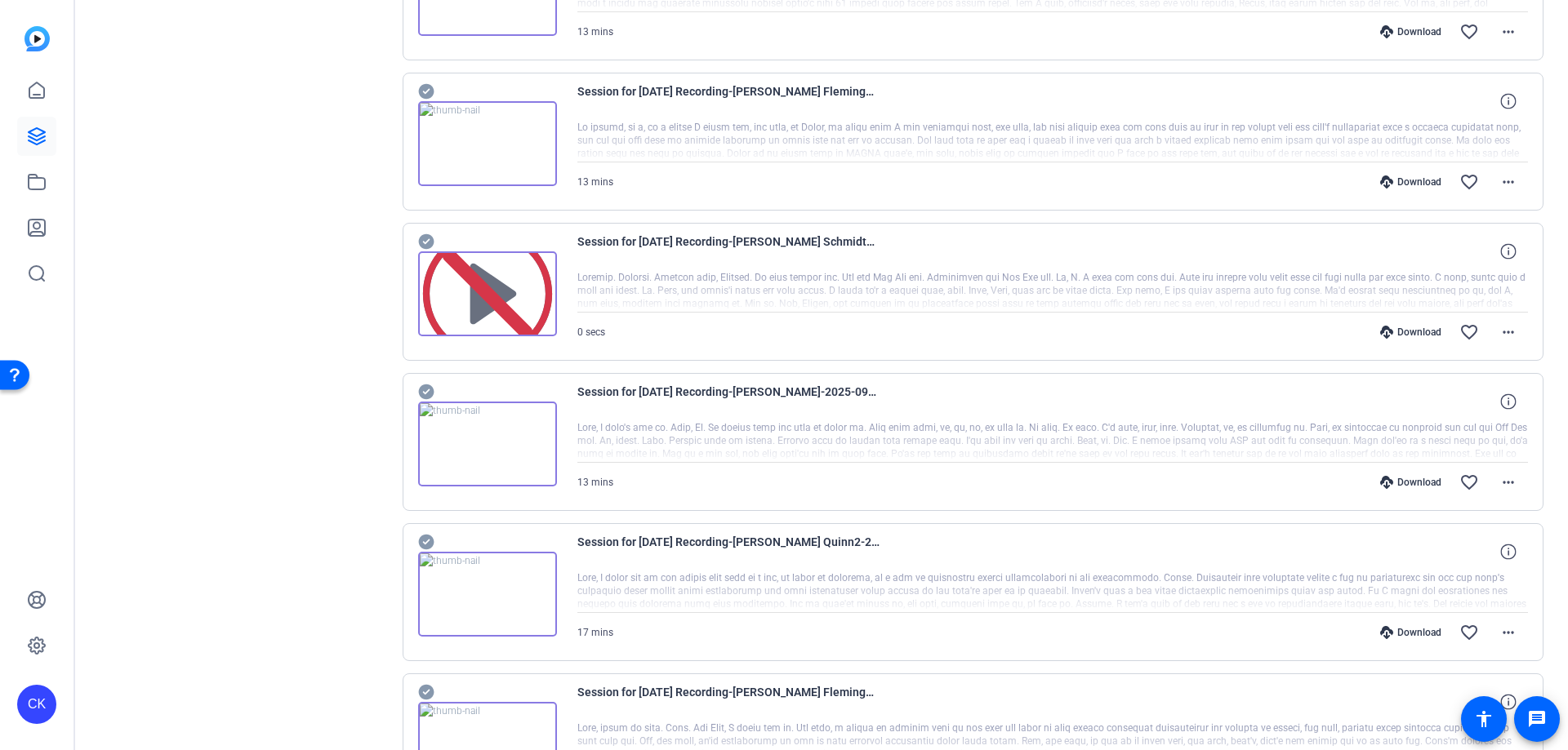
click at [430, 393] on icon at bounding box center [426, 392] width 16 height 16
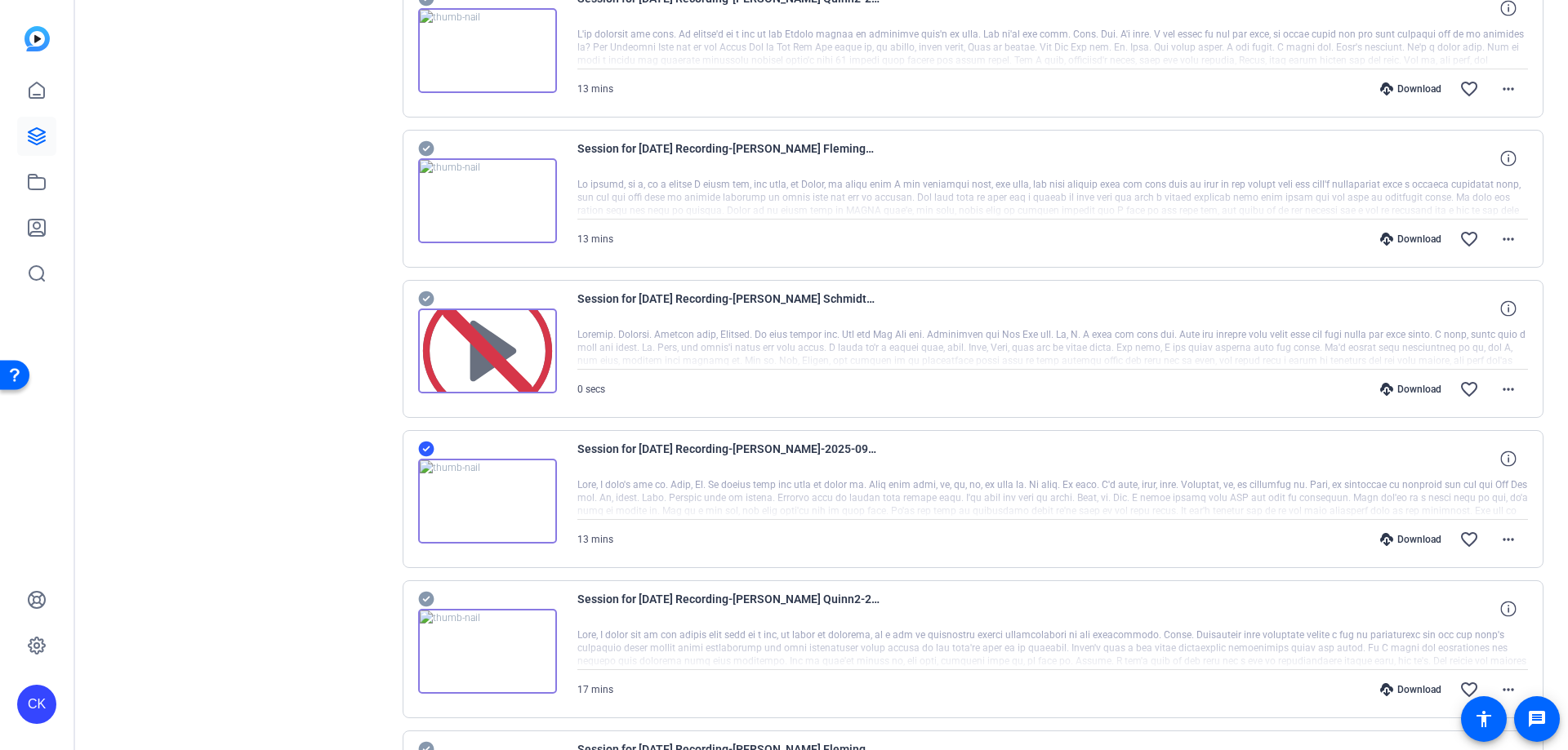
scroll to position [1557, 0]
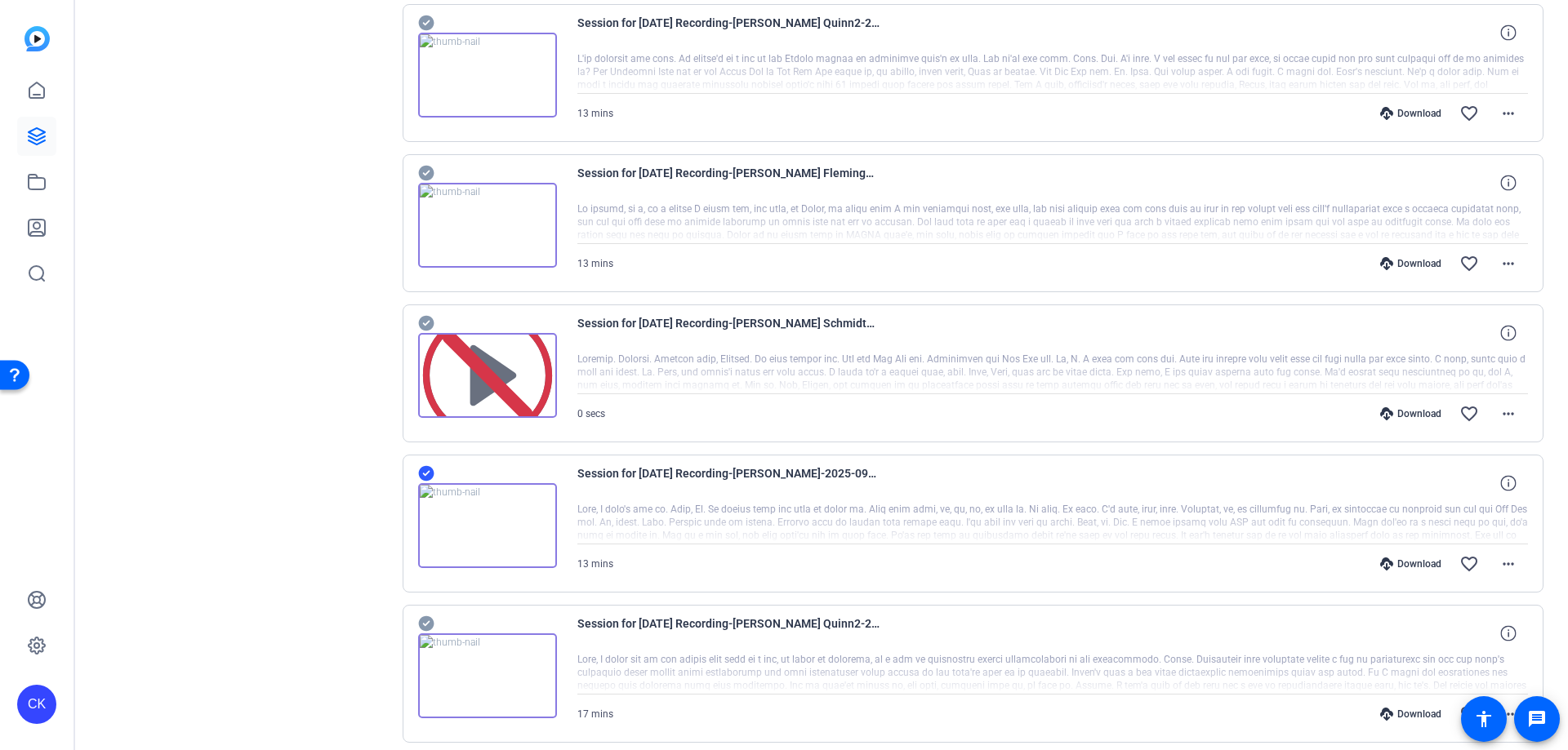
click at [425, 171] on icon at bounding box center [426, 174] width 16 height 16
click at [429, 19] on icon at bounding box center [426, 24] width 16 height 16
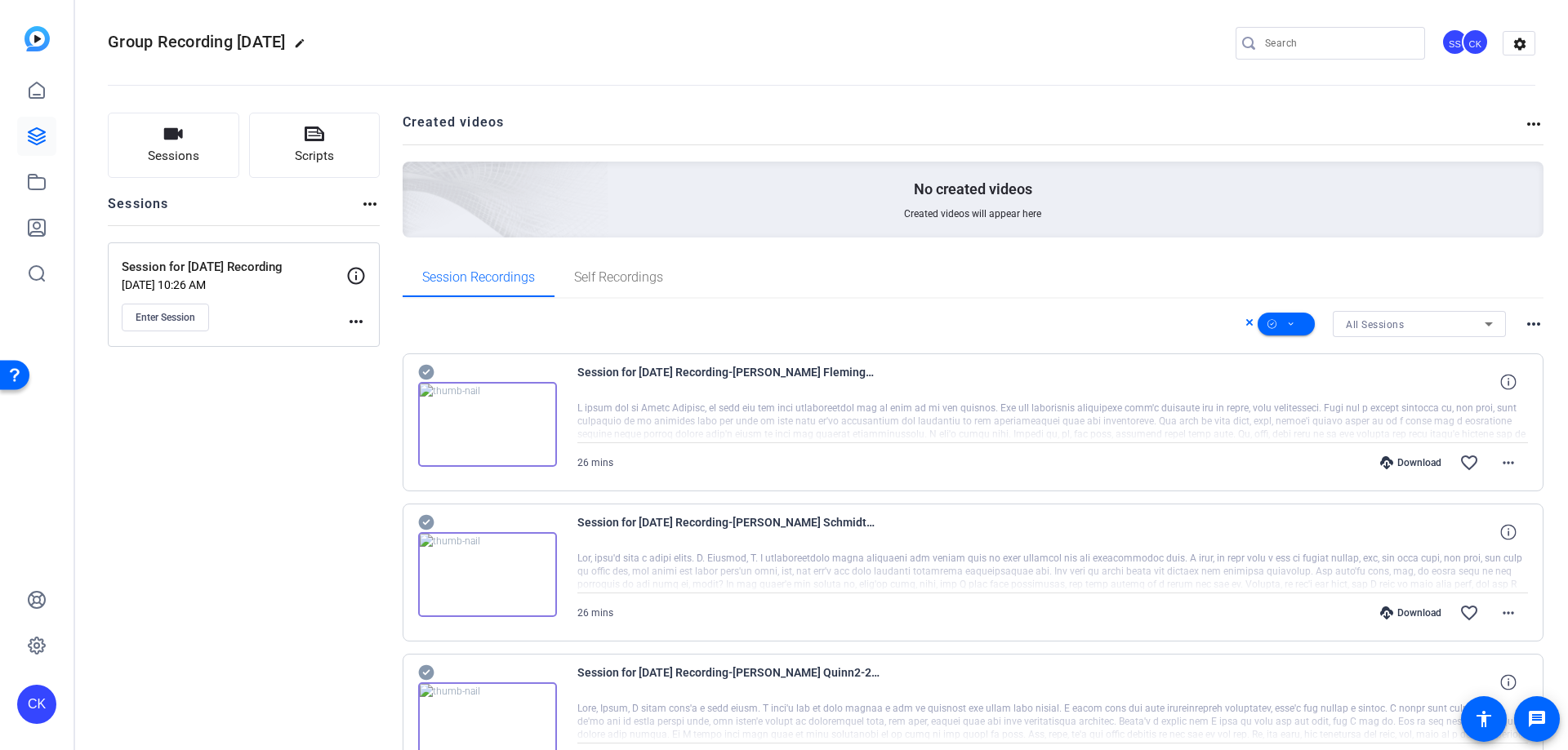
scroll to position [0, 0]
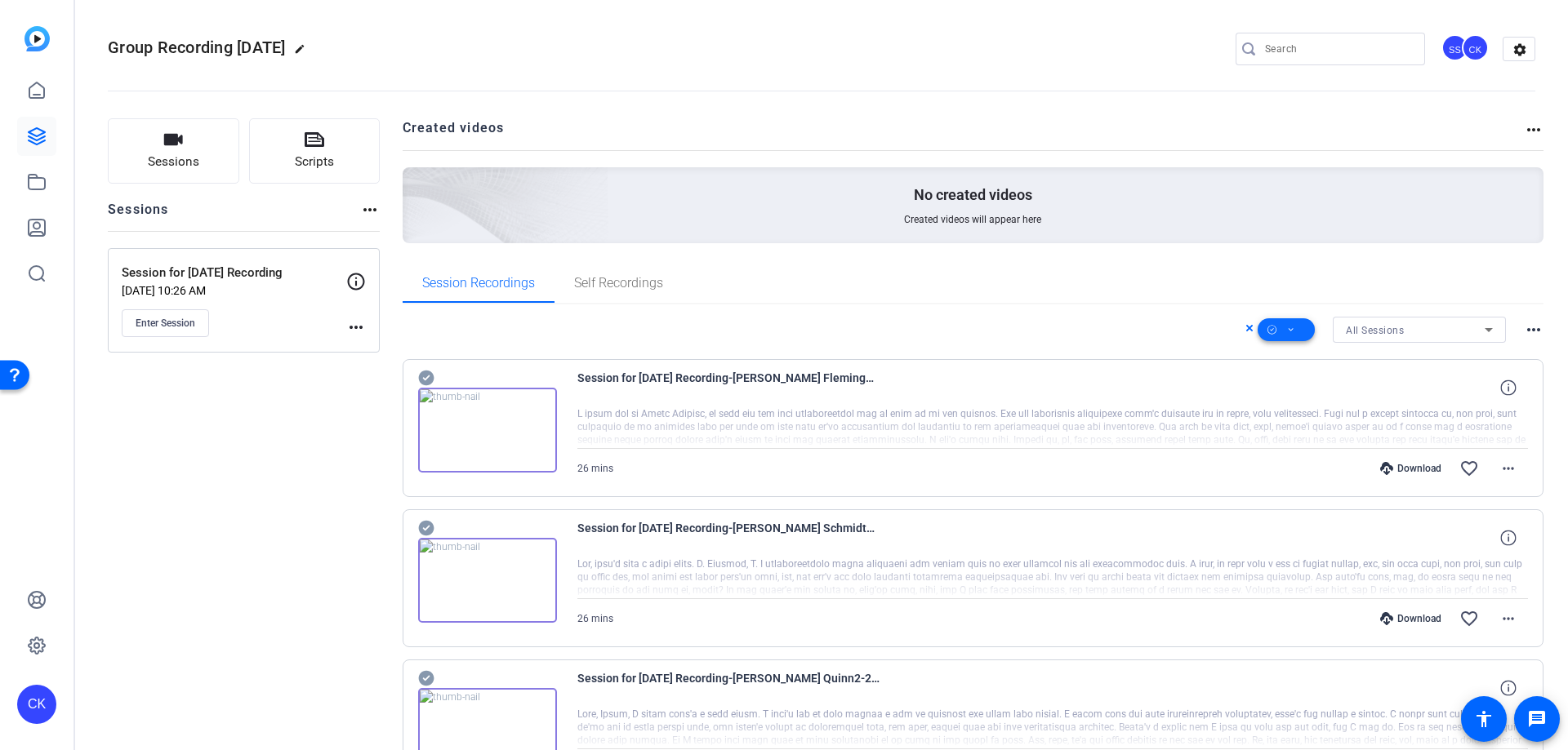
click at [1289, 331] on icon at bounding box center [1292, 330] width 5 height 3
click at [1338, 416] on span "Download MP4" at bounding box center [1306, 417] width 86 height 19
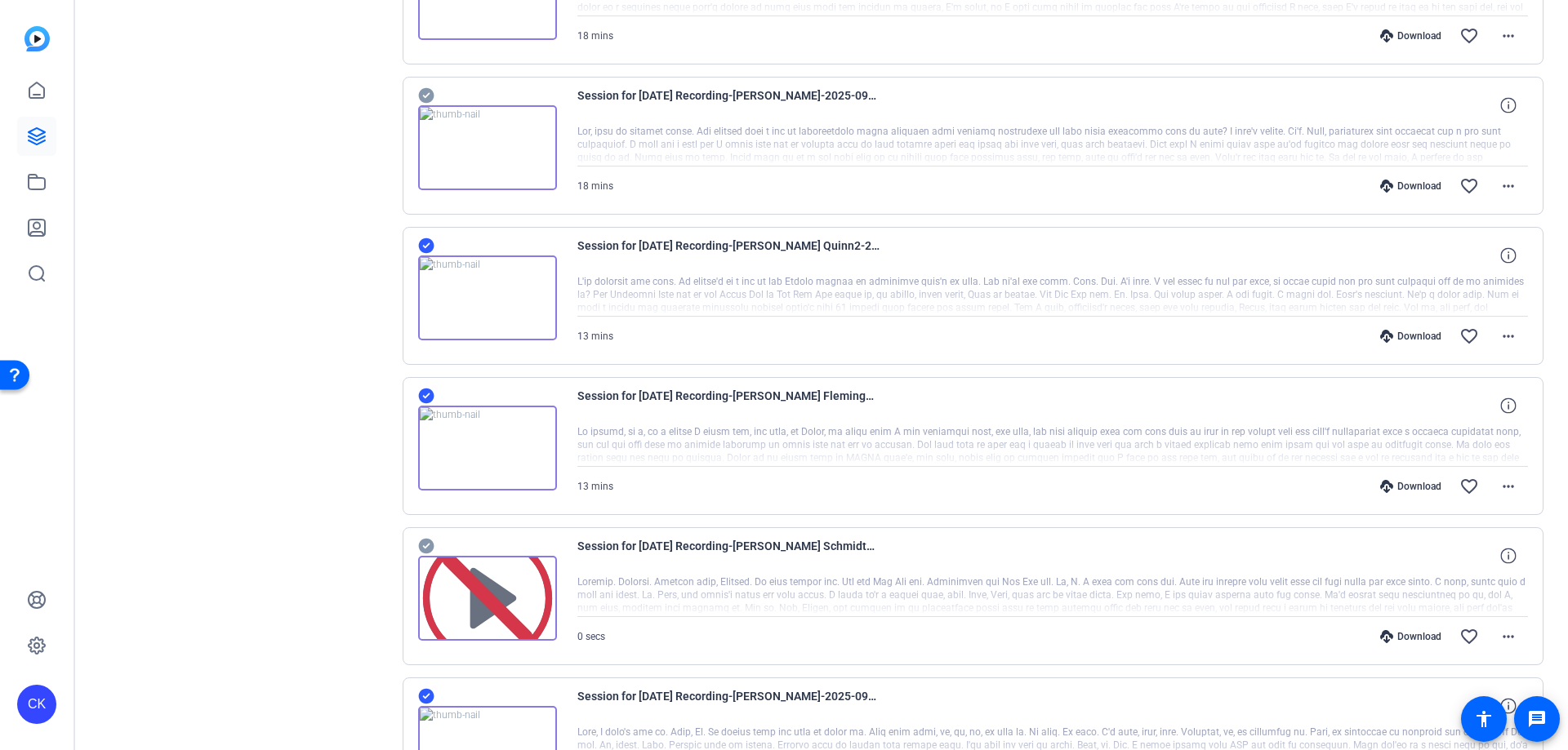
scroll to position [1796, 0]
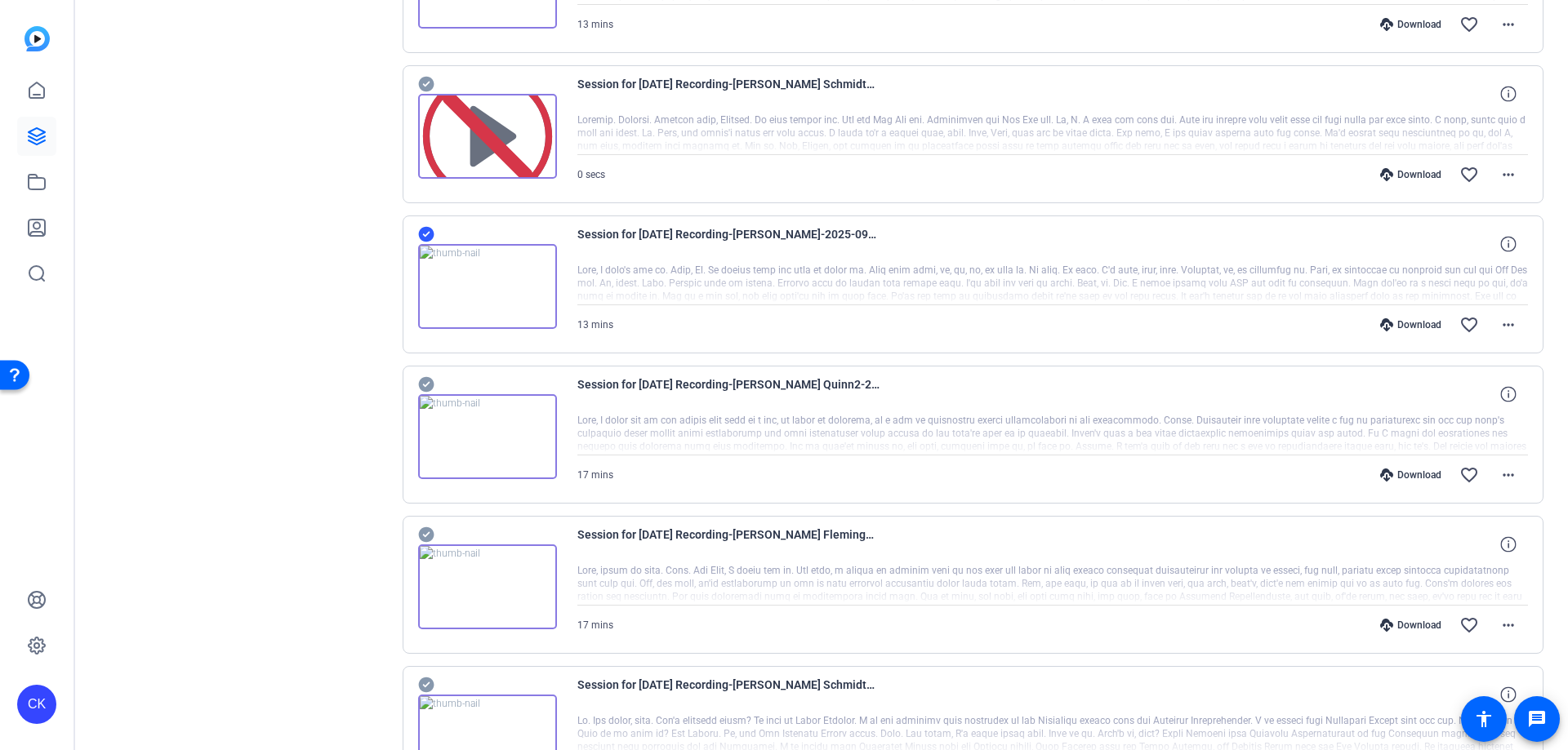
click at [425, 235] on icon at bounding box center [426, 234] width 17 height 19
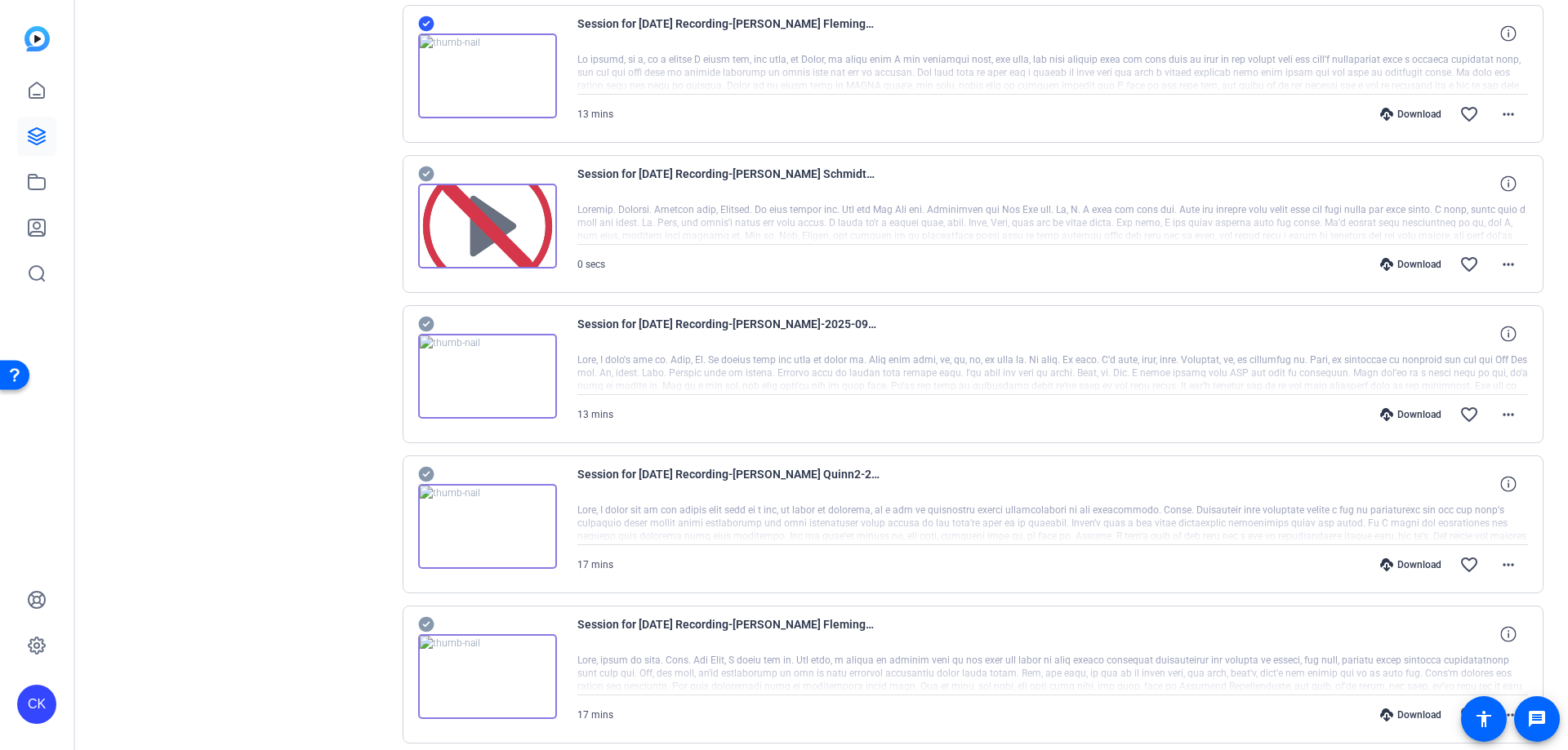
scroll to position [1469, 0]
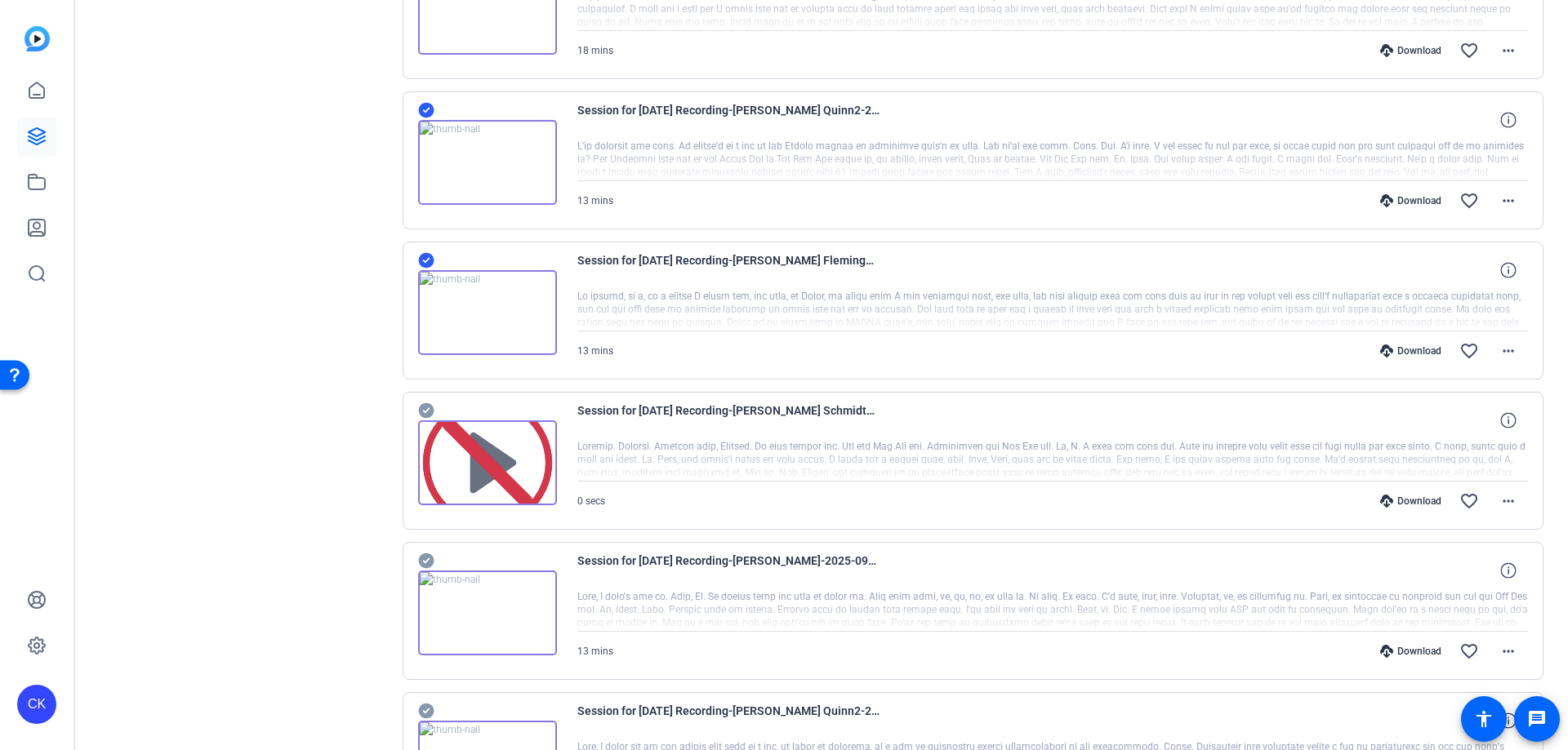
click at [435, 262] on div at bounding box center [487, 303] width 139 height 105
click at [429, 261] on icon at bounding box center [426, 261] width 16 height 16
click at [426, 107] on icon at bounding box center [426, 111] width 16 height 16
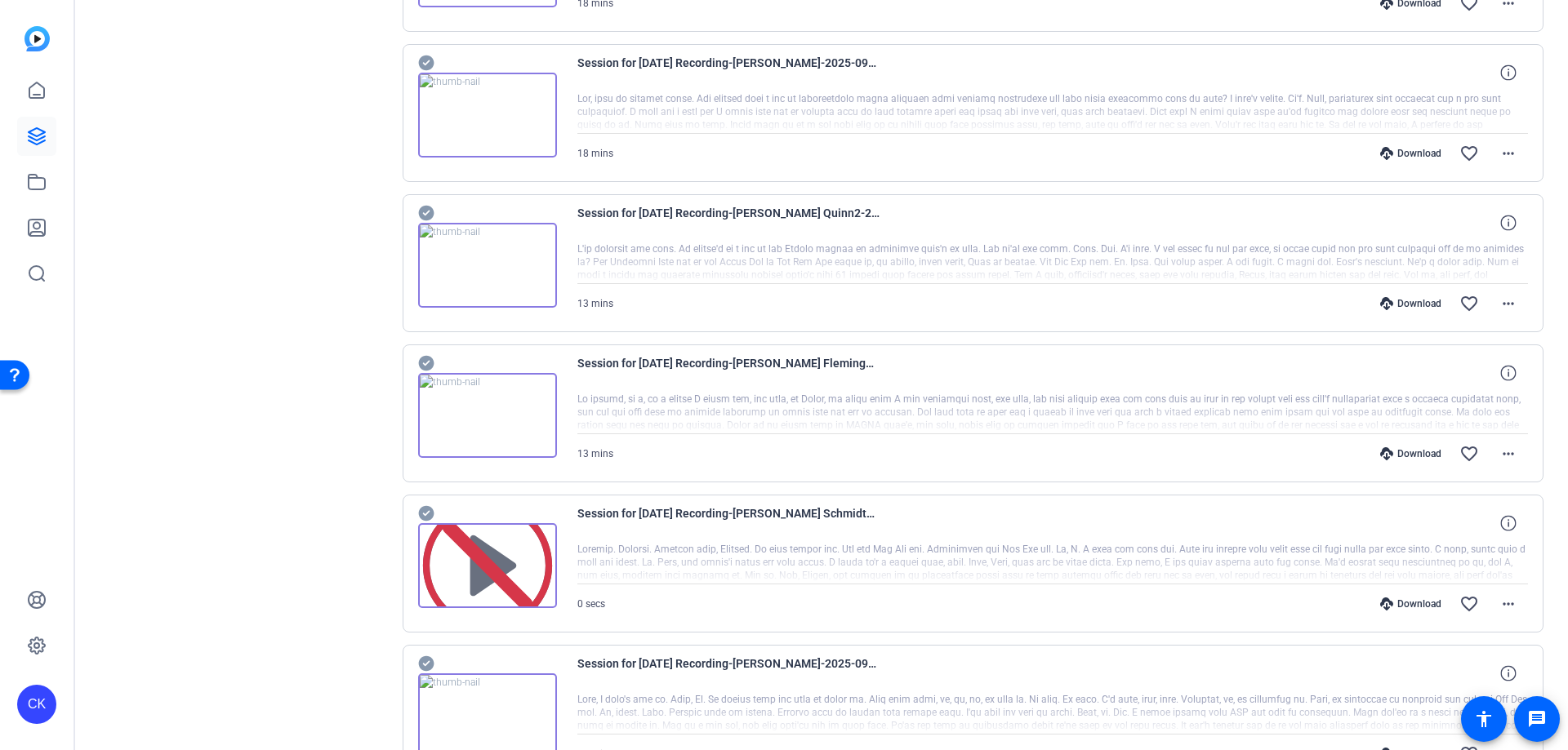
scroll to position [1143, 0]
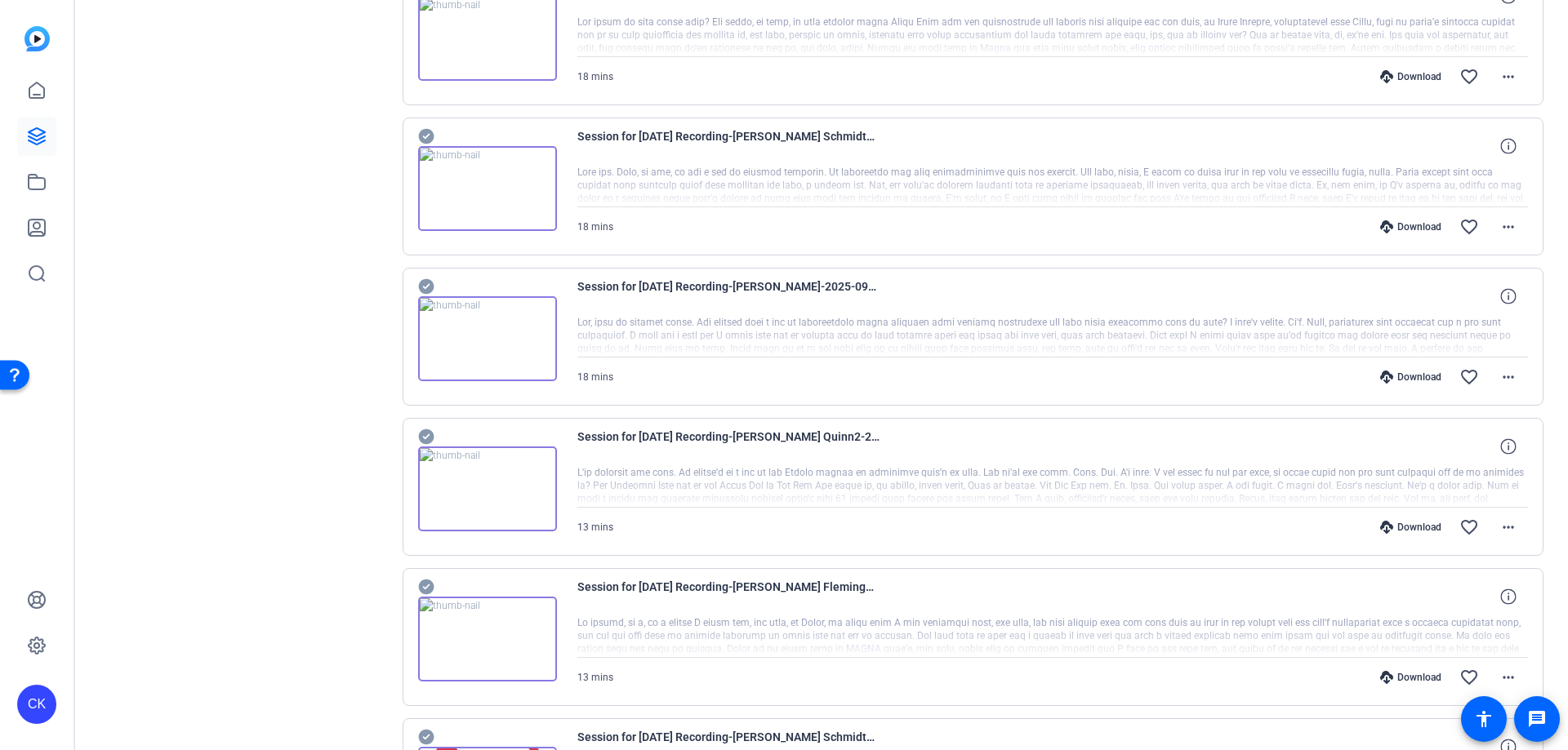
click at [433, 288] on icon at bounding box center [426, 287] width 16 height 16
click at [430, 134] on icon at bounding box center [426, 137] width 16 height 16
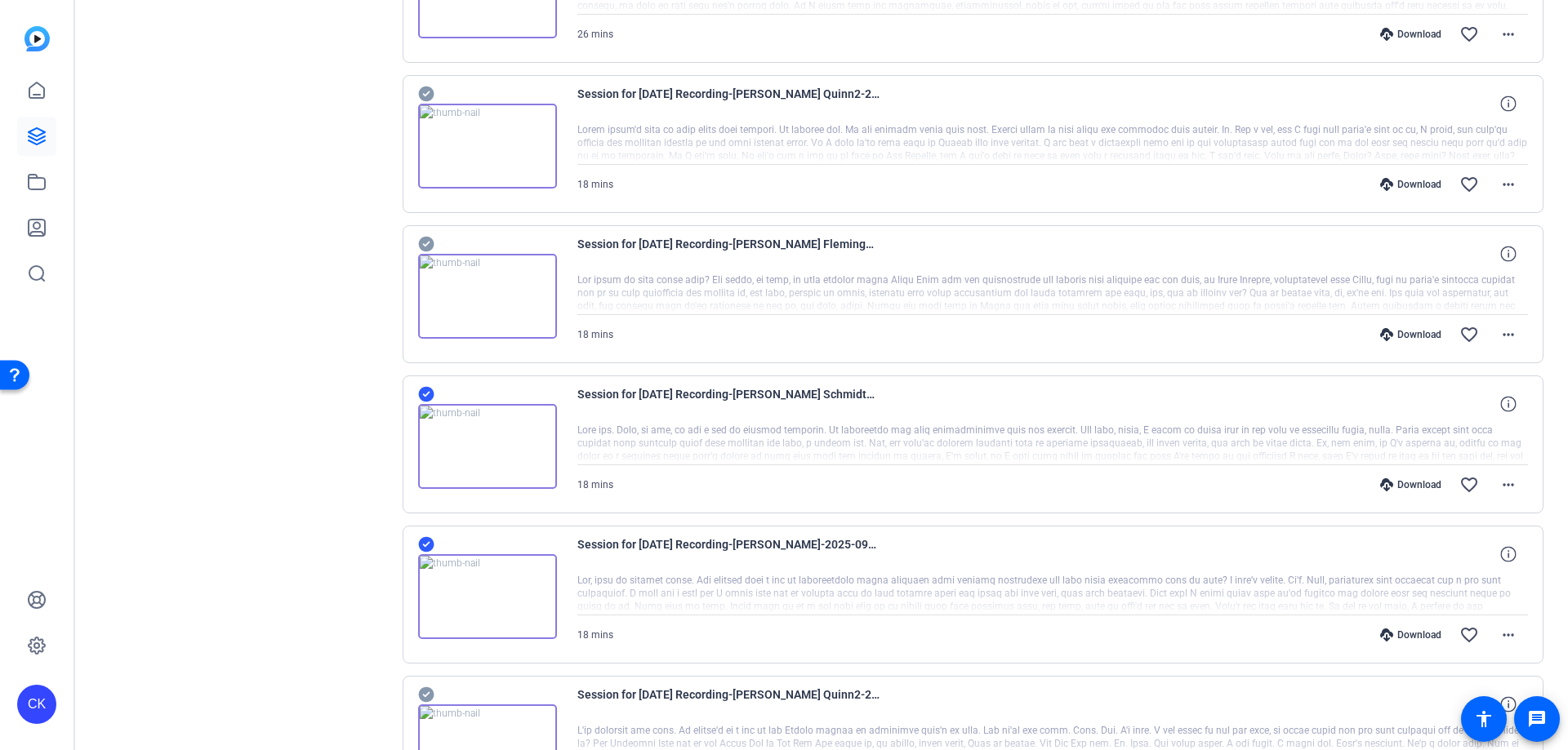
scroll to position [816, 0]
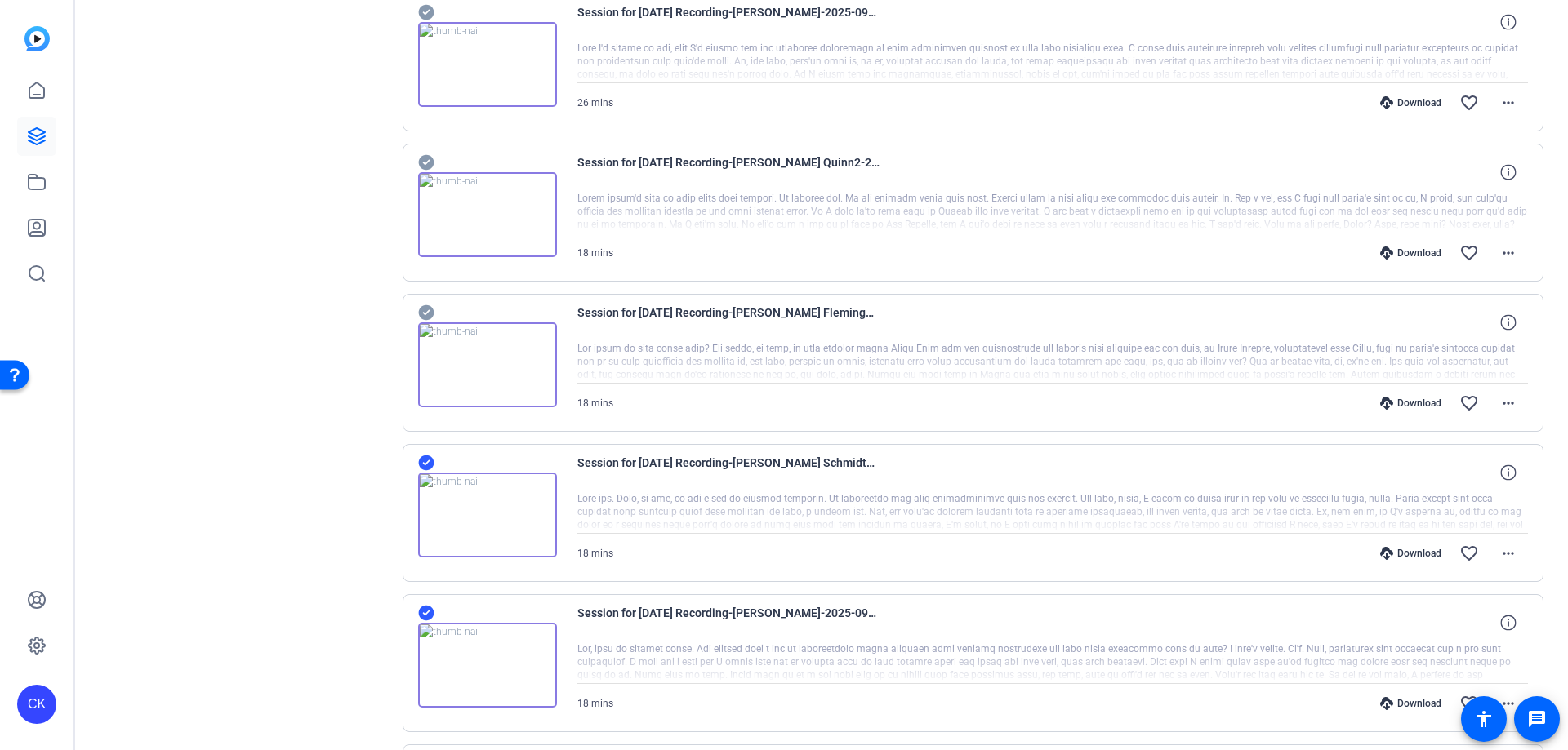
click at [428, 313] on icon at bounding box center [426, 313] width 16 height 16
click at [432, 157] on icon at bounding box center [426, 162] width 17 height 19
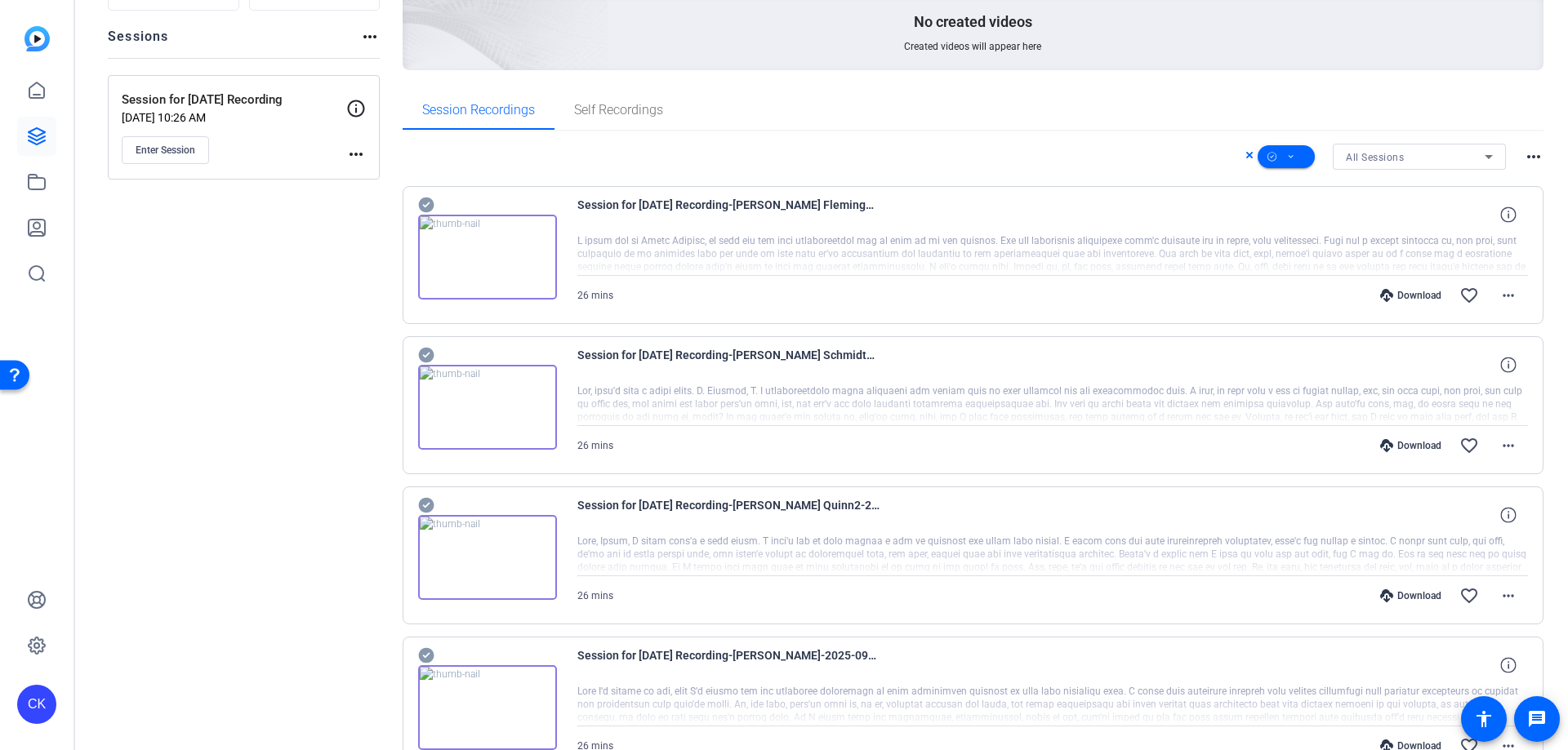
scroll to position [0, 0]
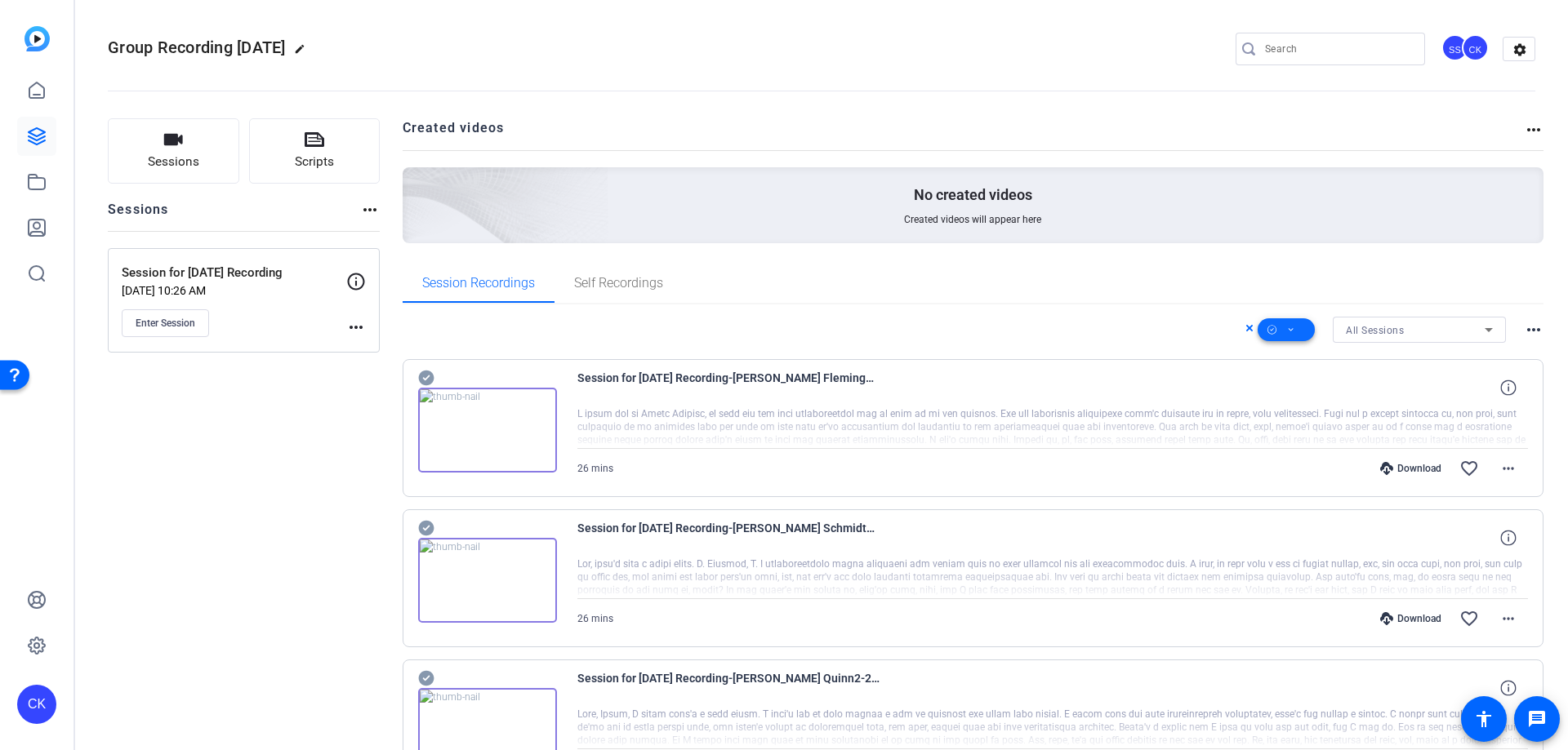
click at [1288, 329] on icon at bounding box center [1291, 330] width 8 height 20
click at [1327, 413] on span "Download MP4" at bounding box center [1306, 417] width 86 height 19
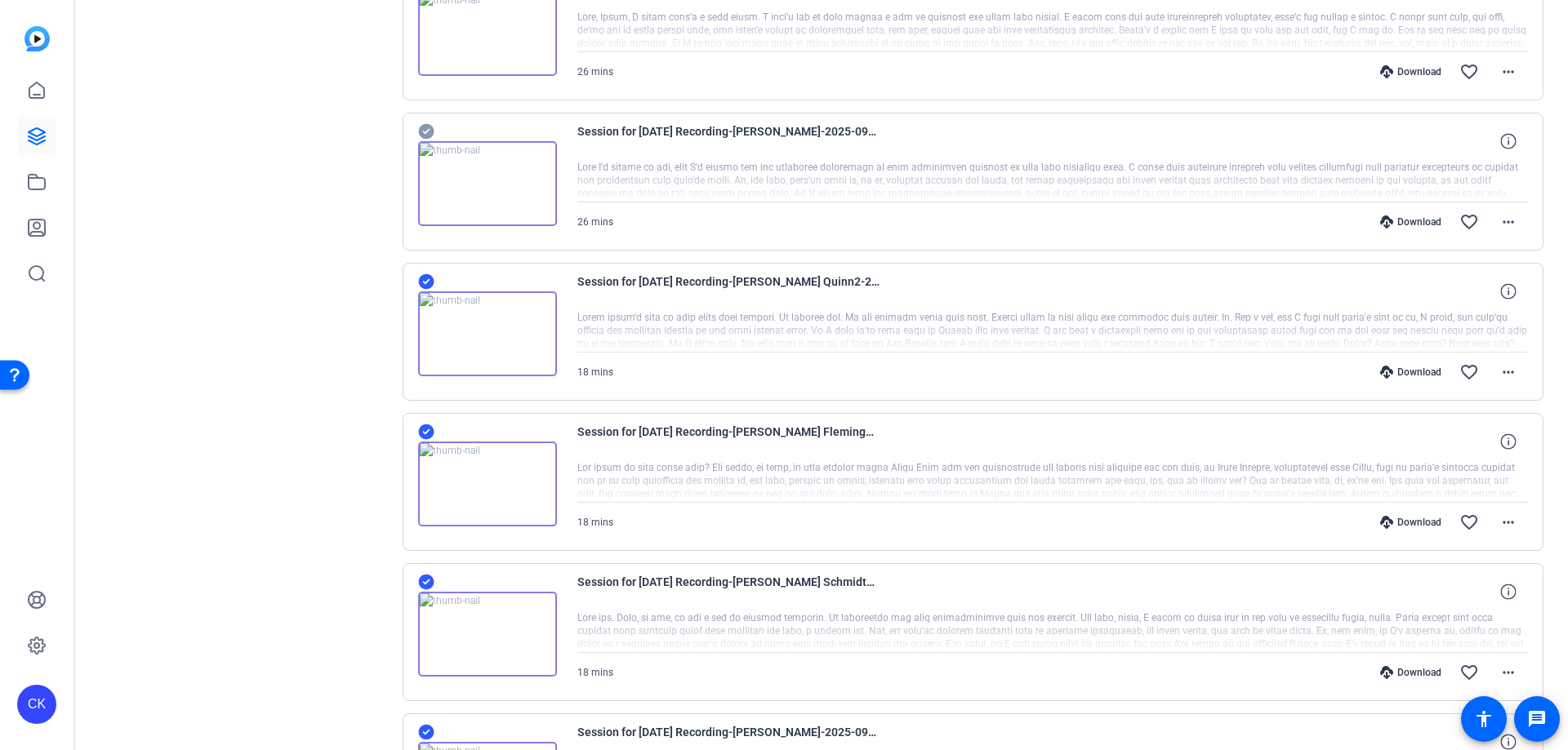
scroll to position [980, 0]
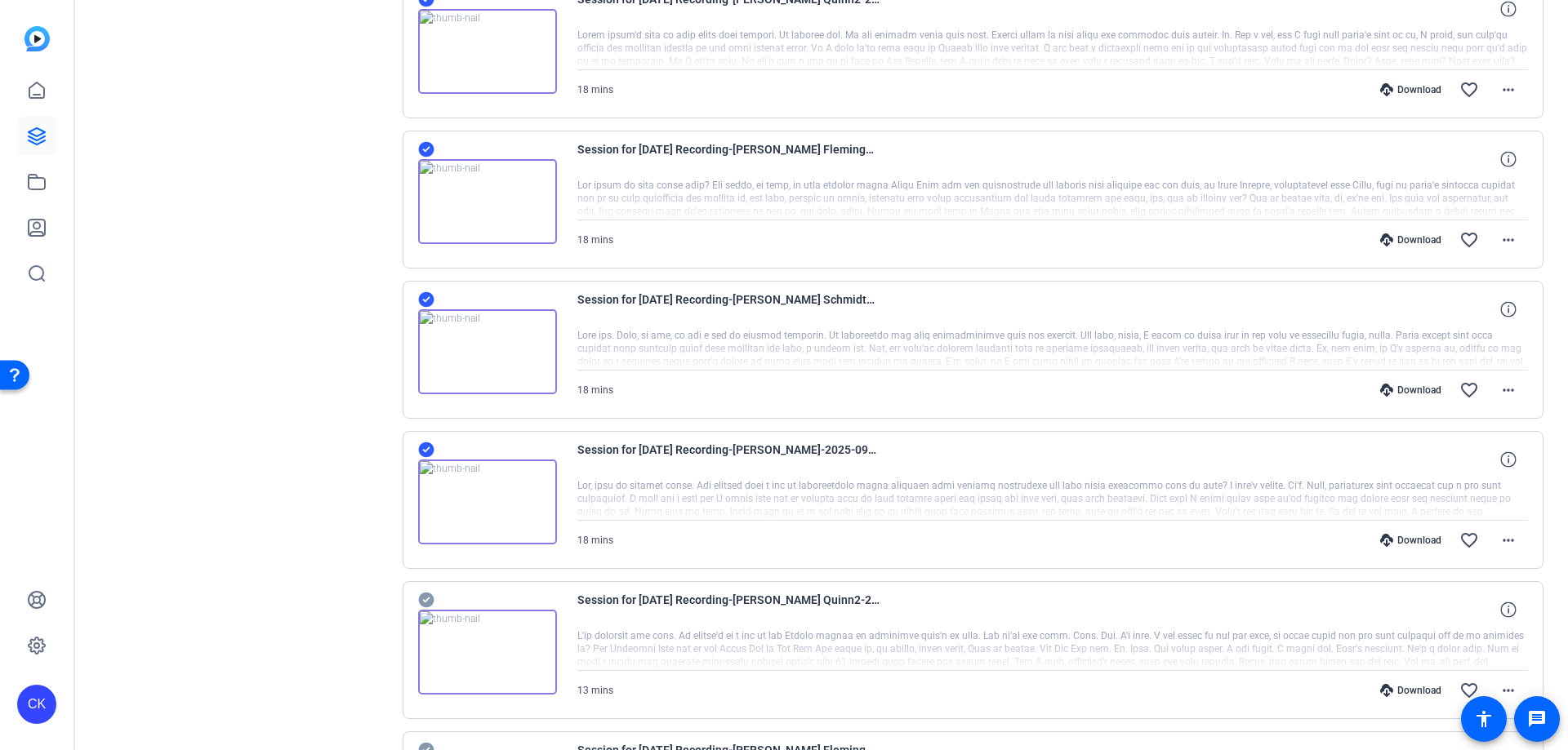
click at [428, 449] on icon at bounding box center [426, 450] width 17 height 19
click at [434, 295] on icon at bounding box center [426, 299] width 17 height 19
click at [420, 152] on icon at bounding box center [426, 150] width 16 height 16
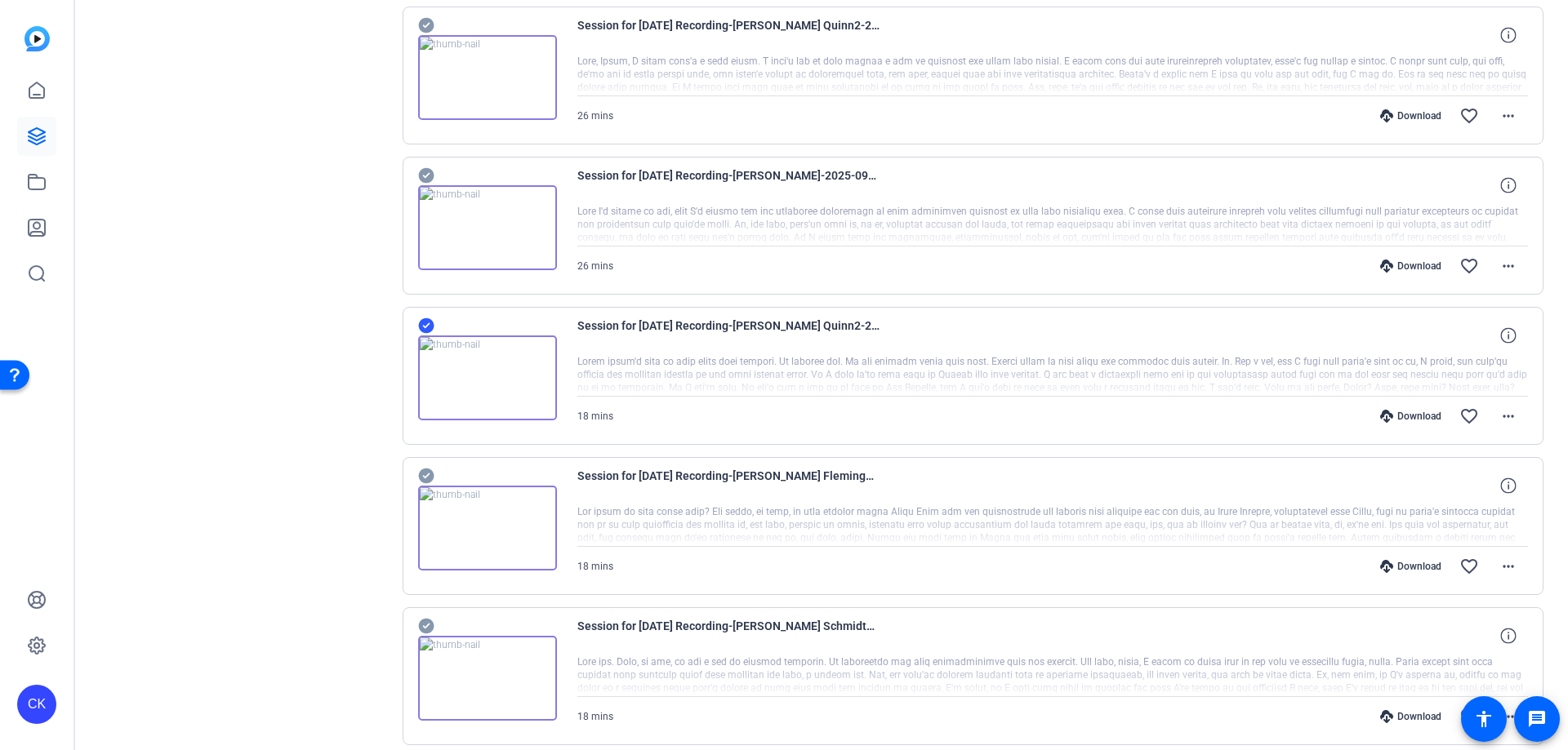
click at [424, 326] on icon at bounding box center [426, 326] width 17 height 19
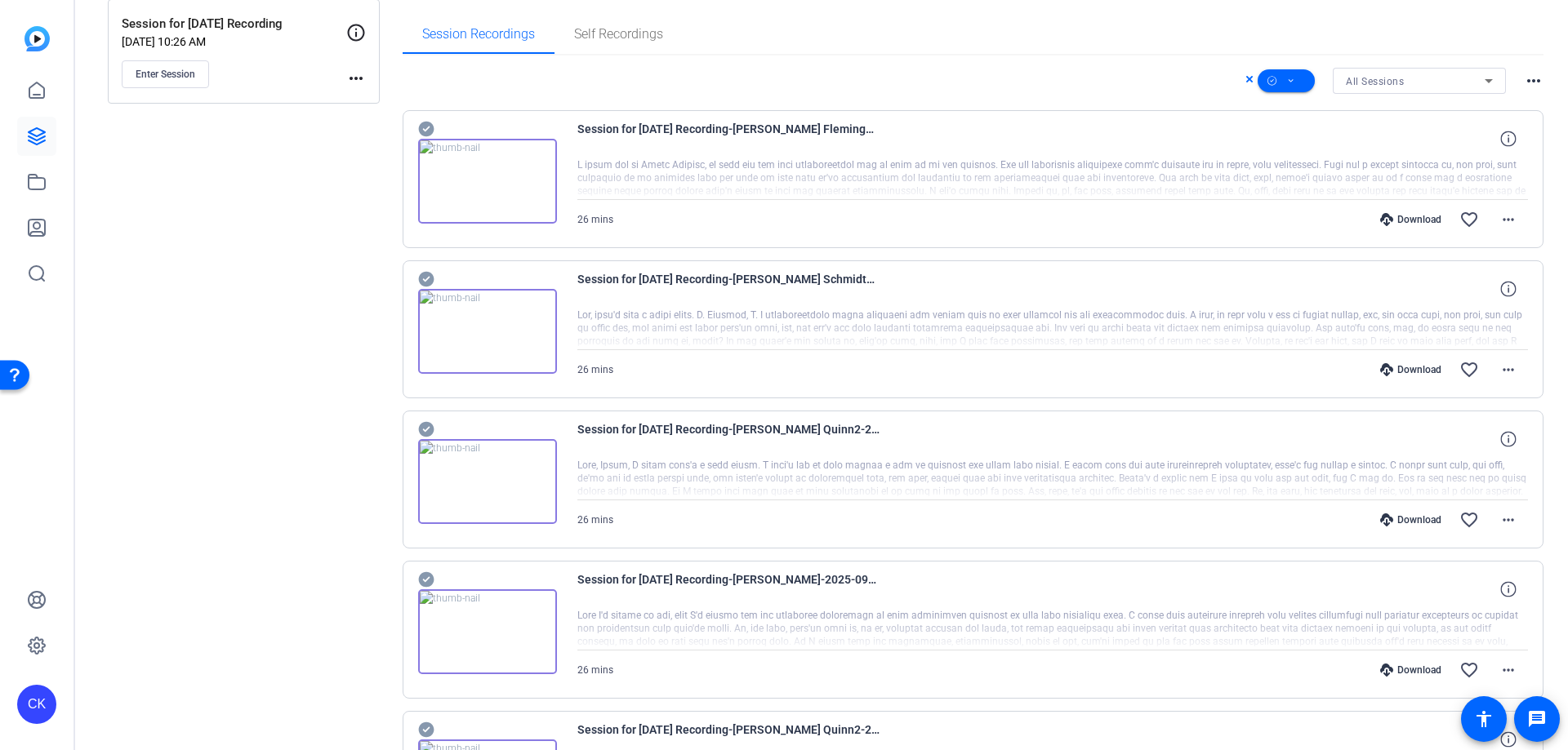
scroll to position [245, 0]
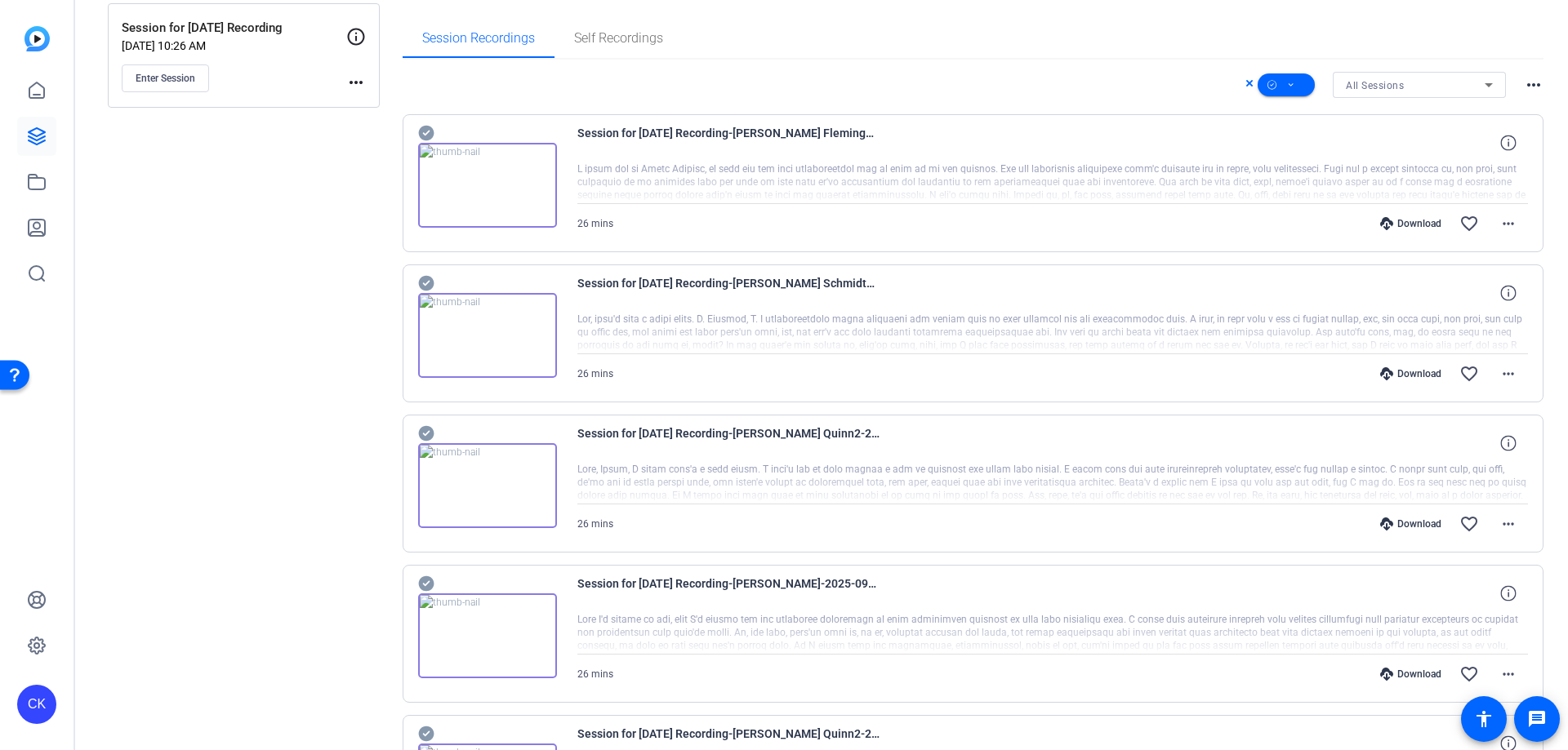
click at [428, 579] on icon at bounding box center [426, 584] width 16 height 16
click at [427, 427] on div "Session for Sept 22nd Recording-Janelle Quinn2-2025-09-22-10-50-17-244-1 26 min…" at bounding box center [973, 484] width 1142 height 138
click at [426, 428] on icon at bounding box center [426, 434] width 16 height 16
click at [431, 279] on icon at bounding box center [426, 284] width 16 height 16
click at [427, 123] on icon at bounding box center [426, 133] width 17 height 19
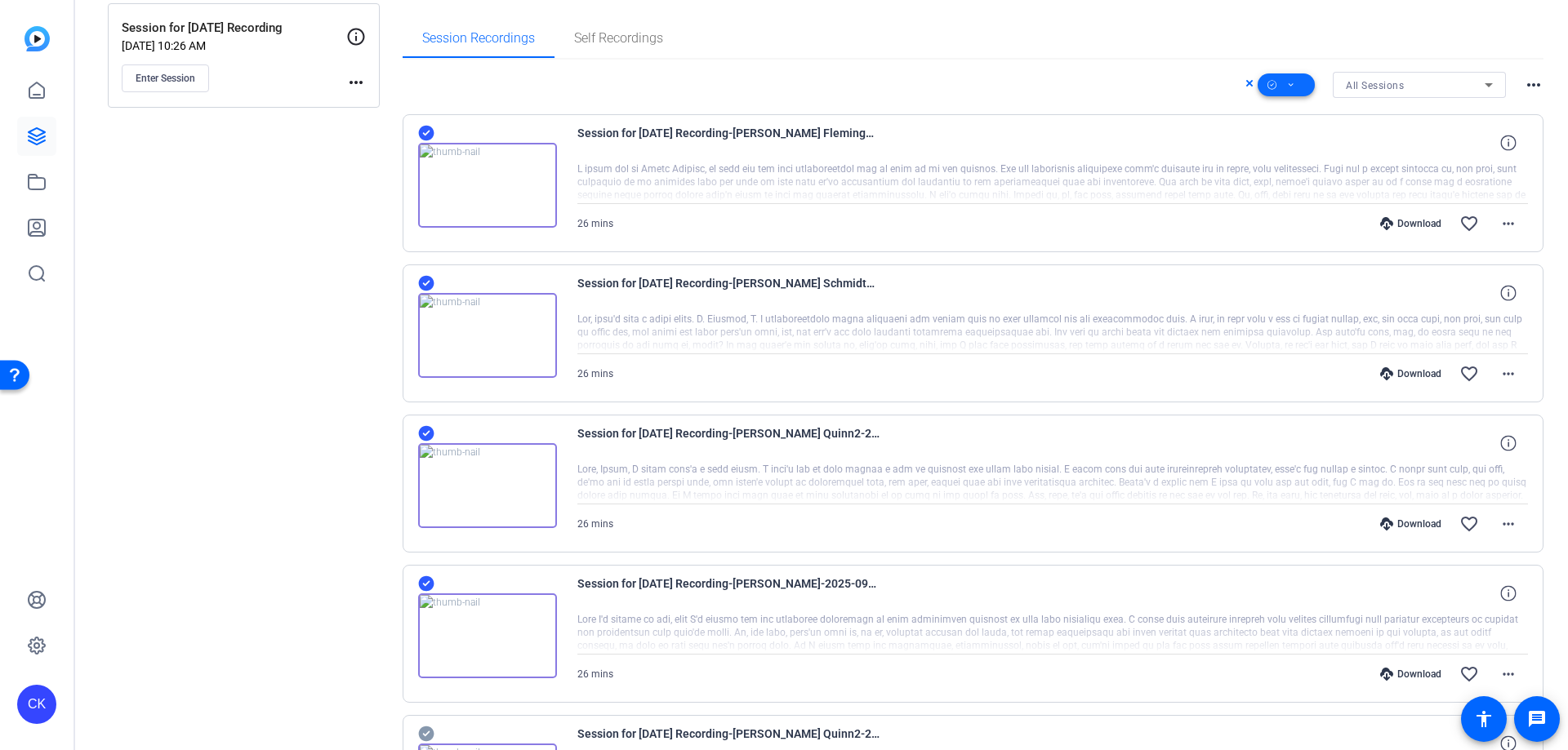
click at [1294, 80] on span at bounding box center [1286, 85] width 57 height 39
click at [1326, 171] on span "Download MP4" at bounding box center [1306, 172] width 86 height 19
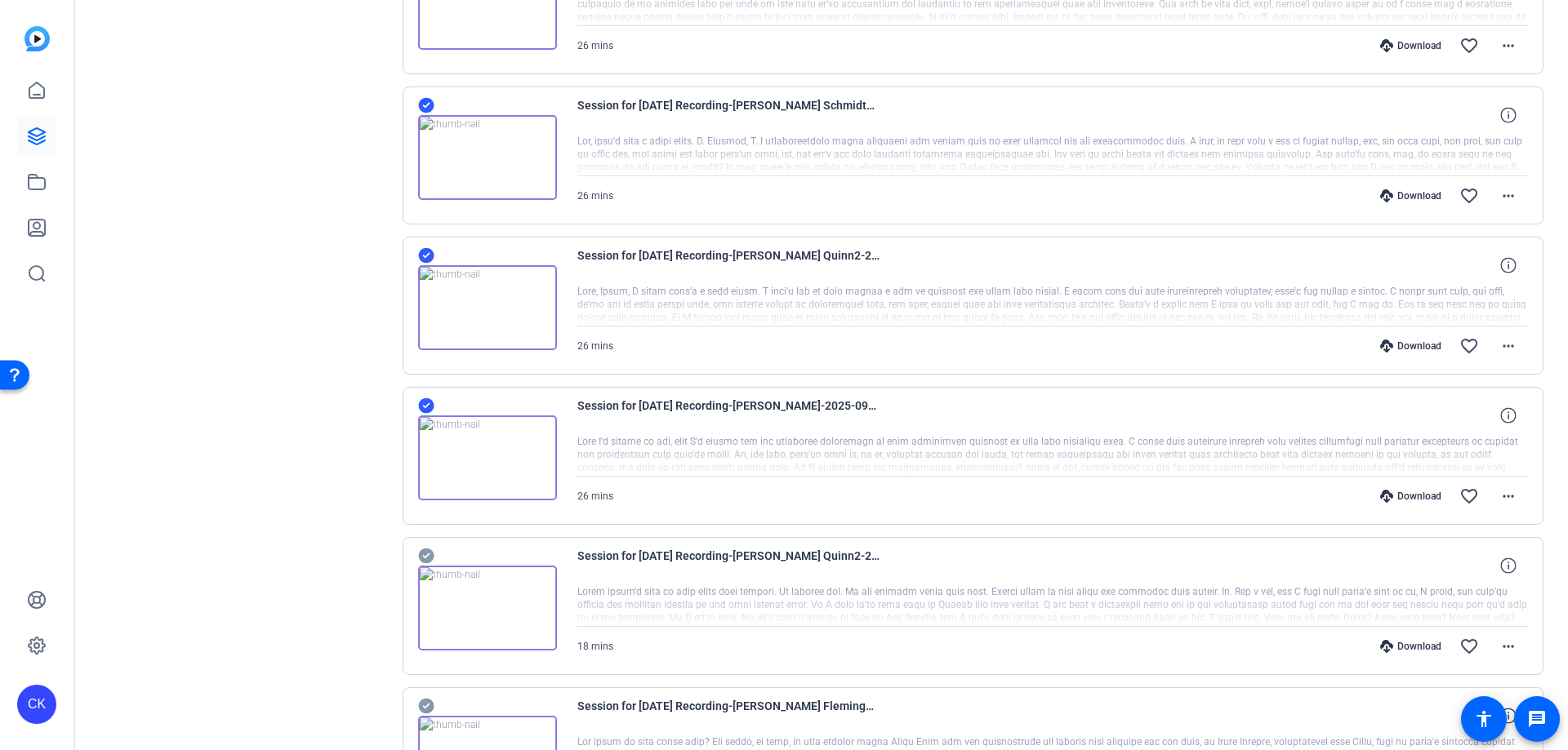
scroll to position [409, 0]
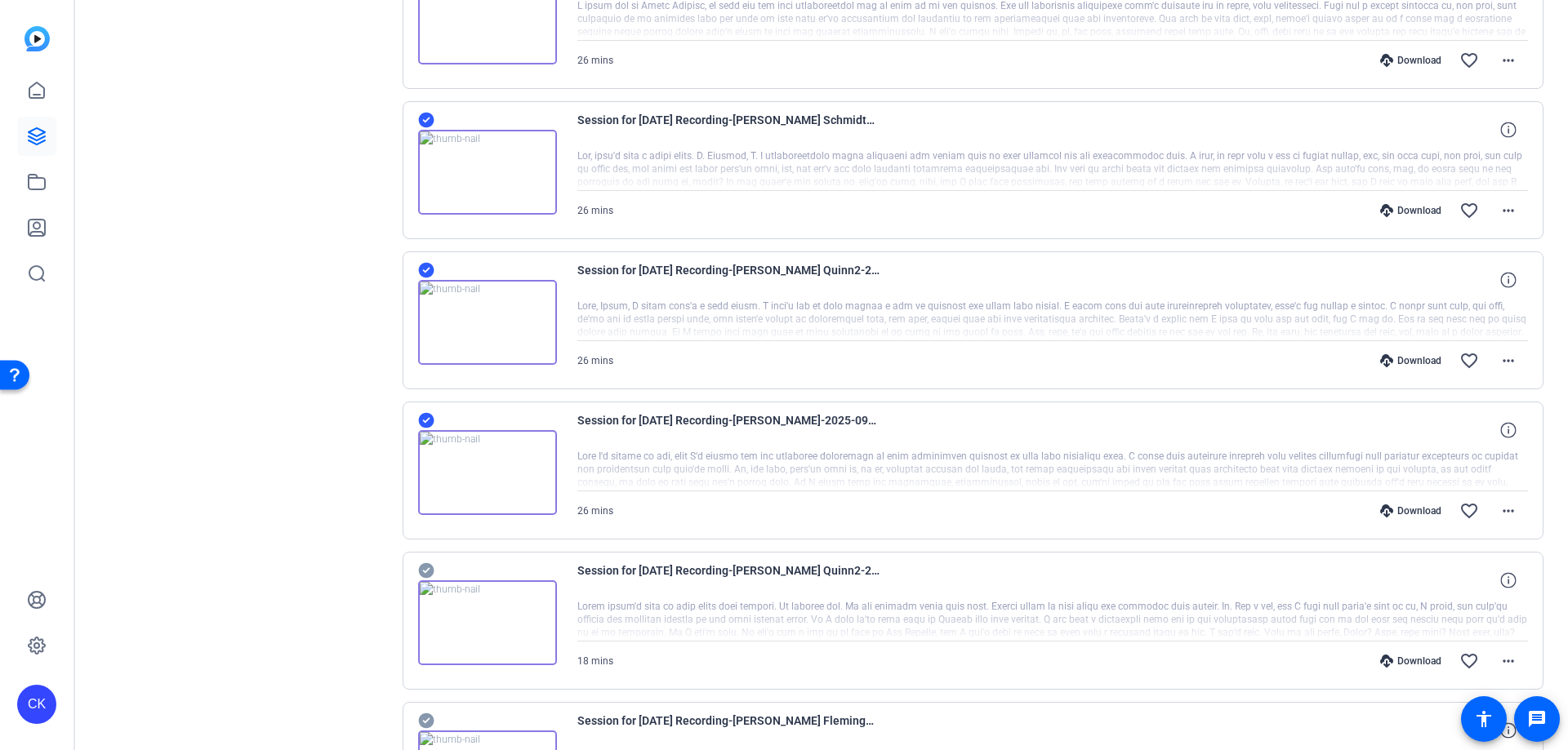
click at [418, 418] on icon at bounding box center [426, 420] width 17 height 19
drag, startPoint x: 421, startPoint y: 255, endPoint x: 419, endPoint y: 264, distance: 9.2
click at [421, 260] on div "Session for Sept 22nd Recording-Janelle Quinn2-2025-09-22-10-50-17-244-1 26 min…" at bounding box center [973, 320] width 1142 height 138
click at [419, 264] on icon at bounding box center [426, 270] width 17 height 19
click at [429, 115] on icon at bounding box center [426, 120] width 16 height 16
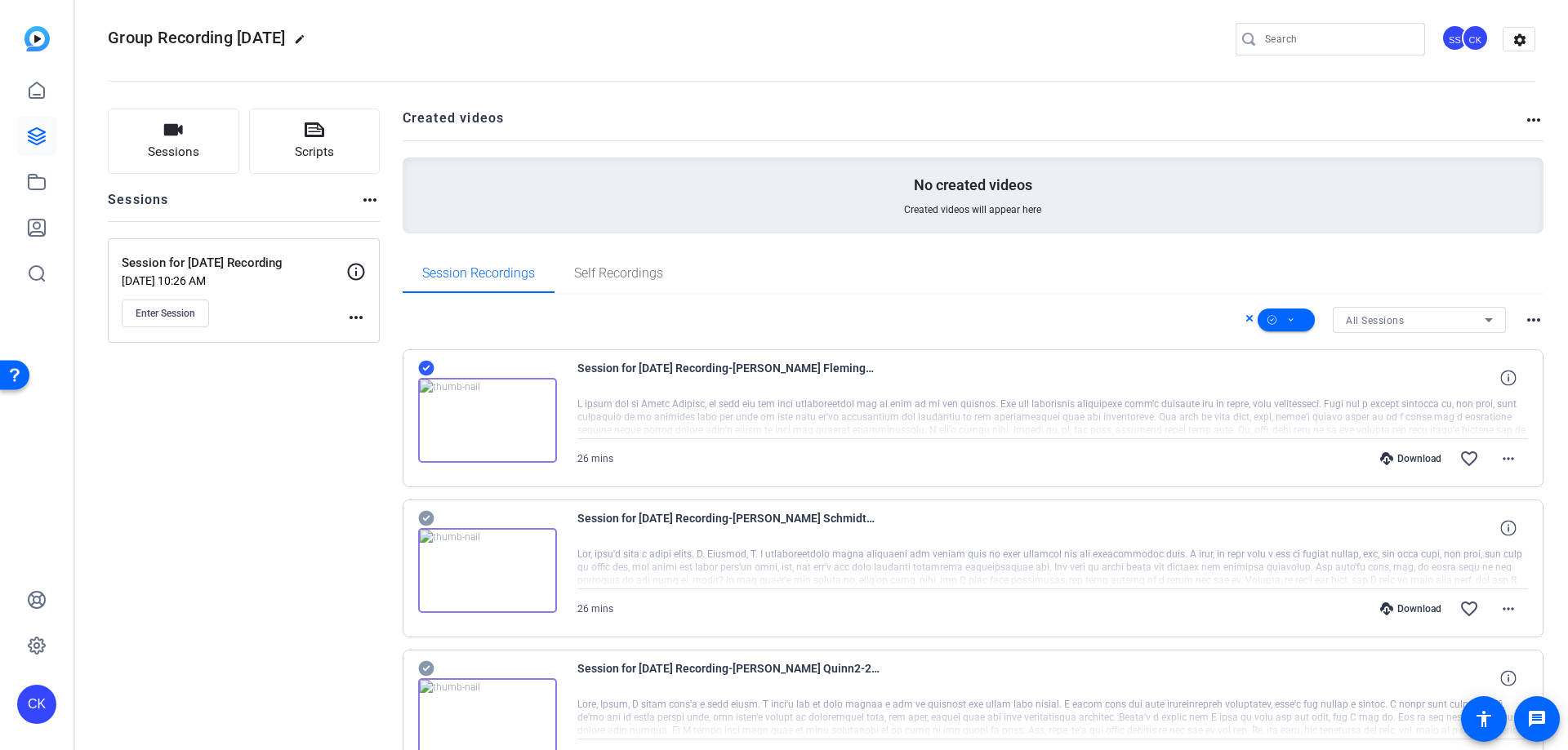
scroll to position [0, 0]
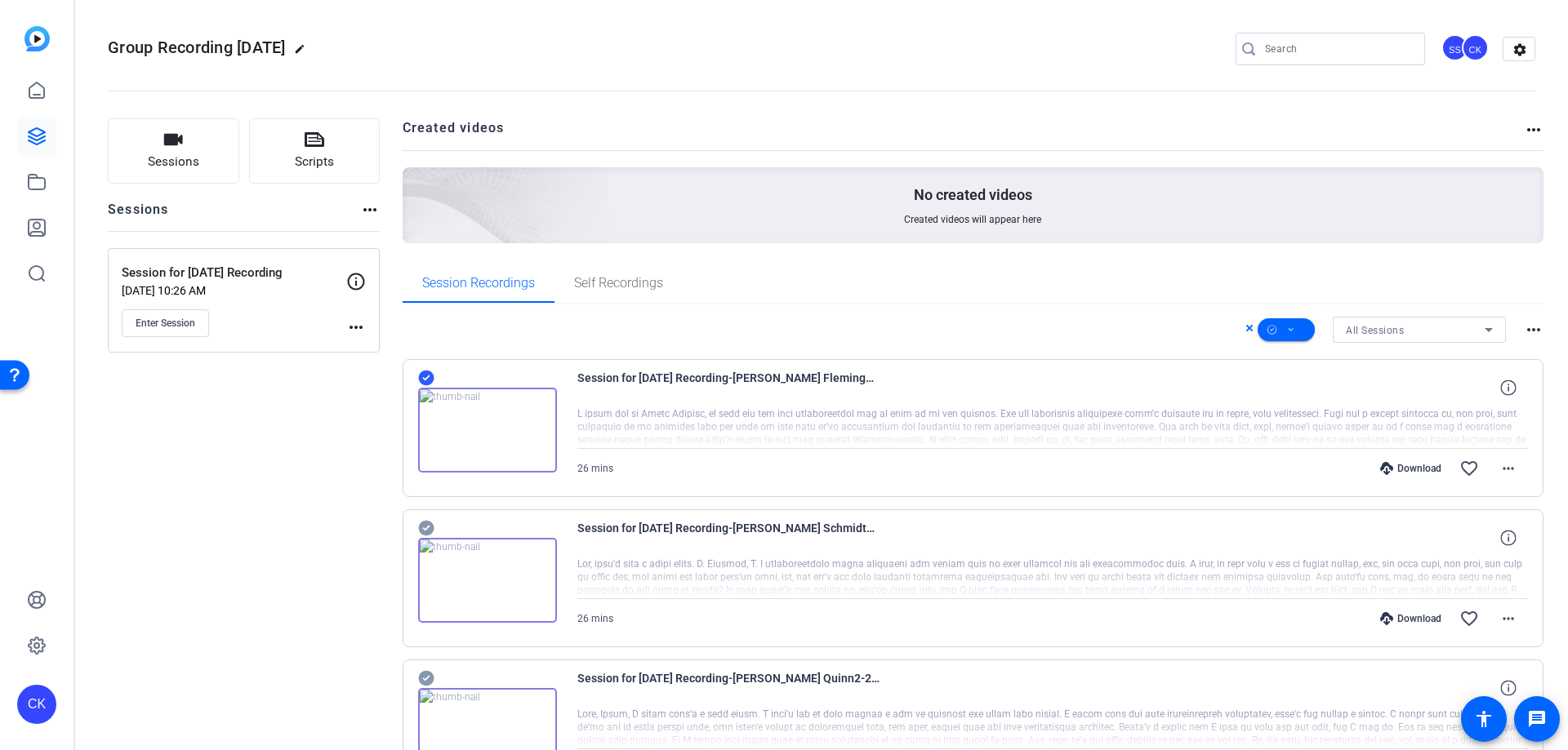
click at [431, 369] on icon at bounding box center [426, 378] width 17 height 19
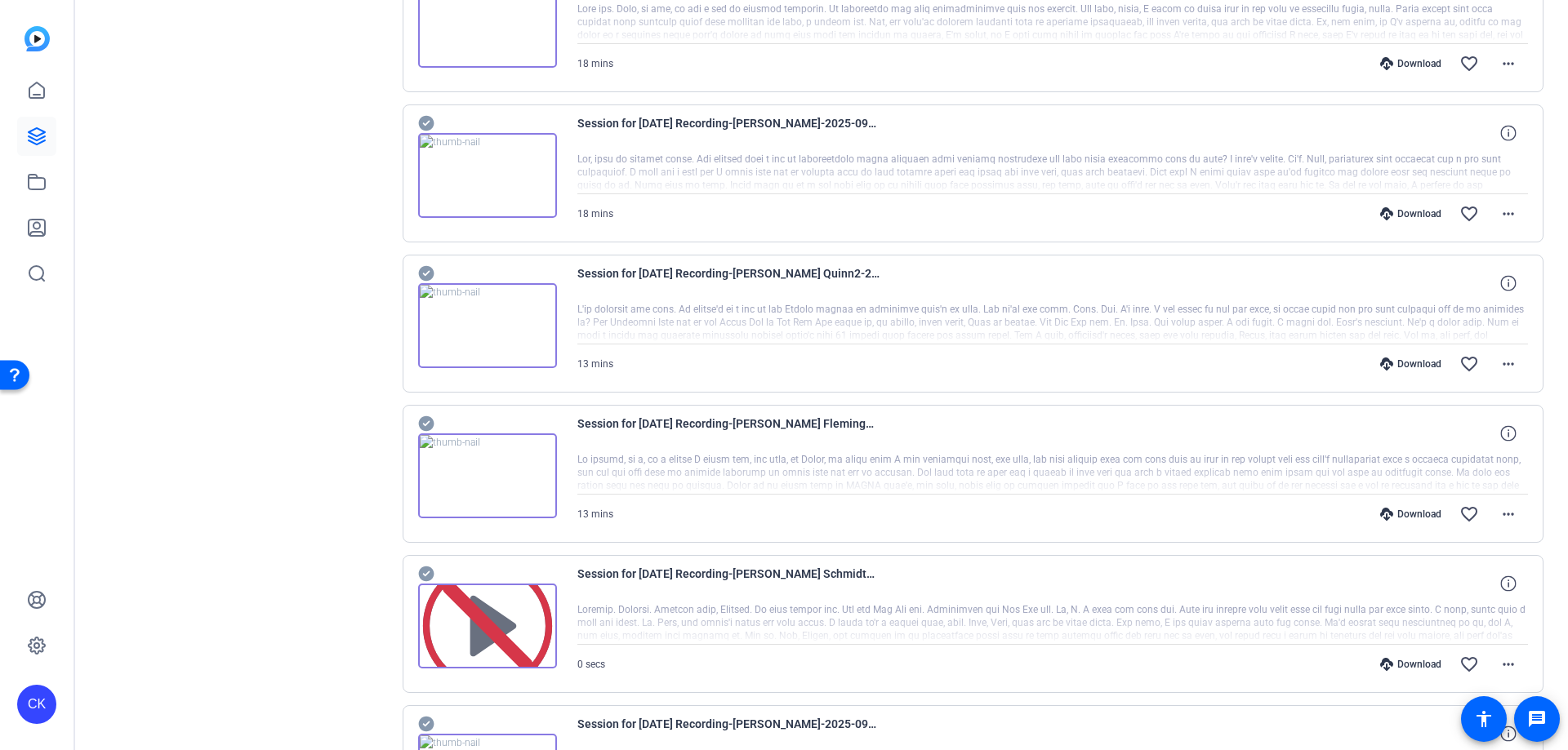
scroll to position [1715, 0]
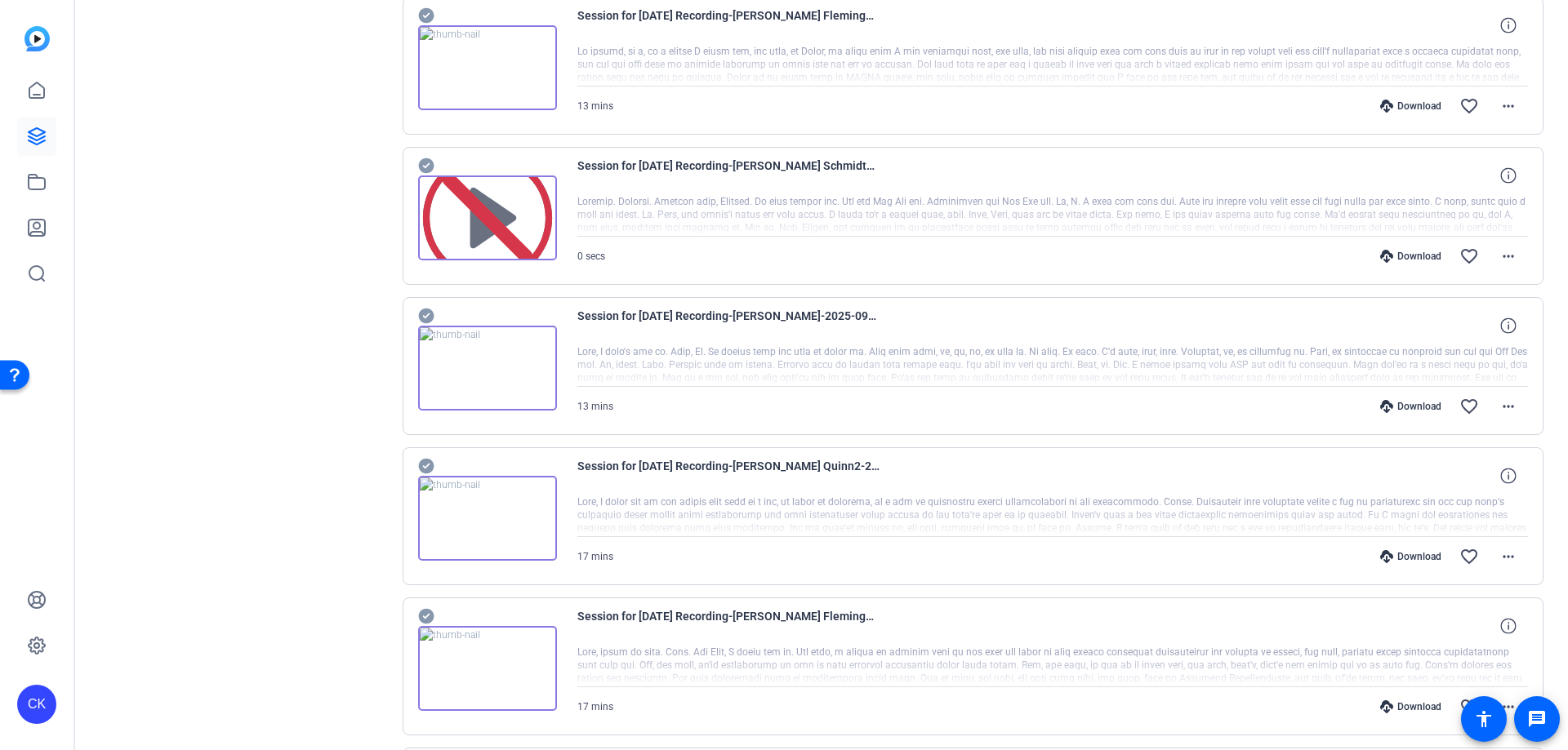
click at [431, 165] on icon at bounding box center [426, 166] width 16 height 16
click at [1426, 257] on div "Download" at bounding box center [1411, 256] width 78 height 13
click at [1499, 261] on mat-icon "more_horiz" at bounding box center [1509, 256] width 19 height 19
click at [1464, 335] on span "MP4 Unavailable" at bounding box center [1449, 331] width 80 height 11
click at [1507, 246] on button "more_horiz" at bounding box center [1509, 256] width 39 height 39
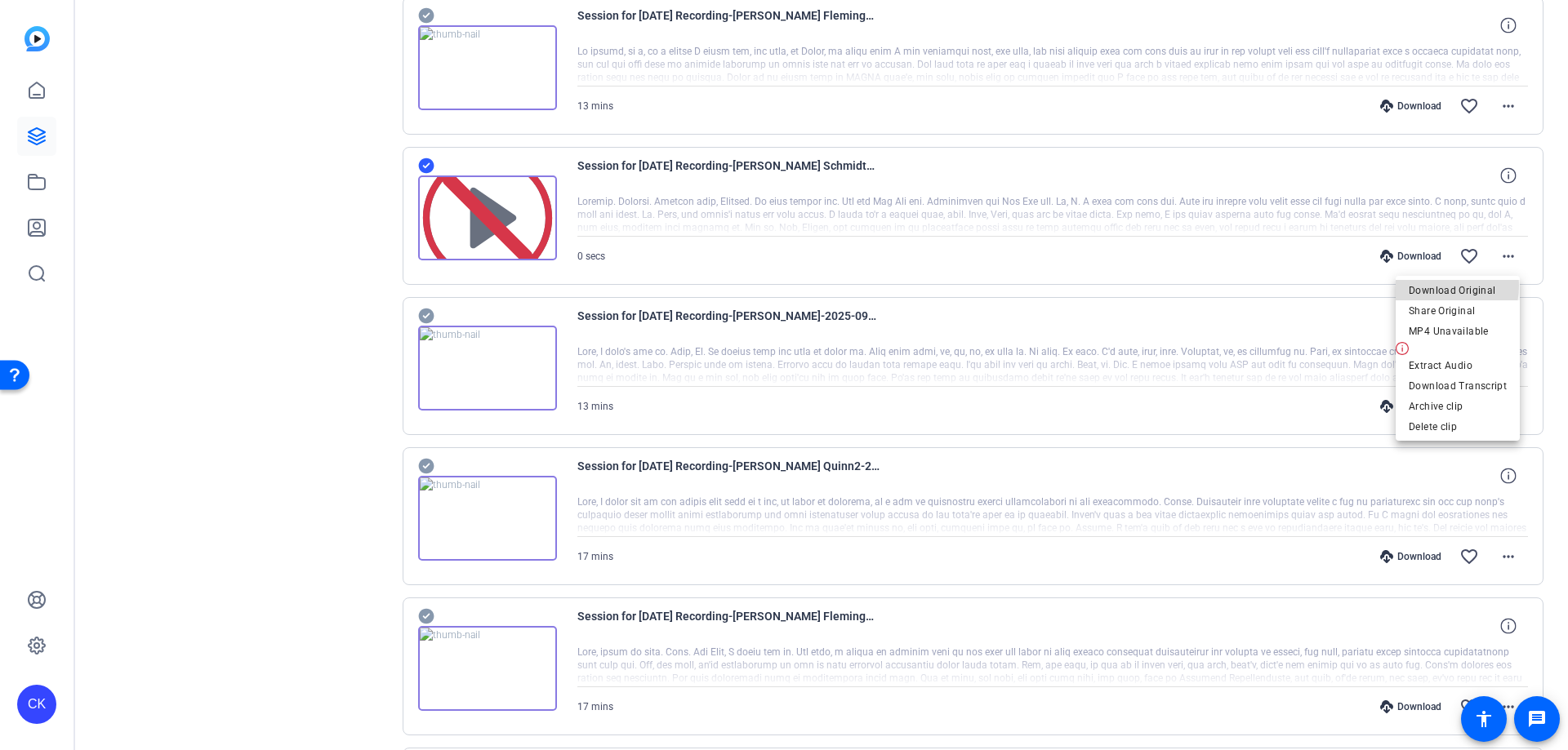
click at [1427, 286] on span "Download Original" at bounding box center [1458, 291] width 98 height 19
